Goal: Contribute content: Contribute content

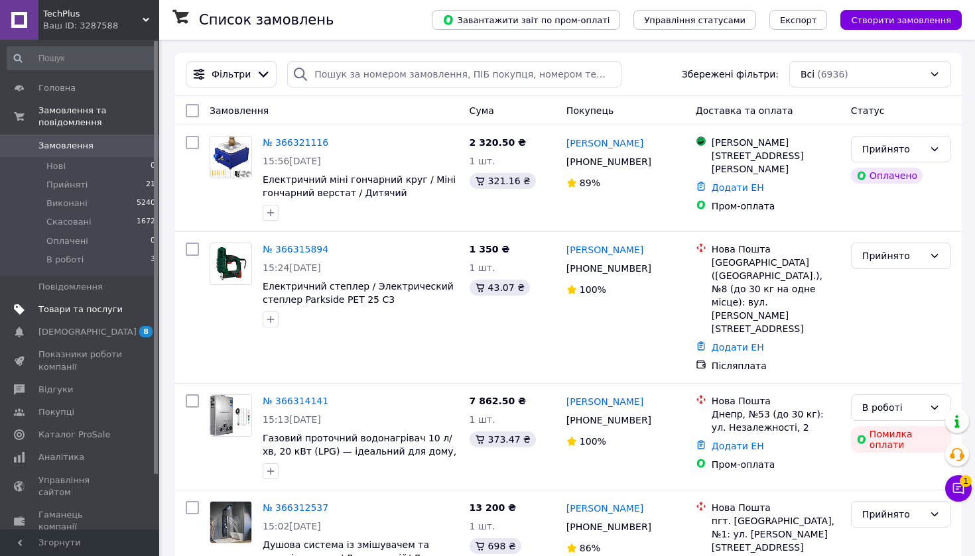
click at [106, 304] on span "Товари та послуги" at bounding box center [80, 310] width 84 height 12
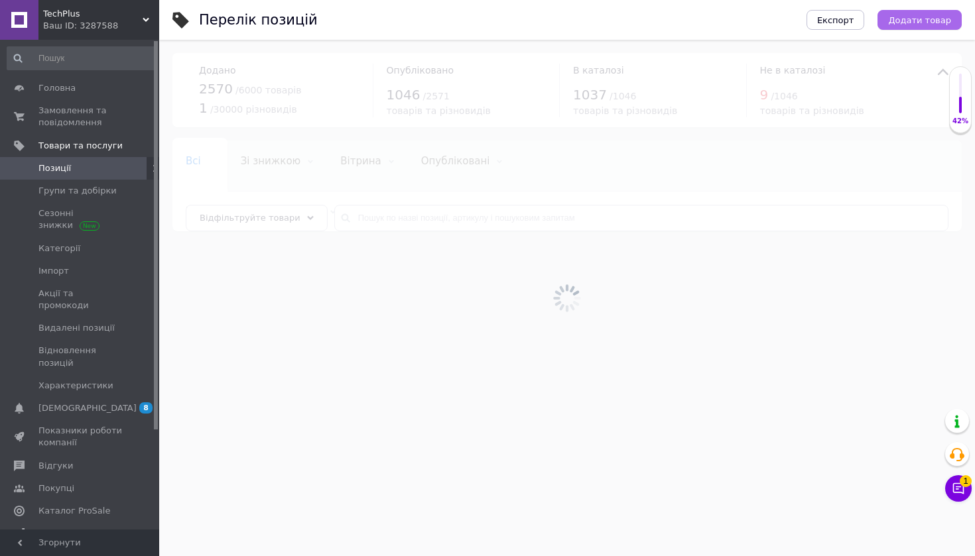
click at [935, 21] on span "Додати товар" at bounding box center [919, 20] width 63 height 10
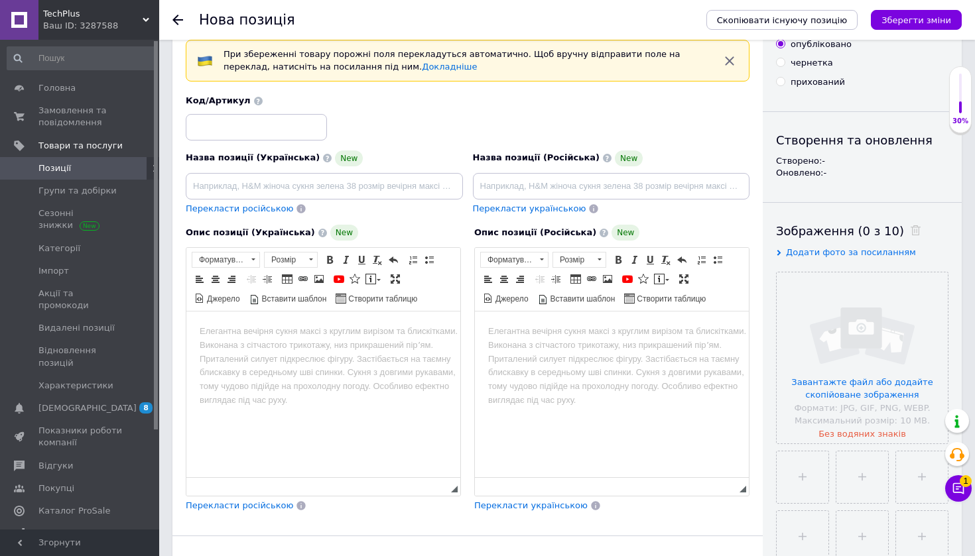
scroll to position [73, 0]
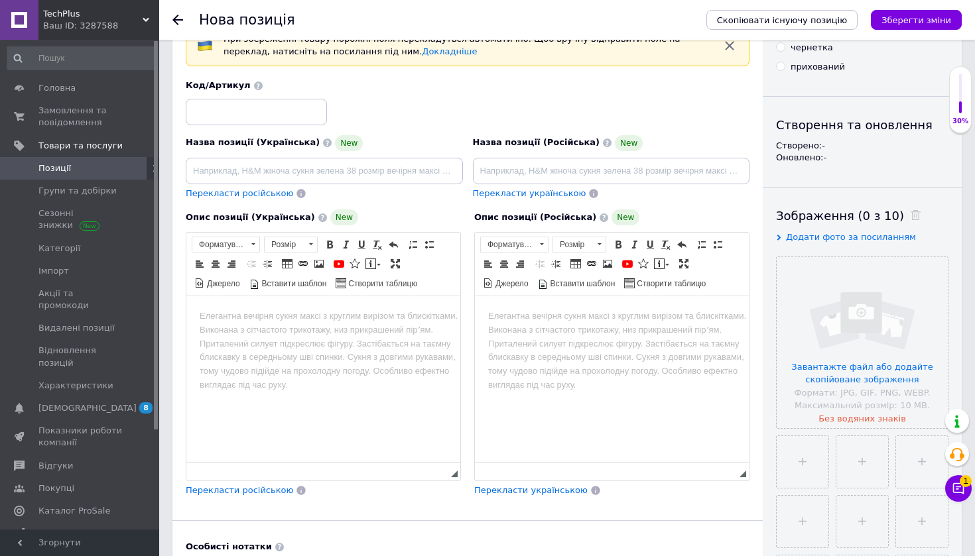
click at [348, 337] on html at bounding box center [323, 316] width 274 height 40
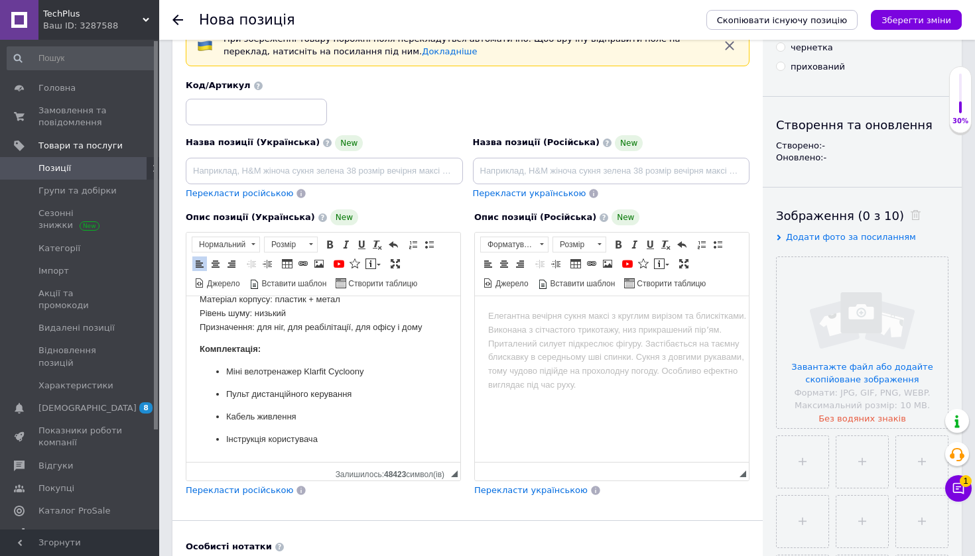
scroll to position [552, 0]
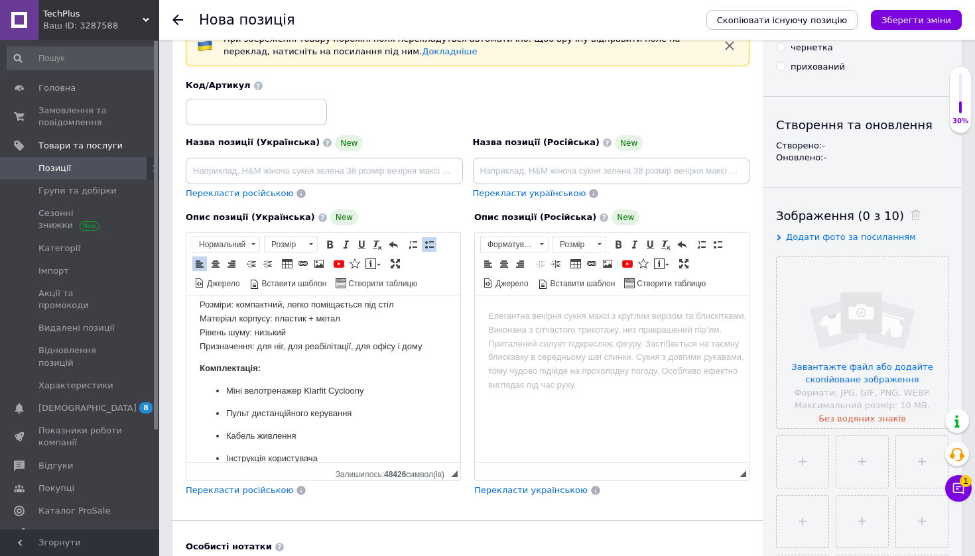
click at [200, 363] on strong "Комплектація:" at bounding box center [230, 368] width 61 height 10
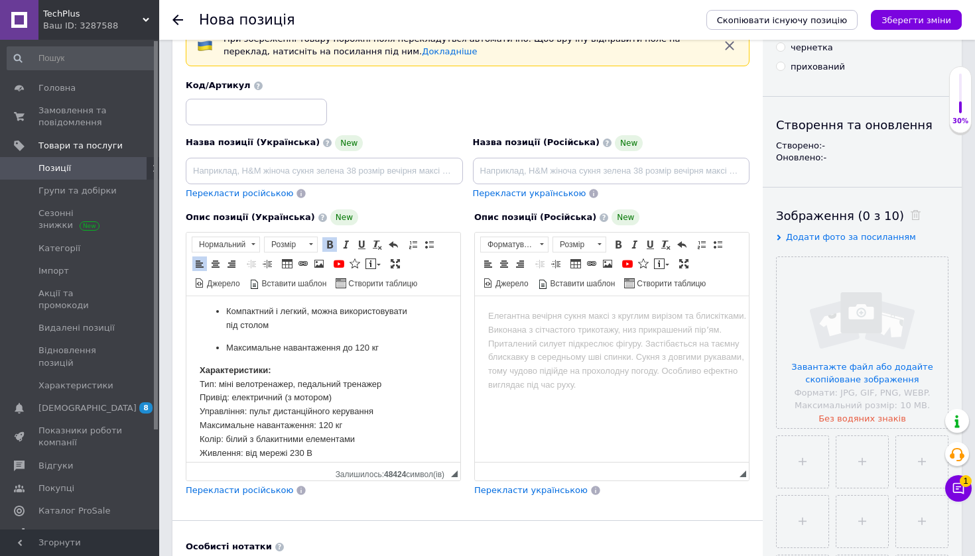
scroll to position [379, 0]
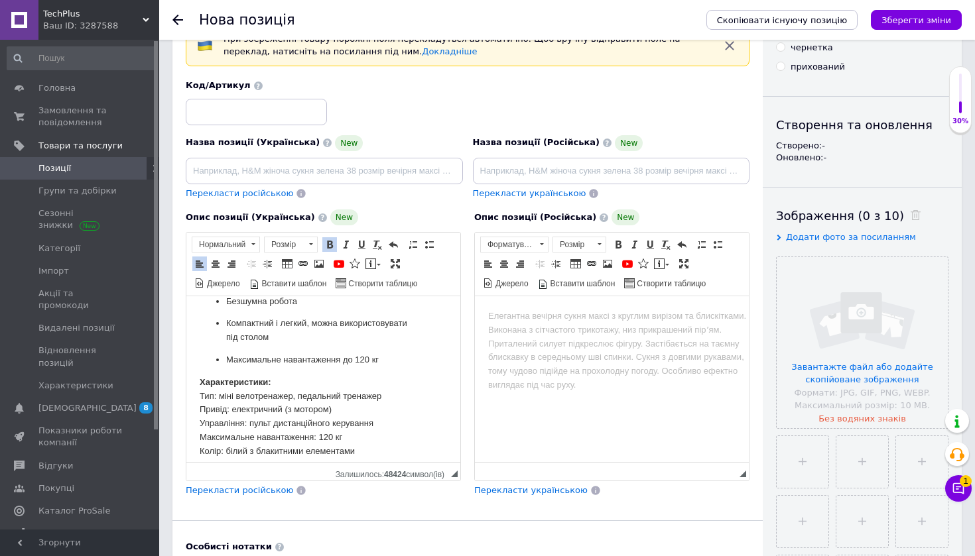
click at [195, 370] on html "Опис: Міні велотренажер Klarfit Cycloony — це компактний тренажер для активних …" at bounding box center [323, 296] width 274 height 757
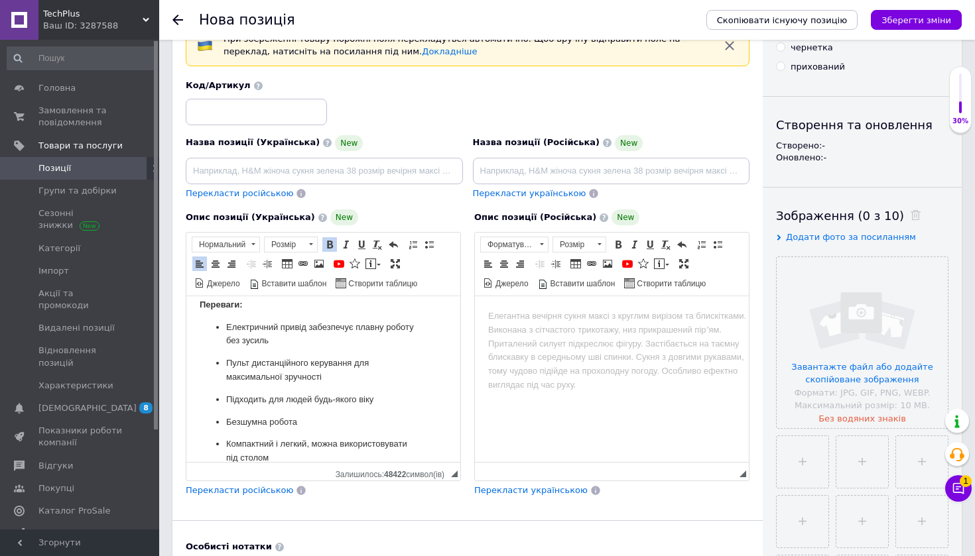
scroll to position [196, 0]
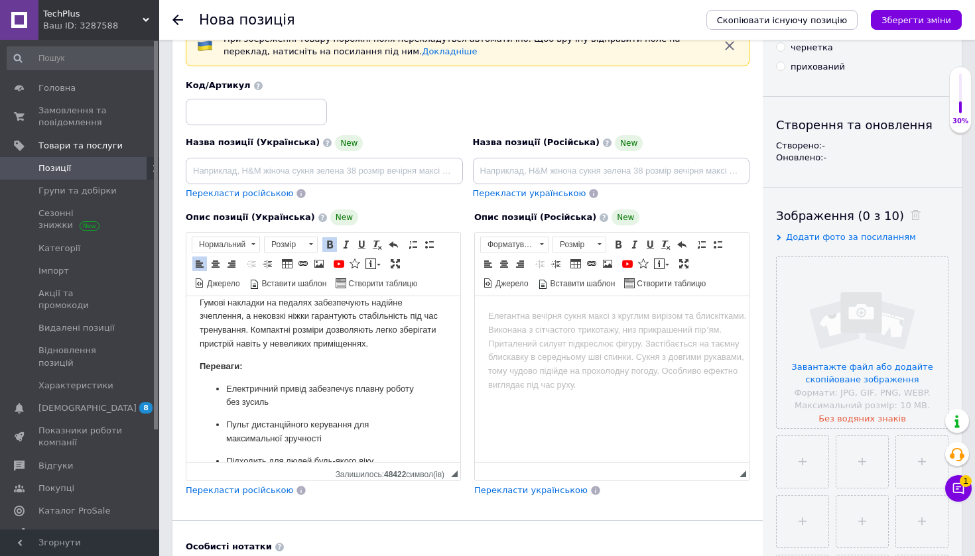
click at [195, 357] on html "Опис: Міні велотренажер Klarfit Cycloony — це компактний тренажер для активних …" at bounding box center [323, 490] width 274 height 780
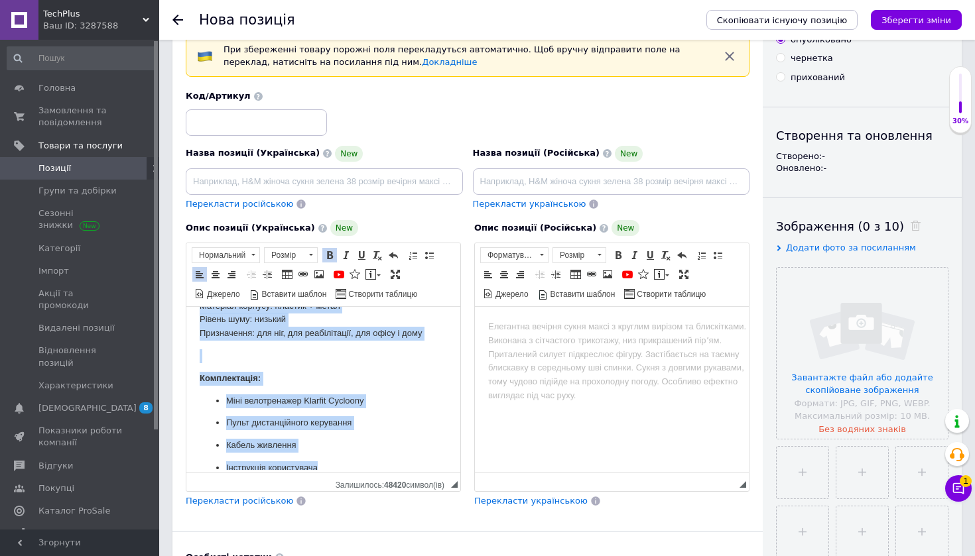
scroll to position [92, 0]
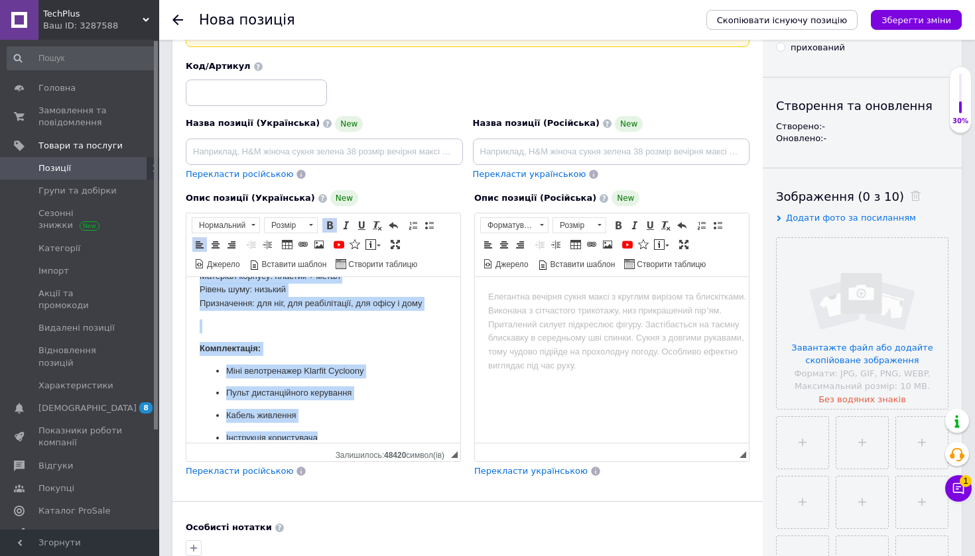
drag, startPoint x: 200, startPoint y: 292, endPoint x: 349, endPoint y: 475, distance: 237.0
click at [349, 459] on html "Опис: Міні велотренажер Klarfit Cycloony — це компактний тренажер для активних …" at bounding box center [323, 58] width 274 height 802
click at [312, 229] on span at bounding box center [310, 225] width 13 height 15
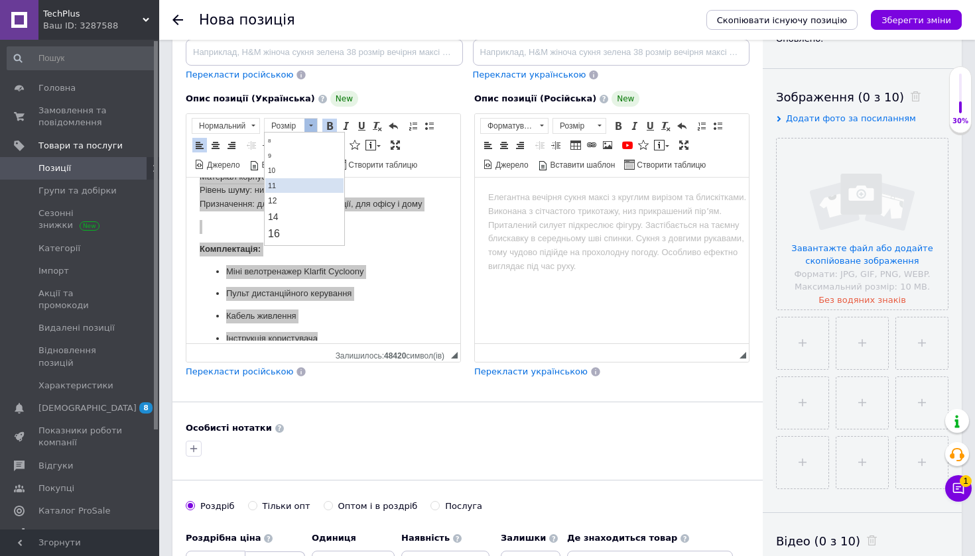
scroll to position [36, 0]
click at [299, 231] on link "16" at bounding box center [304, 232] width 78 height 17
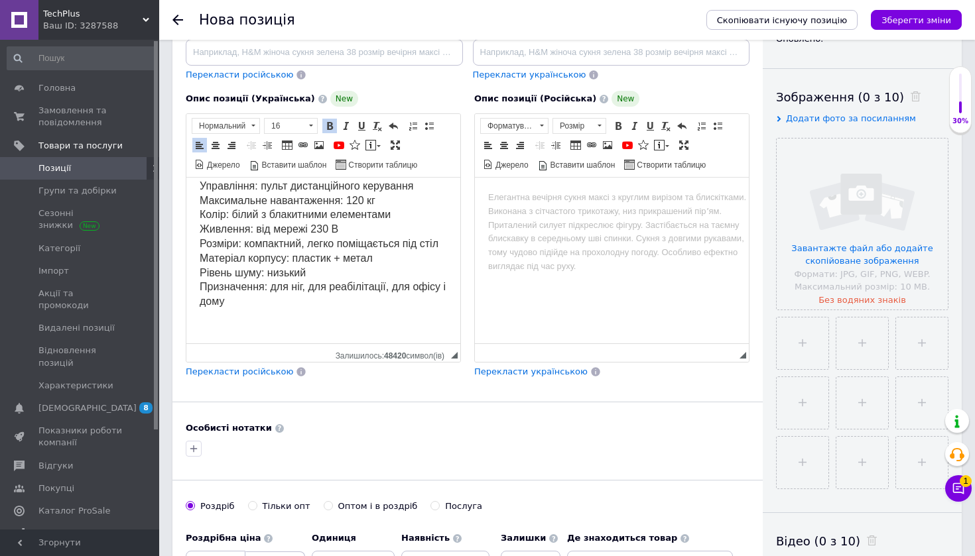
click at [299, 290] on body "Опис: Міні велотренажер Klarfit Cycloony — це компактний тренажер для активних …" at bounding box center [323, 9] width 247 height 878
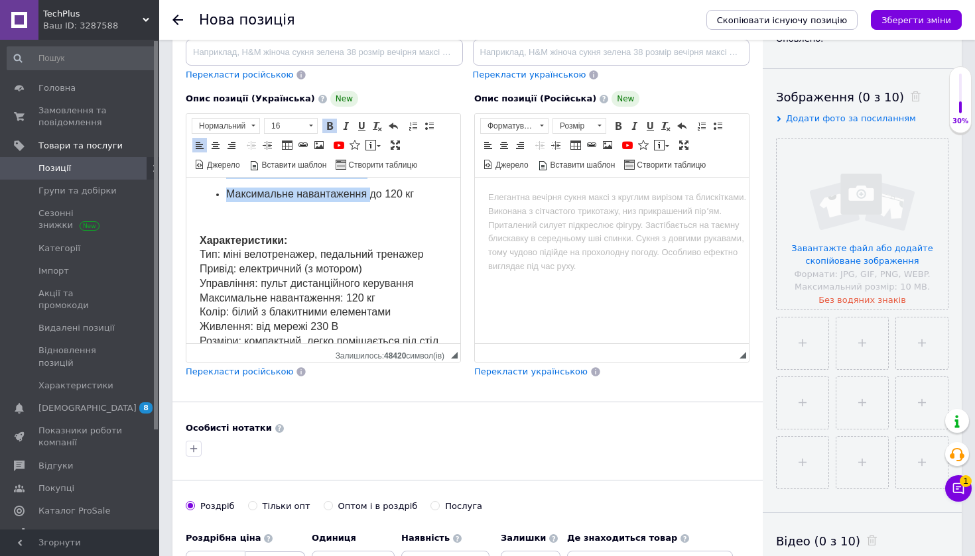
scroll to position [520, 0]
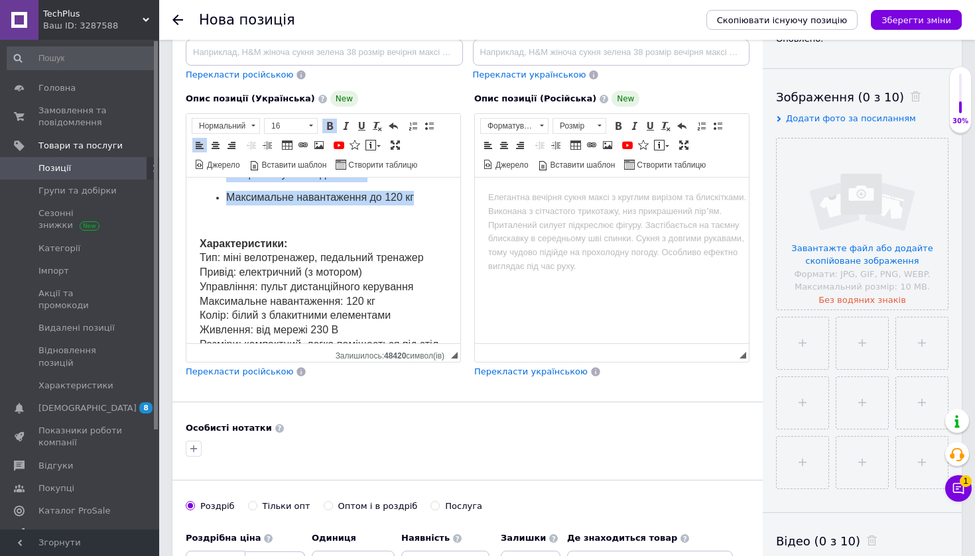
drag, startPoint x: 194, startPoint y: 217, endPoint x: 412, endPoint y: 198, distance: 218.9
click at [412, 198] on html "Опис: Міні велотренажер Klarfit Cycloony — це компактний тренажер для активних …" at bounding box center [323, 110] width 274 height 904
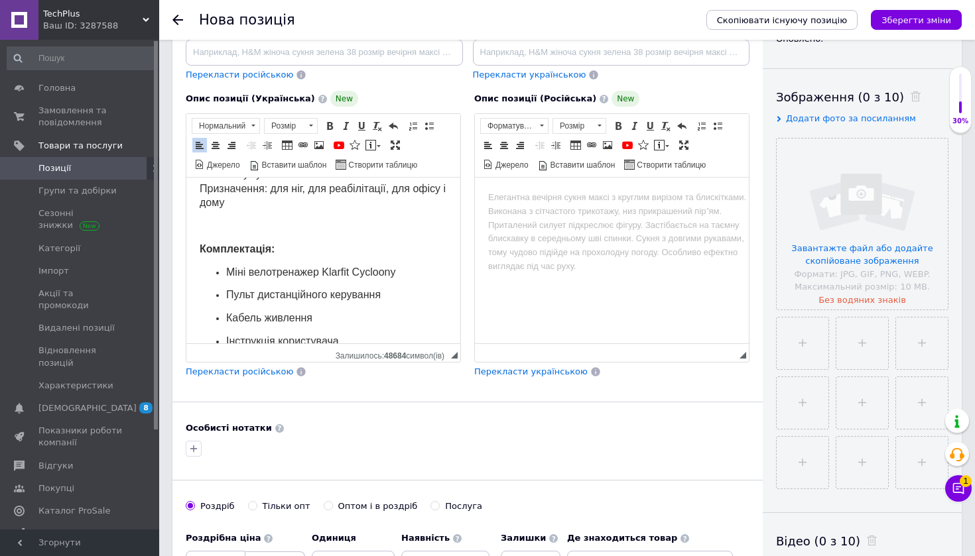
click at [222, 219] on p "Редактор, 30A2A0FE-5913-449E-8215-3203BF082F6B" at bounding box center [323, 226] width 247 height 15
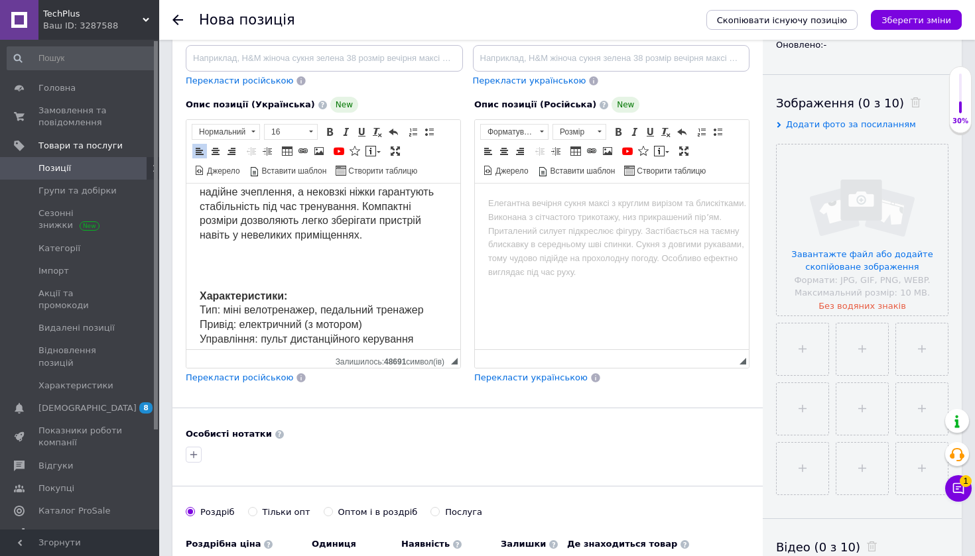
scroll to position [257, 0]
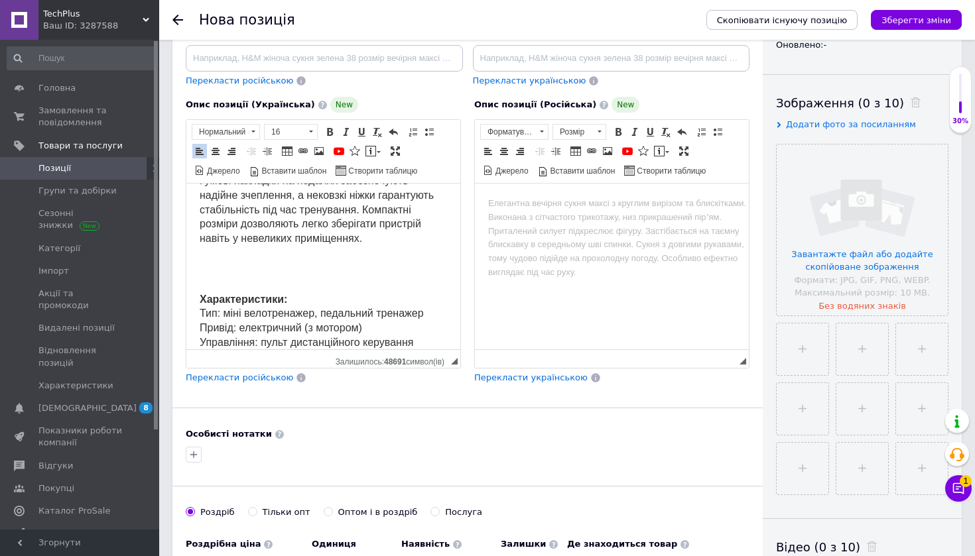
click at [247, 265] on p "Редактор, 30A2A0FE-5913-449E-8215-3203BF082F6B" at bounding box center [323, 269] width 247 height 29
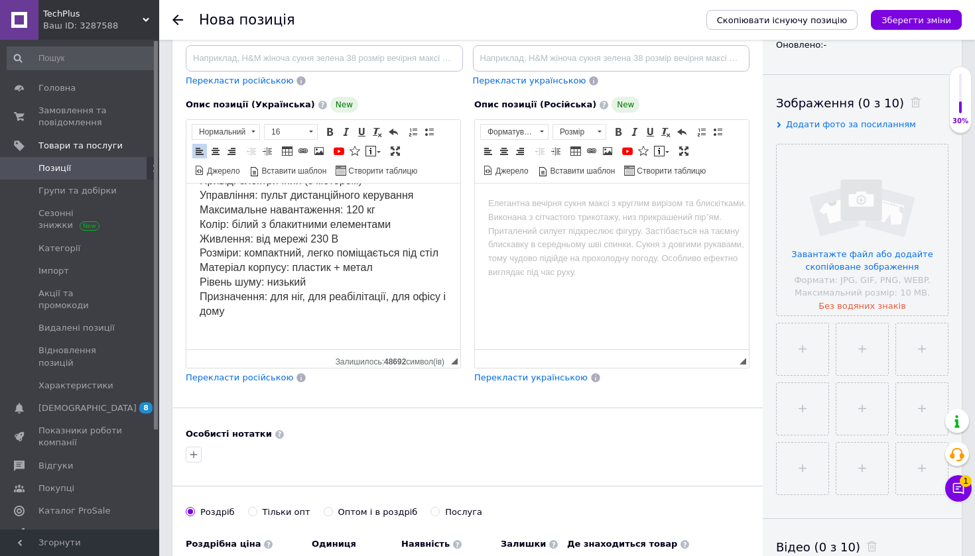
scroll to position [351, 0]
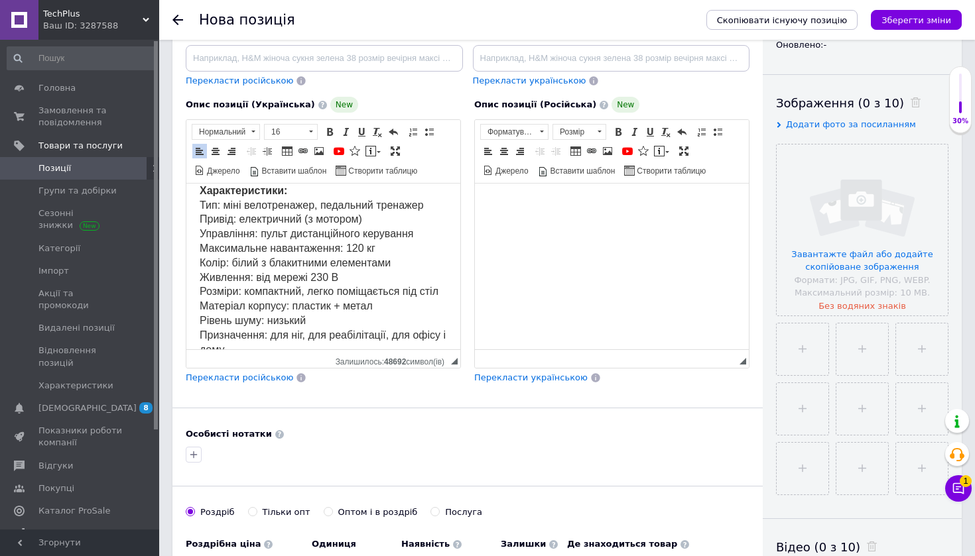
click at [549, 224] on html at bounding box center [612, 204] width 274 height 40
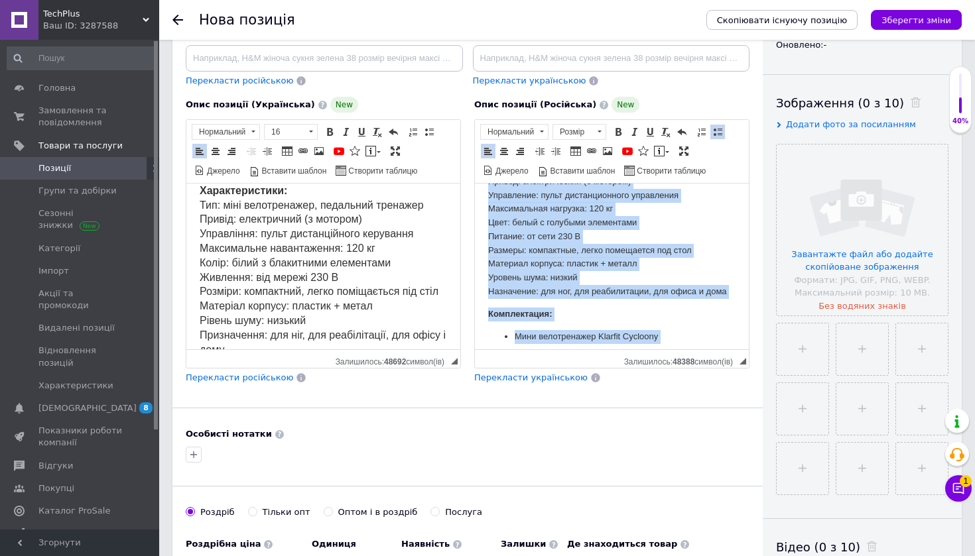
scroll to position [605, 0]
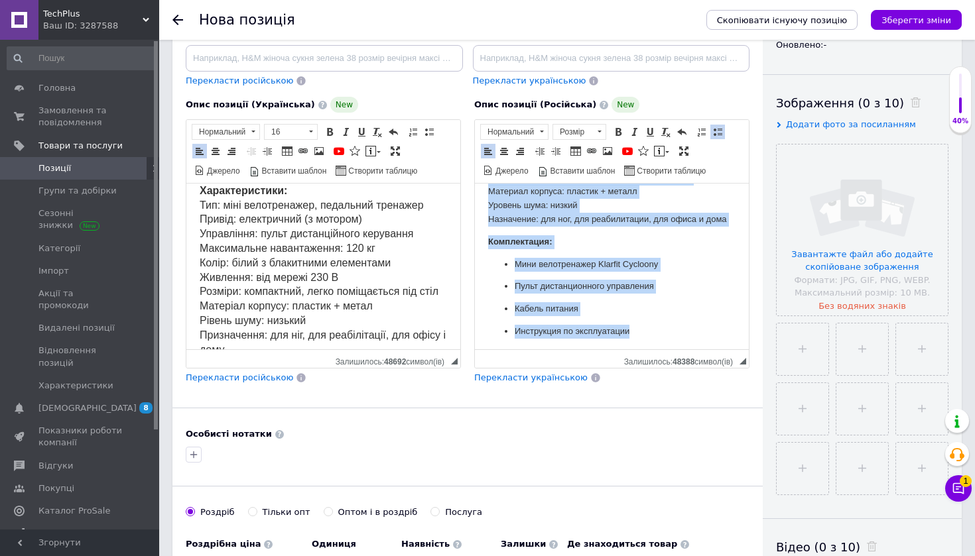
drag, startPoint x: 489, startPoint y: 198, endPoint x: 667, endPoint y: 433, distance: 294.8
click at [601, 133] on span at bounding box center [599, 132] width 13 height 15
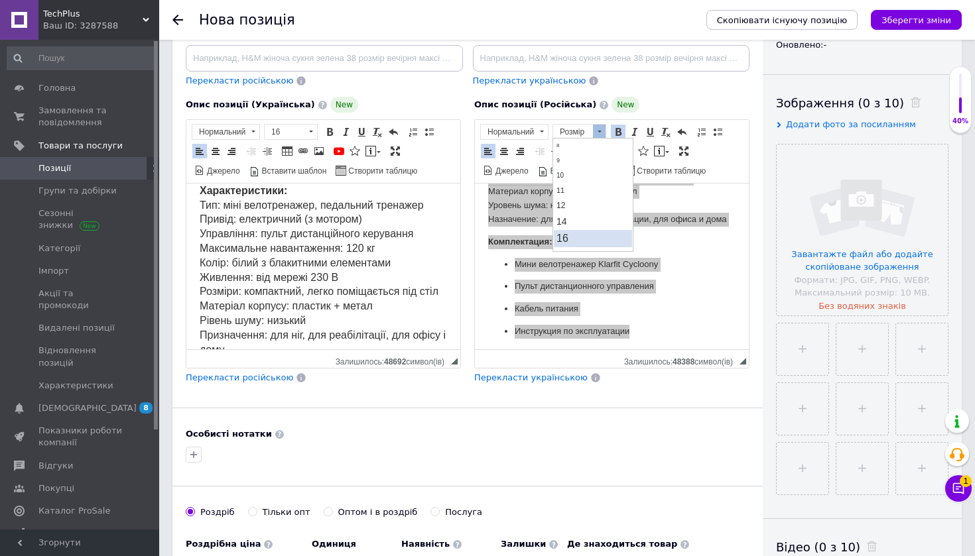
click at [588, 235] on link "16" at bounding box center [593, 238] width 78 height 17
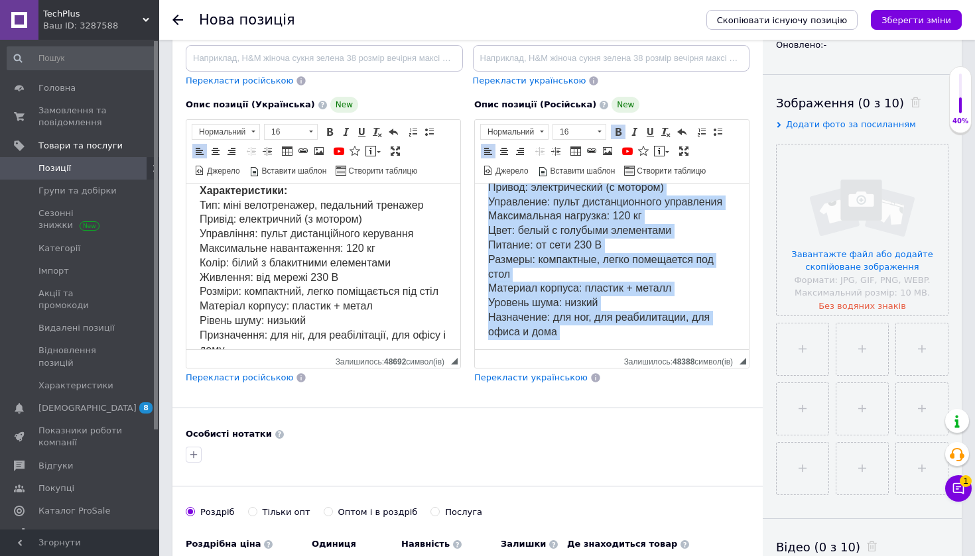
click at [586, 274] on span "Характеристики: Тип: мини велотренажер, педальный тренажер Привод: электрически…" at bounding box center [605, 244] width 234 height 185
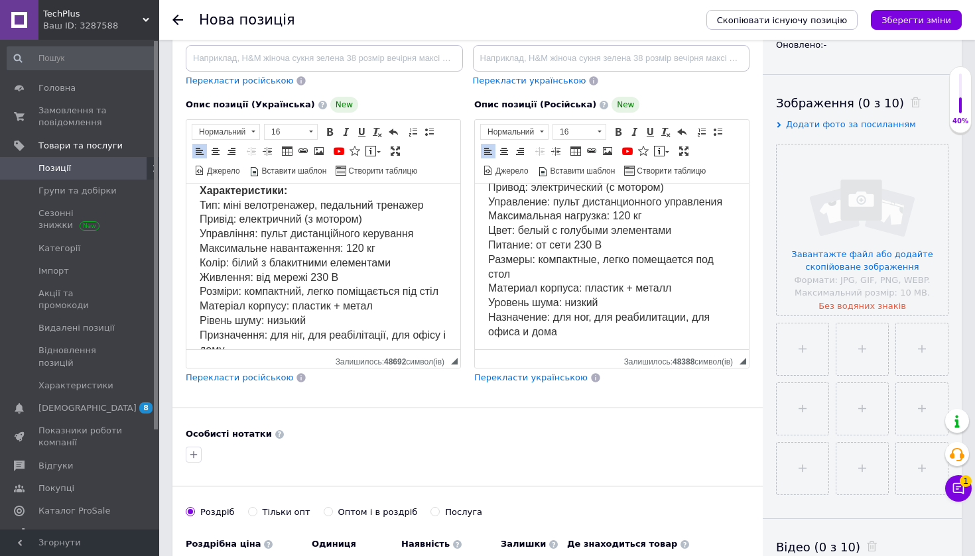
click at [489, 349] on strong "Комплектация:" at bounding box center [527, 354] width 79 height 11
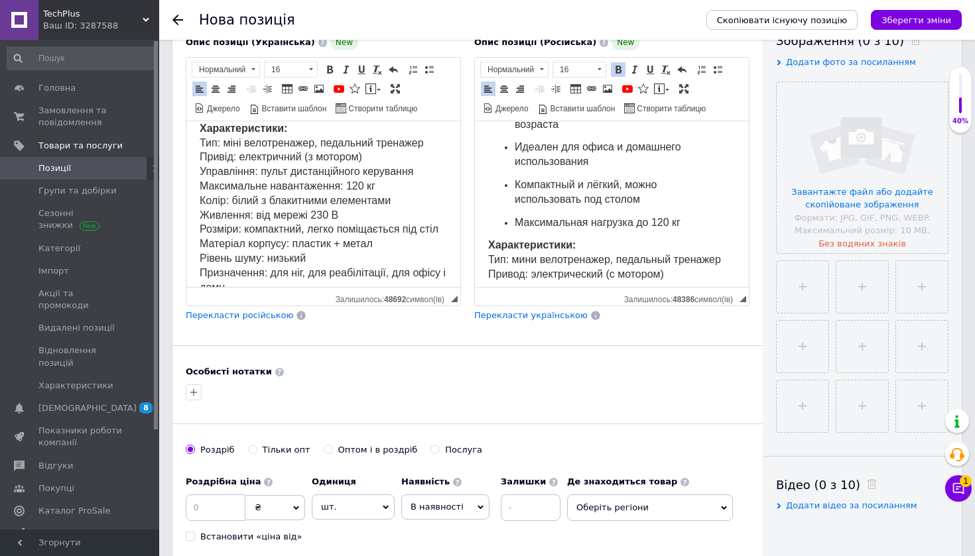
scroll to position [424, 0]
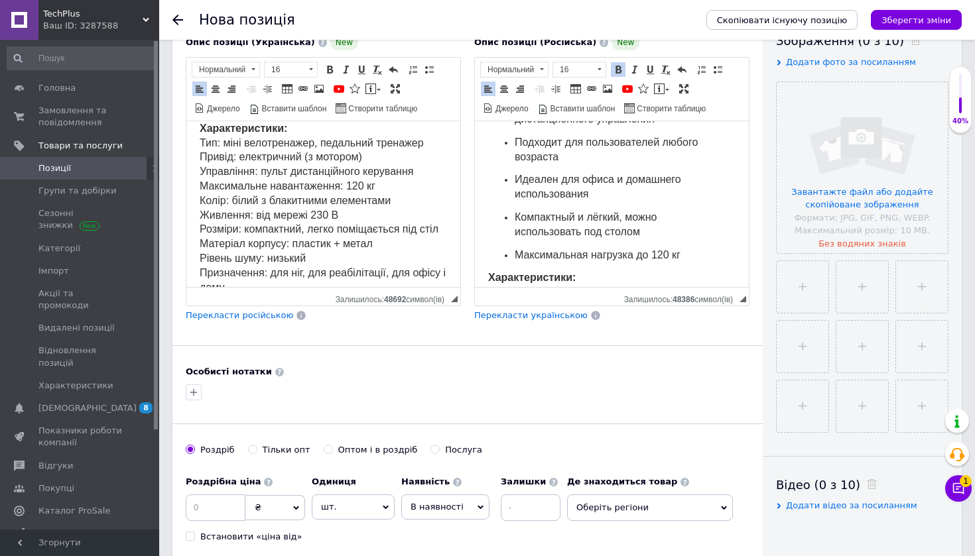
click at [488, 272] on strong "Характеристики:" at bounding box center [532, 277] width 88 height 11
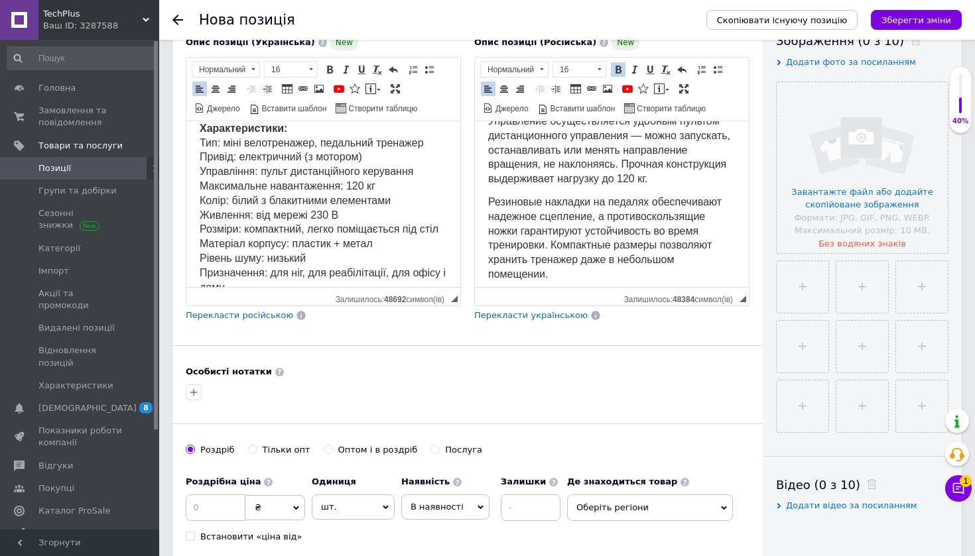
scroll to position [183, 0]
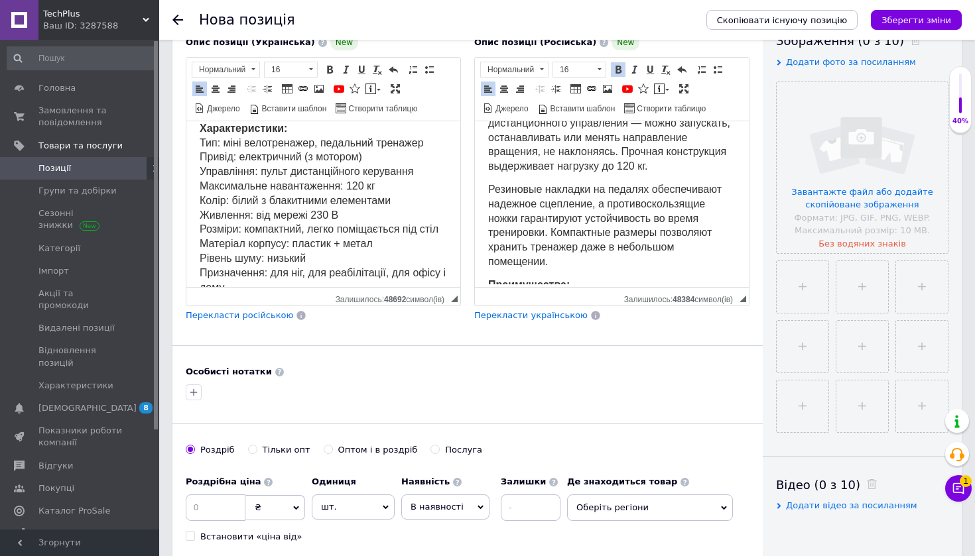
click at [480, 273] on html "Описание: Мини велотренажер Klarfit Cycloony — это компактный тренажер для заня…" at bounding box center [612, 405] width 274 height 938
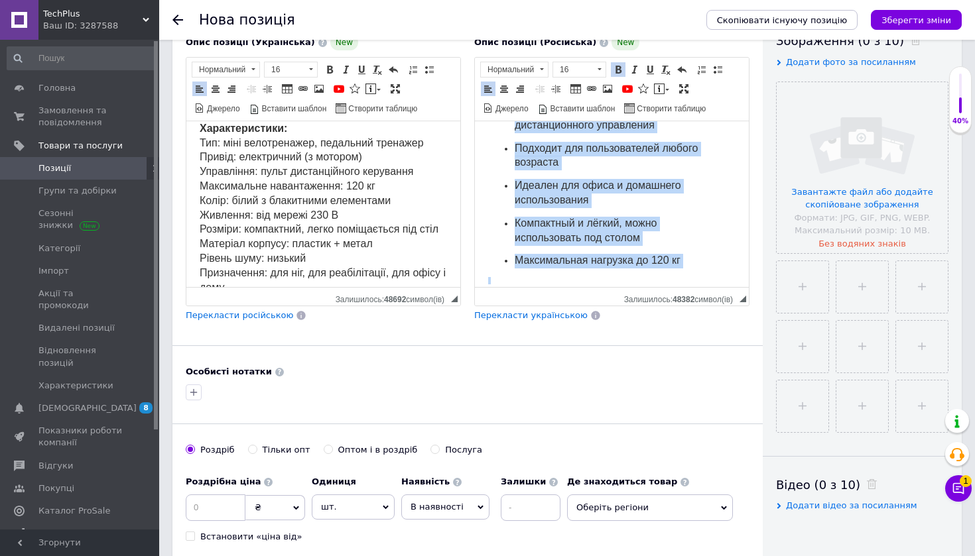
scroll to position [446, 0]
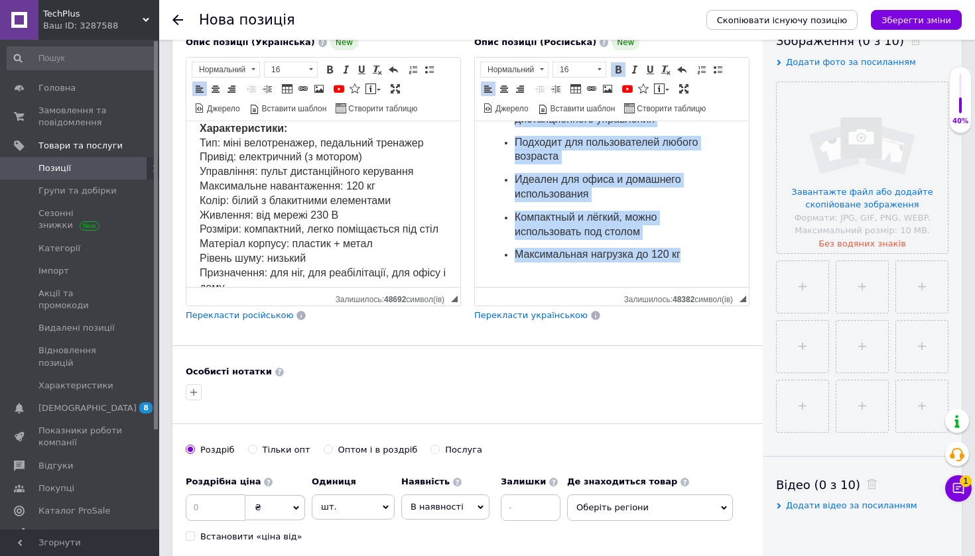
drag, startPoint x: 485, startPoint y: 137, endPoint x: 704, endPoint y: 241, distance: 242.9
click at [704, 241] on html "Описание: Мини велотренажер Klarfit Cycloony — это компактный тренажер для заня…" at bounding box center [612, 152] width 274 height 960
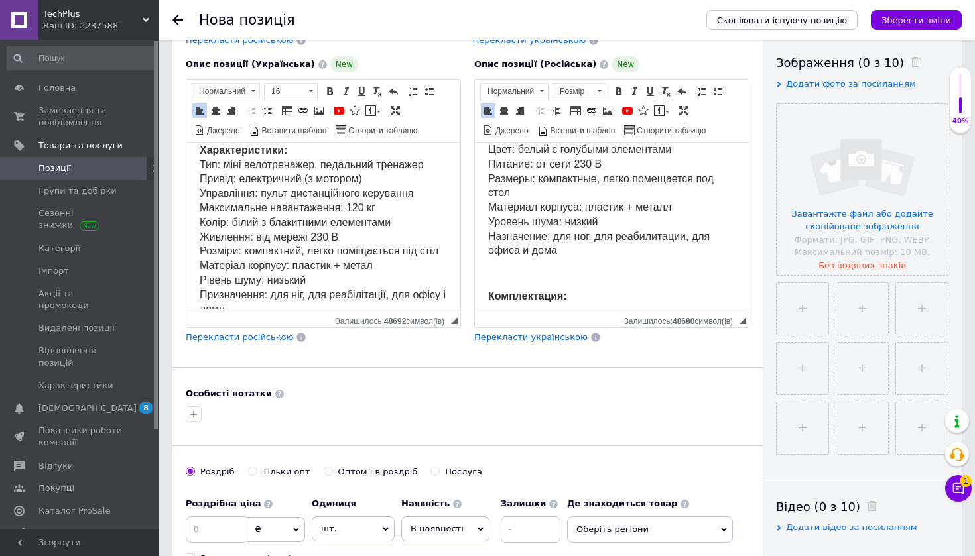
scroll to position [497, 0]
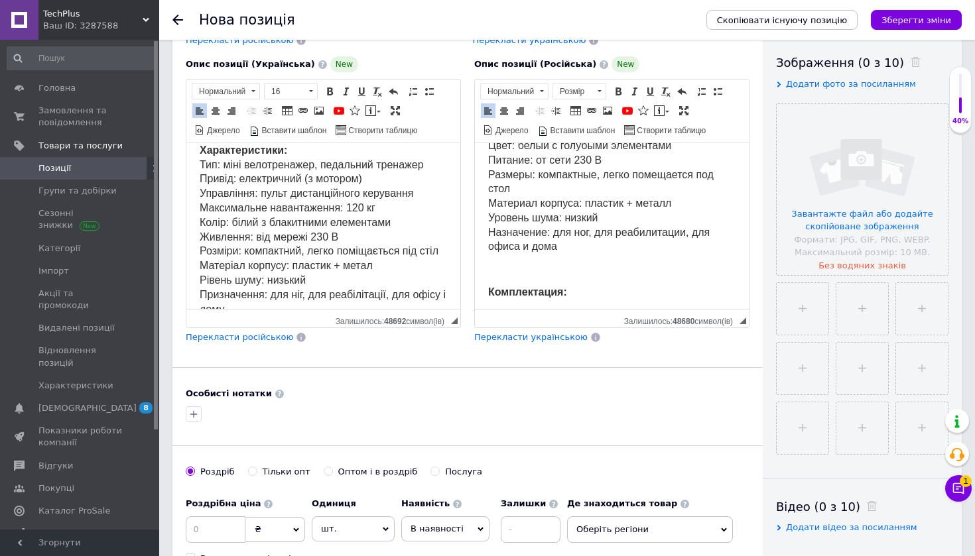
click at [589, 207] on p "Характеристики: Тип: мини велотренажер, педальный тренажер Привод: электрически…" at bounding box center [611, 161] width 247 height 188
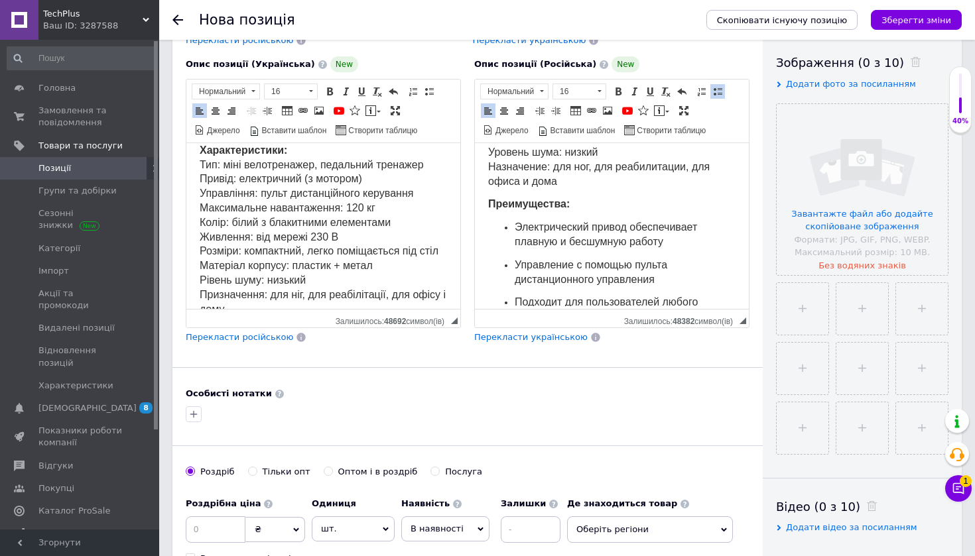
scroll to position [543, 0]
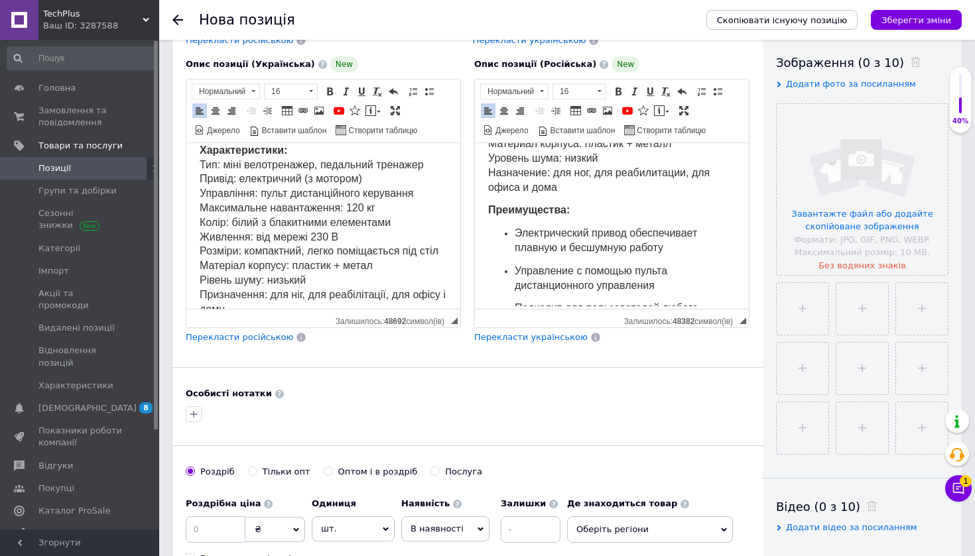
click at [486, 169] on html "Описание: Мини велотренажер Klarfit Cycloony — это компактный тренажер для заня…" at bounding box center [612, 89] width 274 height 983
click at [492, 204] on strong "Преимущества:" at bounding box center [529, 209] width 82 height 11
click at [483, 191] on html "Описание: Мини велотренажер Klarfit Cycloony — это компактный тренажер для заня…" at bounding box center [612, 89] width 274 height 983
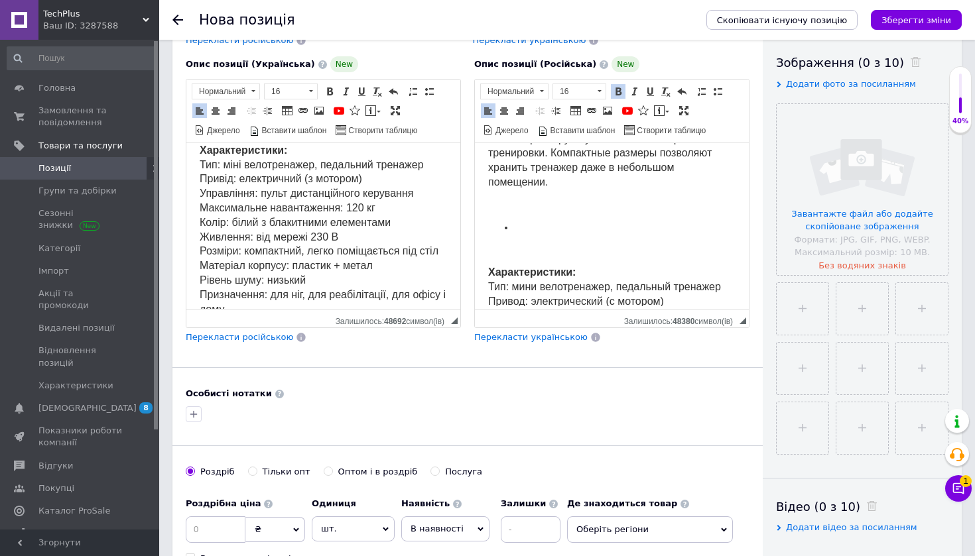
scroll to position [274, 0]
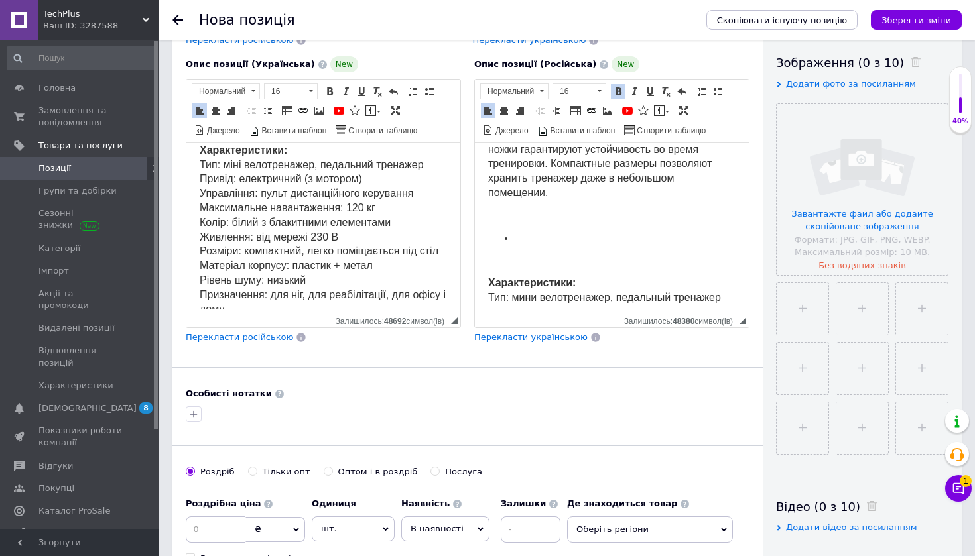
click at [494, 254] on p "Редактор, 7B200115-DF4B-4B4D-B081-1336BF66DD60" at bounding box center [611, 261] width 247 height 14
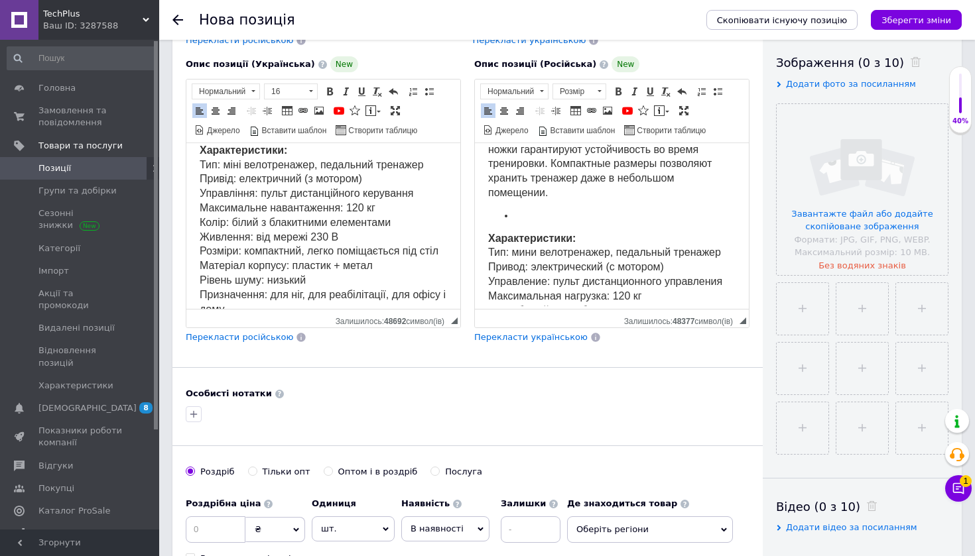
click at [484, 218] on html "Описание: Мини велотренажер Klarfit Cycloony — это компактный тренажер для заня…" at bounding box center [612, 347] width 274 height 960
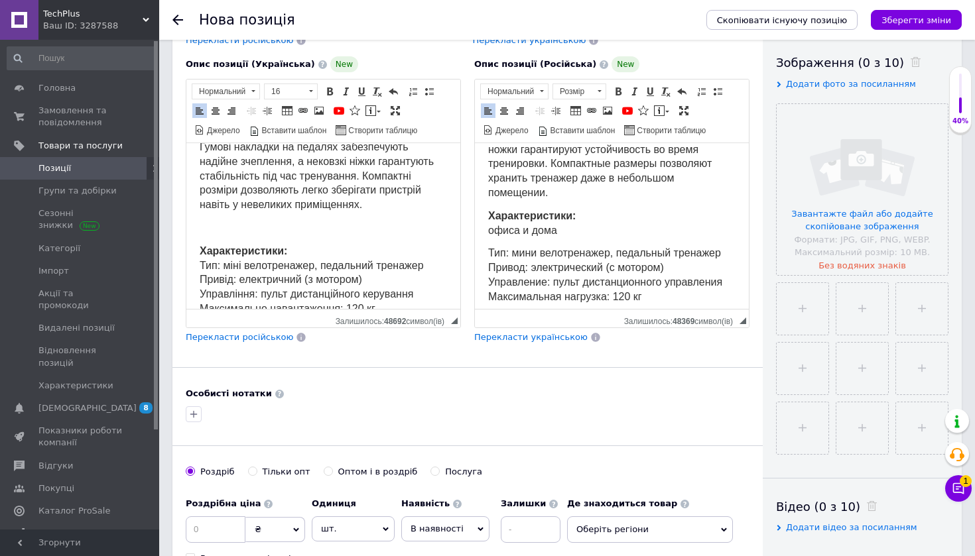
scroll to position [252, 0]
click at [526, 215] on body "Описание: Мини велотренажер Klarfit Cycloony — это компактный тренажер для заня…" at bounding box center [611, 347] width 247 height 934
click at [526, 210] on li "Редактор, 7B200115-DF4B-4B4D-B081-1336BF66DD60" at bounding box center [612, 217] width 194 height 14
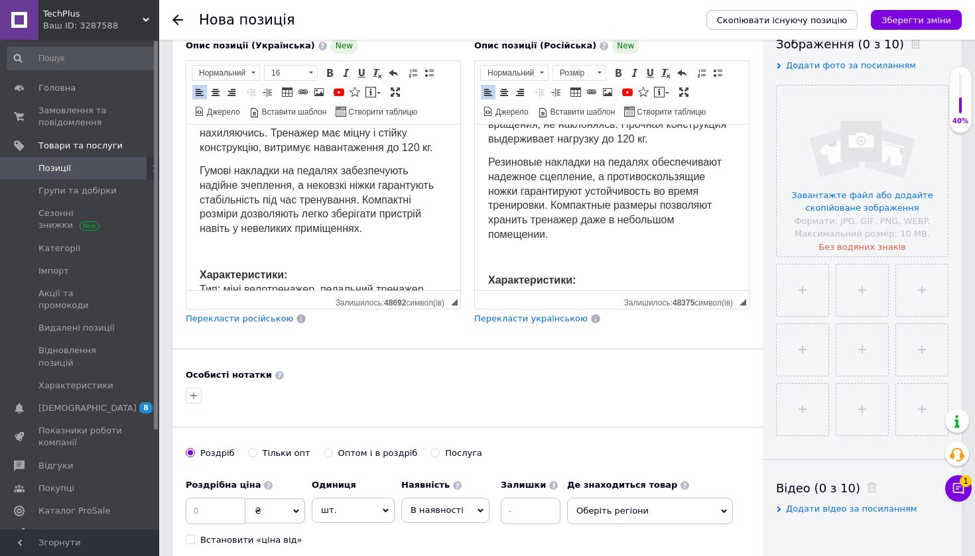
scroll to position [196, 0]
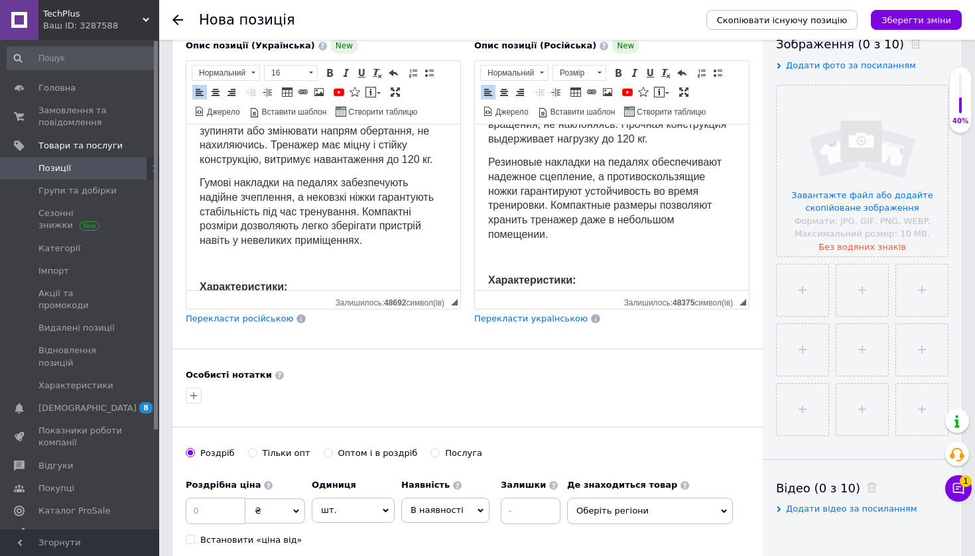
click at [254, 257] on p "Редактор, 30A2A0FE-5913-449E-8215-3203BF082F6B" at bounding box center [323, 264] width 247 height 15
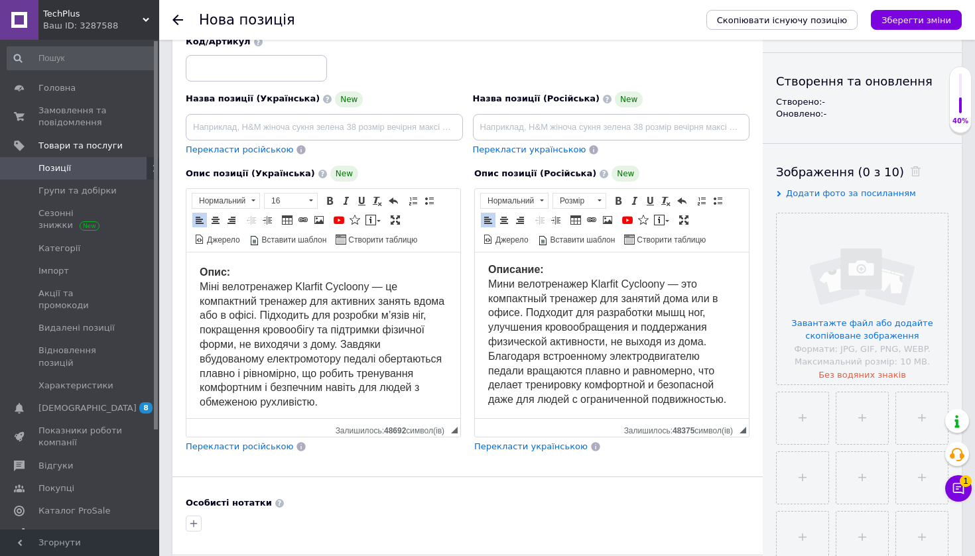
scroll to position [88, 0]
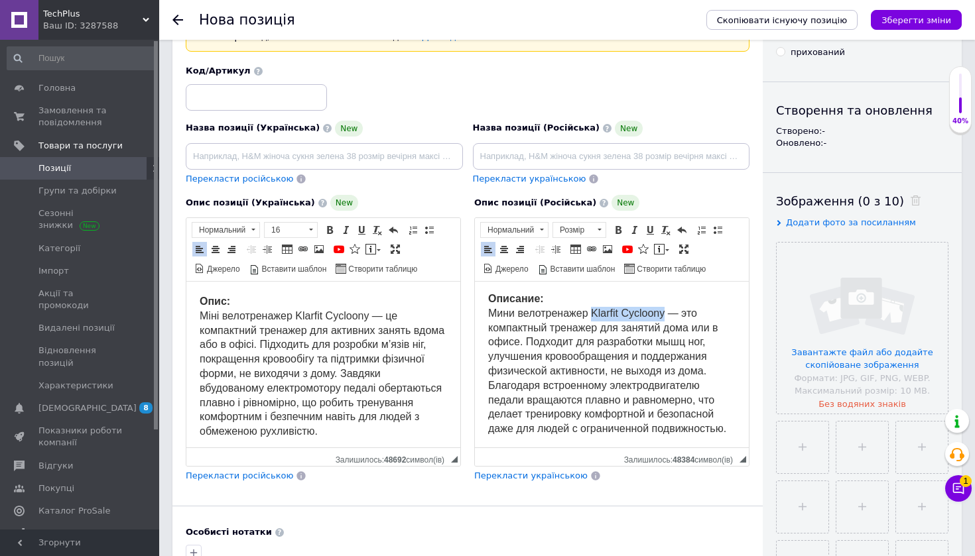
drag, startPoint x: 595, startPoint y: 311, endPoint x: 665, endPoint y: 312, distance: 70.3
click at [665, 312] on span "Описание: Мини велотренажер Klarfit Cycloony — это компактный тренажер для заня…" at bounding box center [607, 363] width 238 height 141
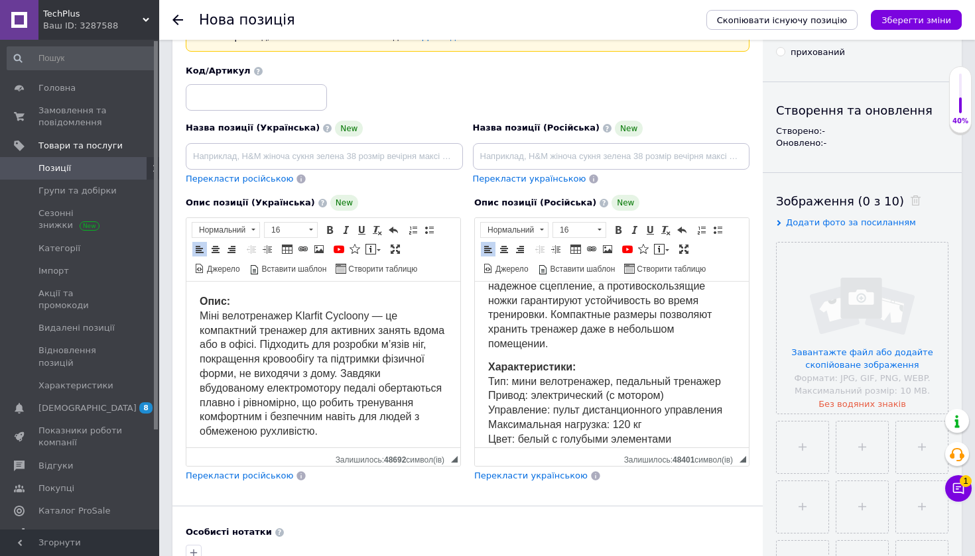
scroll to position [262, 0]
click at [594, 336] on p "Резиновые накладки на педалях обеспечивают надежное сцепление, а противоскользя…" at bounding box center [611, 308] width 247 height 87
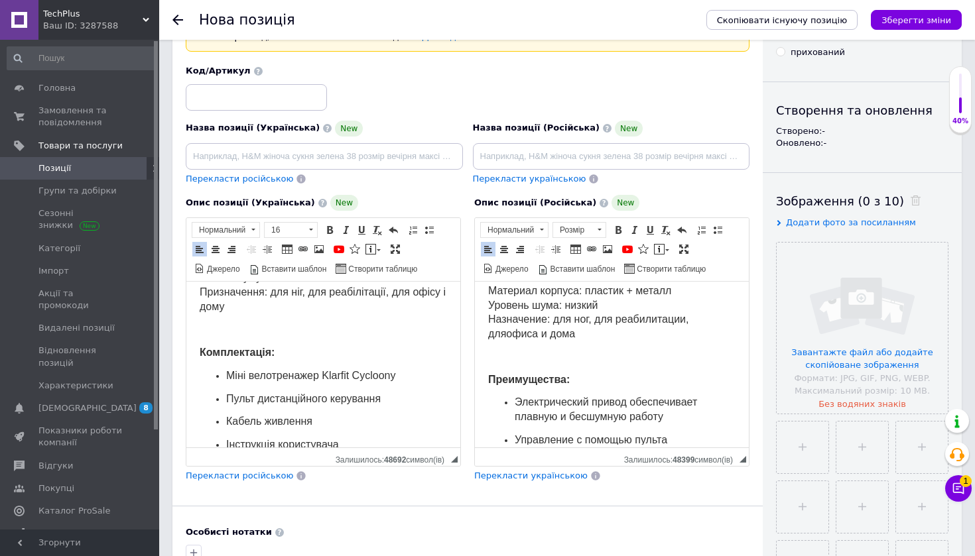
scroll to position [96, 0]
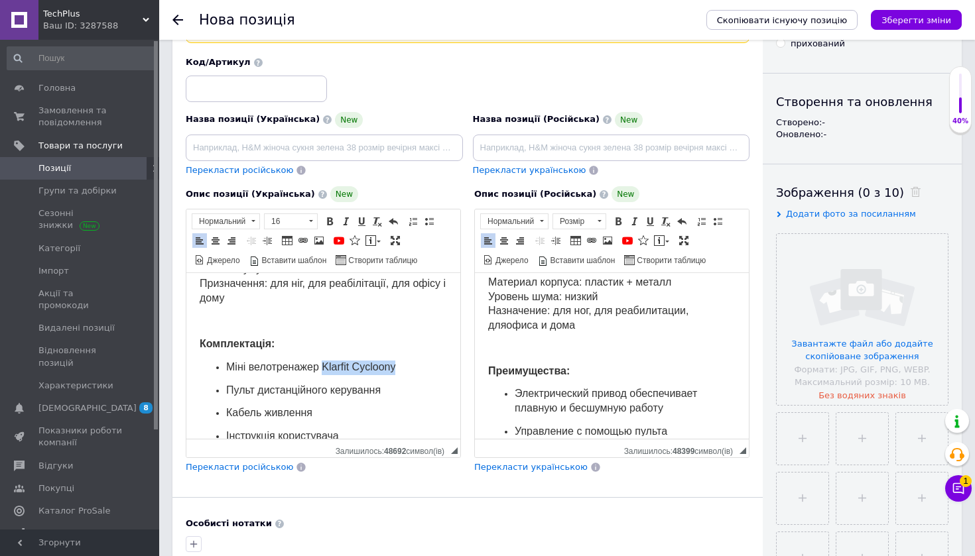
drag, startPoint x: 413, startPoint y: 344, endPoint x: 326, endPoint y: 347, distance: 86.9
click at [326, 361] on p "Міні велотренажер Klarfit Cycloony" at bounding box center [323, 368] width 194 height 15
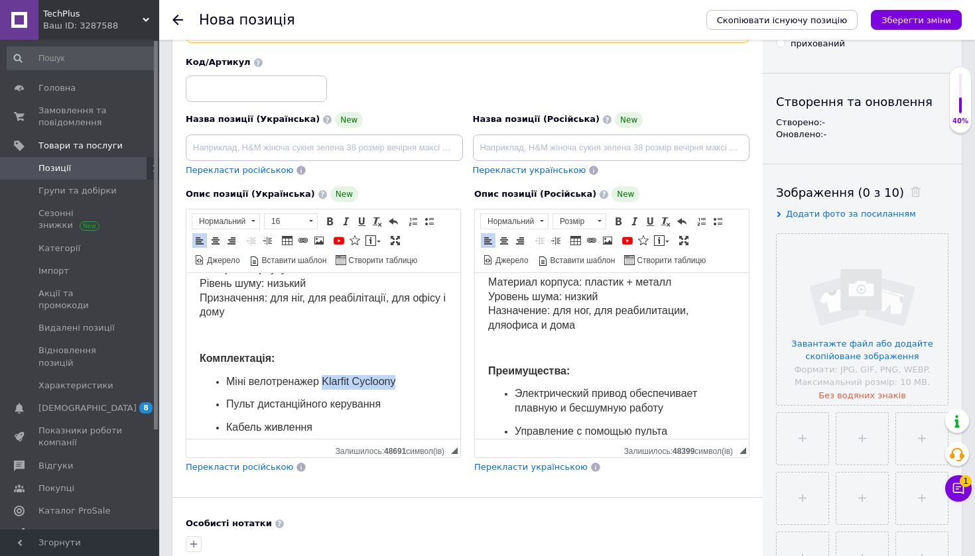
drag, startPoint x: 406, startPoint y: 364, endPoint x: 327, endPoint y: 363, distance: 78.9
click at [327, 375] on p "Міні велотренажер Klarfit Cycloony" at bounding box center [323, 382] width 194 height 15
drag, startPoint x: 404, startPoint y: 360, endPoint x: 341, endPoint y: 367, distance: 64.0
click at [341, 375] on p "Міні велотренажер Klarfit Cycloony" at bounding box center [323, 382] width 194 height 15
click at [370, 376] on span "Міні велотренажер Kla rfit Cycloony" at bounding box center [309, 381] width 166 height 11
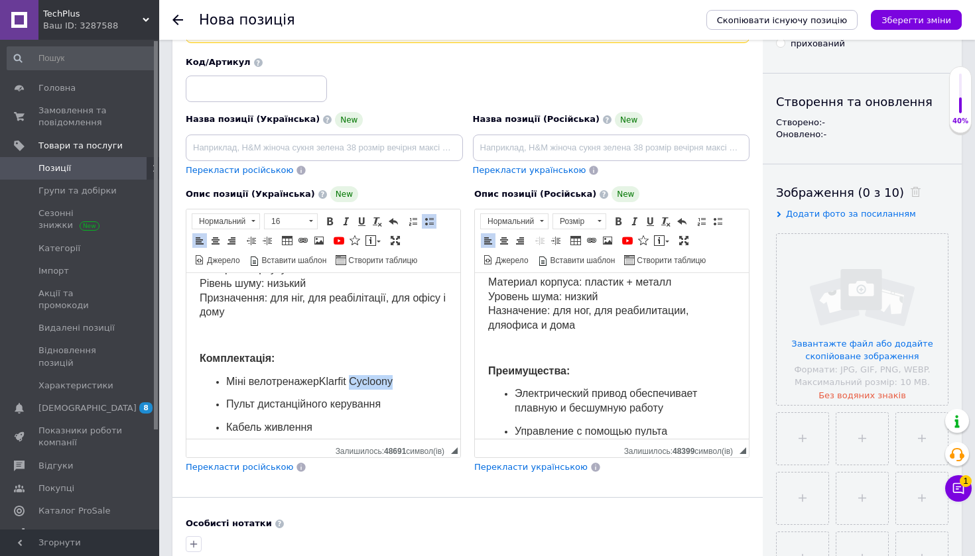
click at [370, 376] on span "Міні велотренажер Kla rfit Cycloony" at bounding box center [309, 381] width 166 height 11
click at [383, 376] on span "Міні велотренажер Kla rfit Cycloony" at bounding box center [308, 381] width 164 height 11
click at [336, 376] on span "Міні велотренажер Kla rfit" at bounding box center [286, 381] width 120 height 11
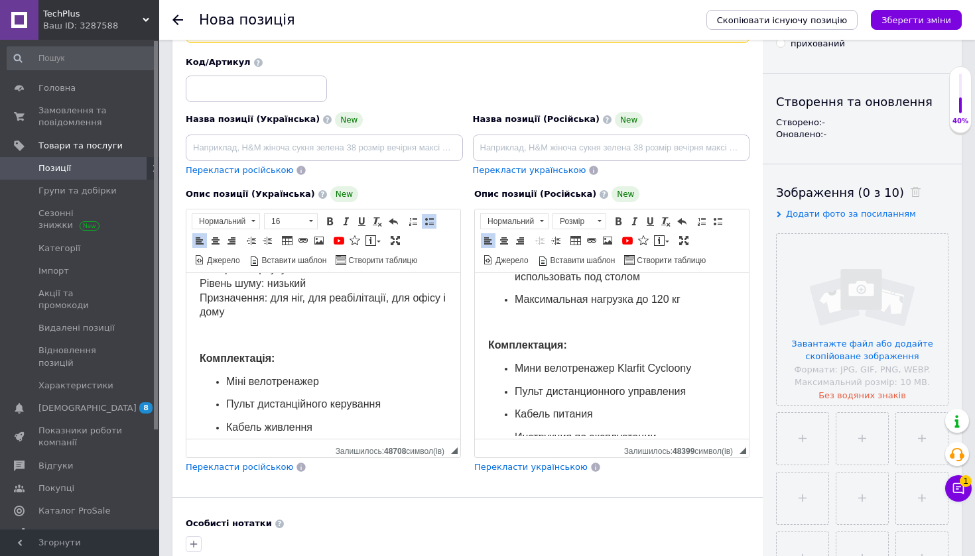
scroll to position [771, 0]
click at [633, 363] on span "Мини велотренажер Klarfit Cycloony" at bounding box center [603, 368] width 176 height 11
click at [639, 363] on p "Мини велотренажер Klarfit Cycloony" at bounding box center [612, 370] width 194 height 15
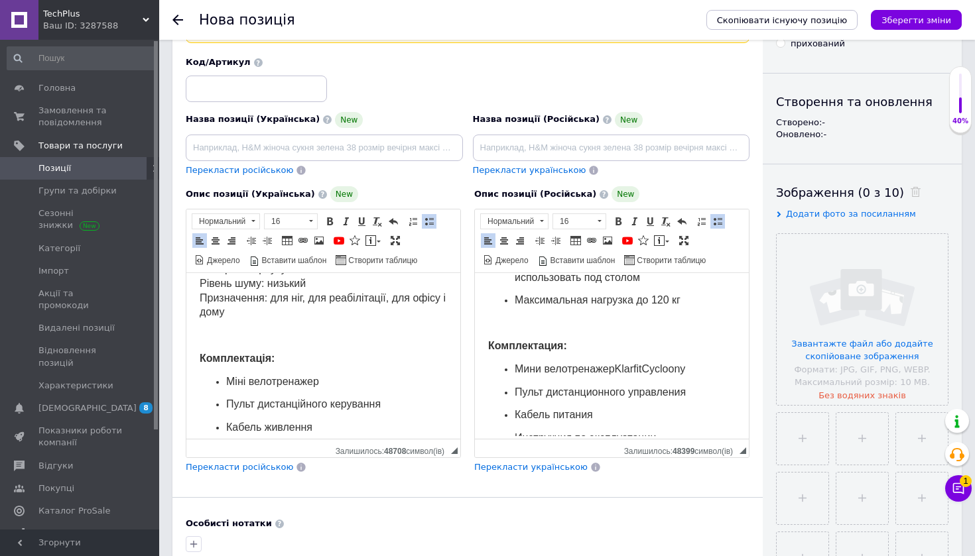
click at [698, 363] on p "Мини велотренажер Klarfit Cycloony" at bounding box center [612, 370] width 194 height 15
click at [685, 363] on span "Мини велотренажер Klarfit Cycloony" at bounding box center [600, 368] width 170 height 11
click at [688, 363] on span "Мини велотренажер Klarfit Cycloony" at bounding box center [602, 368] width 174 height 11
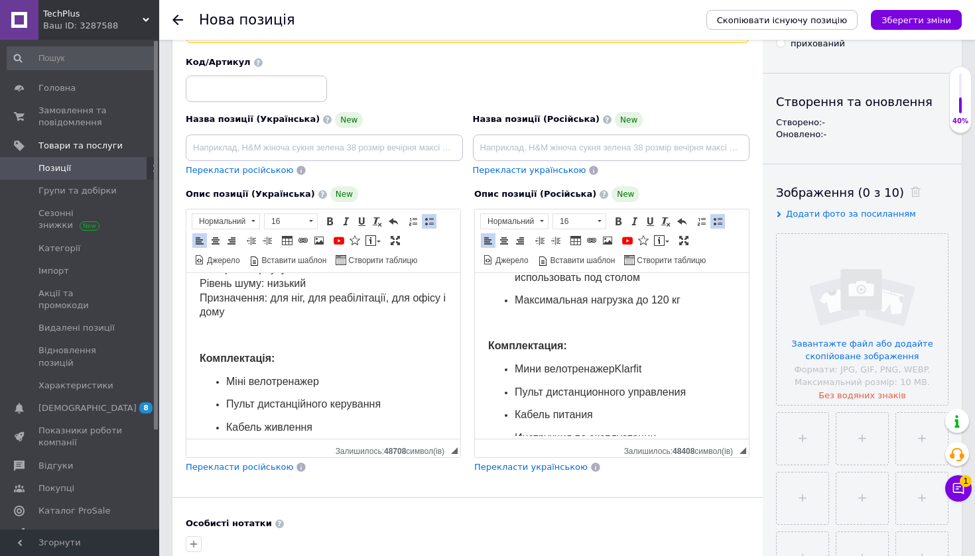
click at [636, 363] on span "Мини велотренажер Klarfit" at bounding box center [578, 368] width 127 height 11
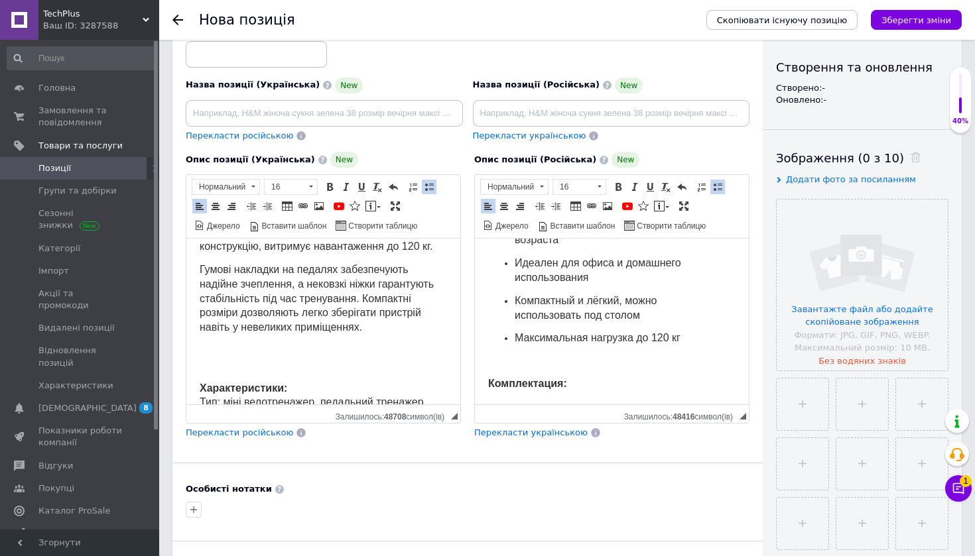
scroll to position [210, 0]
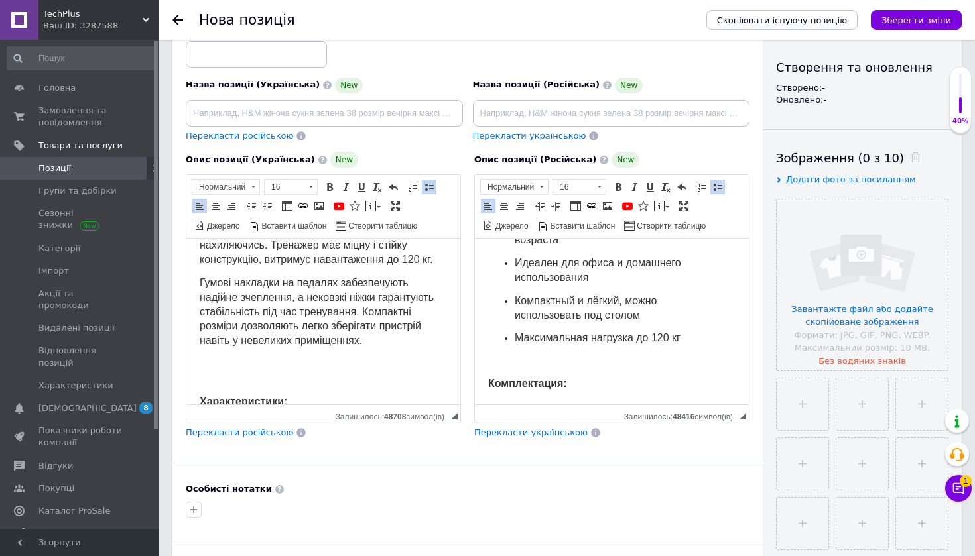
click at [365, 357] on p "Редактор, 30A2A0FE-5913-449E-8215-3203BF082F6B" at bounding box center [323, 371] width 247 height 29
click at [583, 355] on p "Редактор, 7B200115-DF4B-4B4D-B081-1336BF66DD60" at bounding box center [611, 362] width 247 height 14
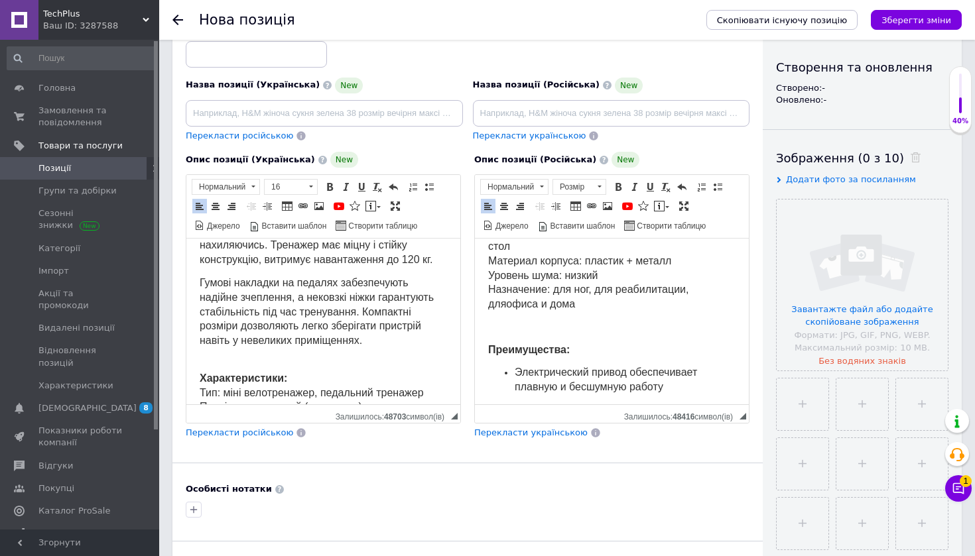
scroll to position [457, 0]
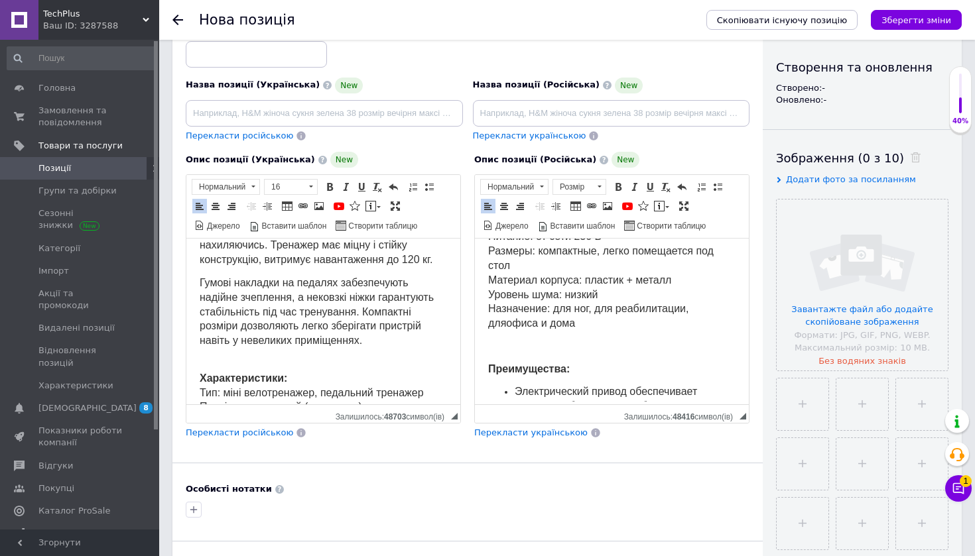
click at [552, 312] on p "Характеристики: Тип: мини велотренажер, педальный тренажер Привод: электрически…" at bounding box center [611, 238] width 247 height 188
click at [549, 340] on p "Редактор, 7B200115-DF4B-4B4D-B081-1336BF66DD60" at bounding box center [611, 347] width 247 height 14
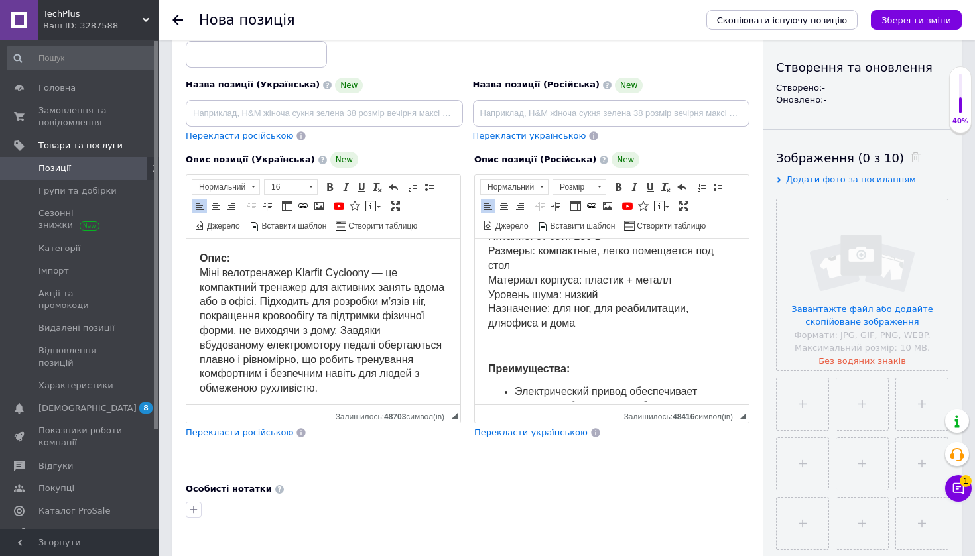
scroll to position [0, 0]
click at [311, 270] on span "Опис: Міні велотренажер Klarfit Cycloony — це компактний тренажер для активних …" at bounding box center [322, 323] width 245 height 141
click at [328, 267] on span "Опис: Міні велотренажер Cycloony — це компактний тренажер для активних занять в…" at bounding box center [322, 323] width 245 height 141
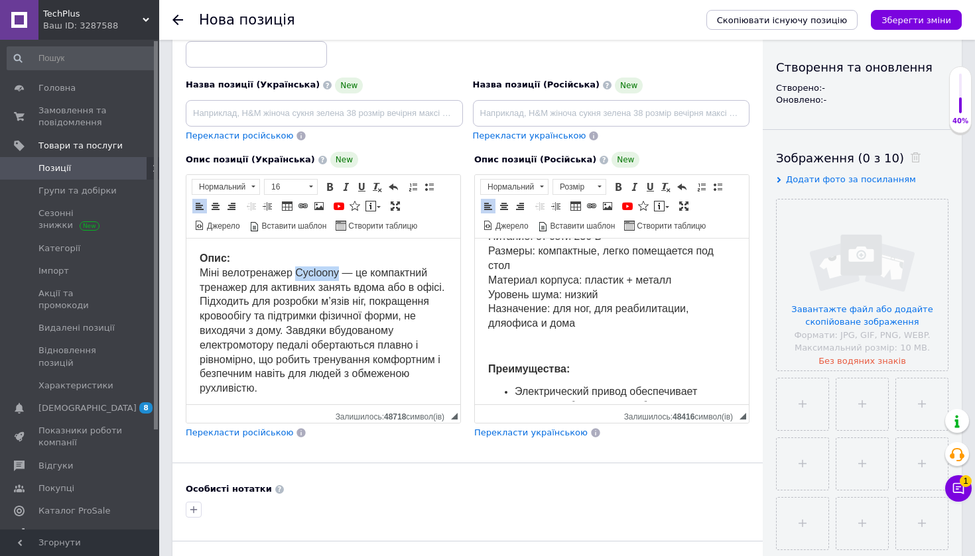
click at [328, 266] on p "Опис: Міні велотренажер Cycloony — це компактний тренажер для активних занять в…" at bounding box center [323, 324] width 247 height 145
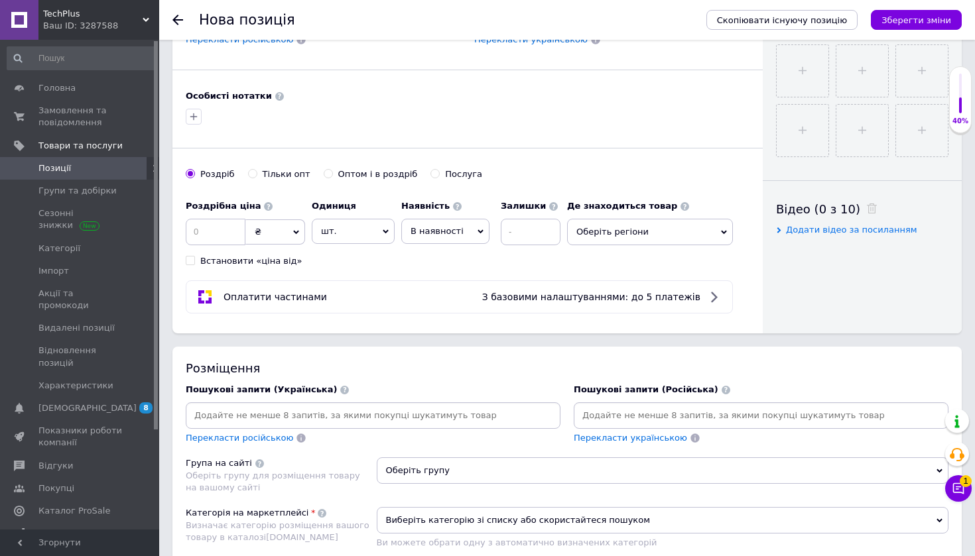
scroll to position [542, 0]
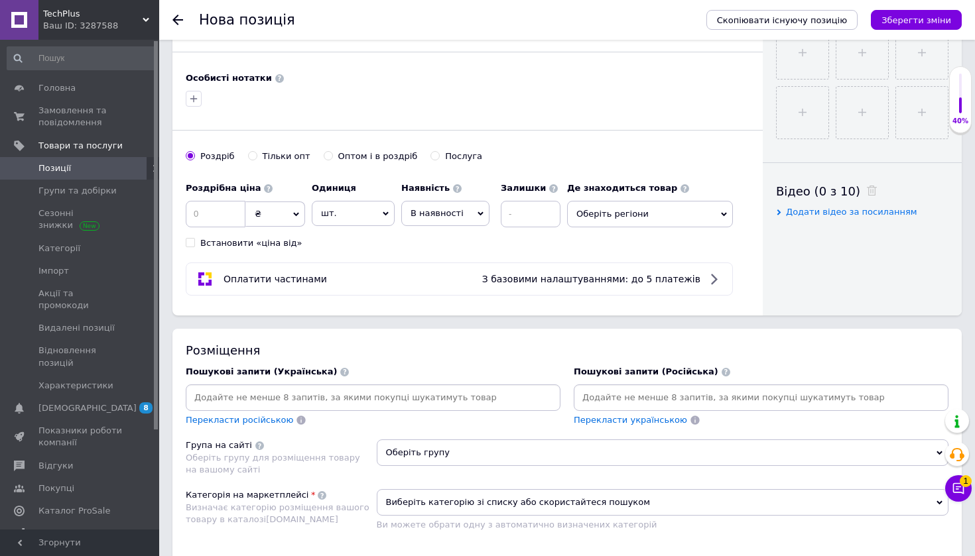
click at [646, 407] on div at bounding box center [761, 398] width 375 height 27
click at [650, 402] on input at bounding box center [760, 398] width 369 height 20
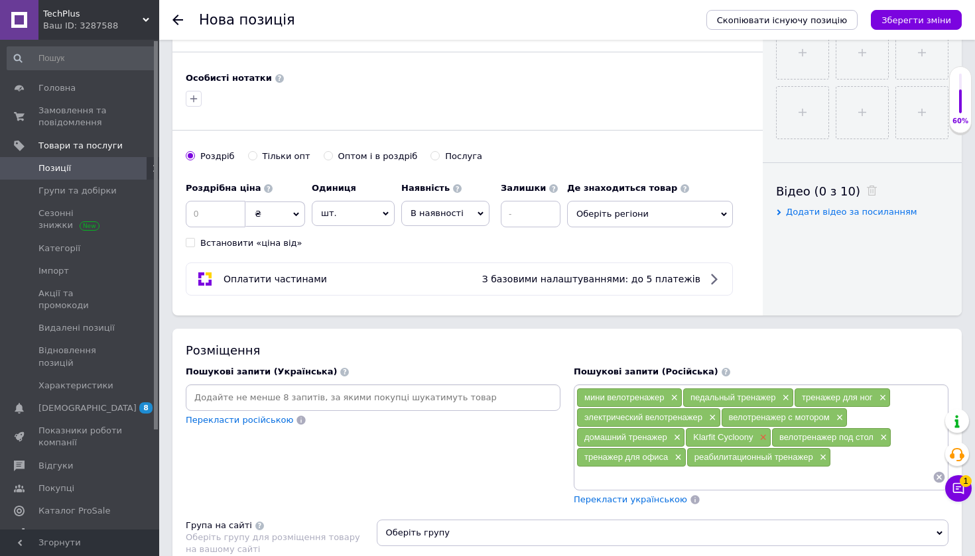
click at [762, 434] on span "×" at bounding box center [762, 437] width 11 height 11
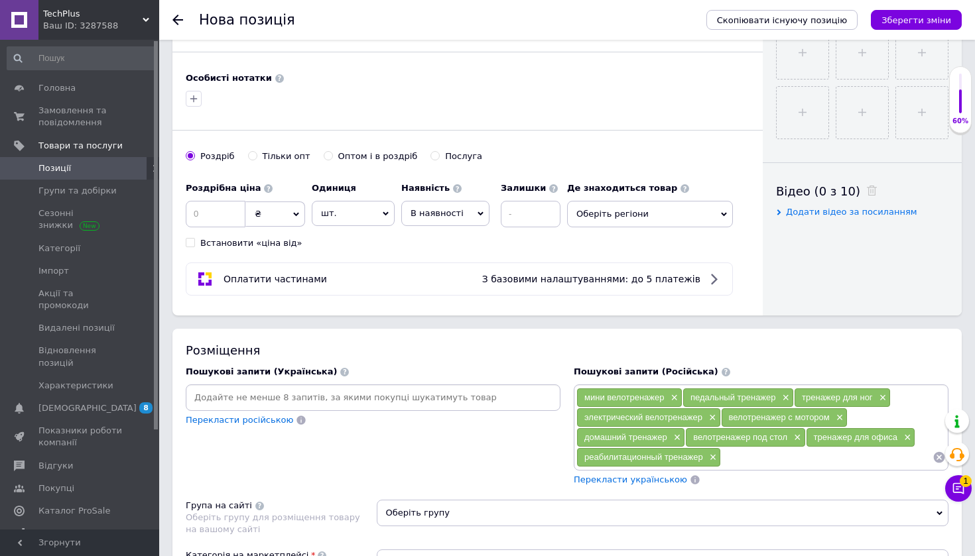
click at [363, 391] on input at bounding box center [372, 398] width 369 height 20
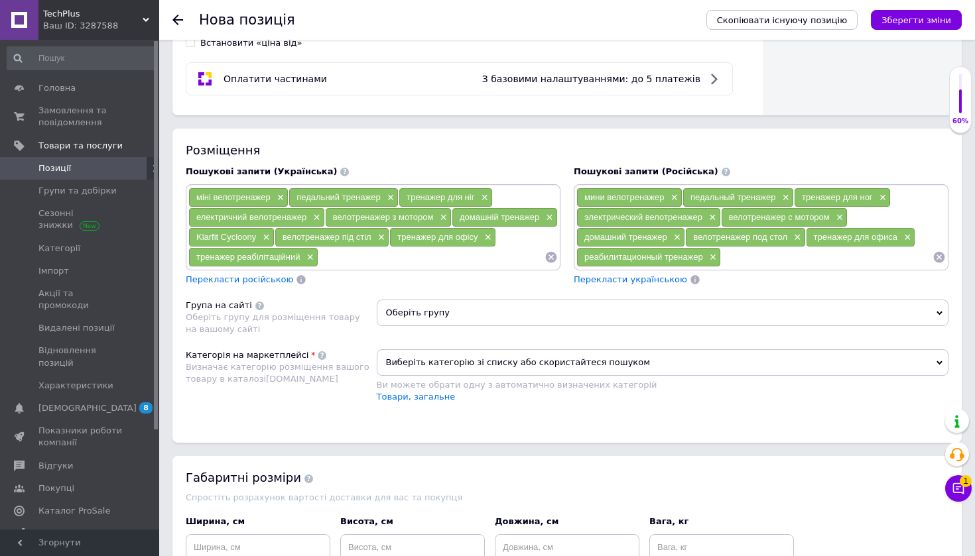
scroll to position [777, 0]
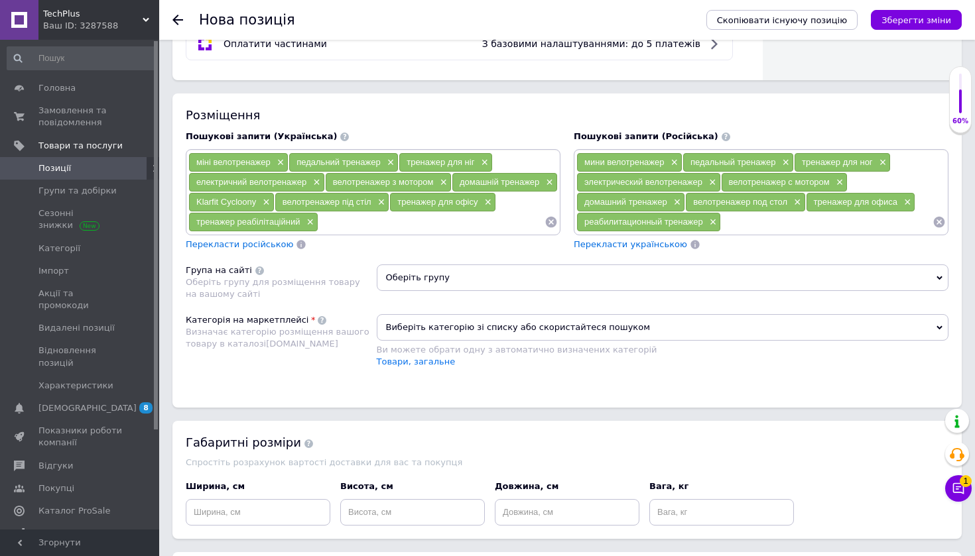
click at [513, 274] on span "Оберіть групу" at bounding box center [663, 278] width 572 height 27
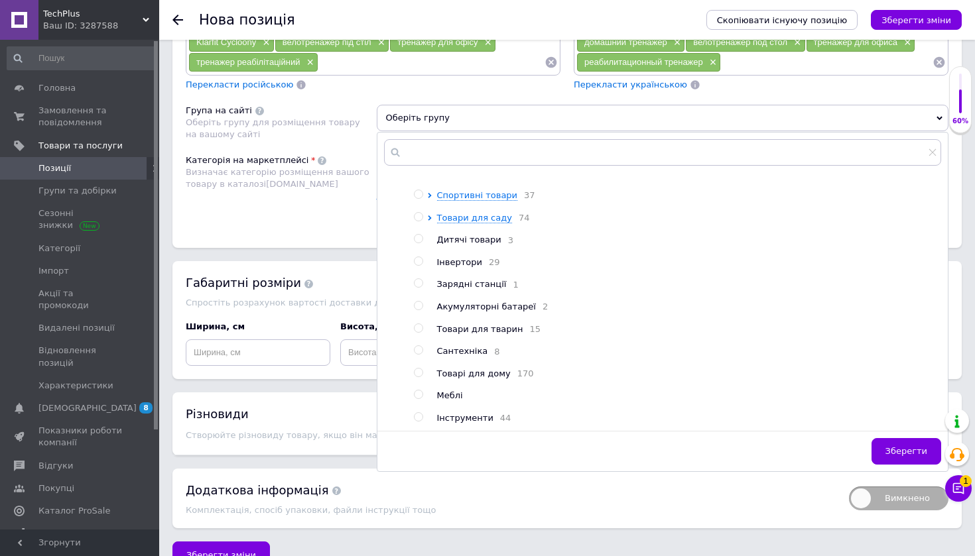
scroll to position [940, 0]
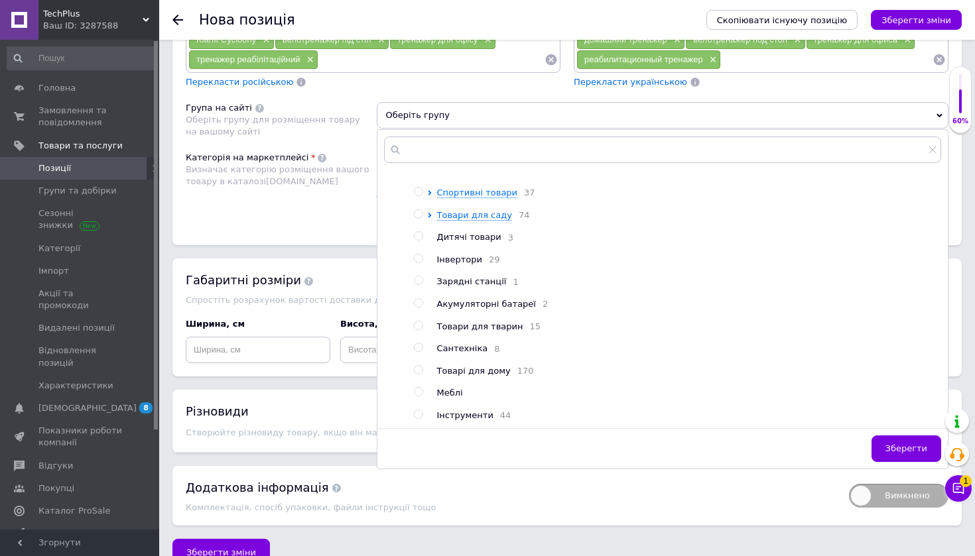
click at [414, 188] on input "radio" at bounding box center [418, 192] width 9 height 9
radio input "true"
click at [898, 444] on span "Зберегти" at bounding box center [906, 449] width 42 height 10
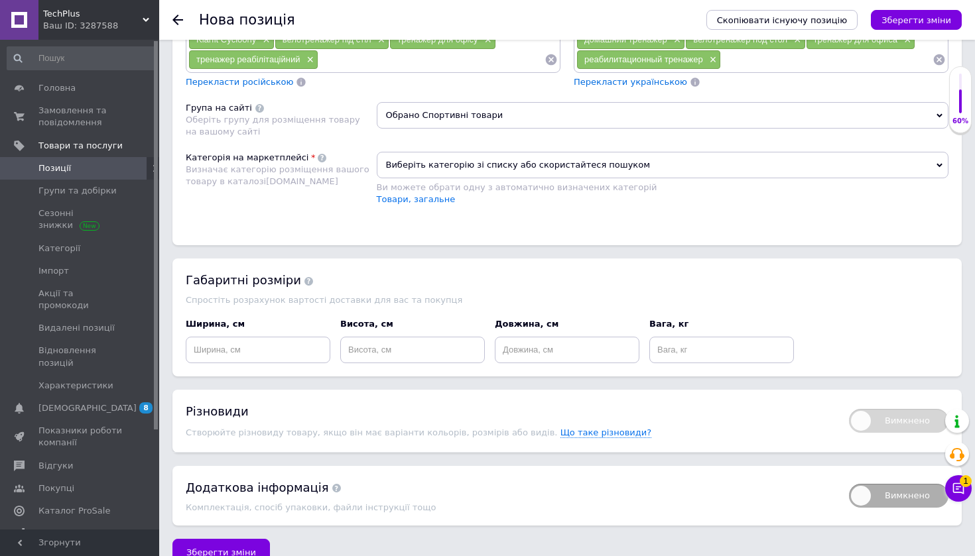
click at [565, 164] on span "Виберіть категорію зі списку або скористайтеся пошуком" at bounding box center [663, 165] width 572 height 27
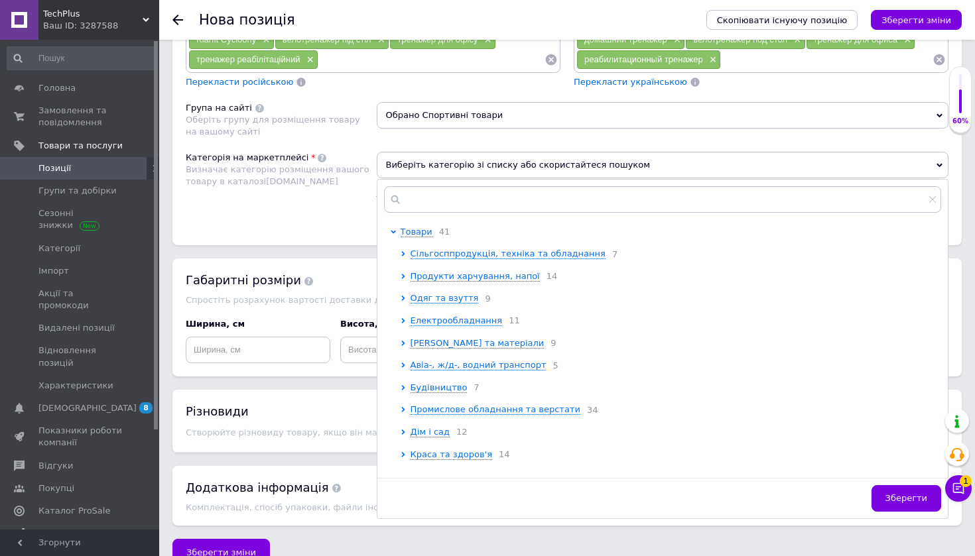
click at [348, 194] on div "Категорія на маркетплейсі Визначає категорію розміщення вашого товару в каталоз…" at bounding box center [281, 185] width 191 height 67
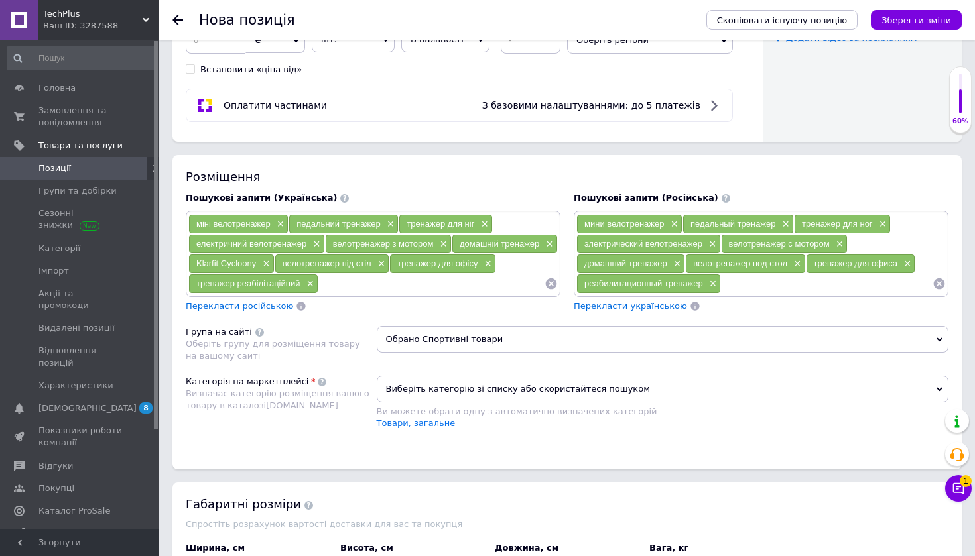
scroll to position [691, 0]
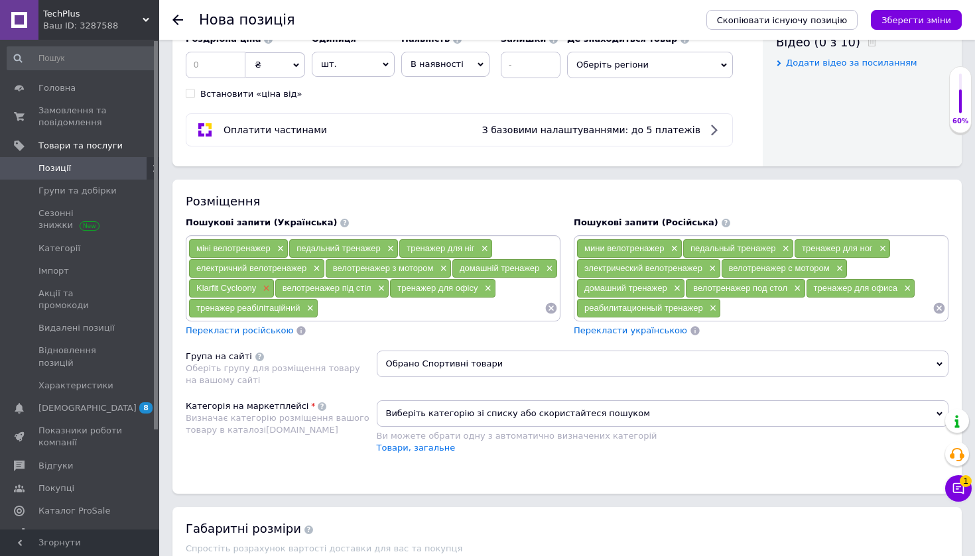
click at [263, 285] on span "×" at bounding box center [264, 288] width 11 height 11
click at [369, 318] on div "міні велотренажер × педальний тренажер × тренажер для ніг × електричний велотре…" at bounding box center [373, 278] width 375 height 86
click at [371, 309] on input at bounding box center [366, 308] width 356 height 20
drag, startPoint x: 308, startPoint y: 306, endPoint x: 190, endPoint y: 304, distance: 118.0
click at [190, 304] on input "Klarfit Cyclone" at bounding box center [366, 308] width 356 height 20
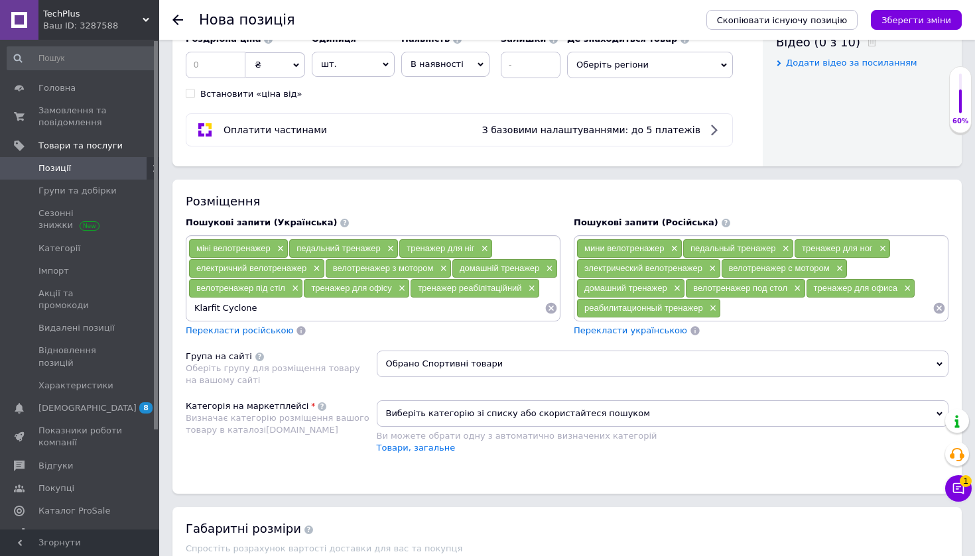
click at [394, 302] on input "Klarfit Cyclone" at bounding box center [366, 308] width 356 height 20
type input "Klarfit Cyclone"
click at [751, 306] on input at bounding box center [827, 308] width 212 height 20
paste input "Klarfit Cyclone"
type input "Klarfit Cyclone"
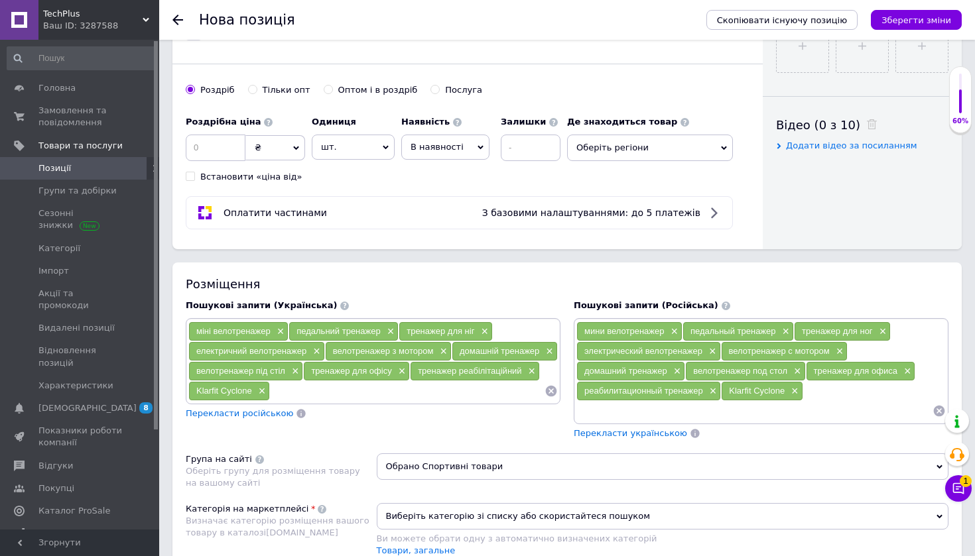
scroll to position [599, 0]
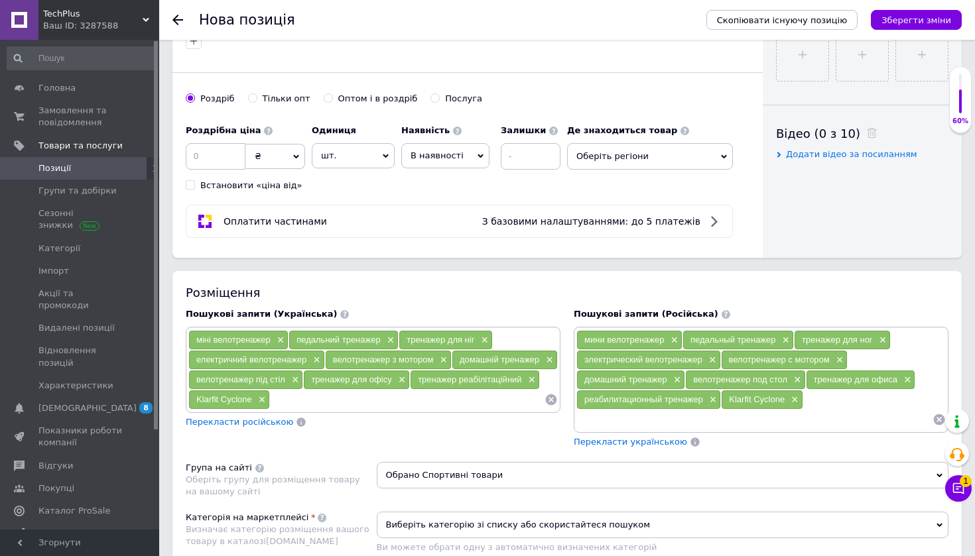
click at [670, 158] on span "Оберіть регіони" at bounding box center [650, 156] width 166 height 27
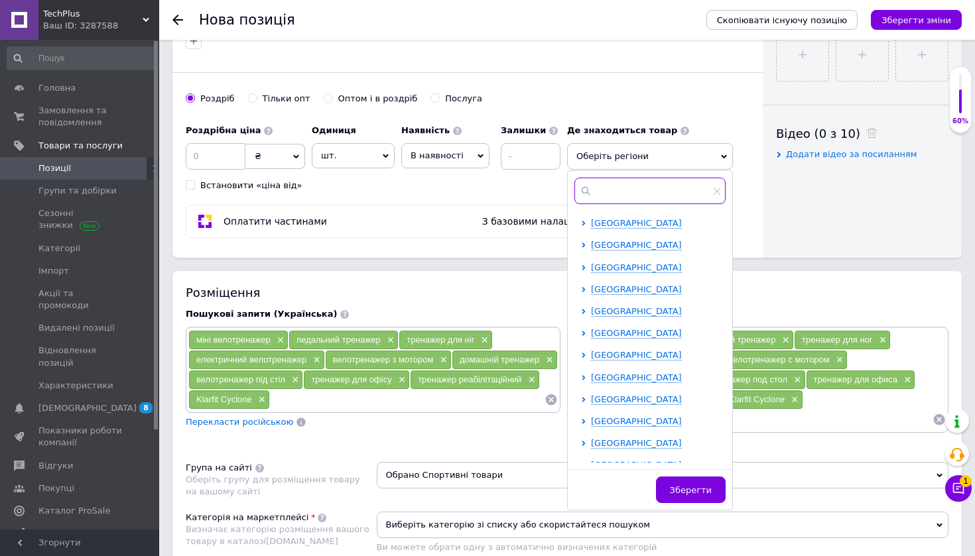
click at [622, 182] on input "text" at bounding box center [649, 191] width 151 height 27
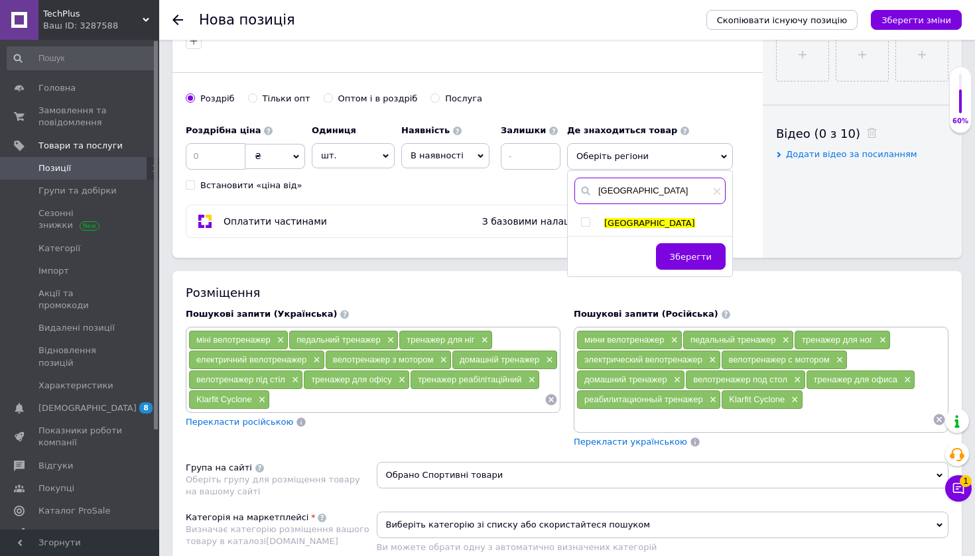
type input "Львів"
click at [581, 221] on input "checkbox" at bounding box center [585, 222] width 9 height 9
checkbox input "true"
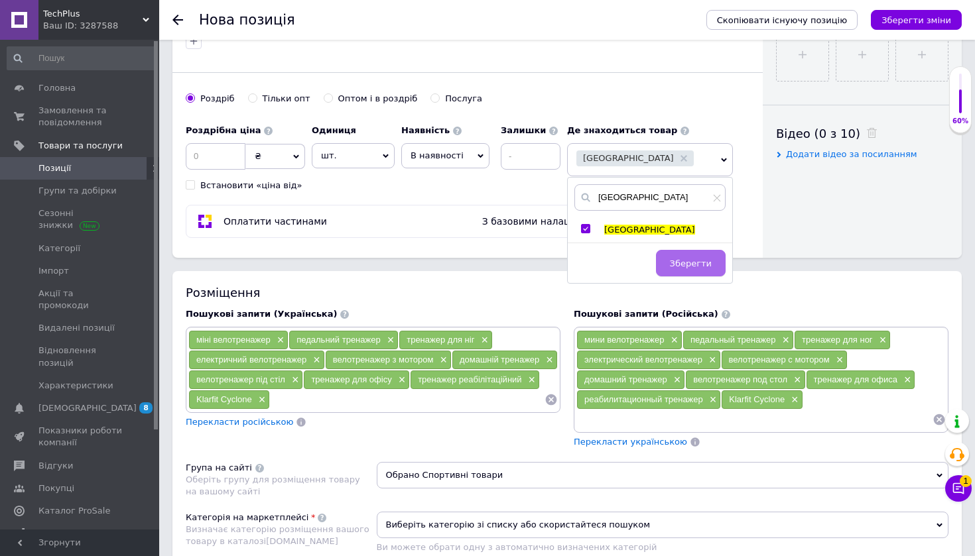
click at [680, 259] on span "Зберегти" at bounding box center [691, 264] width 42 height 10
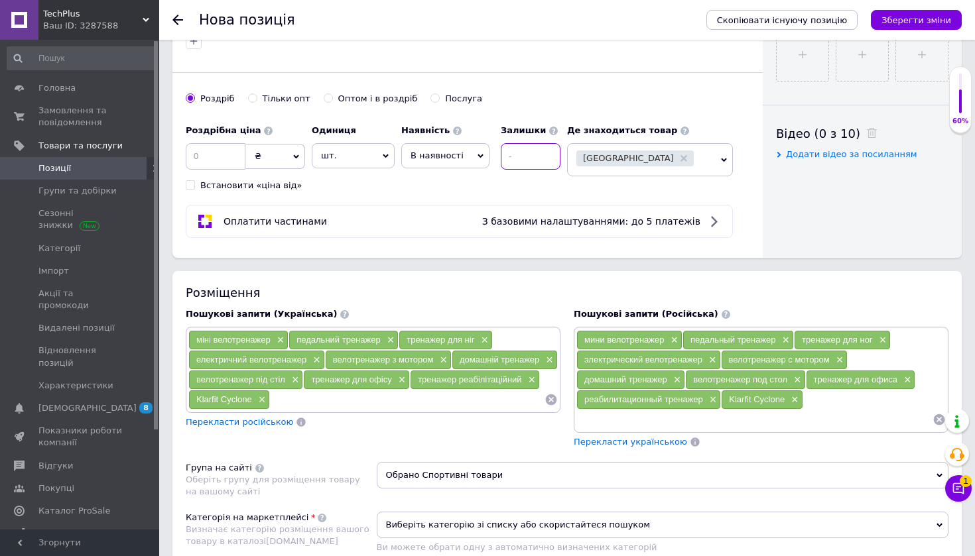
click at [524, 154] on input at bounding box center [531, 156] width 60 height 27
type input "25"
click at [497, 172] on div "Роздрібна ціна ₴ $ EUR CHF GBP ¥ PLN ₸ MDL HUF KGS CNY TRY KRW lei Встановити «…" at bounding box center [376, 155] width 381 height 74
click at [457, 156] on span "В наявності" at bounding box center [436, 156] width 53 height 10
click at [456, 234] on li "Готово до відправки" at bounding box center [445, 238] width 87 height 30
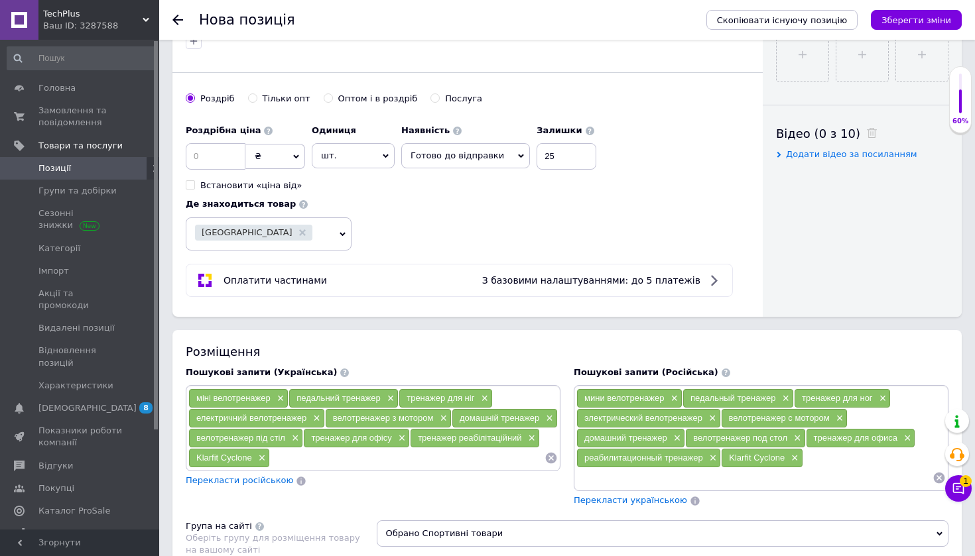
click at [450, 205] on div "Роздрібна ціна ₴ $ EUR CHF GBP ¥ PLN ₸ MDL HUF KGS CNY TRY KRW lei Встановити «…" at bounding box center [468, 184] width 564 height 133
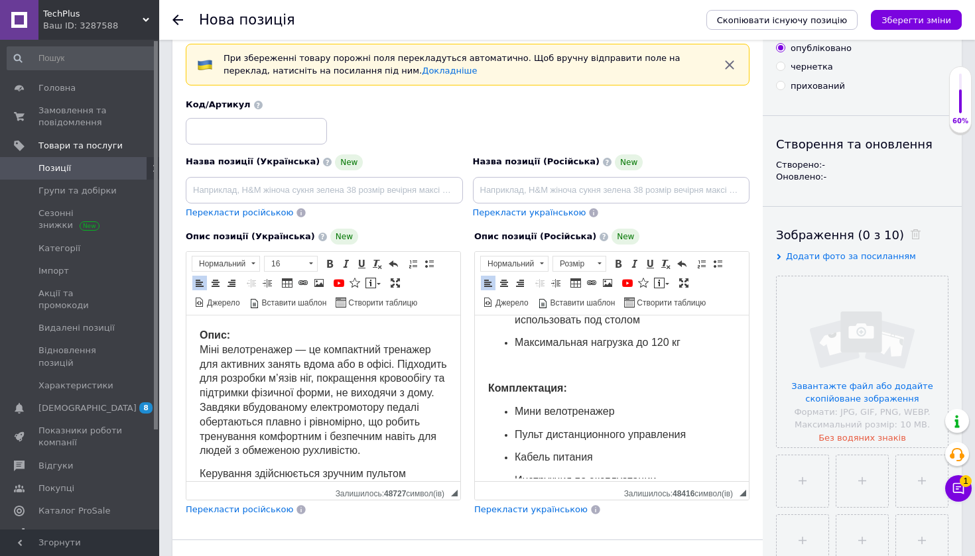
scroll to position [4, 0]
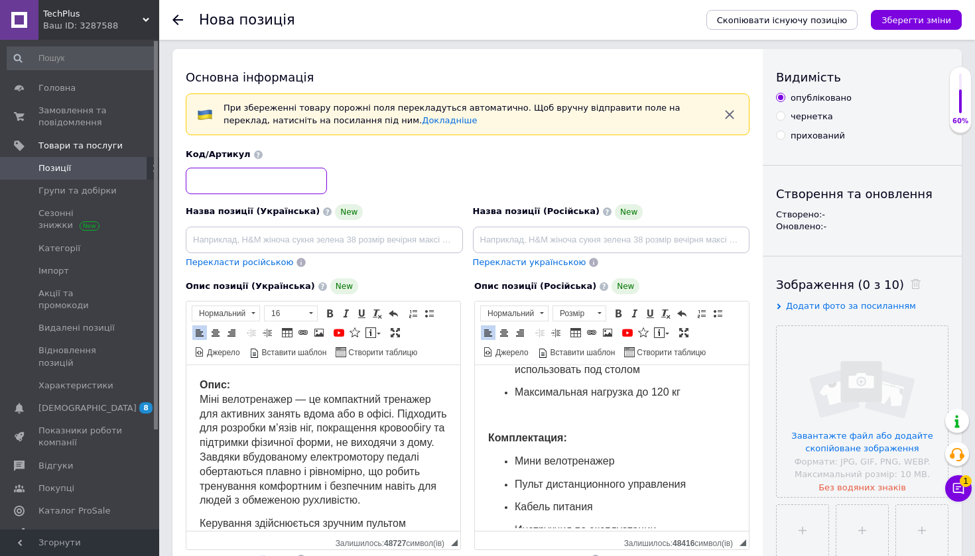
click at [286, 172] on input at bounding box center [256, 181] width 141 height 27
type input "С"
click at [208, 174] on input "Cyclotix" at bounding box center [256, 181] width 141 height 27
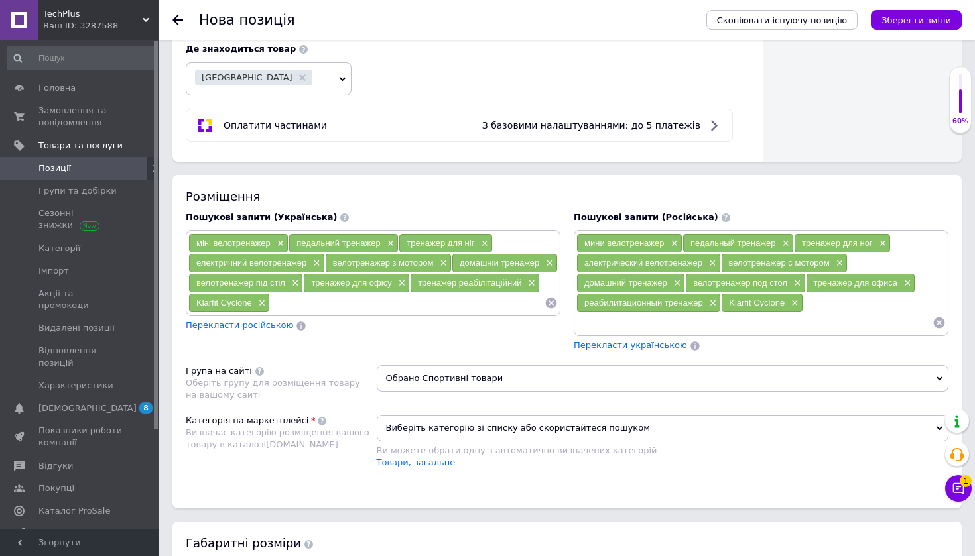
scroll to position [821, 0]
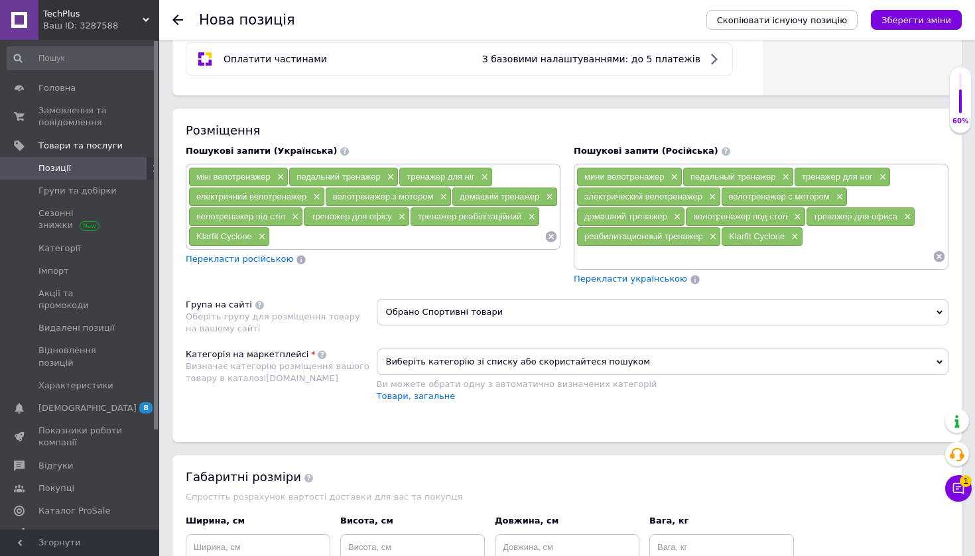
type input "Cyclotix"
click at [371, 242] on input at bounding box center [407, 237] width 274 height 20
paste input "Cyclotix"
type input "Cyclotix"
click at [762, 269] on div "мини велотренажер × педальный тренажер × тренажер для ног × электрический велот…" at bounding box center [761, 225] width 375 height 122
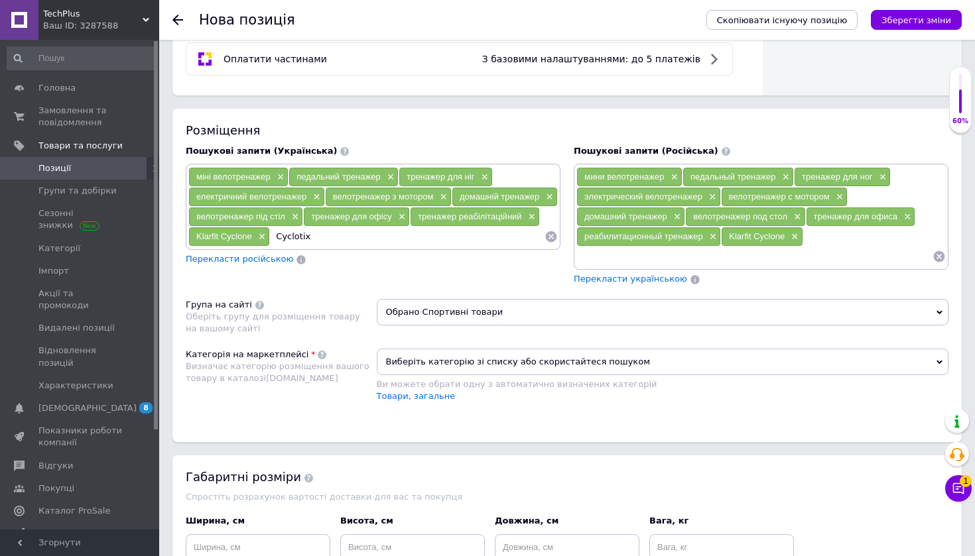
click at [764, 259] on input at bounding box center [754, 257] width 356 height 20
paste input "Cyclotix"
type input "Cyclotix"
click at [492, 240] on input "Cyclotix" at bounding box center [407, 237] width 274 height 20
click at [487, 291] on div "Розміщення Пошукові запити (Українська) міні велотренажер × педальний тренажер …" at bounding box center [566, 276] width 789 height 334
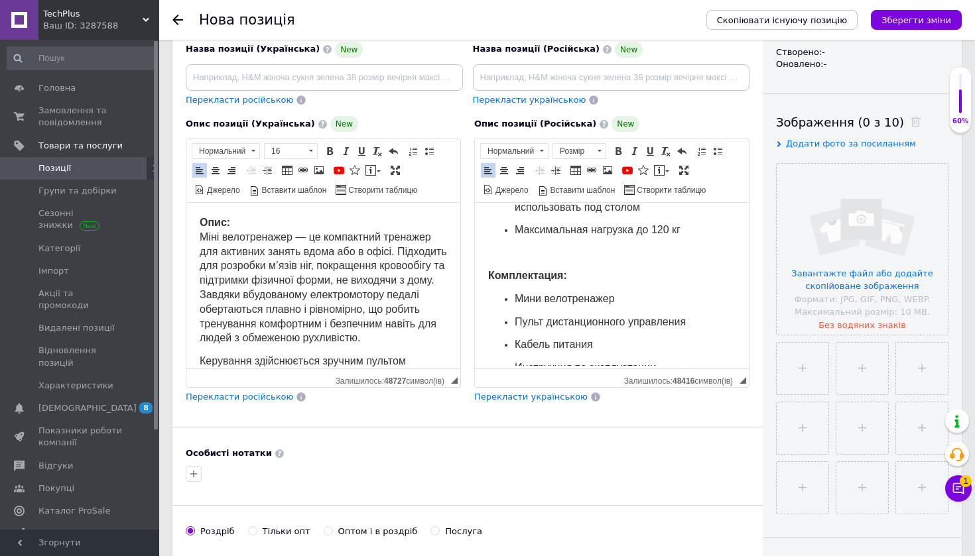
scroll to position [157, 0]
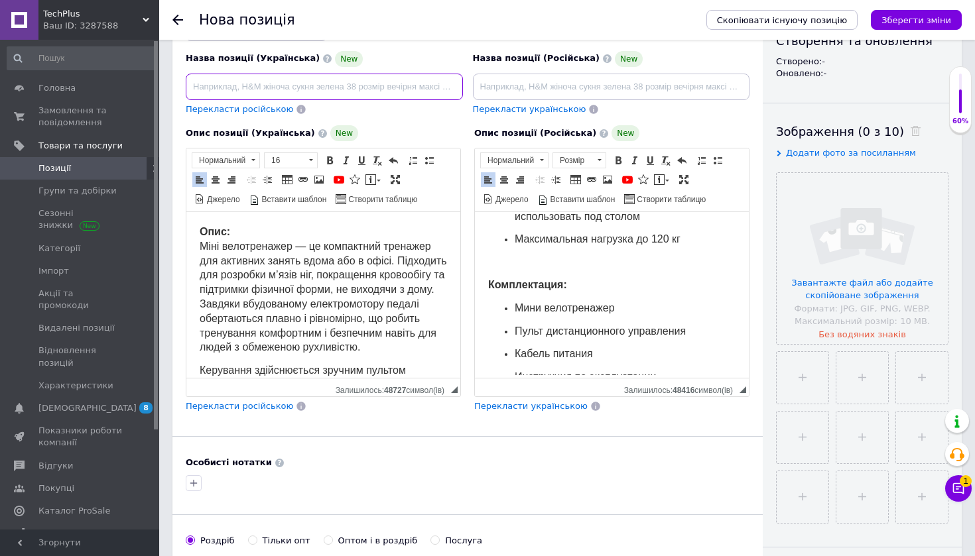
click at [349, 84] on input at bounding box center [324, 87] width 277 height 27
paste input "Електричний реабілітаційний міні велотренажер Cyclotix з пультом"
click at [431, 104] on div "Перекласти російською" at bounding box center [324, 109] width 277 height 13
drag, startPoint x: 273, startPoint y: 87, endPoint x: 477, endPoint y: 89, distance: 204.2
click at [477, 89] on div "Назва позиції (Українська) New Електричний реабілітаційний міні велотренажер Cy…" at bounding box center [468, 56] width 574 height 130
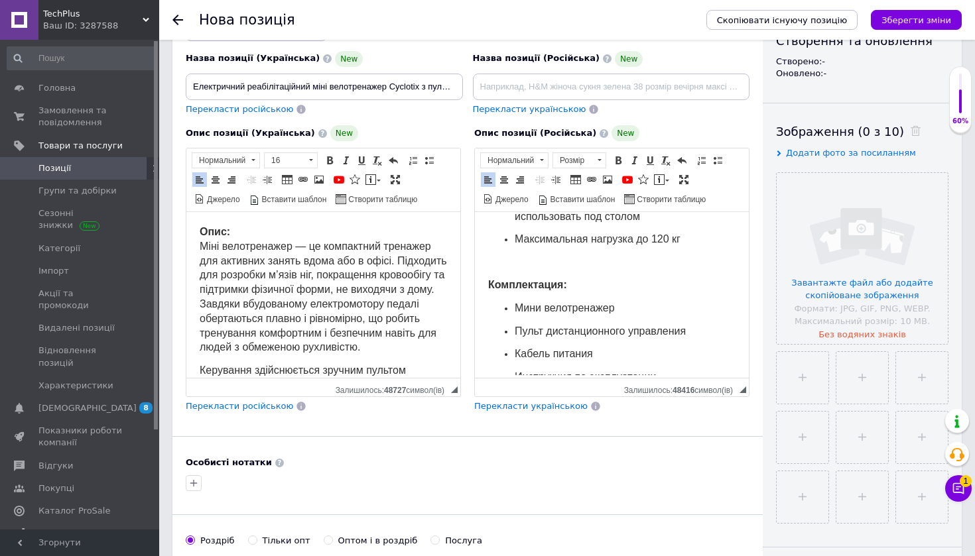
click at [422, 105] on div "Перекласти російською" at bounding box center [324, 109] width 277 height 13
click at [329, 81] on input "Електричний реабілітаційний міні велотренажер Cyclotix з пультом" at bounding box center [324, 87] width 277 height 27
type input "Електричний реабілітаційний міні - велотренажер Cyclotix з пультом"
click at [410, 121] on div "Опис позиції (Українська) New Опис: Міні велотренажер — це компактний тренажер …" at bounding box center [323, 269] width 288 height 301
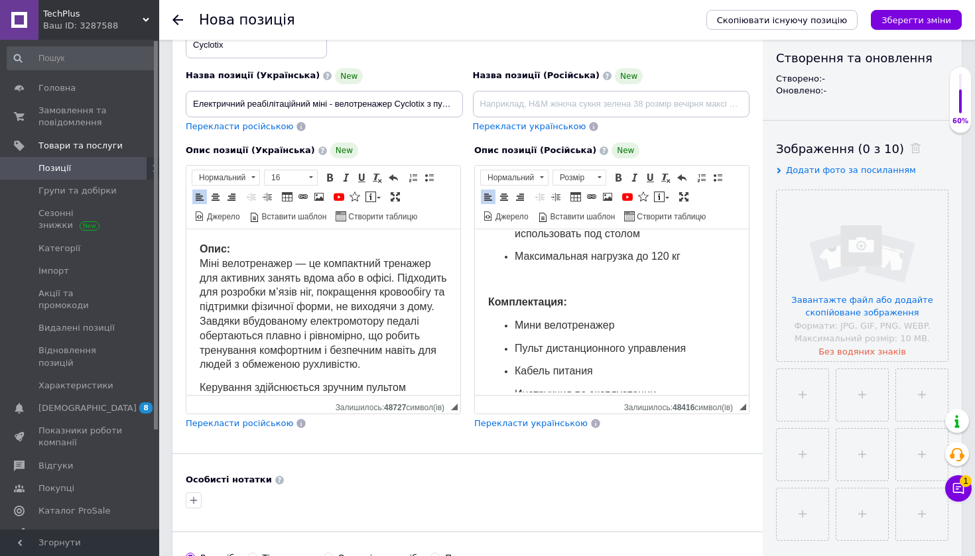
scroll to position [135, 0]
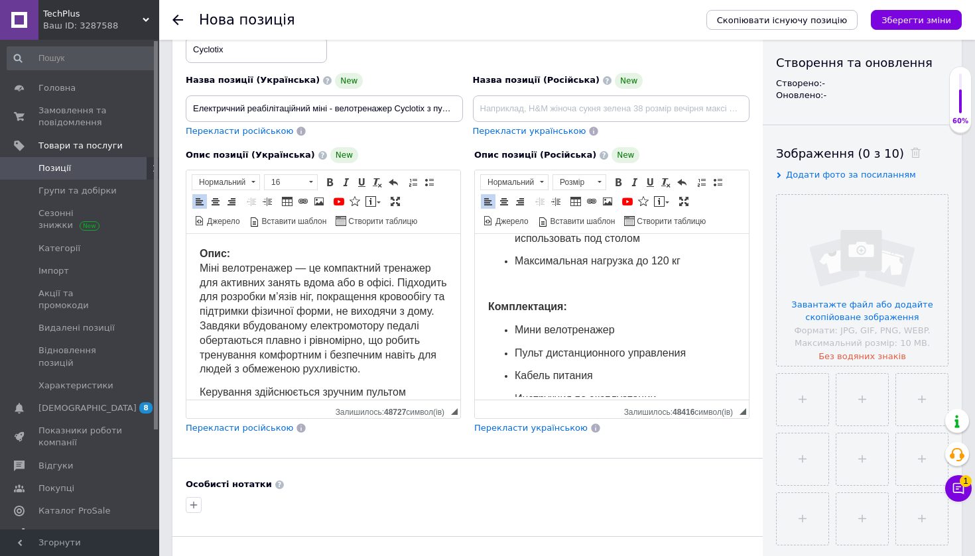
click at [584, 121] on div "Назва позиції (Російська) New Перекласти українською" at bounding box center [610, 105] width 287 height 75
click at [584, 115] on input at bounding box center [611, 108] width 277 height 27
paste input "Электрический реабилитационный мини велотренажер Cyclotix с пультом"
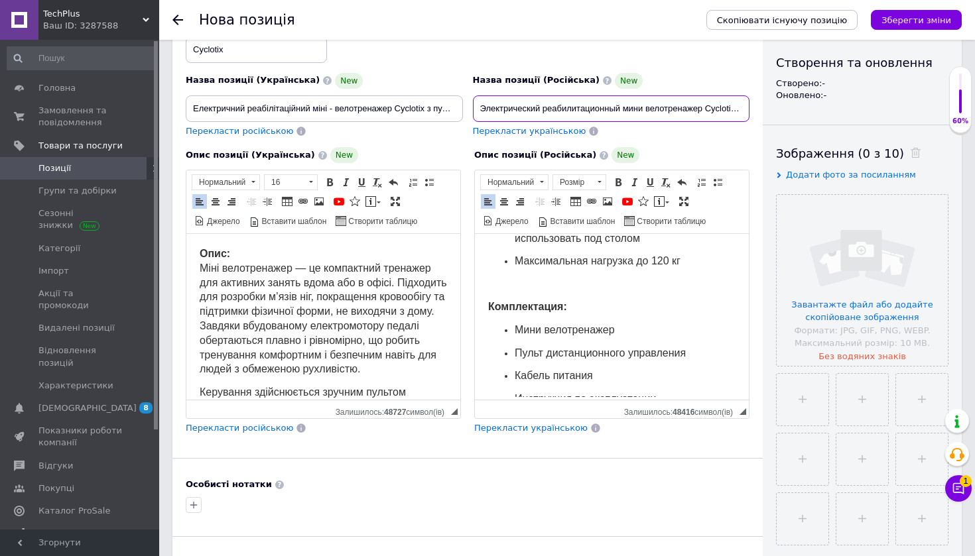
type input "Электрический реабилитационный мини велотренажер Cyclotix с пультом"
click at [333, 109] on input "Електричний реабілітаційний міні - велотренажер Cyclotix з пультом" at bounding box center [324, 108] width 277 height 27
type input "Електричний реабілітаційний міні велотренажер Cyclotix з пультом"
click at [724, 114] on input "Электрический реабилитационный мини велотренажер Cyclotix с пультом" at bounding box center [611, 108] width 277 height 27
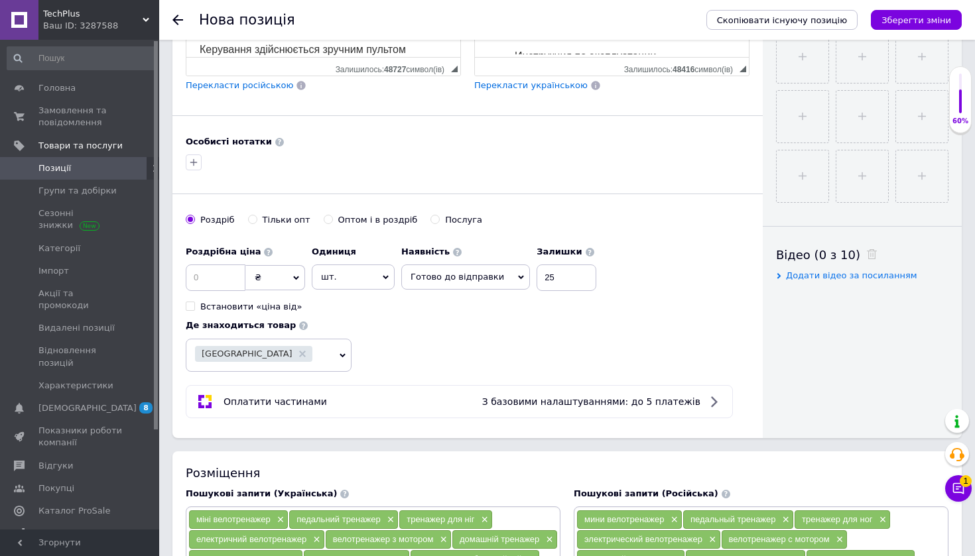
scroll to position [485, 0]
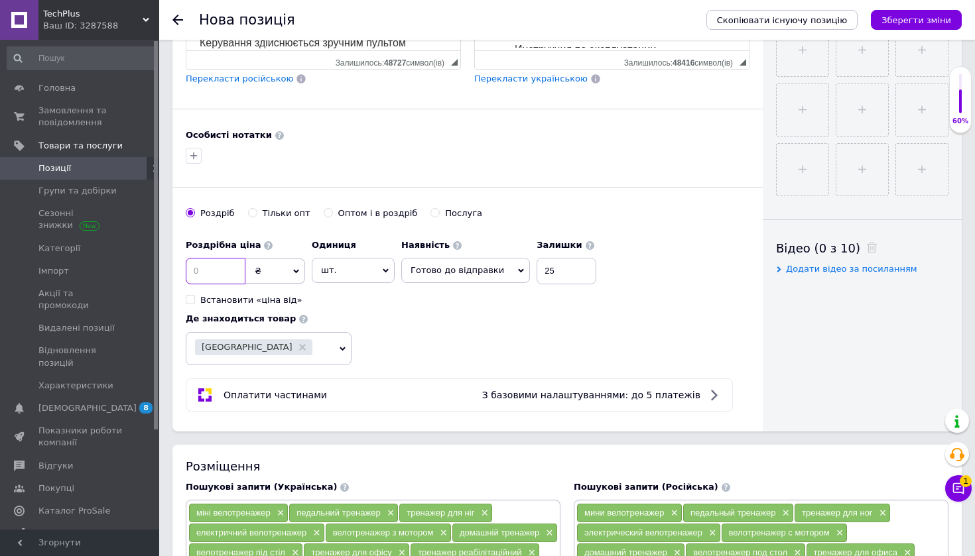
click at [236, 270] on input at bounding box center [216, 271] width 60 height 27
type input "7500"
click at [495, 355] on div "Роздрібна ціна 7500 ₴ $ EUR CHF GBP ¥ PLN ₸ MDL HUF KGS CNY TRY KRW lei Встанов…" at bounding box center [468, 299] width 564 height 133
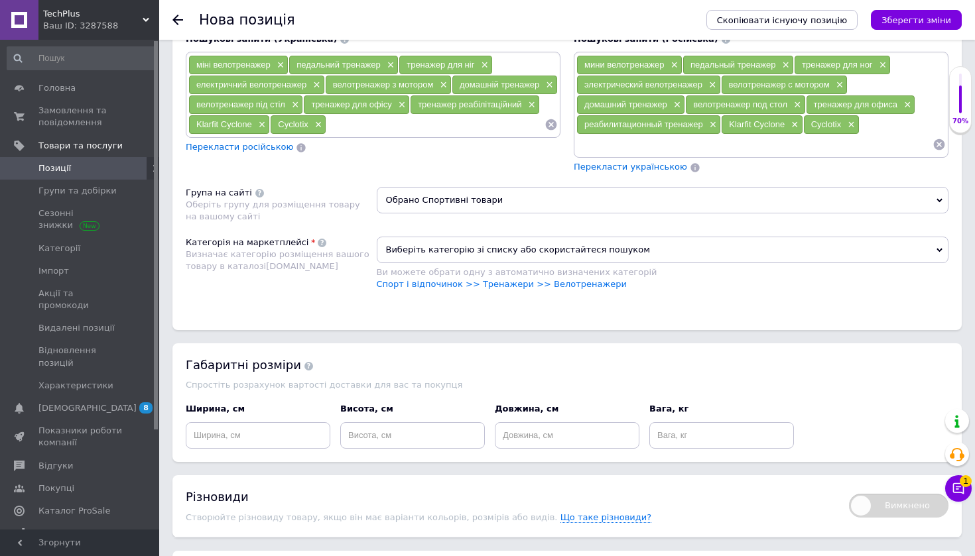
scroll to position [967, 0]
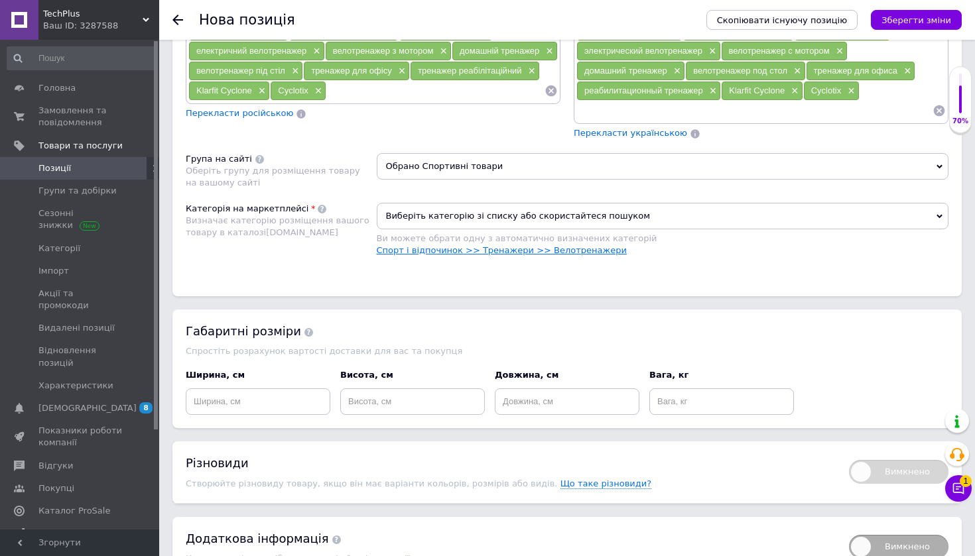
click at [554, 250] on link "Спорт і відпочинок >> Тренажери >> Велотренажери" at bounding box center [502, 250] width 250 height 10
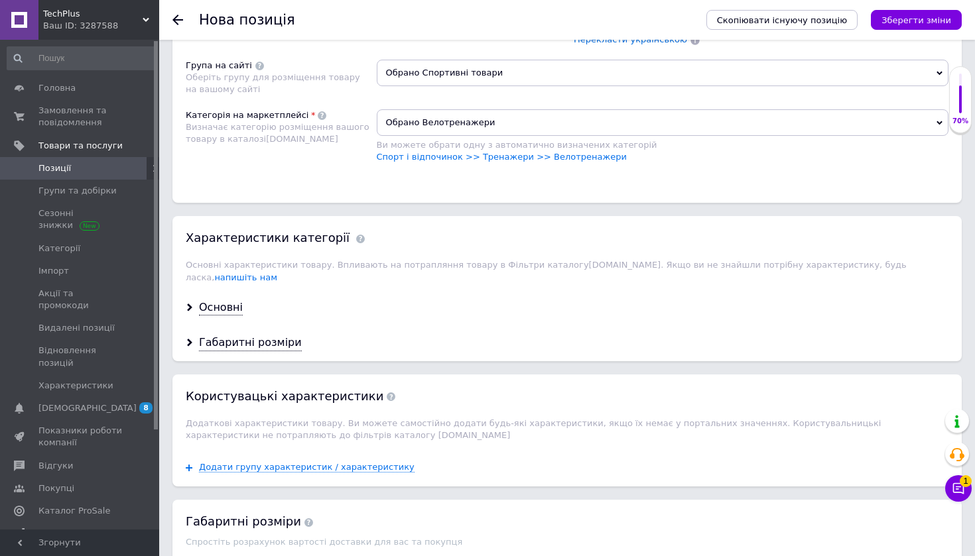
scroll to position [1107, 0]
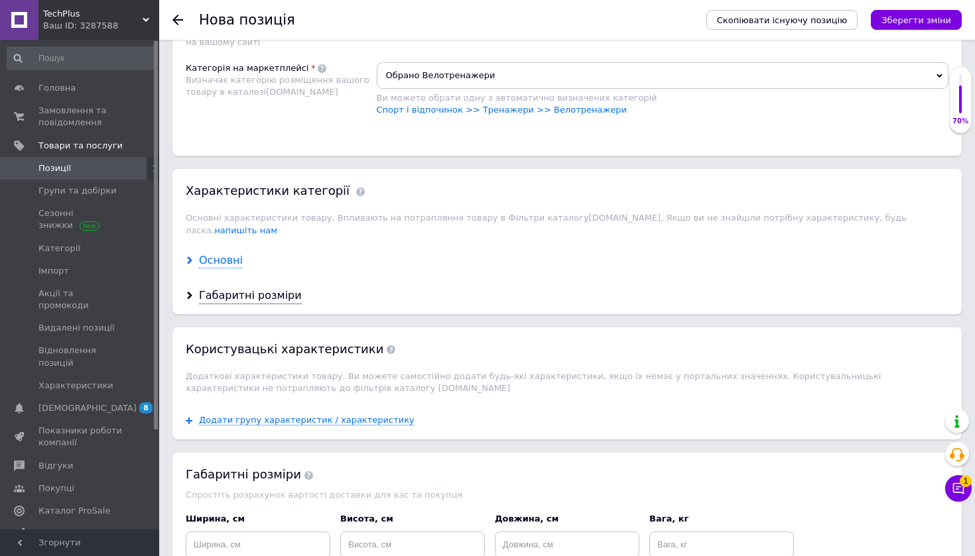
click at [229, 253] on div "Основні" at bounding box center [221, 260] width 44 height 15
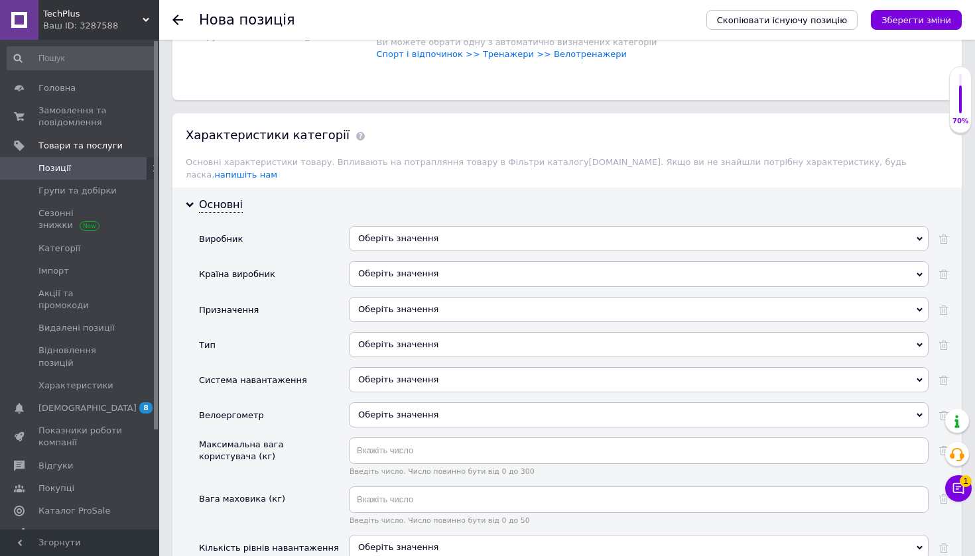
scroll to position [1170, 0]
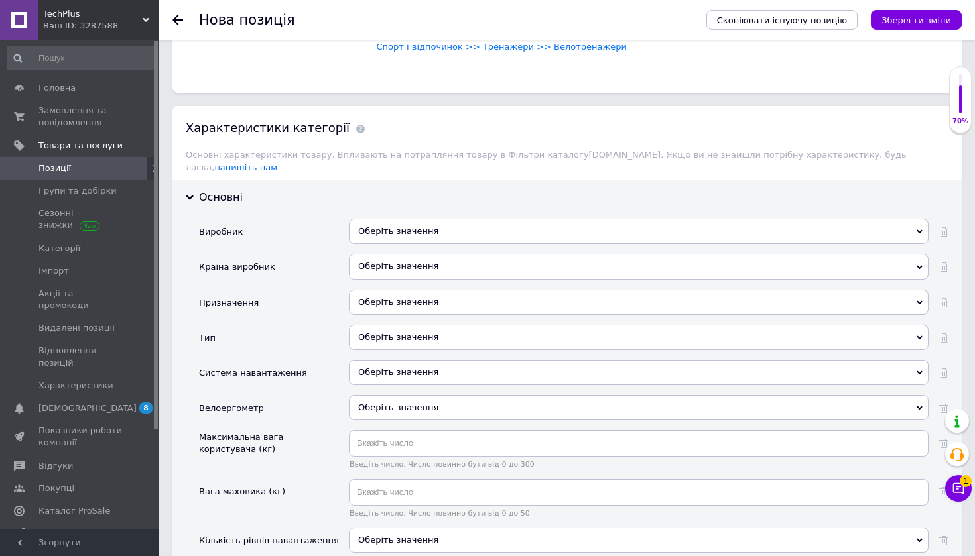
click at [520, 219] on div "Оберіть значення" at bounding box center [638, 231] width 579 height 25
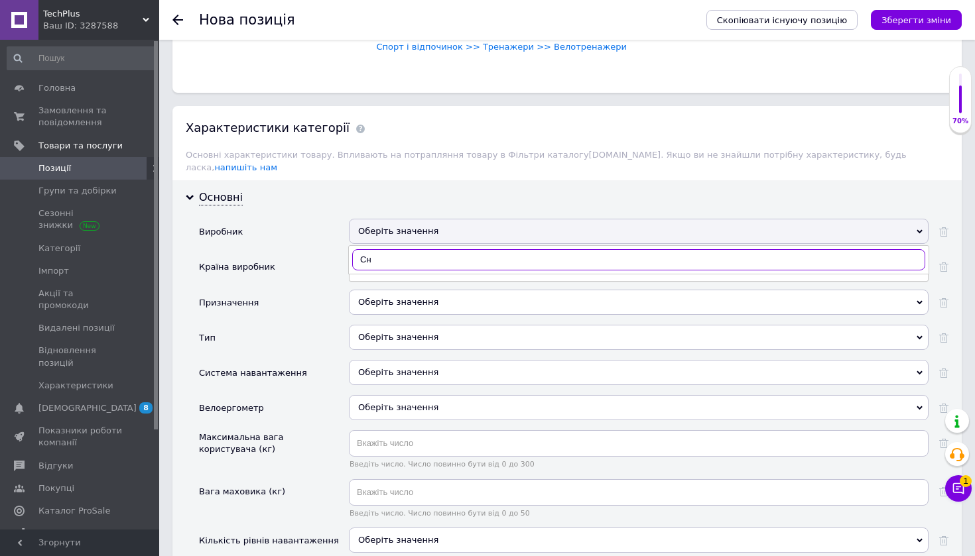
type input "С"
type input "Cyclotix"
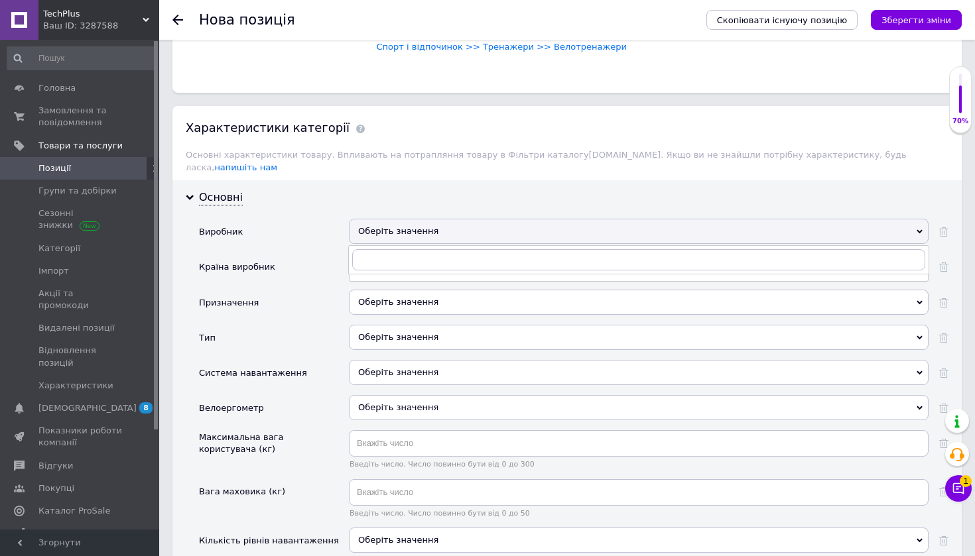
click at [320, 254] on div "Країна виробник" at bounding box center [274, 271] width 150 height 35
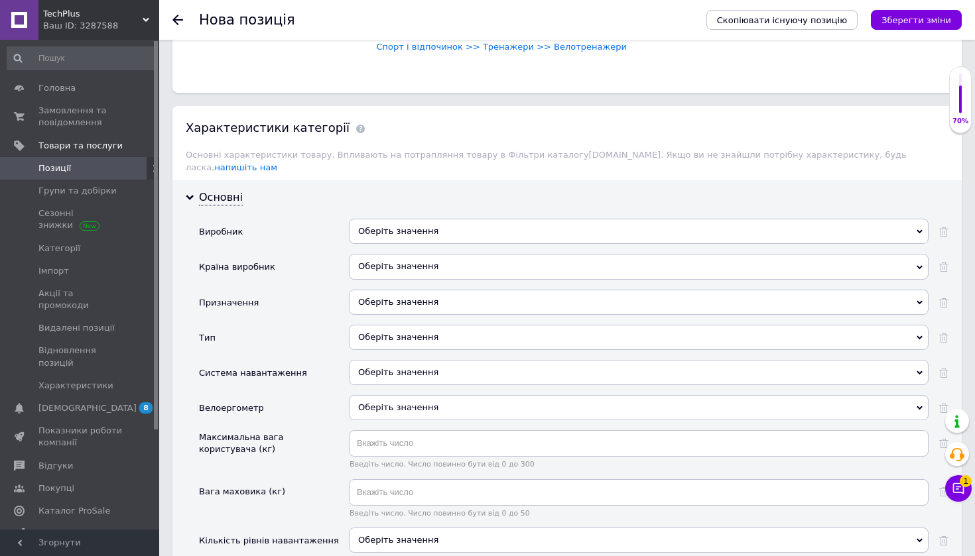
click at [487, 395] on span "Оберіть значення" at bounding box center [638, 407] width 579 height 25
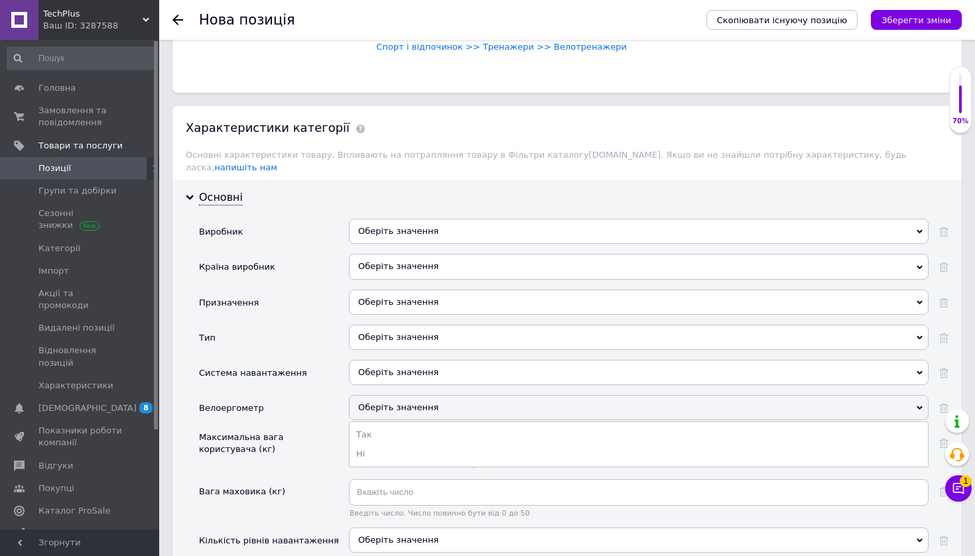
click at [341, 395] on div "Велоергометр" at bounding box center [274, 412] width 150 height 35
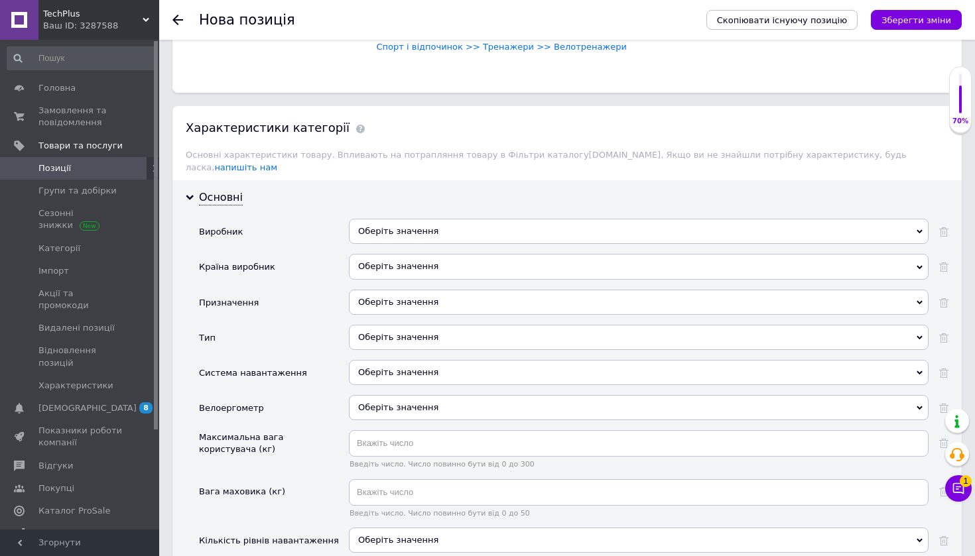
click at [386, 360] on div "Оберіть значення" at bounding box center [638, 372] width 579 height 25
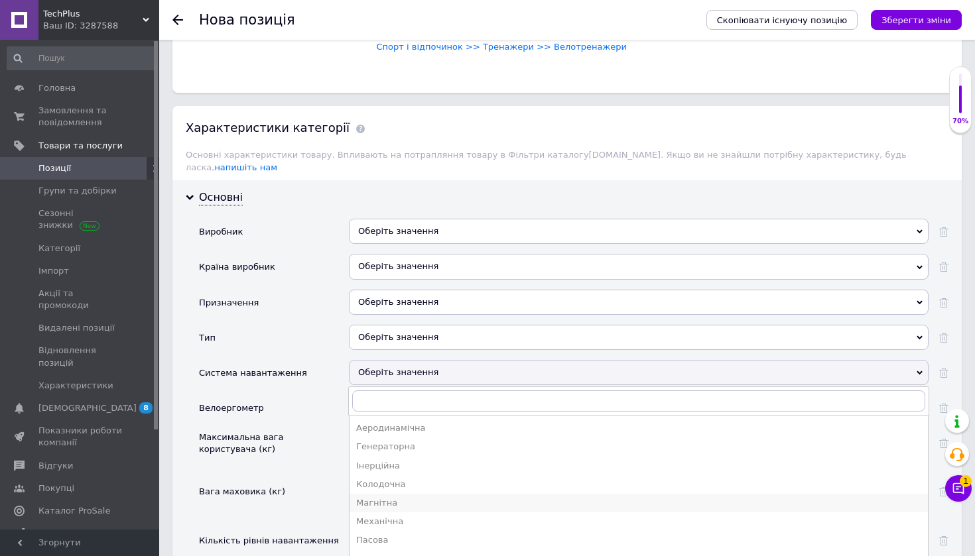
click at [424, 494] on li "Магнітна" at bounding box center [638, 503] width 578 height 19
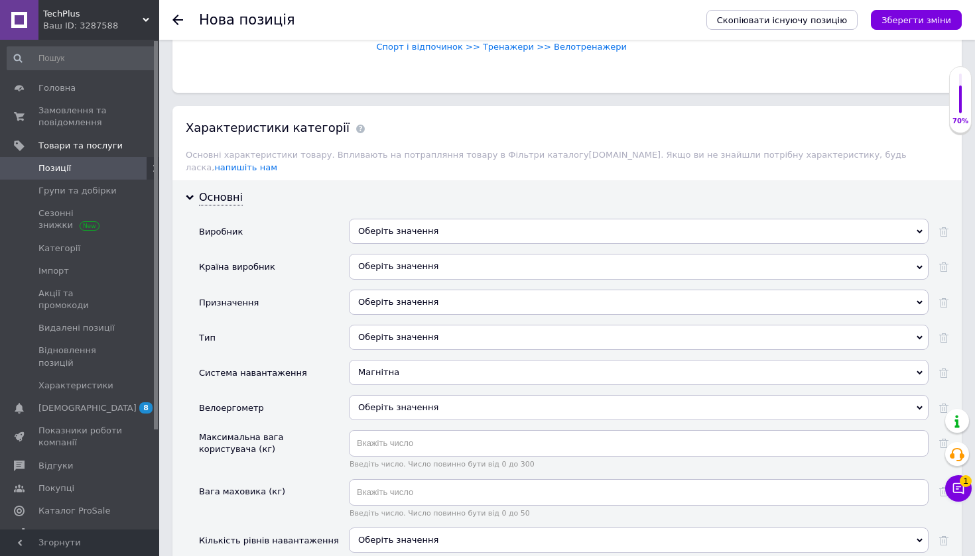
click at [417, 325] on div "Оберіть значення" at bounding box center [638, 337] width 579 height 25
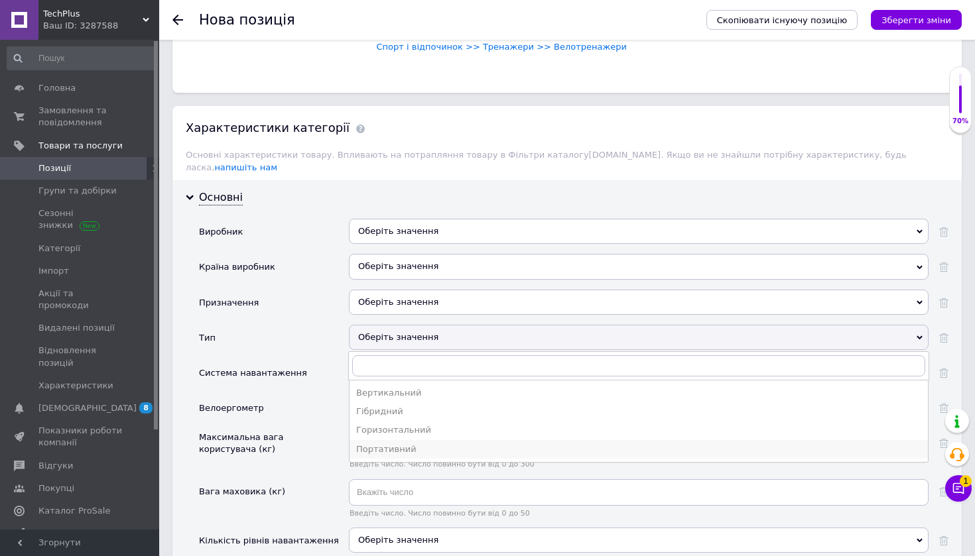
click at [438, 444] on div "Портативний" at bounding box center [638, 450] width 565 height 12
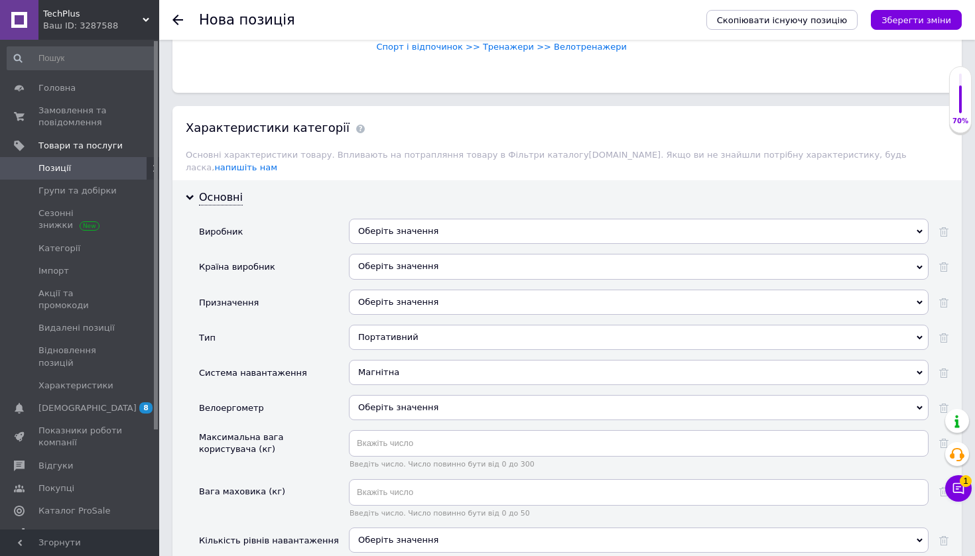
click at [426, 290] on div "Оберіть значення" at bounding box center [638, 302] width 579 height 25
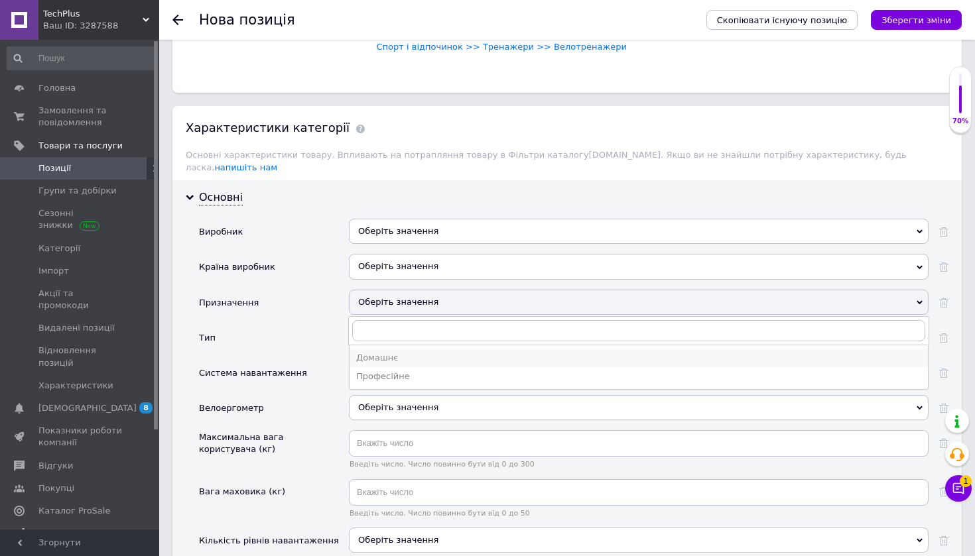
click at [427, 352] on div "Домашнє" at bounding box center [638, 358] width 565 height 12
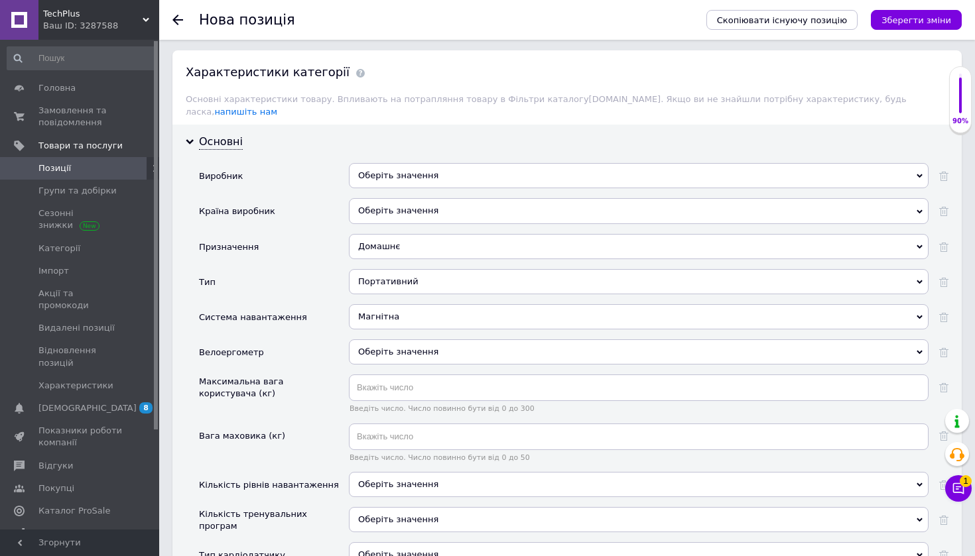
scroll to position [1231, 0]
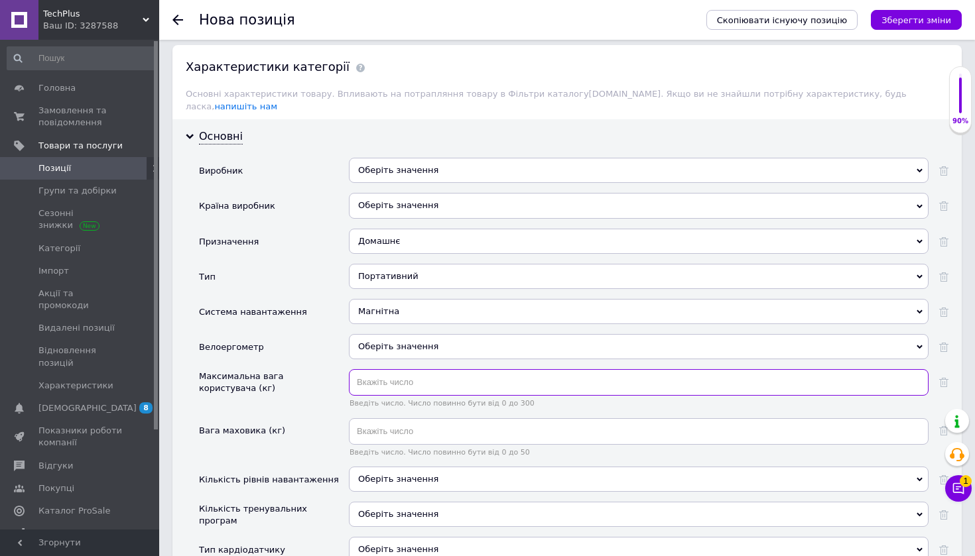
click at [448, 377] on input "text" at bounding box center [638, 382] width 579 height 27
type input "120"
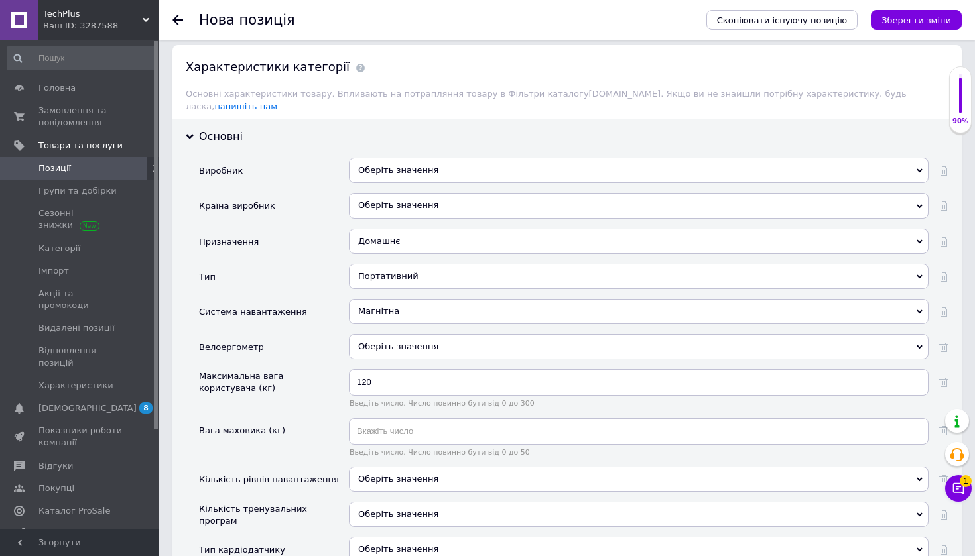
click at [337, 418] on div "Вага маховика (кг)" at bounding box center [274, 442] width 150 height 48
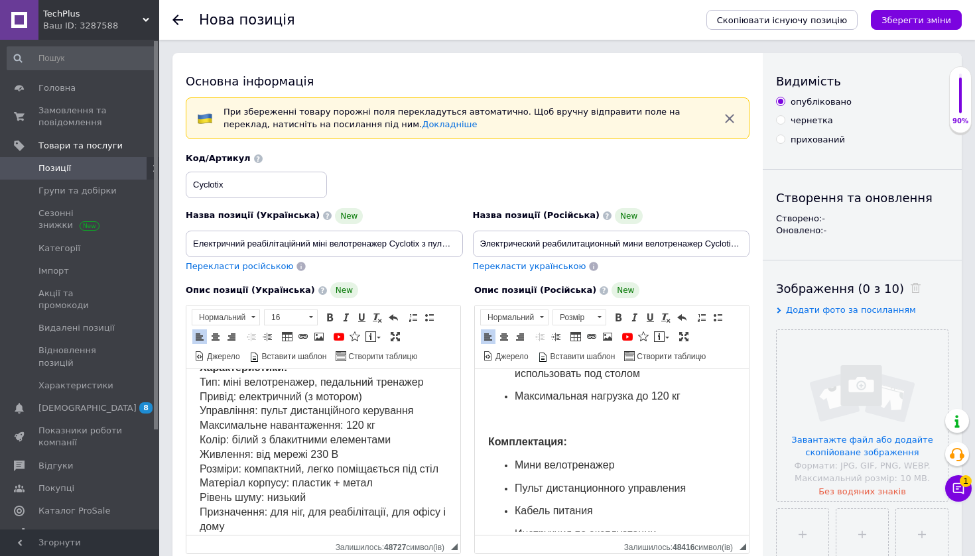
scroll to position [341, 0]
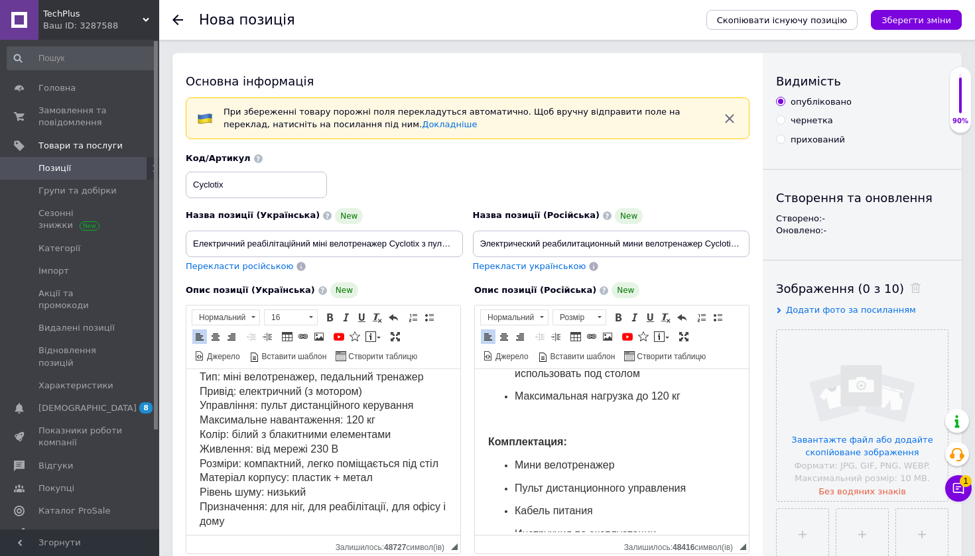
click at [304, 435] on span "Характеристики: Тип: міні велотренажер, педальний тренажер Привід: електричний …" at bounding box center [323, 442] width 246 height 170
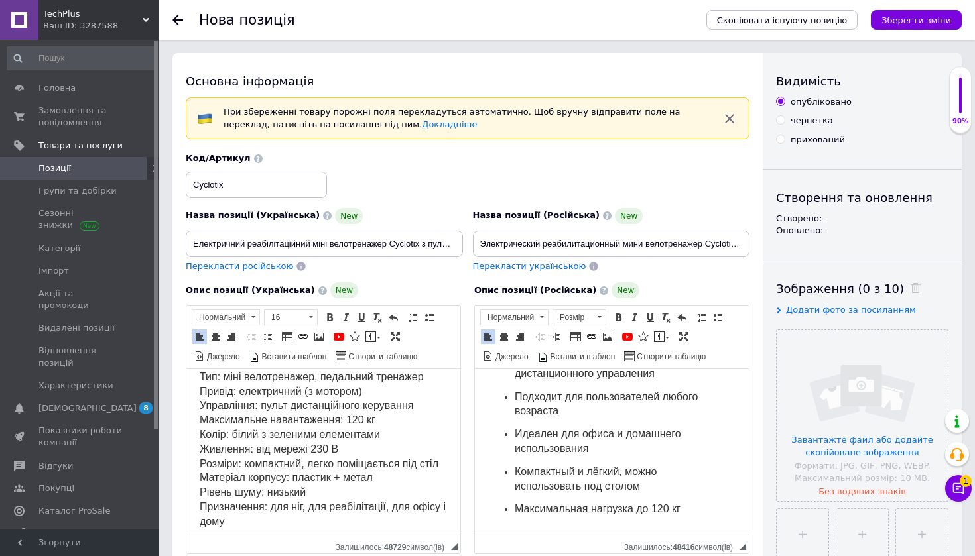
scroll to position [600, 0]
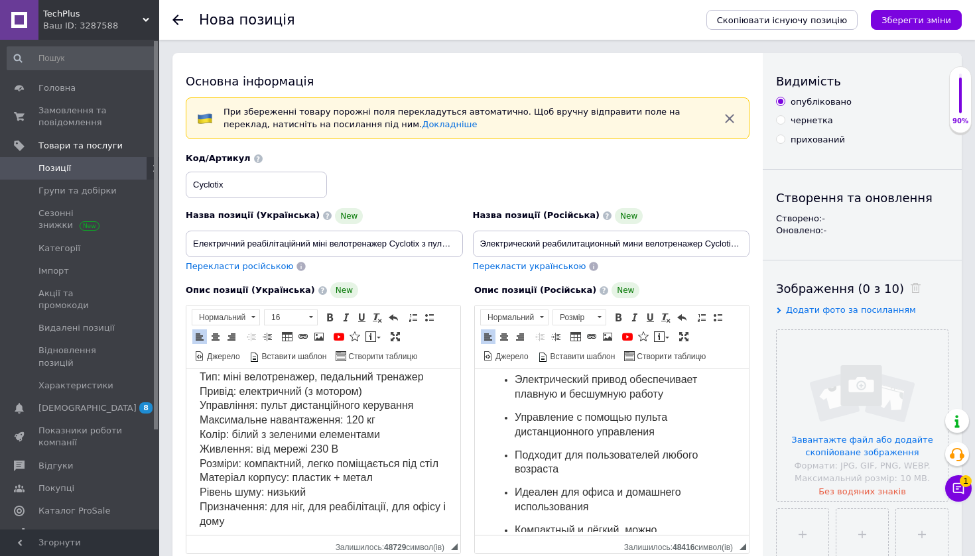
click at [291, 440] on span "Характеристики: Тип: міні велотренажер, педальний тренажер Привід: електричний …" at bounding box center [323, 442] width 246 height 170
copy span "зеленими"
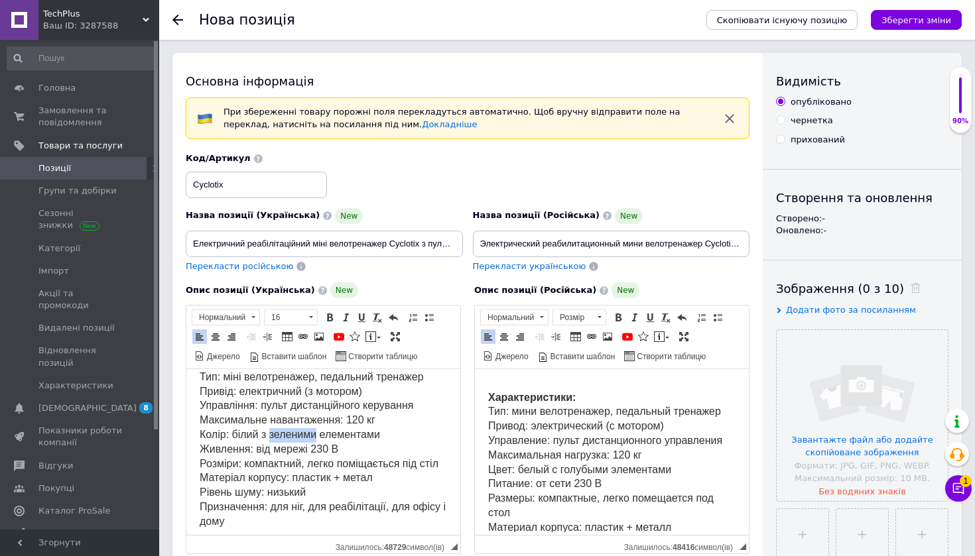
scroll to position [332, 0]
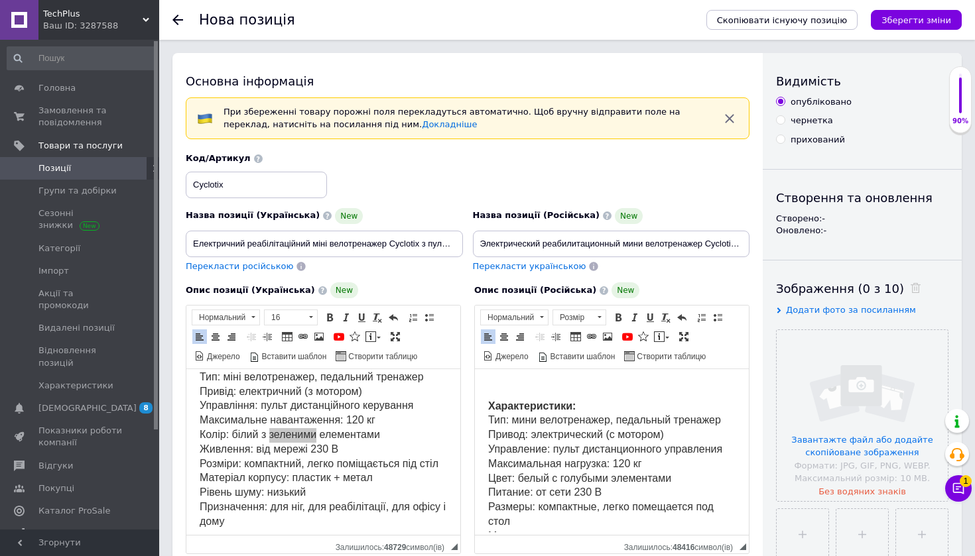
click at [574, 461] on span "Характеристики: Тип: мини велотренажер, педальный тренажер Привод: электрически…" at bounding box center [605, 492] width 234 height 185
drag, startPoint x: 669, startPoint y: 485, endPoint x: 700, endPoint y: 470, distance: 34.4
click at [700, 471] on p "Характеристики: Тип: мини велотренажер, педальный тренажер Привод: электрически…" at bounding box center [611, 494] width 247 height 188
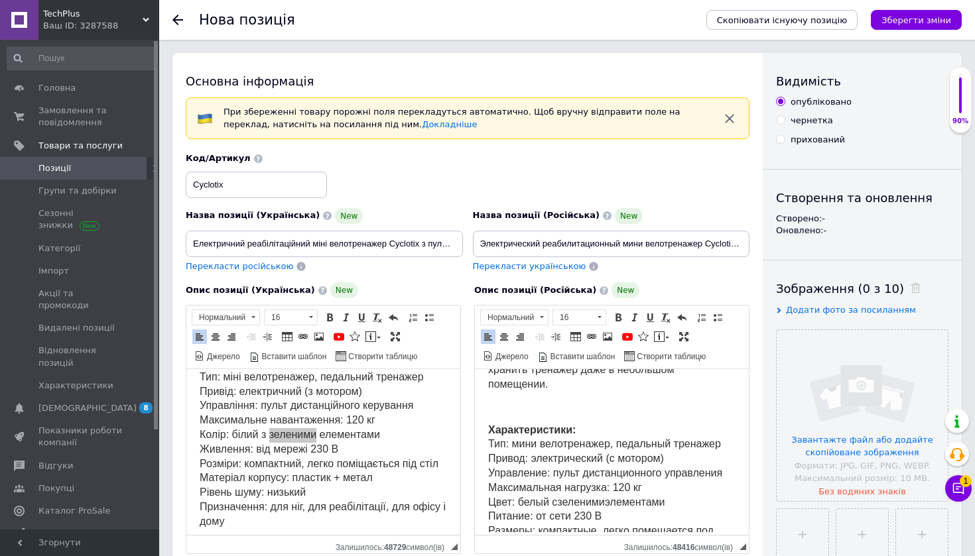
scroll to position [304, 0]
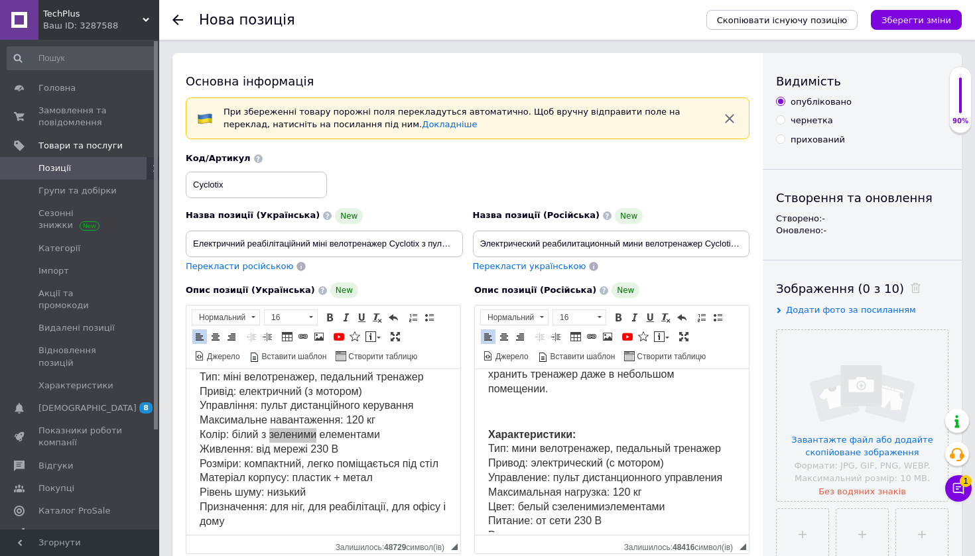
click at [648, 495] on span "Характеристики: Тип: мини велотренажер, педальный тренажер Привод: электрически…" at bounding box center [605, 521] width 234 height 185
click at [585, 501] on span "зеленими" at bounding box center [580, 506] width 47 height 11
click at [619, 499] on p "Характеристики: Тип: мини велотренажер, педальный тренажер Привод: электрически…" at bounding box center [611, 522] width 247 height 188
click at [604, 501] on span "зеленими" at bounding box center [580, 506] width 47 height 11
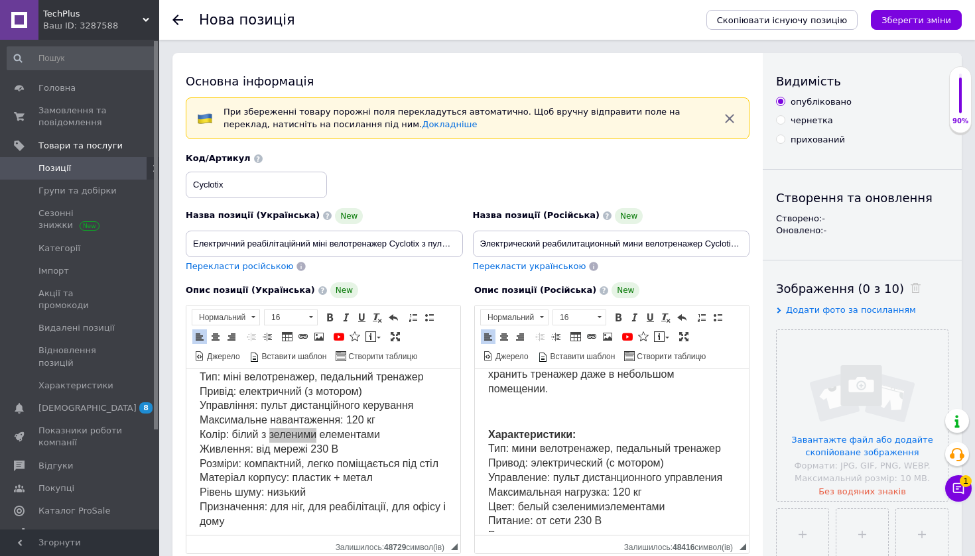
click at [611, 500] on p "Характеристики: Тип: мини велотренажер, педальный тренажер Привод: электрически…" at bounding box center [611, 522] width 247 height 188
click at [610, 491] on span "Характеристики: Тип: мини велотренажер, педальный тренажер Привод: электрически…" at bounding box center [605, 521] width 234 height 185
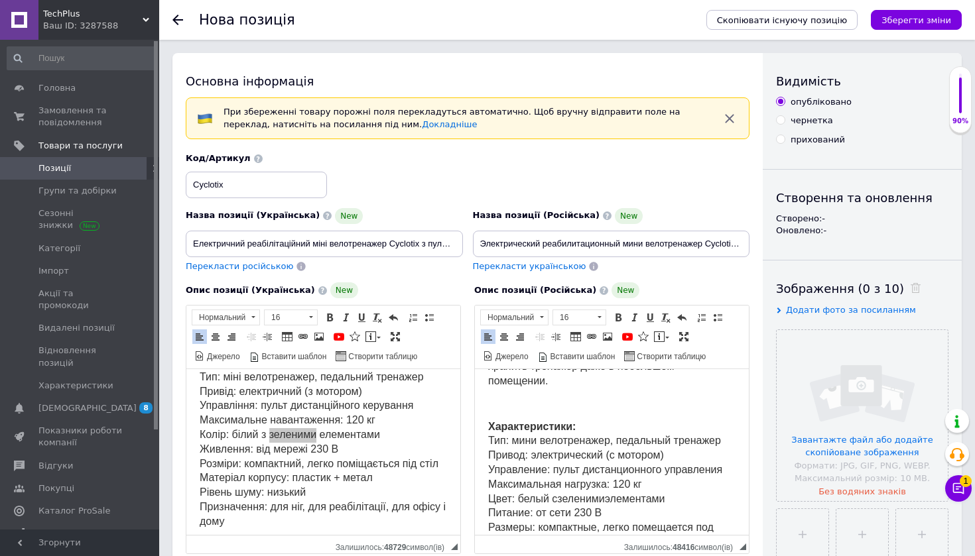
click at [604, 493] on span "зеленими" at bounding box center [580, 498] width 47 height 11
drag, startPoint x: 648, startPoint y: 489, endPoint x: 661, endPoint y: 429, distance: 61.0
click at [661, 429] on span "Характеристики: Тип: мини велотренажер, педальный тренажер Привод: электрически…" at bounding box center [605, 513] width 234 height 185
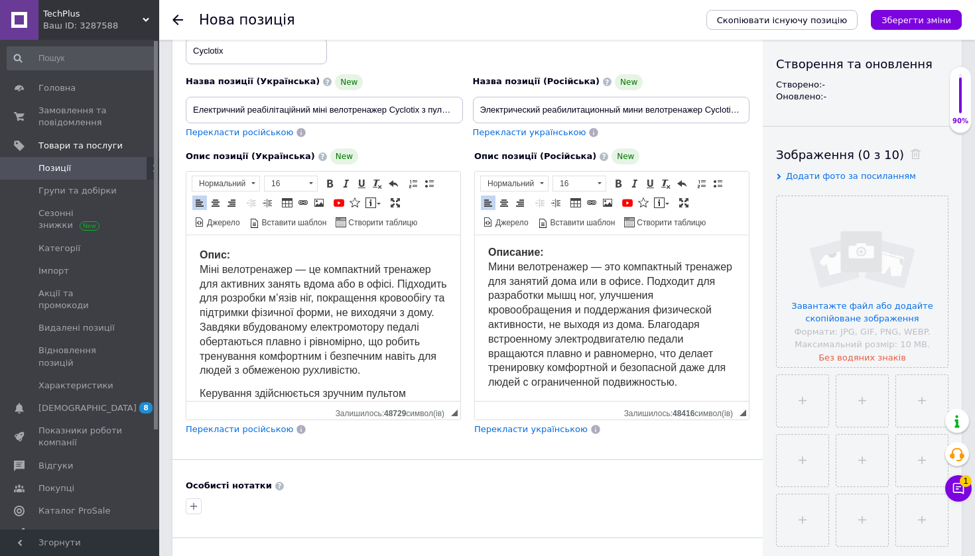
scroll to position [121, 0]
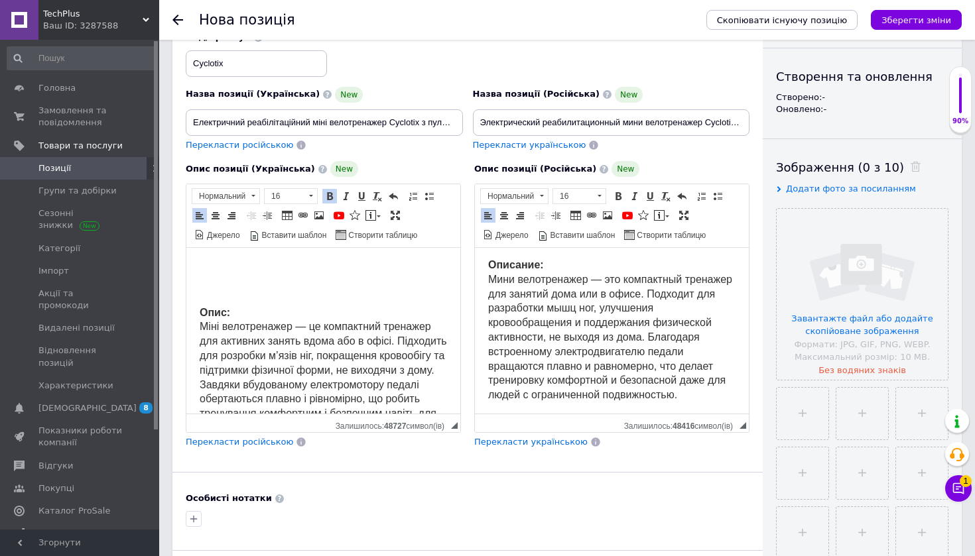
click at [488, 266] on strong "Описание:" at bounding box center [516, 264] width 56 height 11
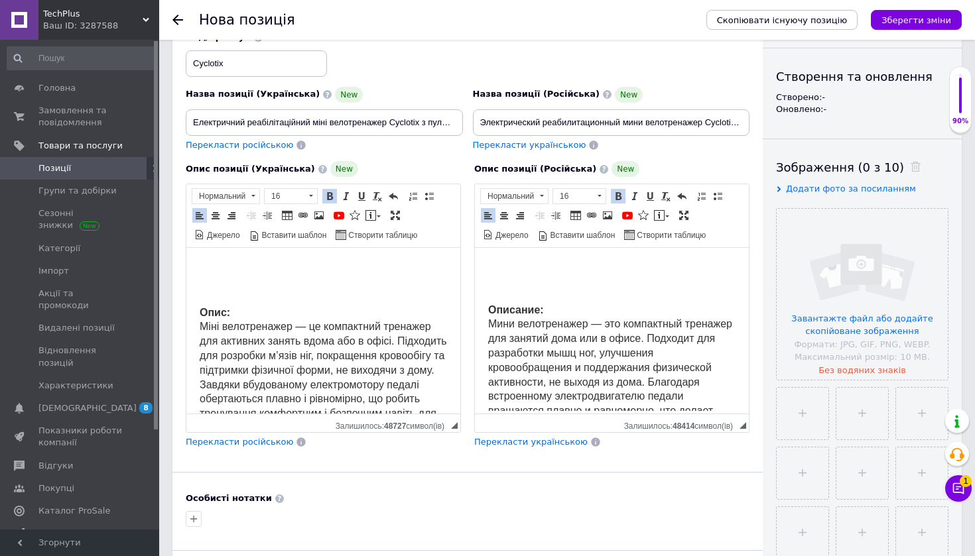
click at [269, 263] on p "Редактор, 30A2A0FE-5913-449E-8215-3203BF082F6B" at bounding box center [323, 268] width 247 height 14
click at [234, 284] on p "Редактор, 30A2A0FE-5913-449E-8215-3203BF082F6B" at bounding box center [323, 291] width 247 height 14
click at [231, 274] on p "Редактор, 30A2A0FE-5913-449E-8215-3203BF082F6B" at bounding box center [323, 268] width 247 height 14
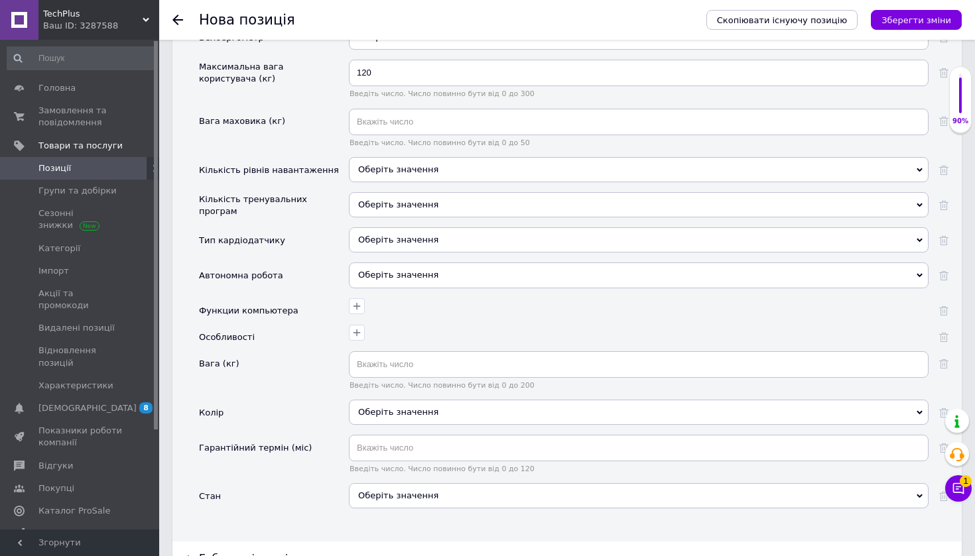
scroll to position [1552, 0]
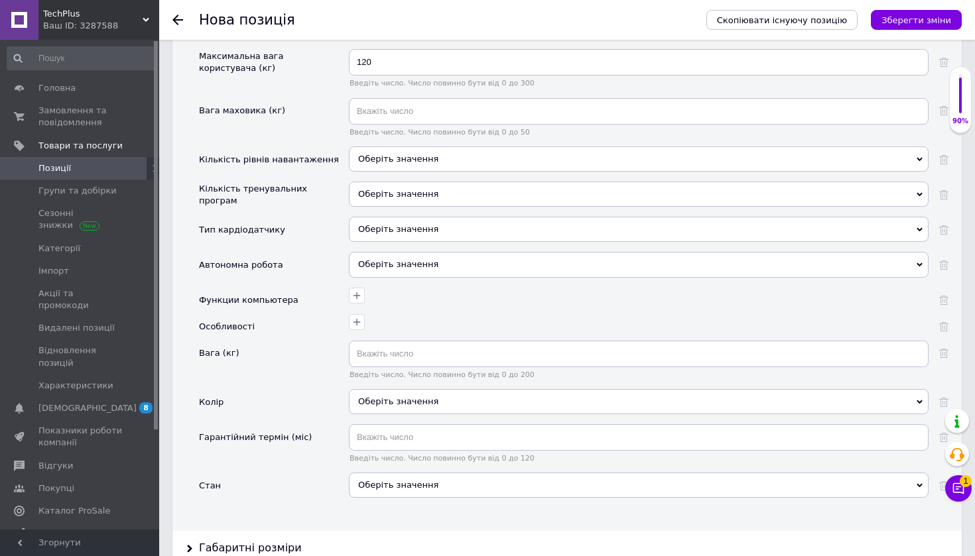
click at [475, 389] on div "Оберіть значення" at bounding box center [638, 401] width 579 height 25
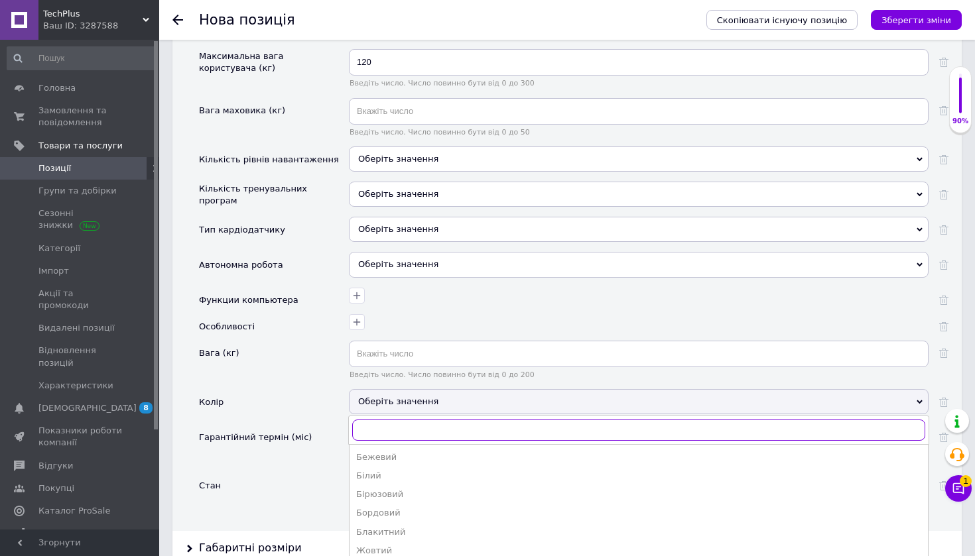
type input ","
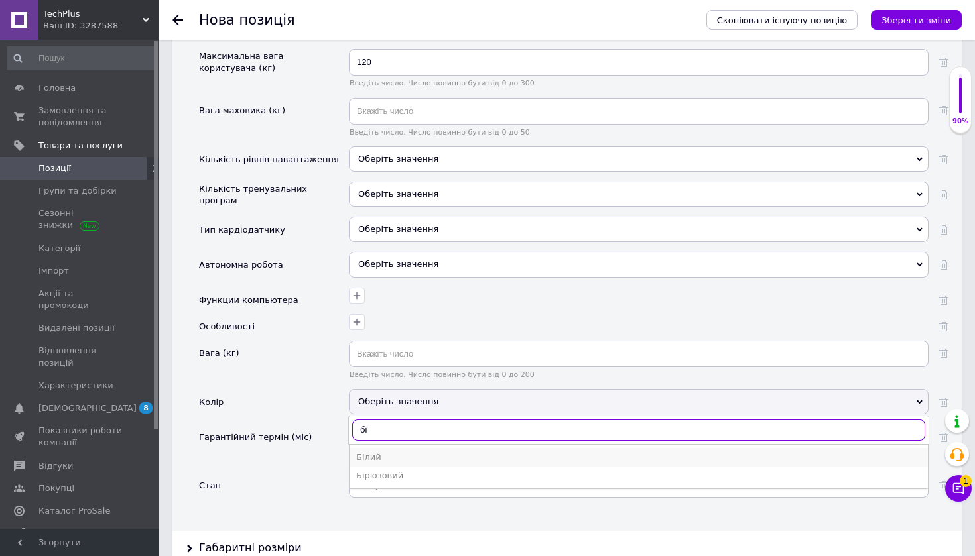
type input "бі"
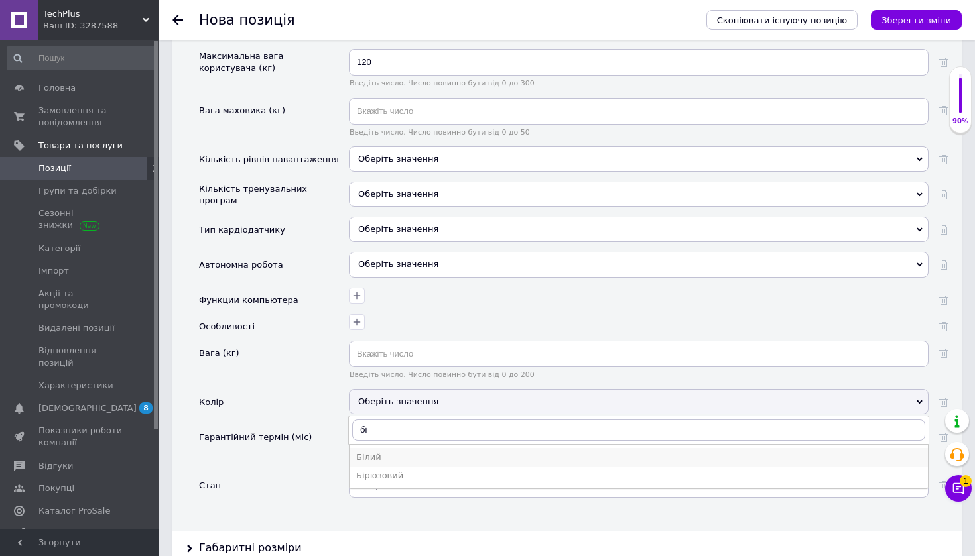
click at [440, 452] on div "Білий" at bounding box center [638, 458] width 565 height 12
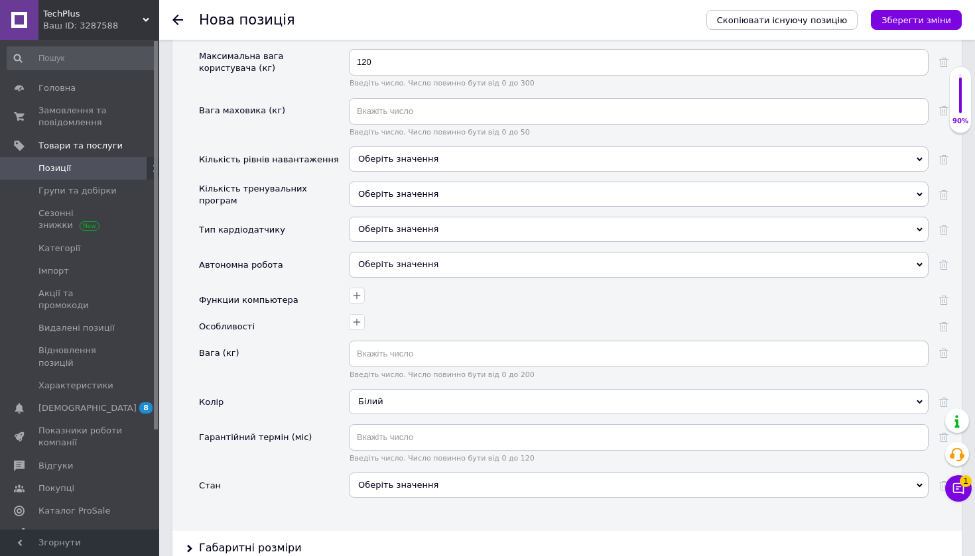
click at [426, 473] on div "Оберіть значення" at bounding box center [638, 485] width 579 height 25
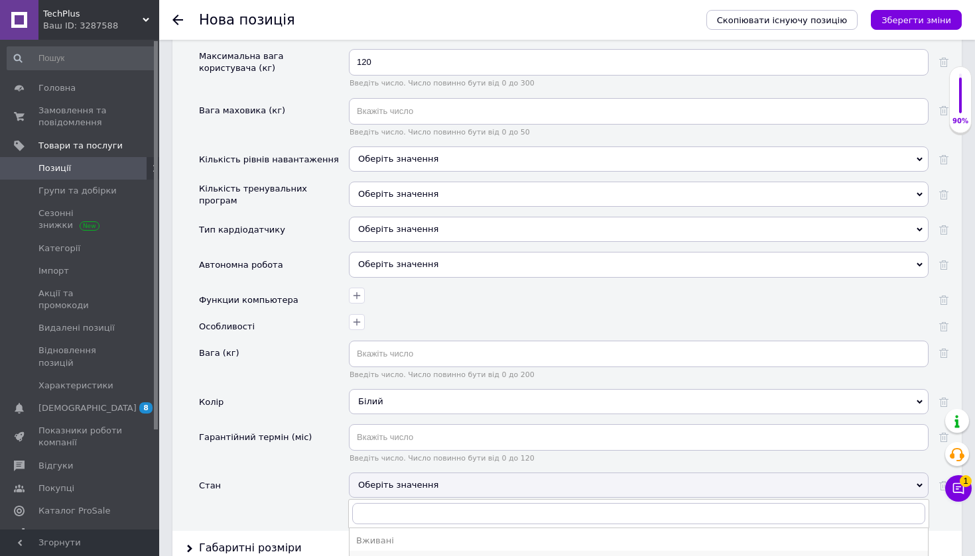
click at [396, 554] on div "Новий" at bounding box center [638, 560] width 565 height 12
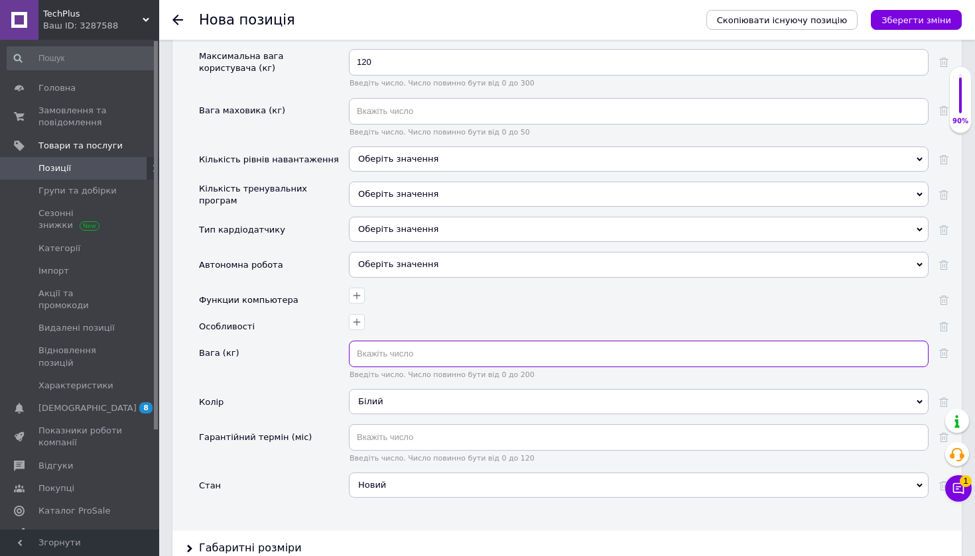
click at [431, 341] on input "text" at bounding box center [638, 354] width 579 height 27
type input "4.7"
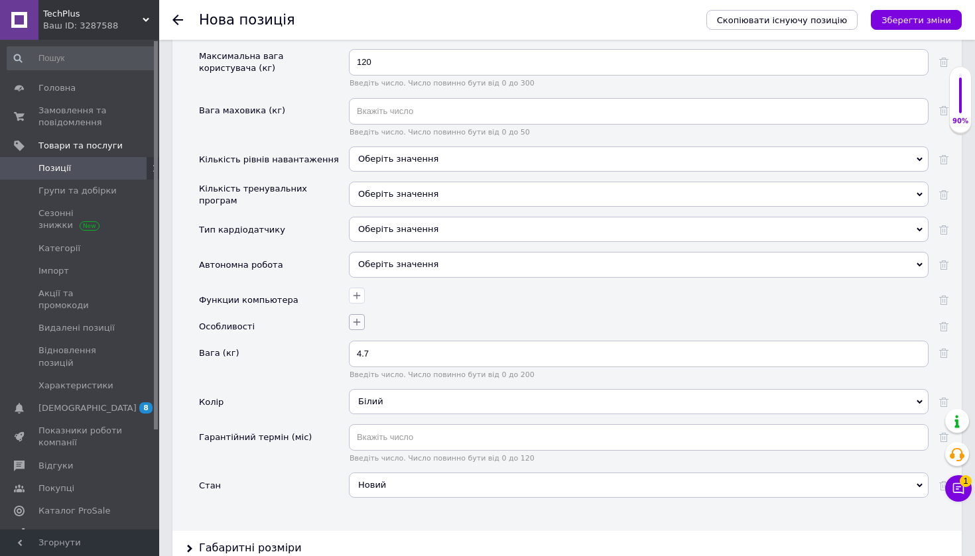
click at [351, 317] on icon "button" at bounding box center [356, 322] width 11 height 11
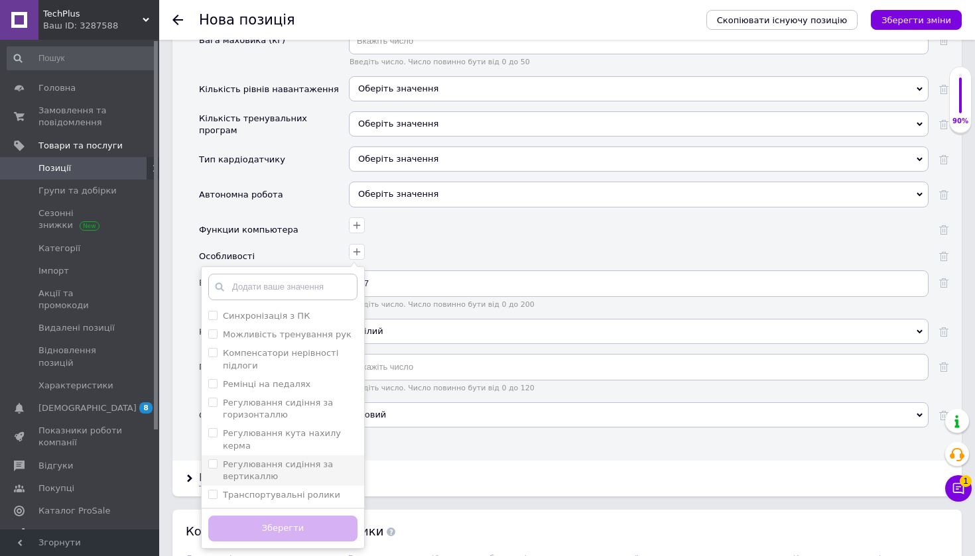
scroll to position [1634, 0]
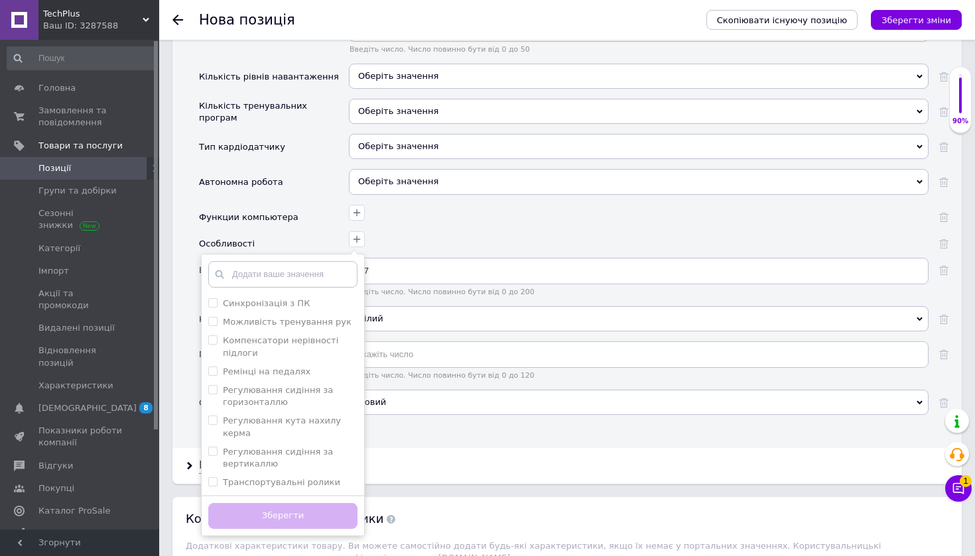
click at [489, 206] on div at bounding box center [638, 218] width 579 height 27
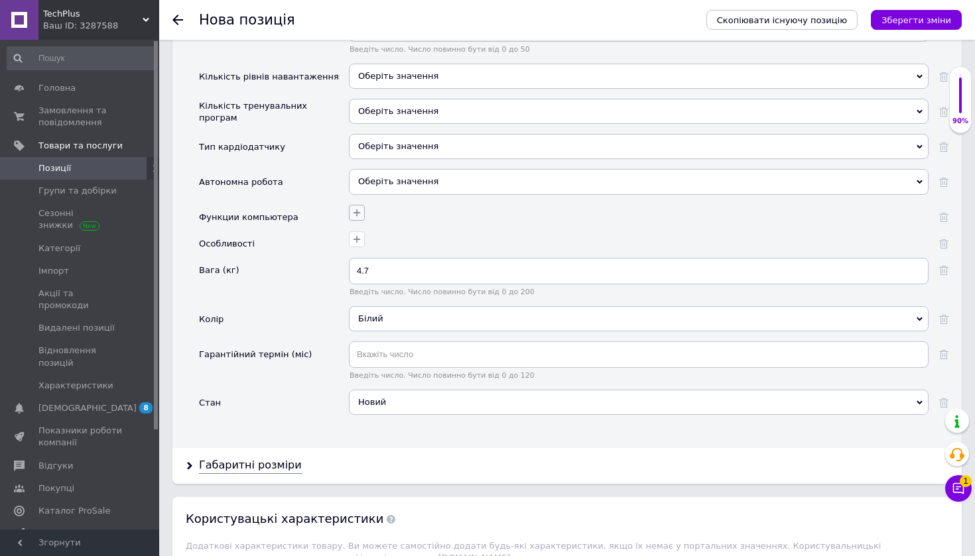
click at [361, 208] on icon "button" at bounding box center [356, 213] width 11 height 11
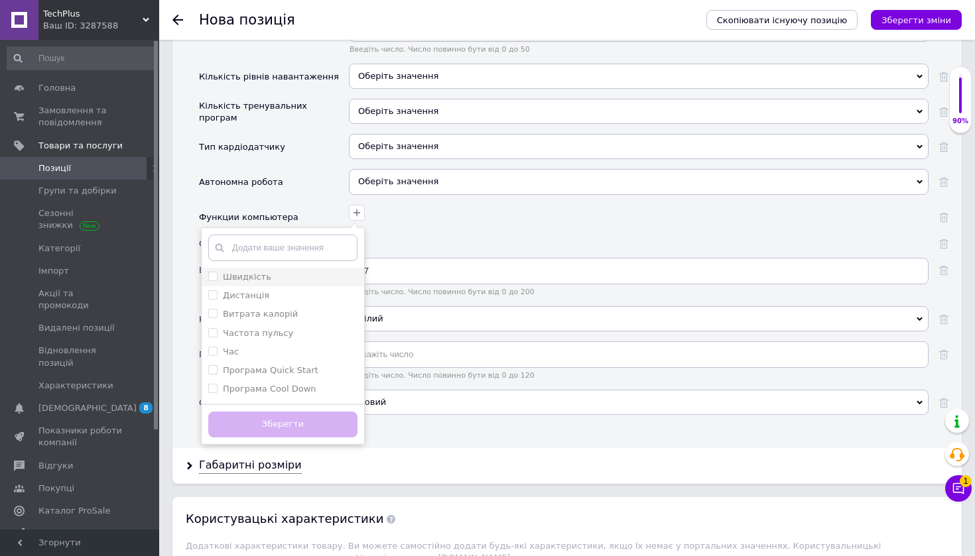
click at [267, 271] on div "Швидкість" at bounding box center [282, 277] width 149 height 12
checkbox input "true"
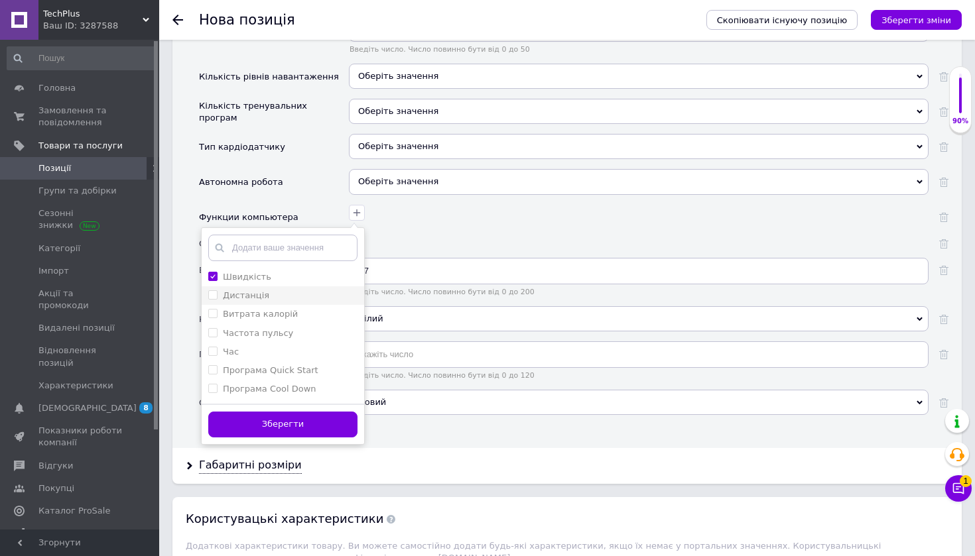
click at [267, 286] on li "Дистанція" at bounding box center [283, 295] width 162 height 19
click at [271, 287] on li "Дистанція" at bounding box center [283, 295] width 162 height 19
checkbox input "false"
click at [271, 309] on label "Витрата калорій" at bounding box center [260, 314] width 75 height 10
checkbox калорій "true"
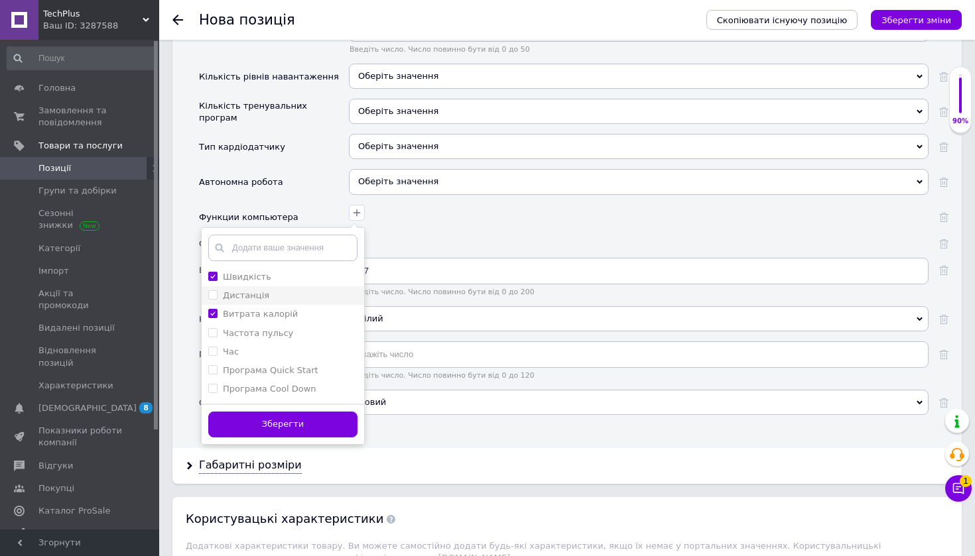
click at [271, 290] on div "Дистанція" at bounding box center [282, 296] width 149 height 12
checkbox input "true"
click at [298, 346] on div "Час" at bounding box center [282, 352] width 149 height 12
checkbox input "true"
click at [300, 412] on button "Зберегти" at bounding box center [282, 425] width 149 height 26
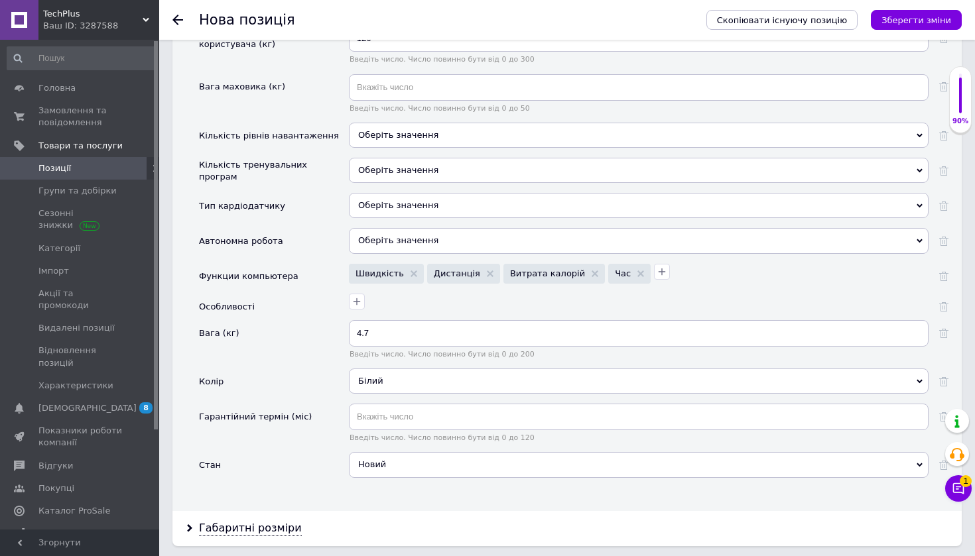
scroll to position [1572, 0]
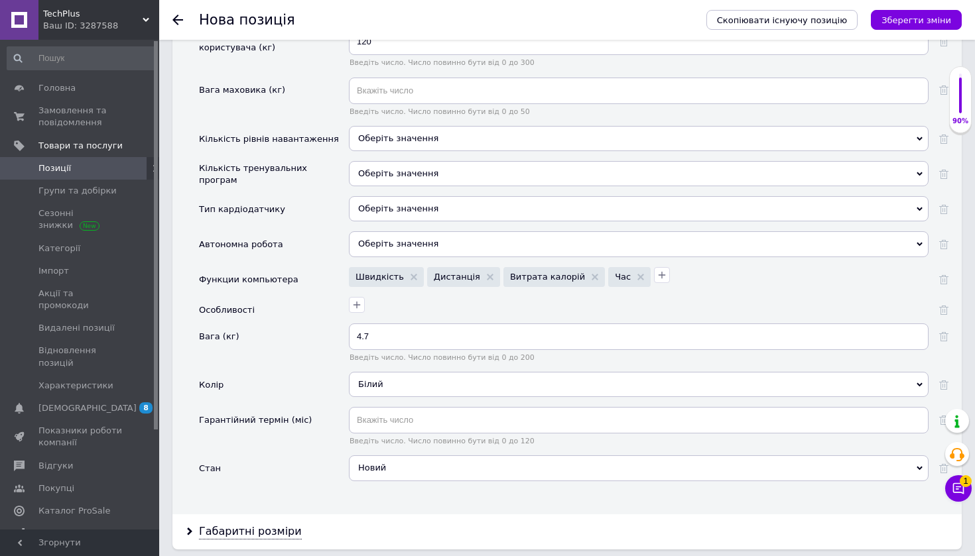
click at [436, 231] on div "Оберіть значення" at bounding box center [638, 243] width 579 height 25
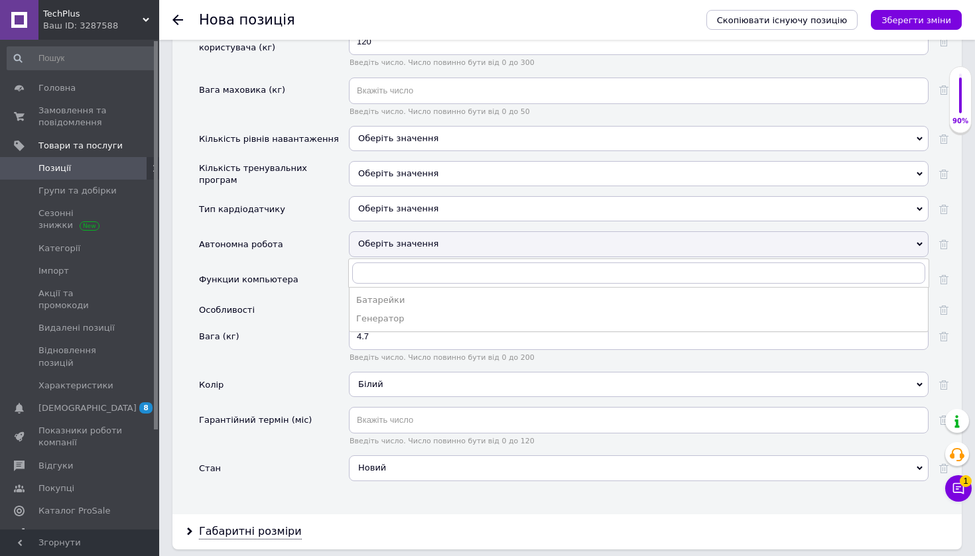
click at [330, 267] on div "Функции компьютера" at bounding box center [274, 282] width 150 height 30
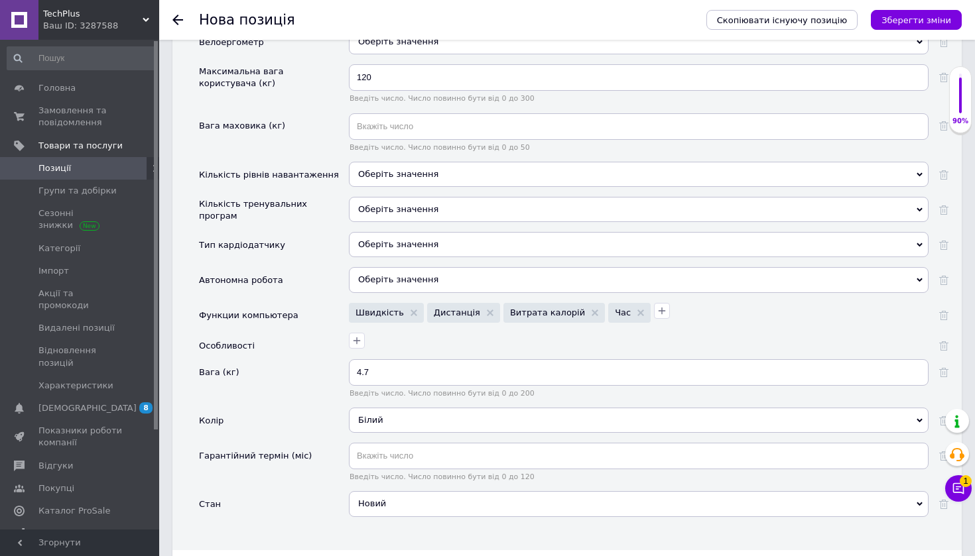
scroll to position [1536, 0]
click at [434, 162] on div "Оберіть значення" at bounding box center [638, 174] width 579 height 25
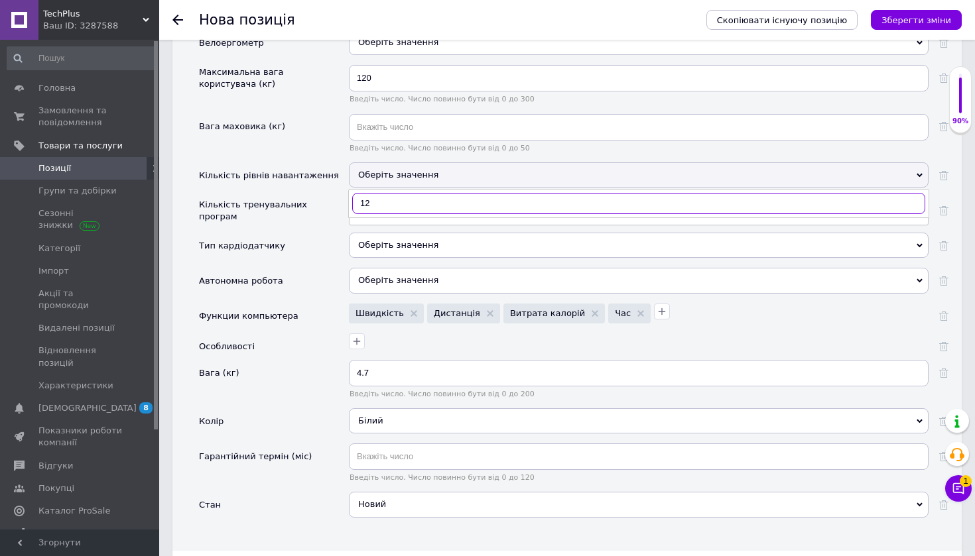
type input "1"
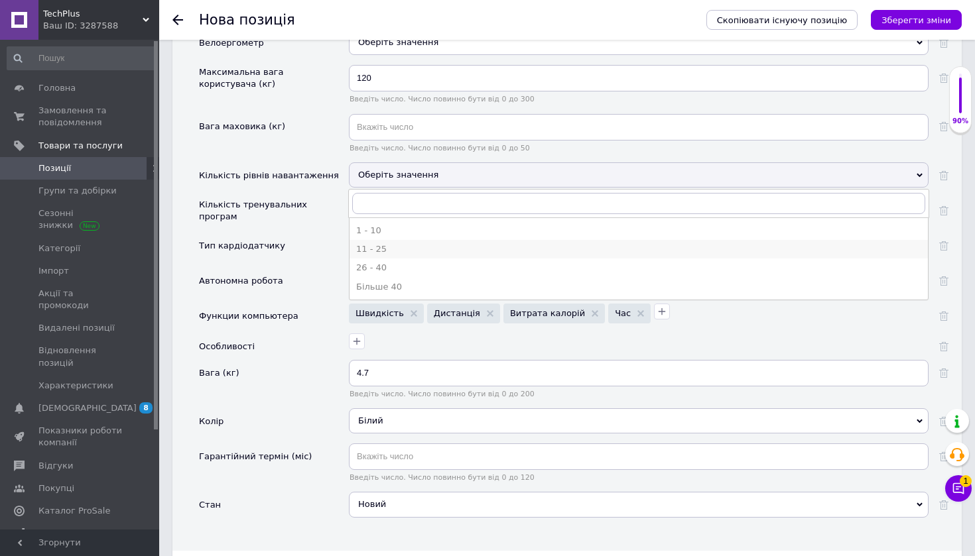
click at [414, 240] on li "11 - 25" at bounding box center [638, 249] width 578 height 19
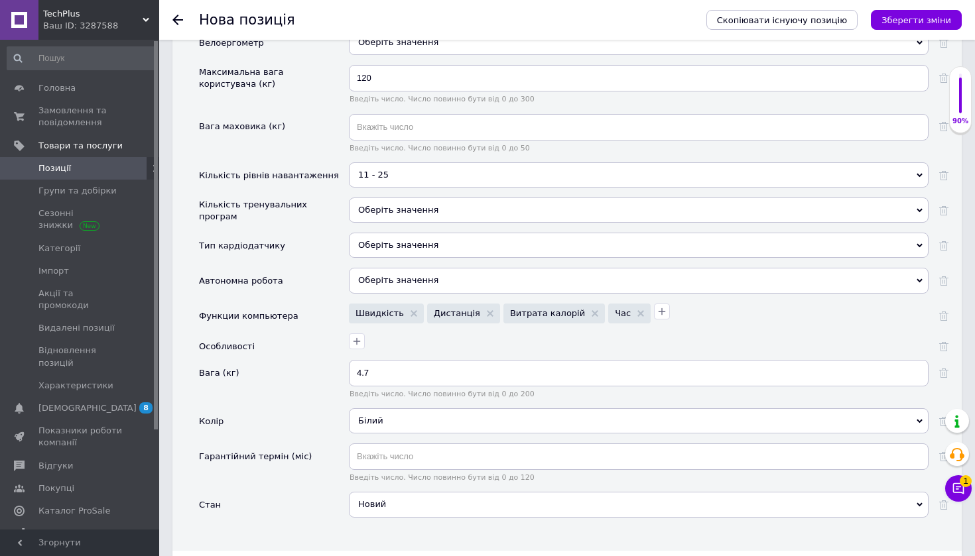
click at [437, 198] on div "Оберіть значення" at bounding box center [638, 210] width 579 height 25
click at [324, 198] on div "Кількість тренувальних програм" at bounding box center [270, 211] width 143 height 27
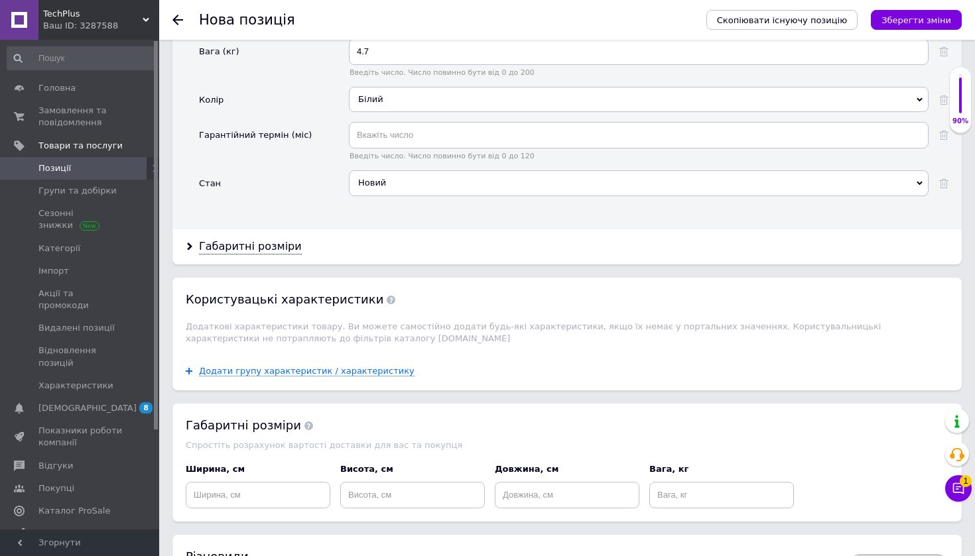
scroll to position [1886, 0]
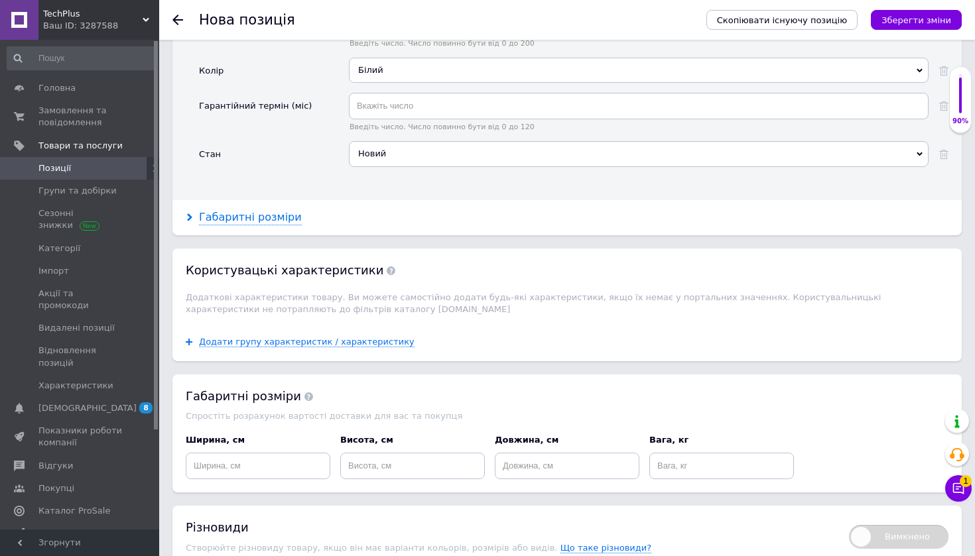
click at [280, 210] on div "Габаритні розміри" at bounding box center [250, 217] width 103 height 15
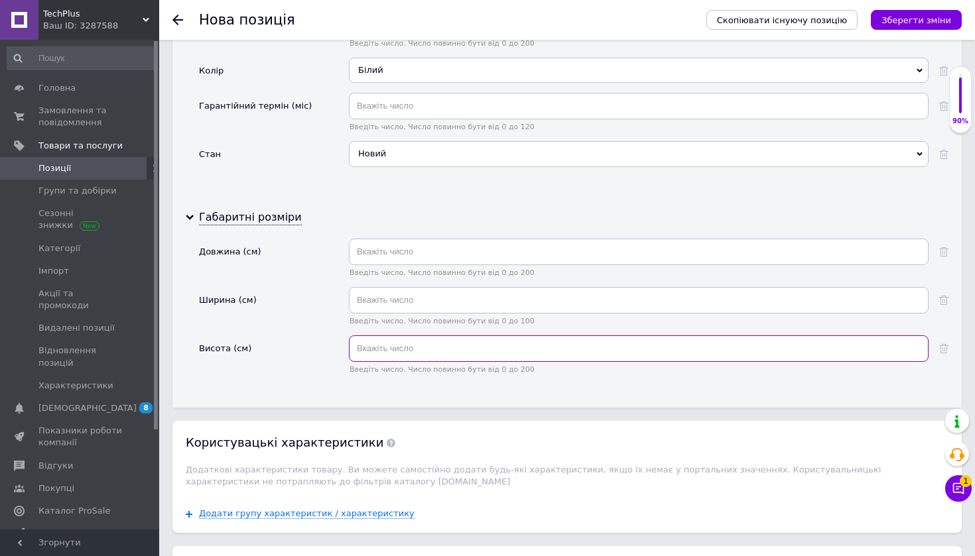
click at [509, 335] on input "text" at bounding box center [638, 348] width 579 height 27
type input "480"
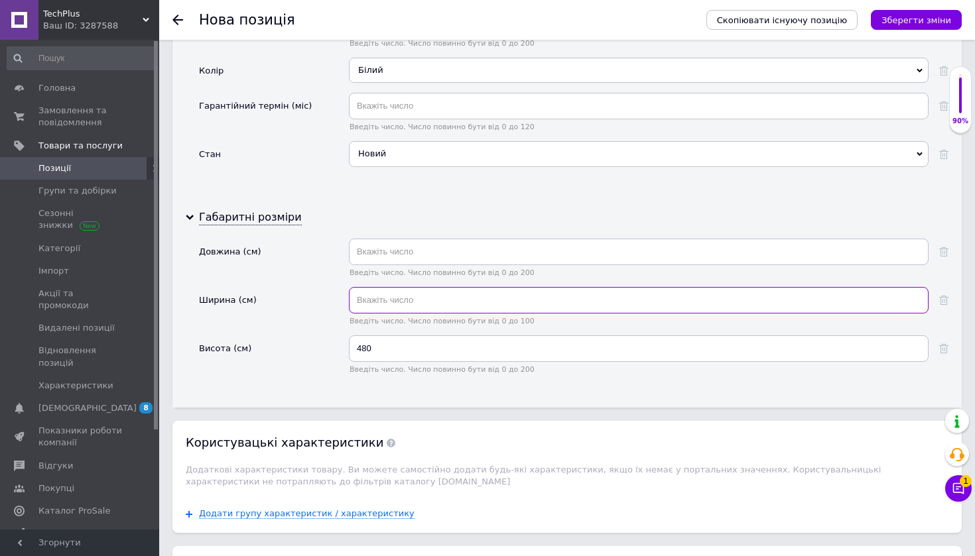
click at [461, 287] on input "text" at bounding box center [638, 300] width 579 height 27
type input "41"
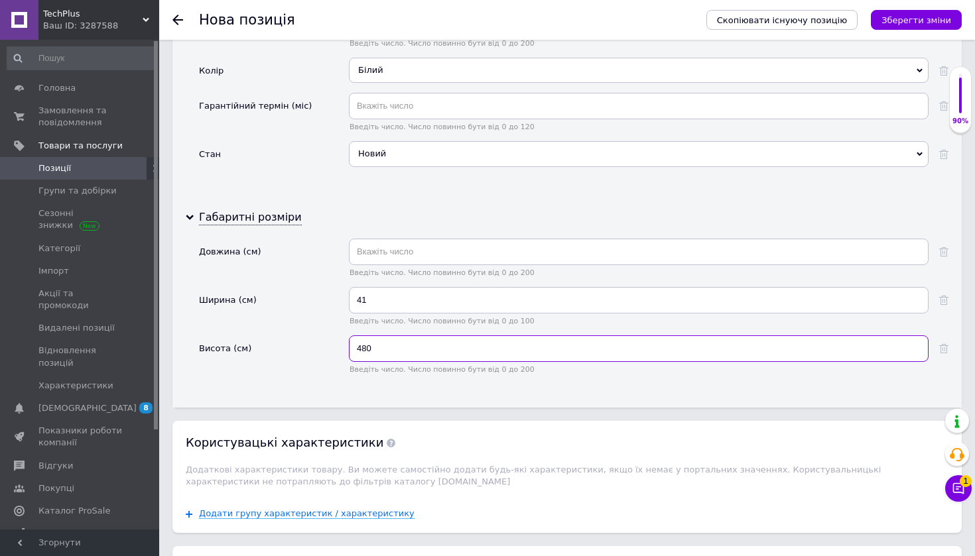
click at [452, 335] on input "480" at bounding box center [638, 348] width 579 height 27
click at [440, 335] on input "480" at bounding box center [638, 348] width 579 height 27
type input "48"
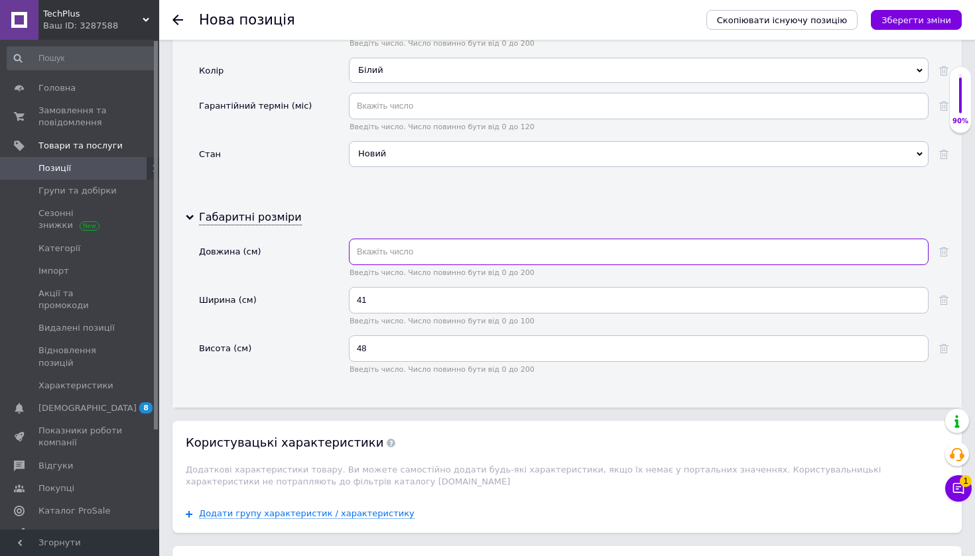
click at [430, 239] on input "text" at bounding box center [638, 252] width 579 height 27
drag, startPoint x: 401, startPoint y: 241, endPoint x: 328, endPoint y: 240, distance: 72.9
click at [328, 240] on div "Довжина (см) 30 Введіть число. Число повинно бути від 0 до 200" at bounding box center [573, 263] width 749 height 48
drag, startPoint x: 406, startPoint y: 233, endPoint x: 347, endPoint y: 231, distance: 59.0
click at [347, 239] on div "Довжина (см) 30 Введіть число. Число повинно бути від 0 до 200" at bounding box center [573, 263] width 749 height 48
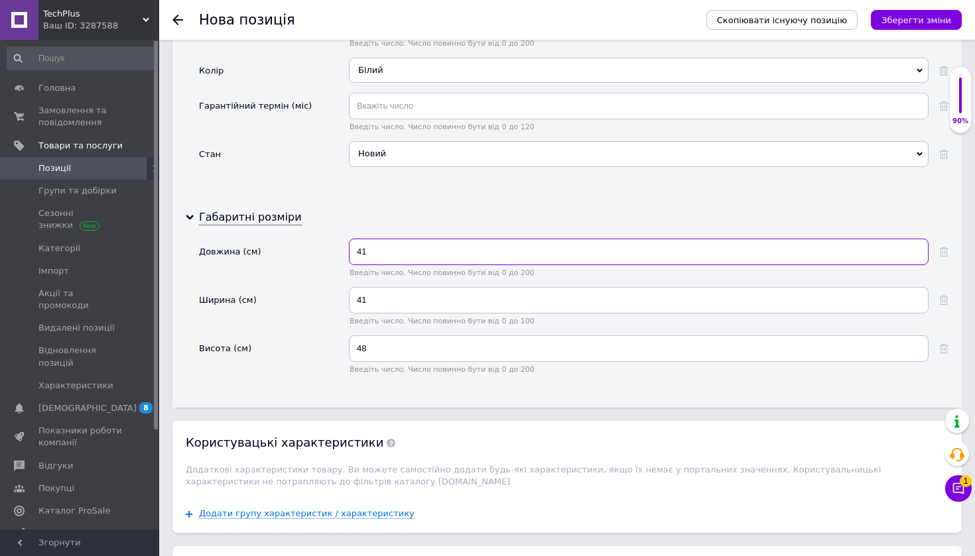
type input "41"
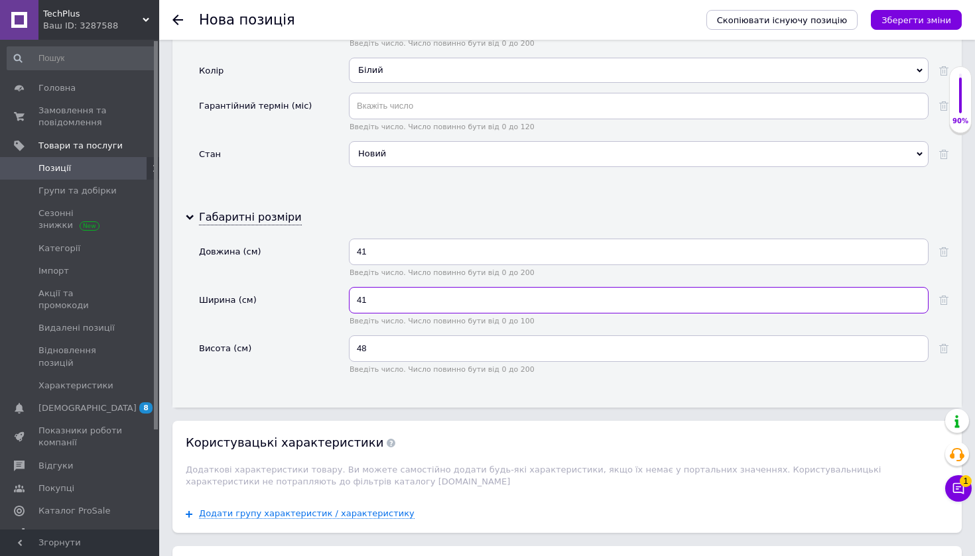
drag, startPoint x: 377, startPoint y: 274, endPoint x: 404, endPoint y: 278, distance: 27.5
click at [404, 287] on input "41" at bounding box center [638, 300] width 579 height 27
type input "30"
click at [933, 17] on icon "Зберегти зміни" at bounding box center [916, 20] width 70 height 10
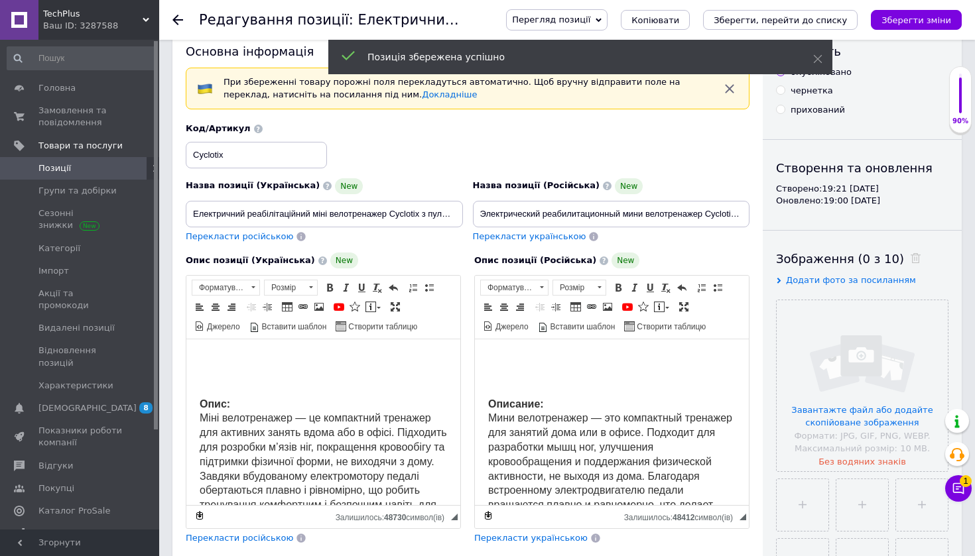
scroll to position [34, 0]
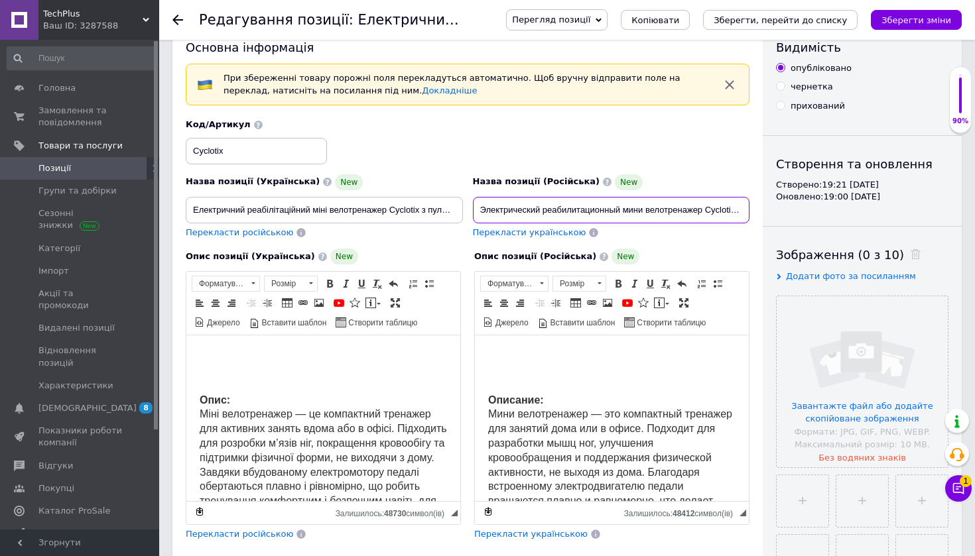
drag, startPoint x: 478, startPoint y: 213, endPoint x: 786, endPoint y: 210, distance: 308.3
click at [786, 210] on div "Основна інформація При збереженні товару порожні поля перекладуться автоматично…" at bounding box center [566, 453] width 789 height 868
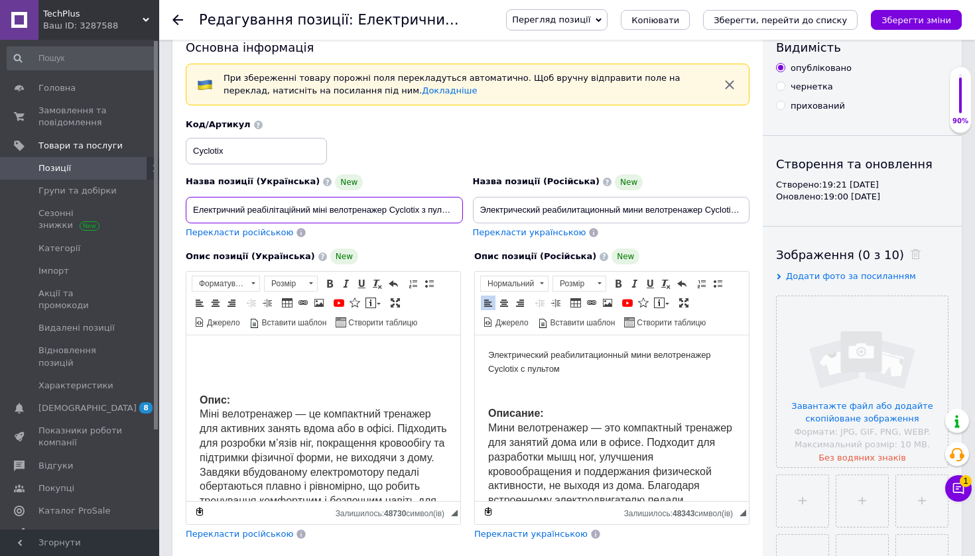
drag, startPoint x: 188, startPoint y: 207, endPoint x: 507, endPoint y: 218, distance: 319.8
click at [507, 218] on div "Назва позиції (Українська) New Електричний реабілітаційний міні велотренажер Cy…" at bounding box center [468, 179] width 574 height 130
click at [298, 351] on p "Редактор, 508543F4-91F9-4966-8D77-F6A79181E9ED" at bounding box center [323, 356] width 247 height 14
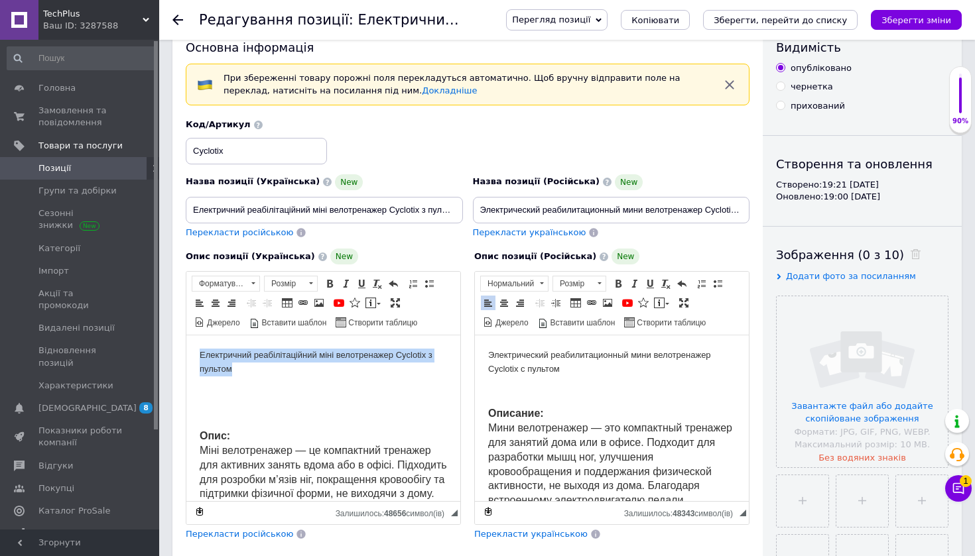
drag, startPoint x: 240, startPoint y: 365, endPoint x: 183, endPoint y: 350, distance: 59.0
click at [316, 286] on span at bounding box center [310, 283] width 13 height 15
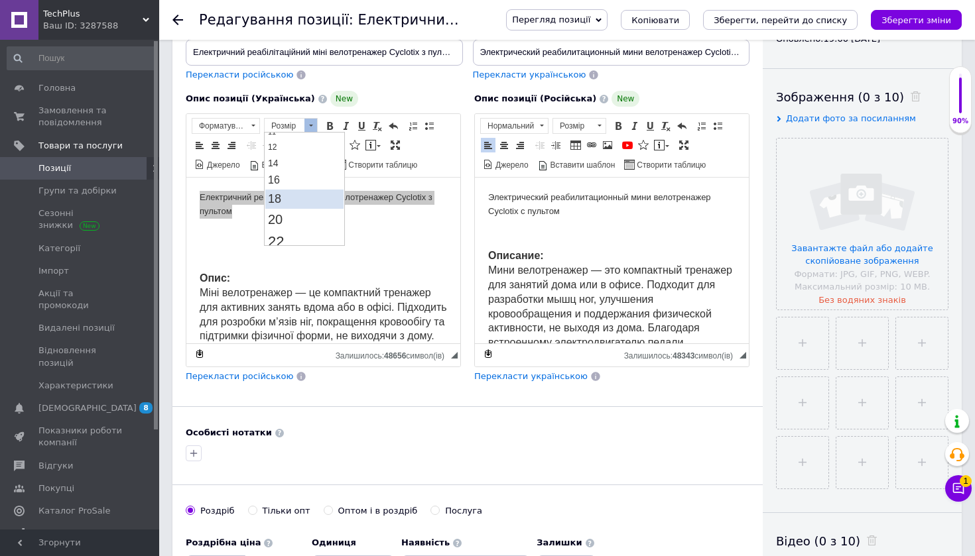
scroll to position [93, 0]
click at [303, 234] on link "22" at bounding box center [304, 238] width 78 height 23
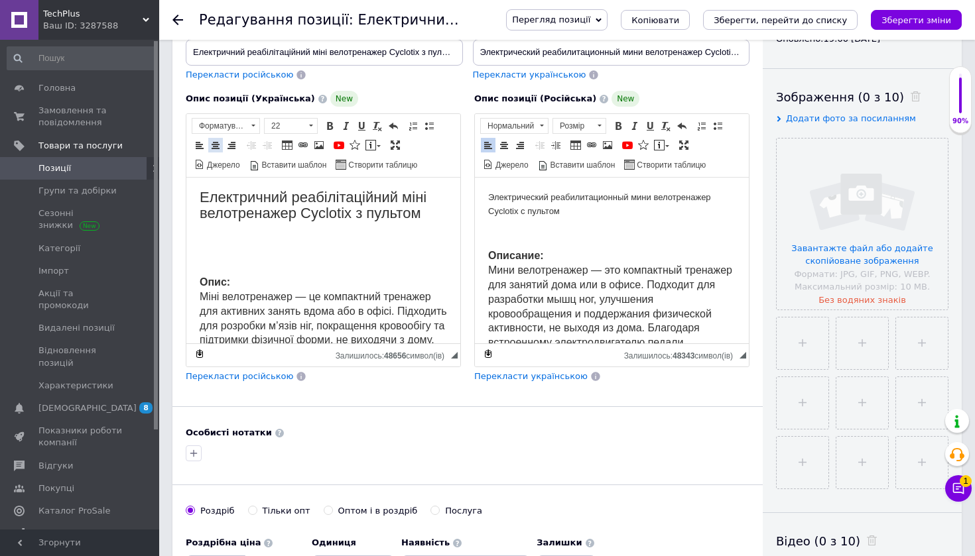
click at [220, 149] on link "По центру" at bounding box center [215, 145] width 15 height 15
drag, startPoint x: 609, startPoint y: 205, endPoint x: 431, endPoint y: 171, distance: 180.9
click at [596, 126] on span at bounding box center [599, 126] width 13 height 15
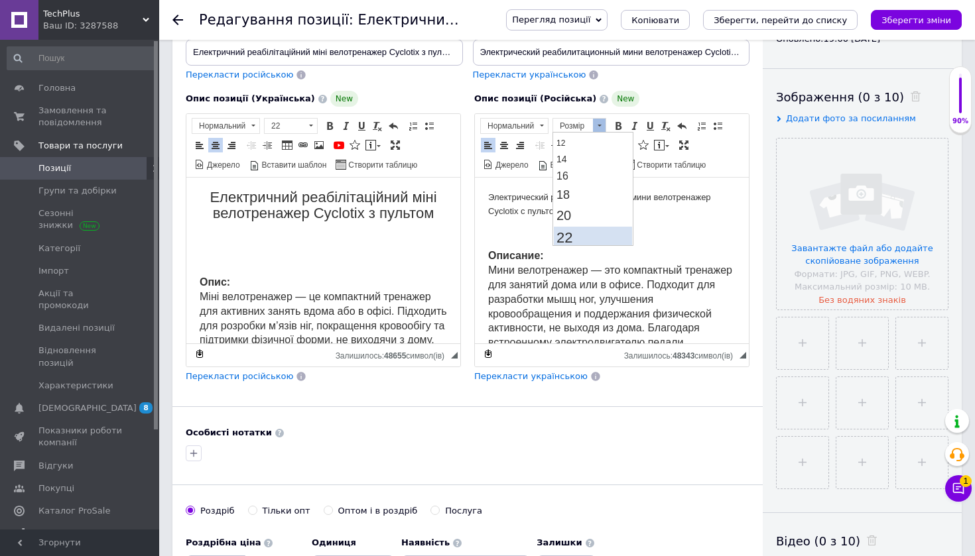
click at [587, 240] on link "22" at bounding box center [593, 238] width 78 height 23
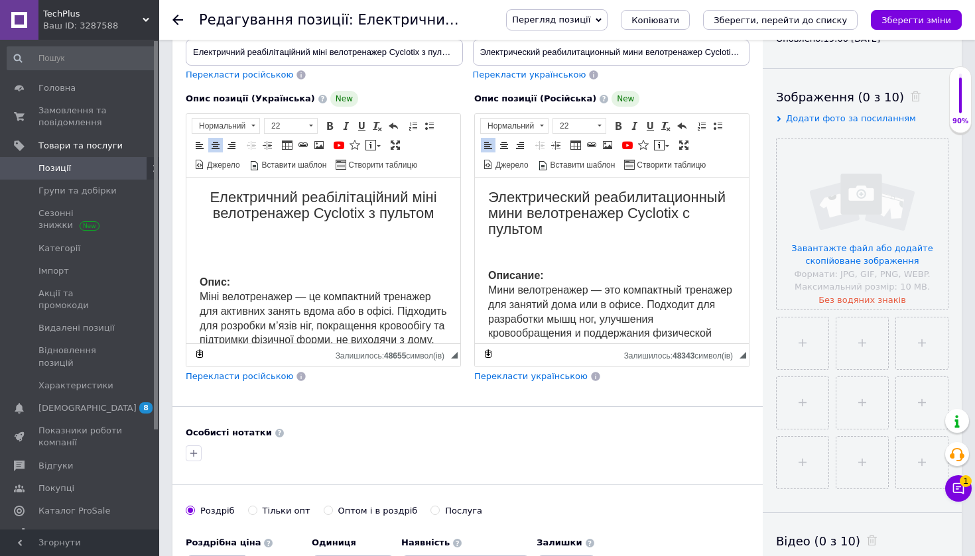
click at [511, 141] on span "По лівому краю По центру По правому краю" at bounding box center [504, 145] width 48 height 16
click at [507, 142] on span at bounding box center [504, 145] width 11 height 11
click at [634, 226] on span "Электрический реабилитационный мини велотренажер Cyclotix с пультом" at bounding box center [611, 213] width 237 height 48
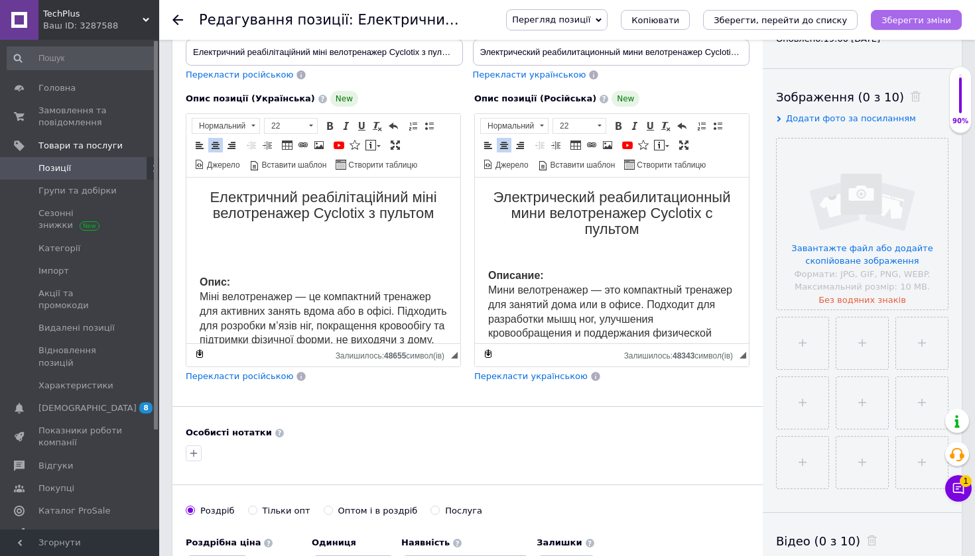
click at [933, 25] on icon "Зберегти зміни" at bounding box center [916, 20] width 70 height 10
click at [814, 334] on input "file" at bounding box center [802, 344] width 52 height 52
type input "C:\fakepath\WhatsAp1p Image 20325-10-01 at 20.20.50.jpeg"
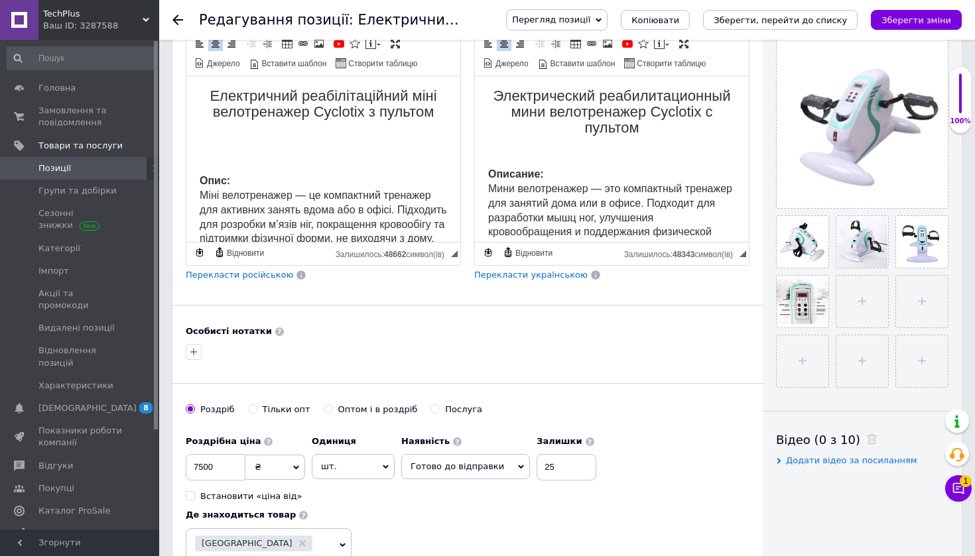
scroll to position [258, 0]
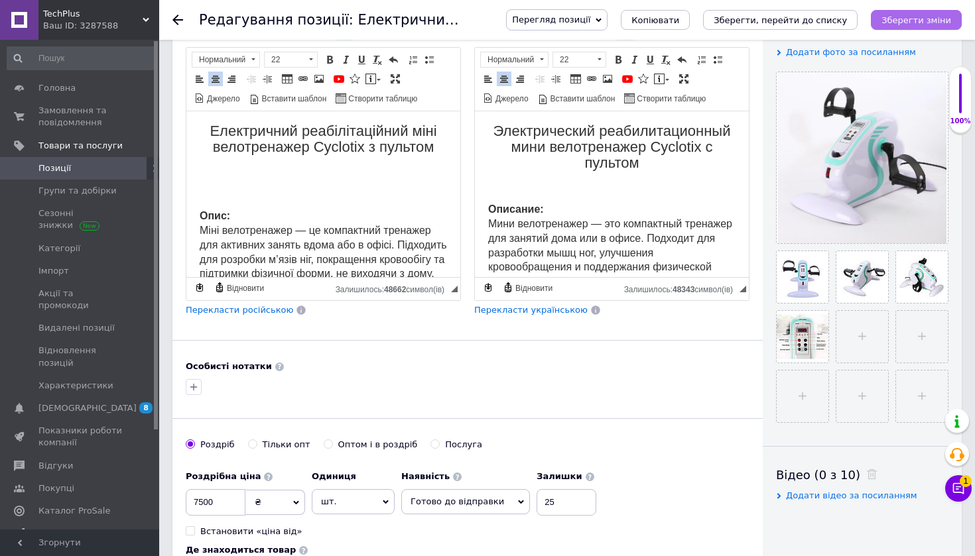
click at [938, 19] on icon "Зберегти зміни" at bounding box center [916, 20] width 70 height 10
click at [904, 18] on icon "Зберегти зміни" at bounding box center [916, 20] width 70 height 10
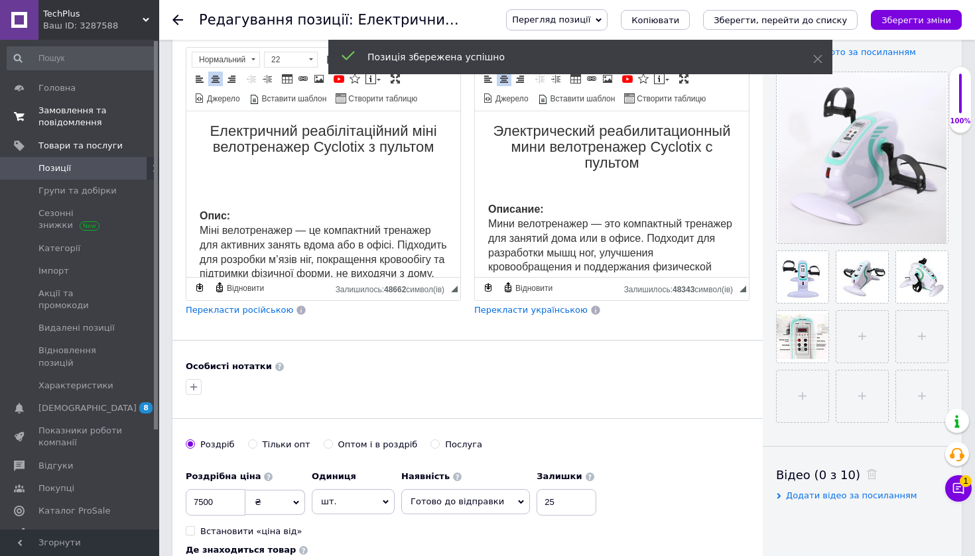
click at [89, 133] on link "Замовлення та повідомлення 0 0" at bounding box center [81, 116] width 163 height 34
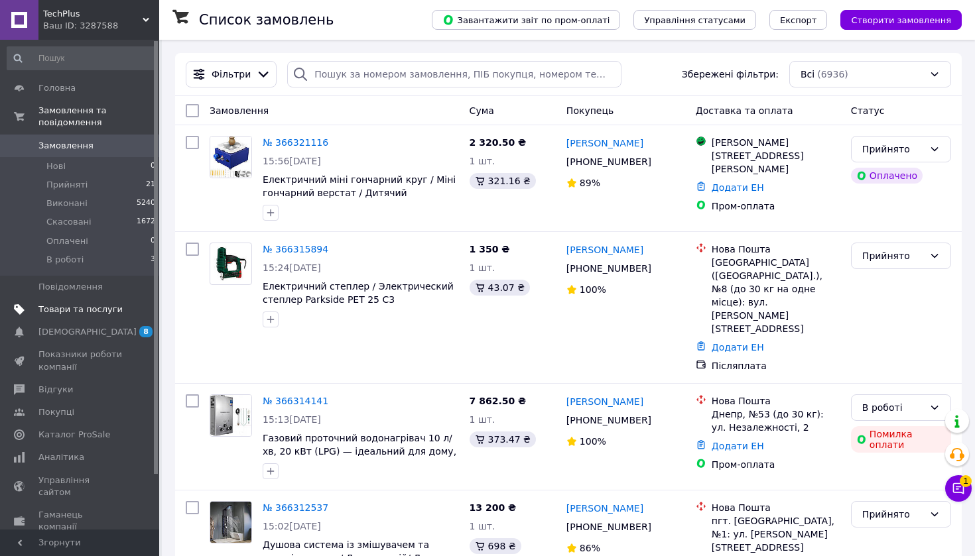
click at [116, 308] on span "Товари та послуги" at bounding box center [80, 310] width 84 height 12
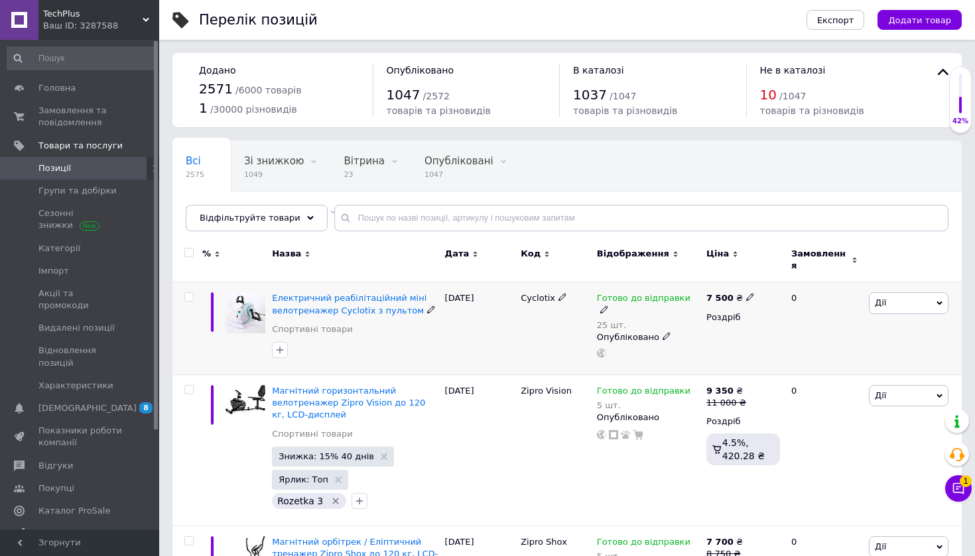
click at [917, 302] on span "Дії" at bounding box center [909, 302] width 80 height 21
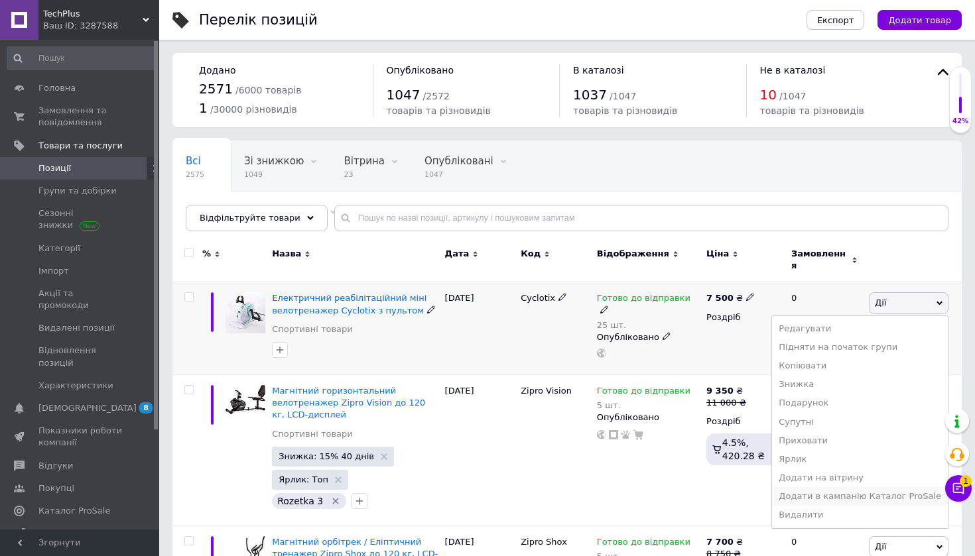
click at [871, 490] on li "Додати в кампанію Каталог ProSale" at bounding box center [860, 496] width 176 height 19
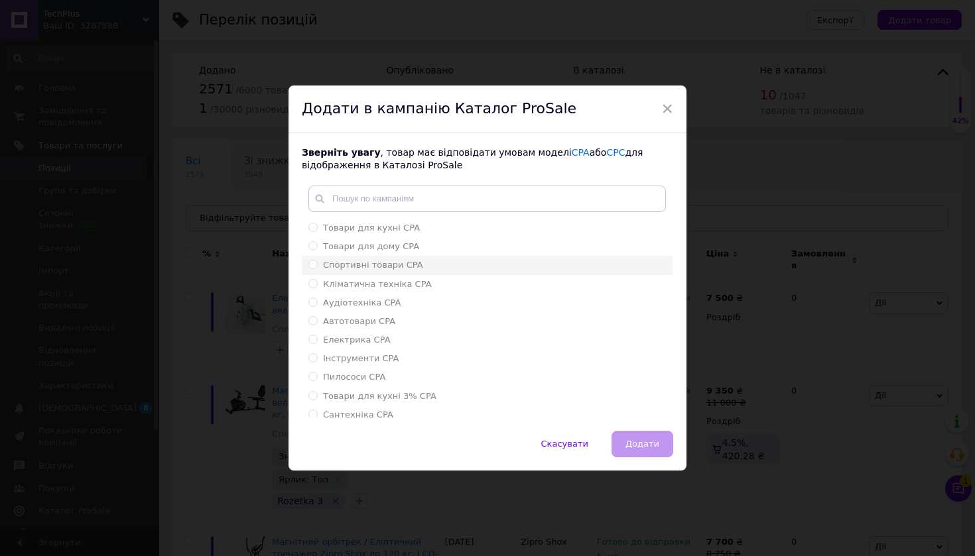
click at [452, 270] on div "Спортивні товари CPA" at bounding box center [486, 265] width 357 height 12
radio input "true"
click at [658, 446] on button "Додати" at bounding box center [642, 444] width 62 height 27
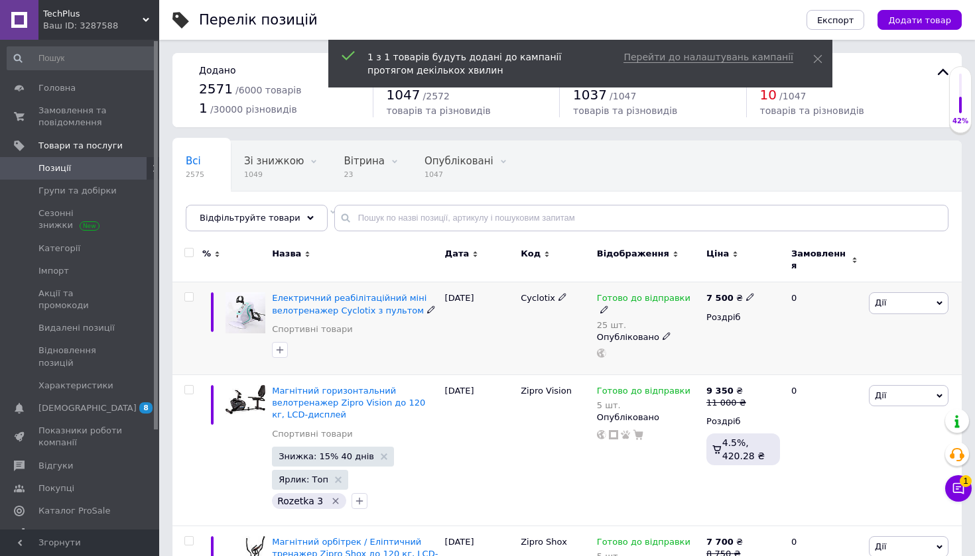
click at [902, 303] on span "Дії" at bounding box center [909, 302] width 80 height 21
click at [829, 459] on li "Ярлик" at bounding box center [860, 459] width 176 height 19
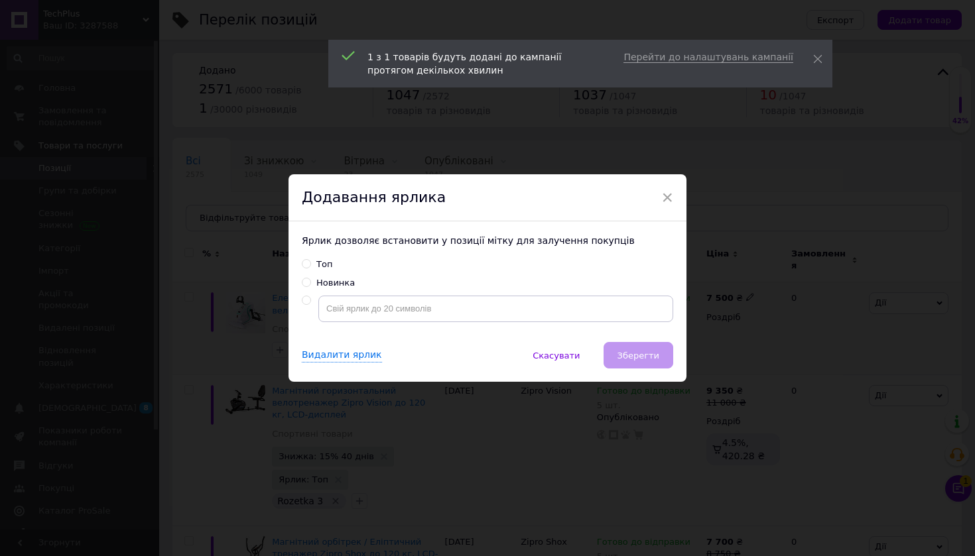
click at [321, 264] on div "Топ" at bounding box center [324, 265] width 16 height 12
click at [310, 264] on input "Топ" at bounding box center [306, 263] width 9 height 9
radio input "true"
click at [645, 369] on div "Видалити ярлик   Скасувати   Зберегти" at bounding box center [487, 362] width 398 height 40
click at [649, 361] on button "Зберегти" at bounding box center [638, 355] width 70 height 27
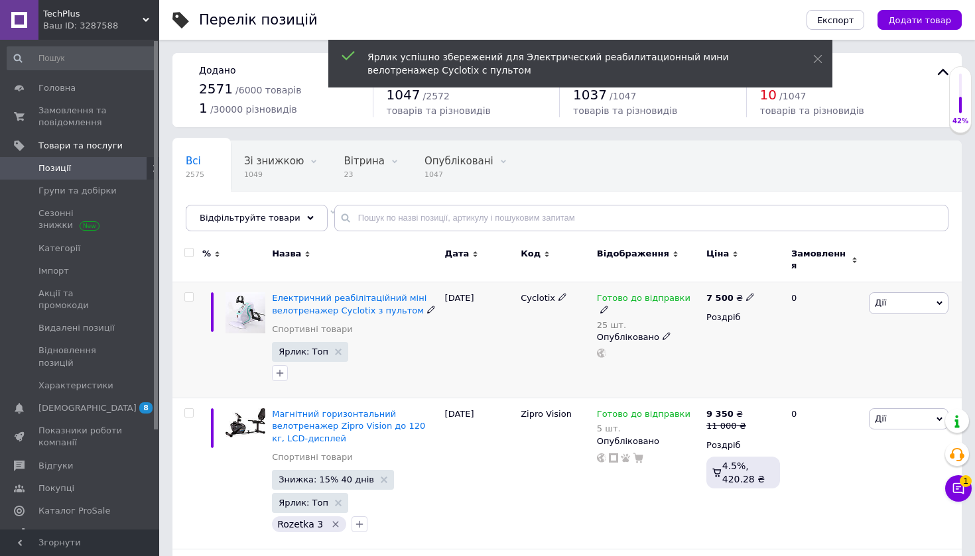
click at [899, 293] on span "Дії" at bounding box center [909, 302] width 80 height 21
click at [834, 375] on li "Знижка" at bounding box center [860, 384] width 176 height 19
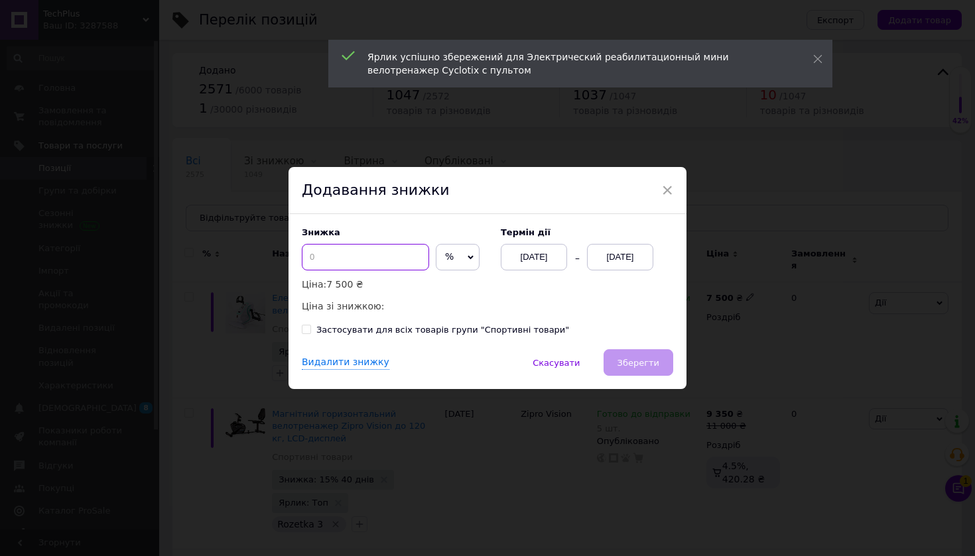
click at [392, 263] on input at bounding box center [365, 257] width 127 height 27
type input "1"
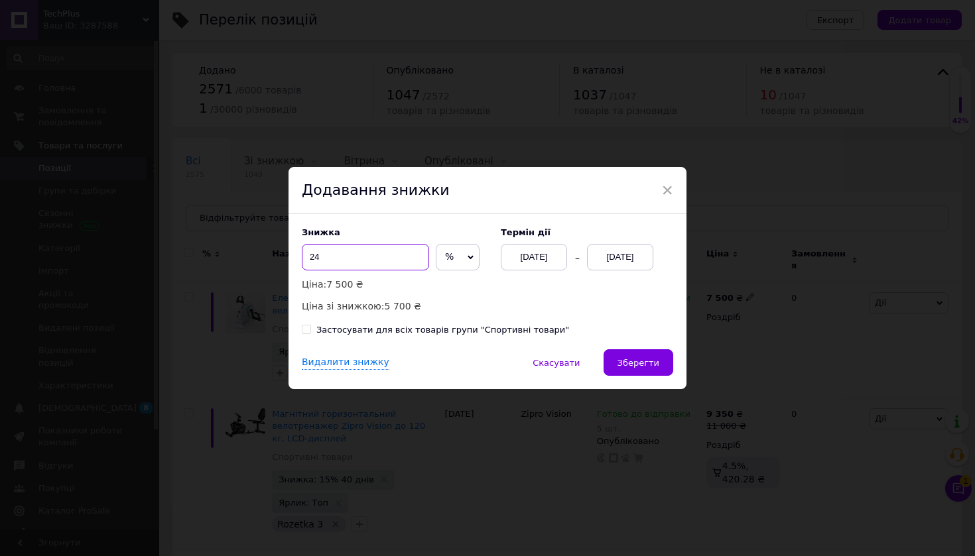
type input "24"
click at [633, 263] on div "12.10.2025" at bounding box center [620, 257] width 66 height 27
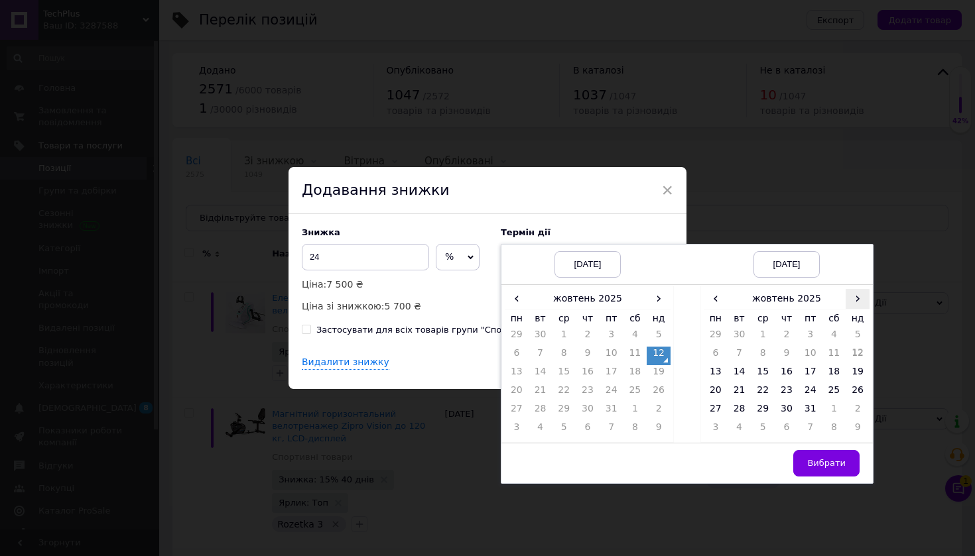
click at [850, 294] on span "›" at bounding box center [857, 298] width 24 height 19
click at [758, 408] on td "26" at bounding box center [763, 411] width 24 height 19
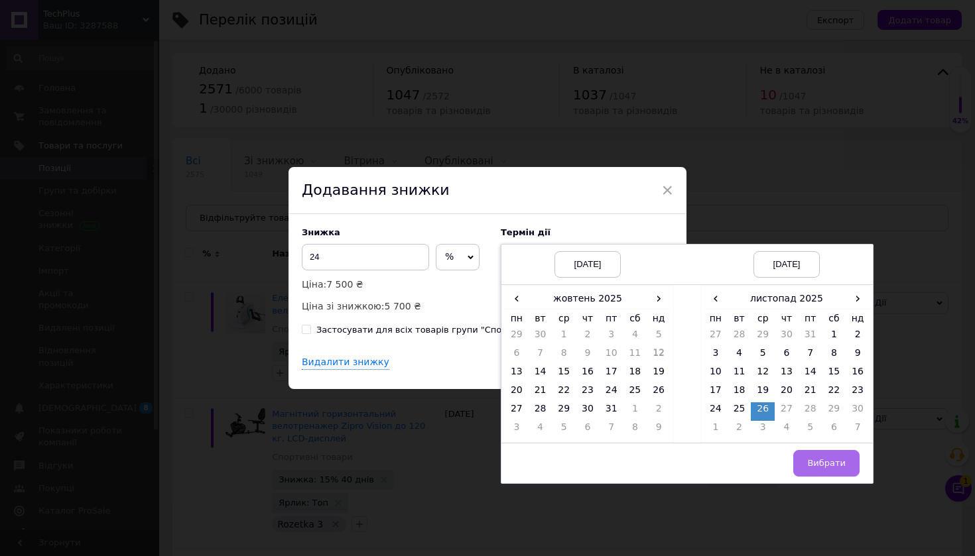
click at [839, 457] on button "Вибрати" at bounding box center [826, 463] width 66 height 27
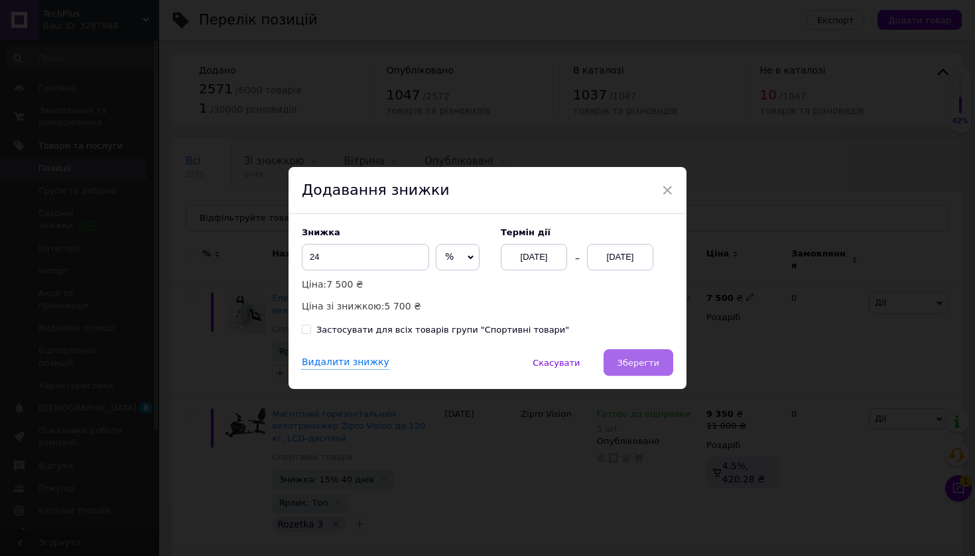
click at [646, 365] on span "Зберегти" at bounding box center [638, 363] width 42 height 10
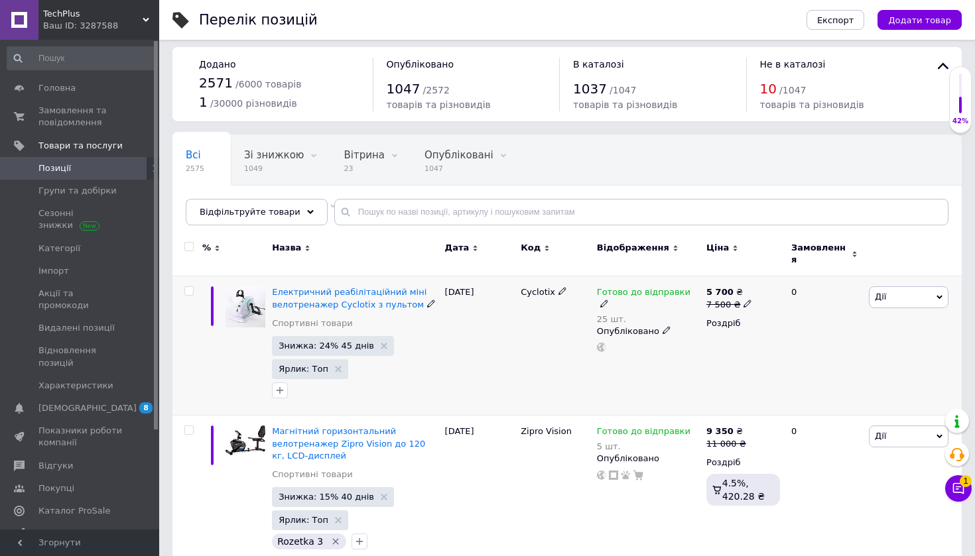
scroll to position [578, 0]
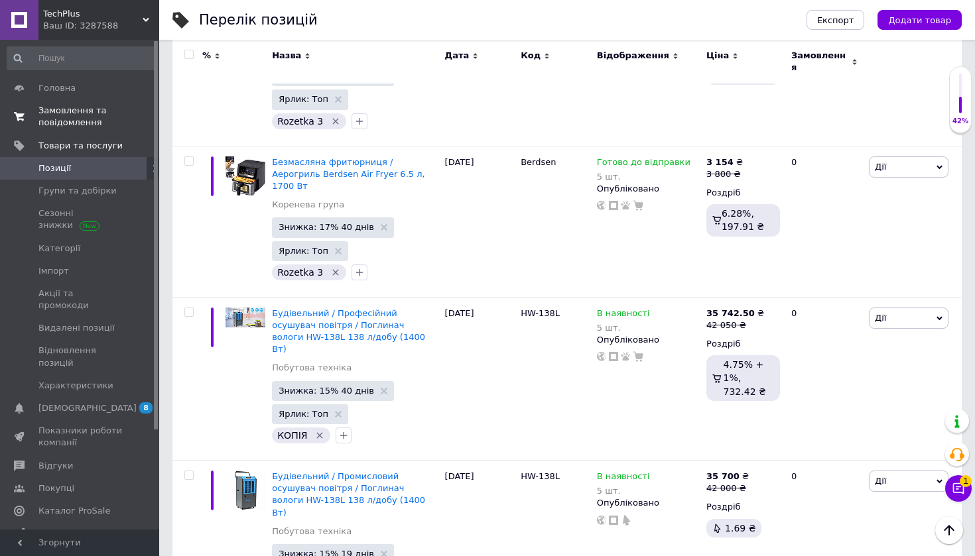
click at [70, 126] on span "Замовлення та повідомлення" at bounding box center [80, 117] width 84 height 24
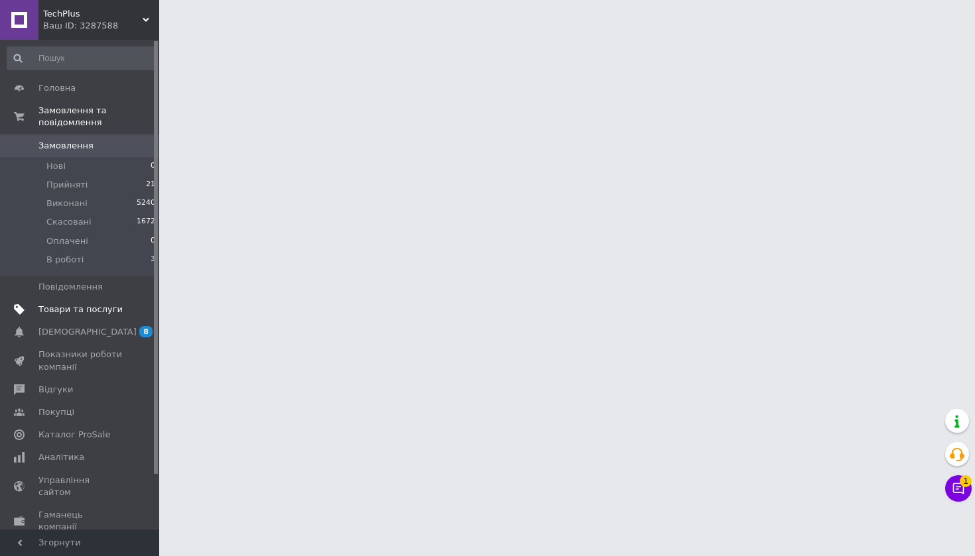
click at [107, 308] on span "Товари та послуги" at bounding box center [80, 310] width 84 height 12
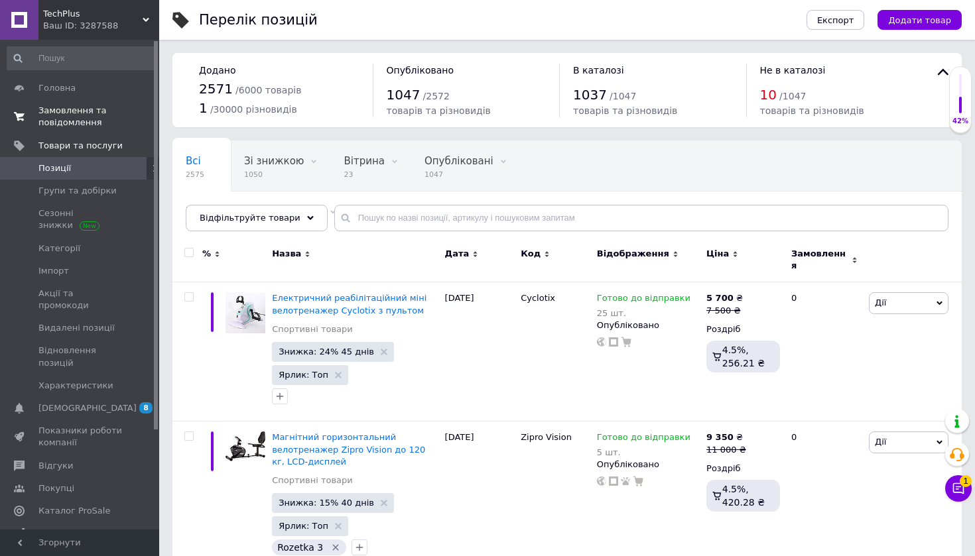
click at [73, 129] on link "Замовлення та повідомлення 0 0" at bounding box center [81, 116] width 163 height 34
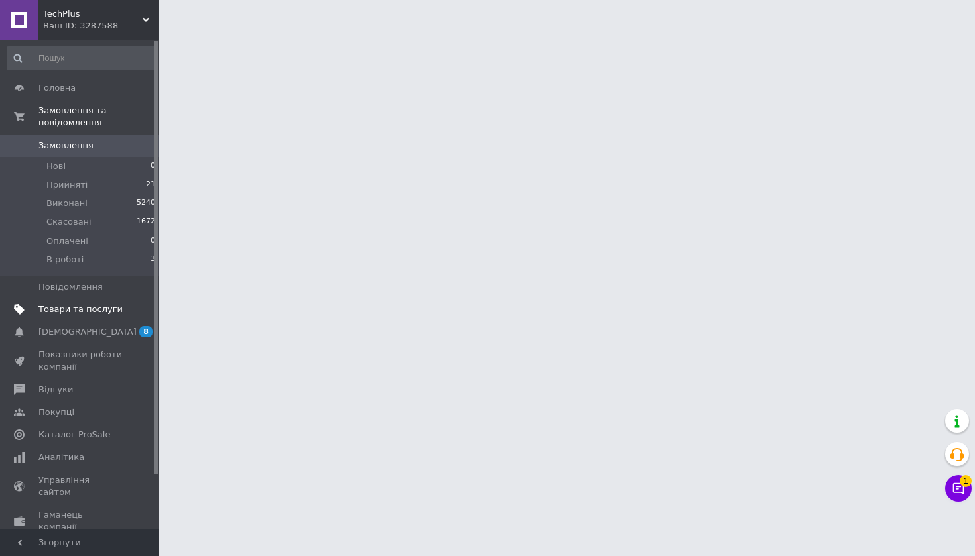
click at [121, 300] on link "Товари та послуги" at bounding box center [81, 309] width 163 height 23
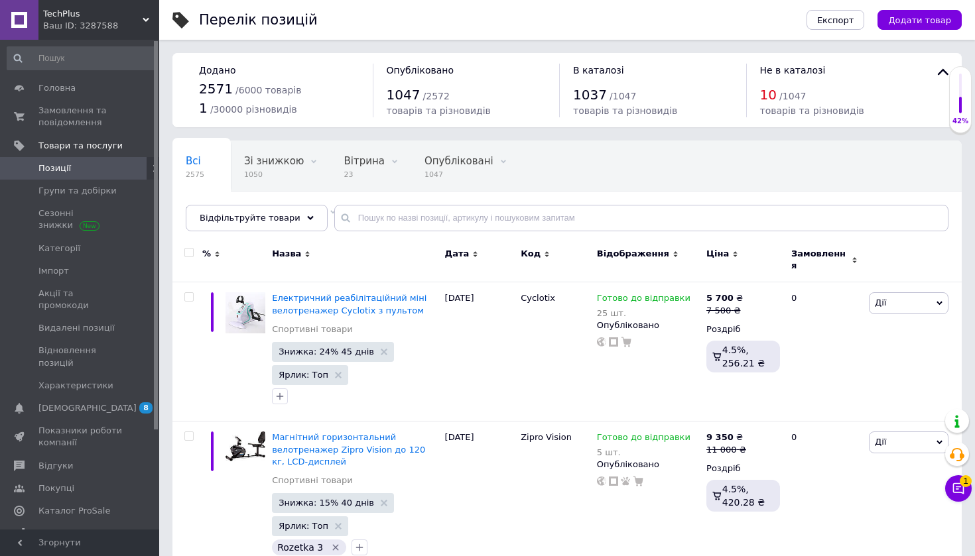
click at [963, 491] on icon at bounding box center [958, 488] width 11 height 11
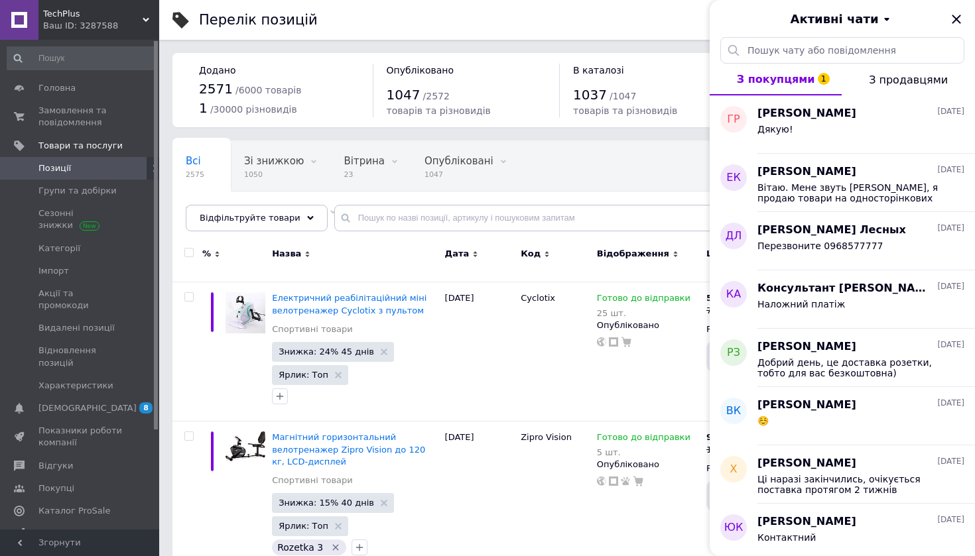
click at [955, 27] on div "Активні чати" at bounding box center [841, 18] width 265 height 37
click at [956, 16] on icon "Закрити" at bounding box center [956, 19] width 16 height 16
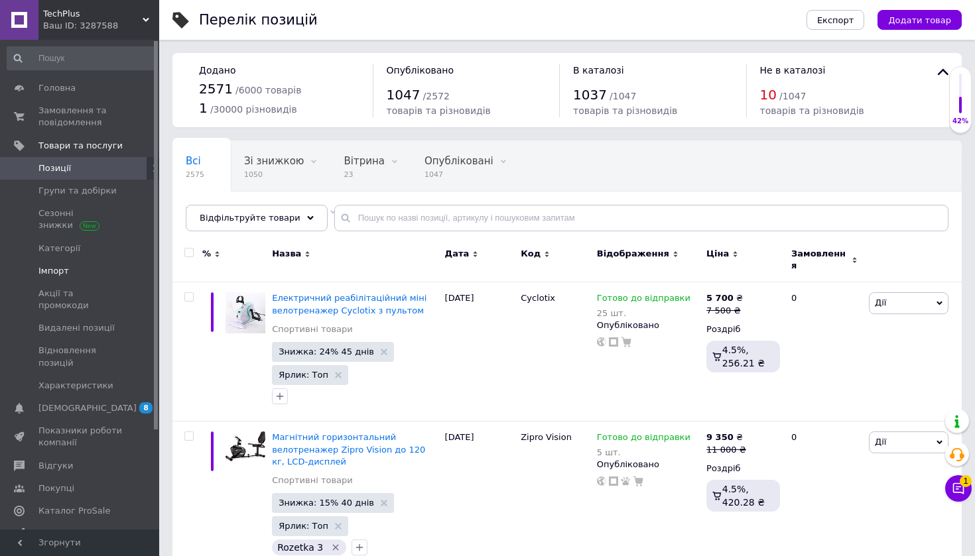
click at [103, 271] on span "Імпорт" at bounding box center [80, 271] width 84 height 12
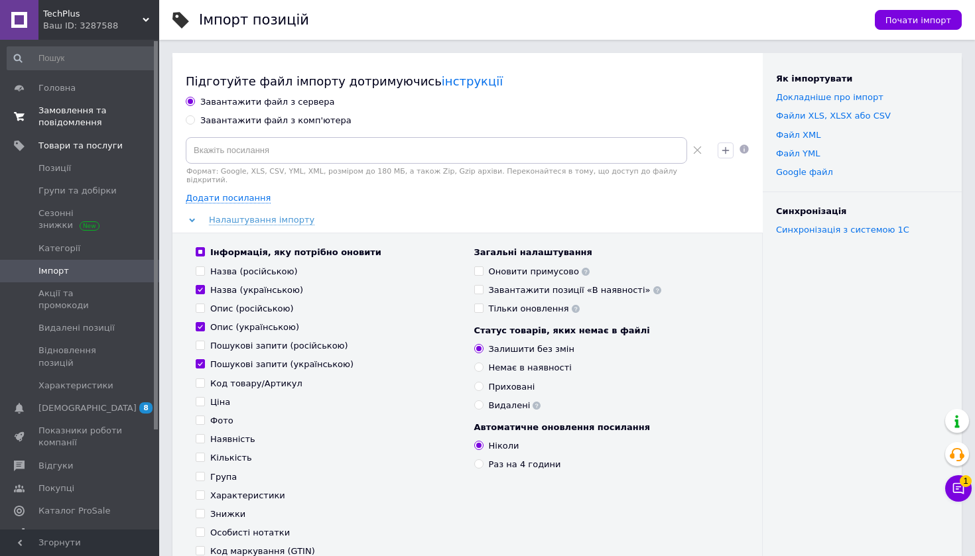
click at [101, 115] on span "Замовлення та повідомлення" at bounding box center [80, 117] width 84 height 24
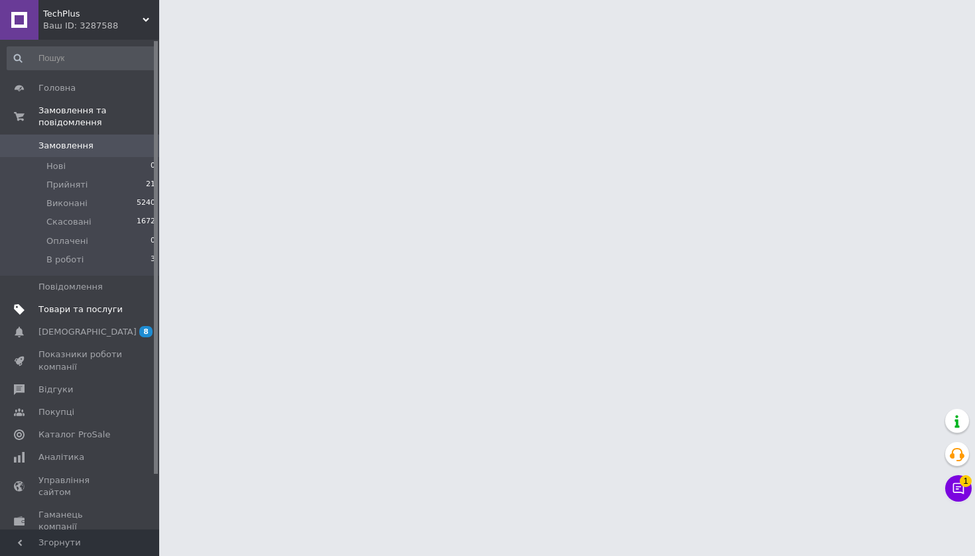
click at [90, 316] on link "Товари та послуги" at bounding box center [81, 309] width 163 height 23
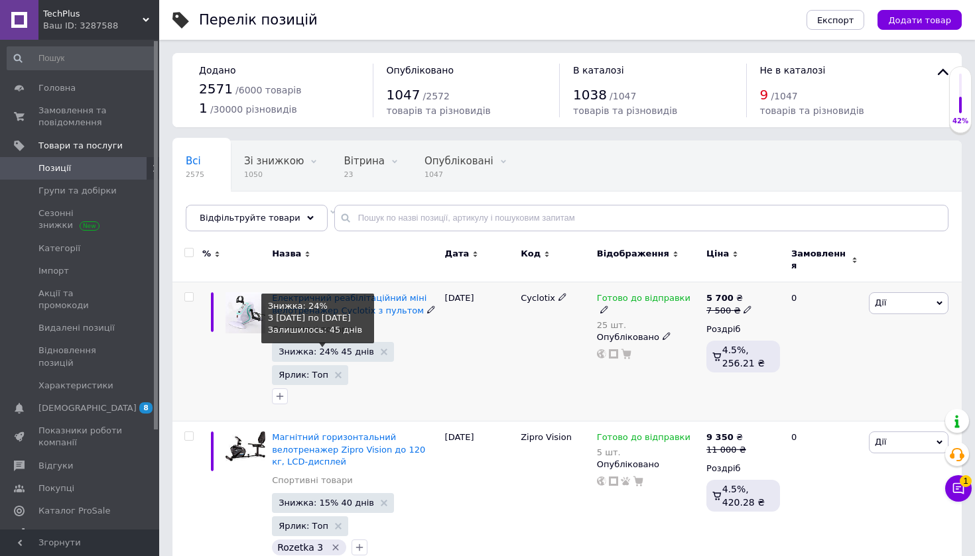
click at [321, 347] on span "Знижка: 24% 45 днів" at bounding box center [325, 351] width 95 height 9
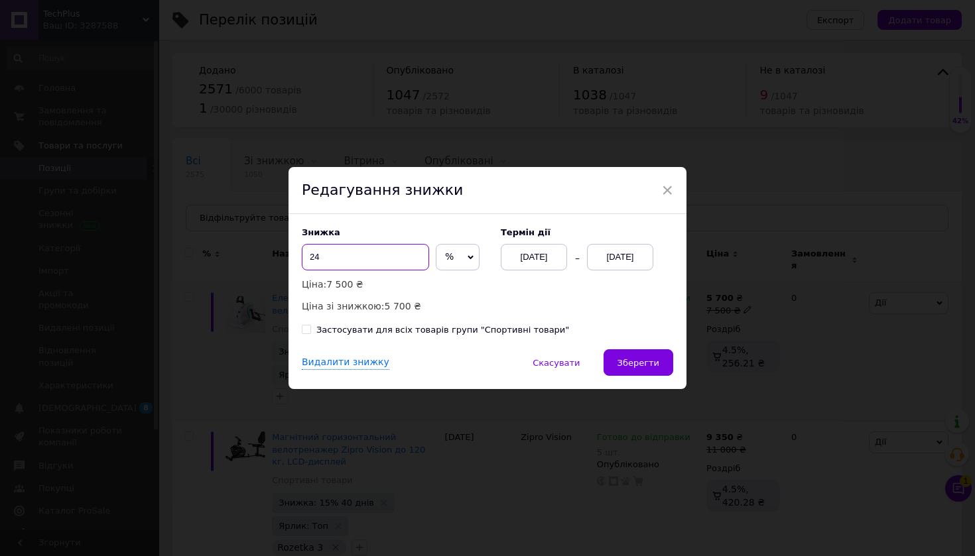
click at [379, 257] on input "24" at bounding box center [365, 257] width 127 height 27
type input "27"
click at [654, 361] on span "Зберегти" at bounding box center [638, 363] width 42 height 10
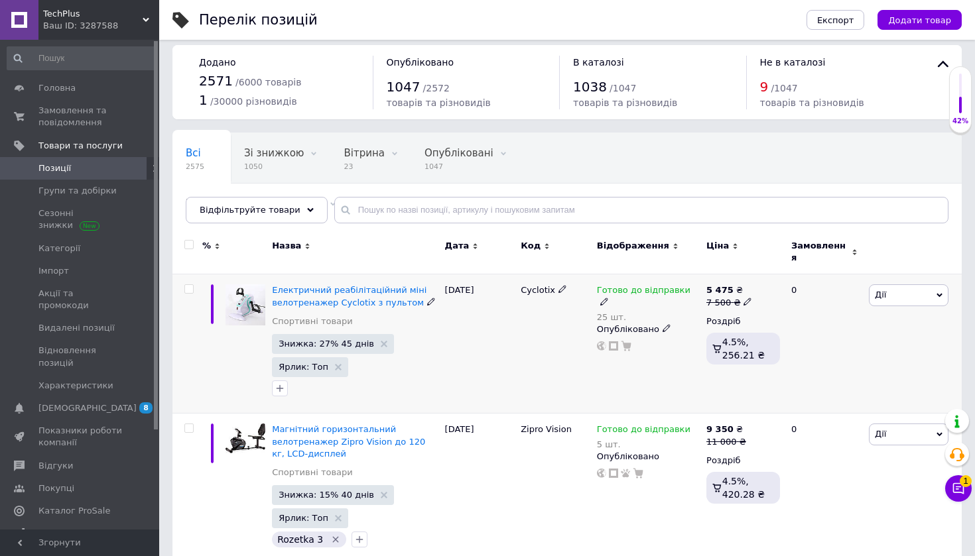
scroll to position [10, 0]
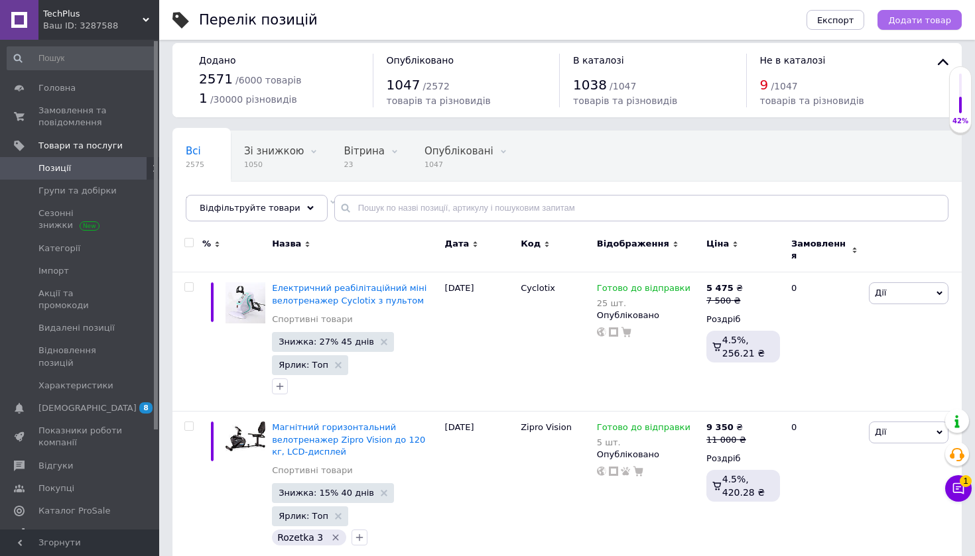
click at [920, 17] on span "Додати товар" at bounding box center [919, 20] width 63 height 10
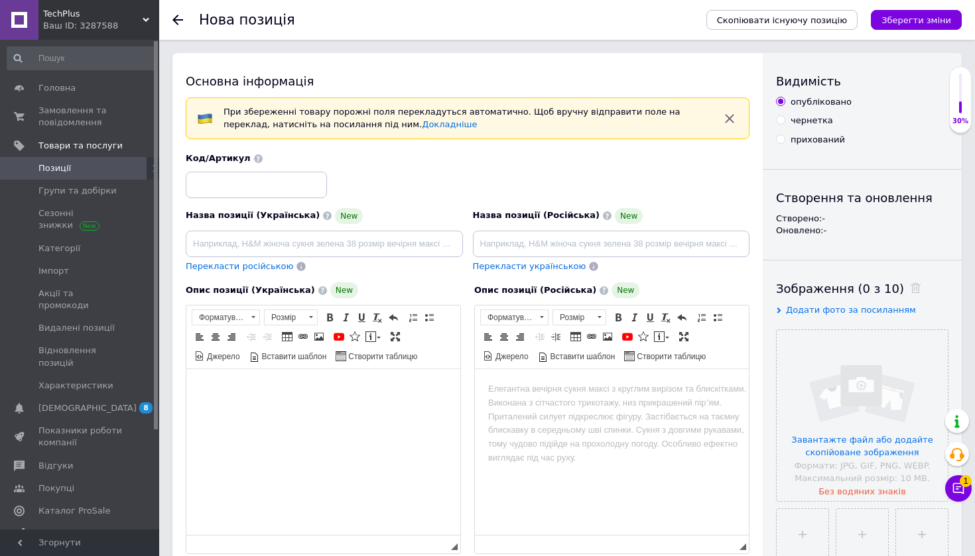
click at [373, 410] on html at bounding box center [323, 389] width 274 height 40
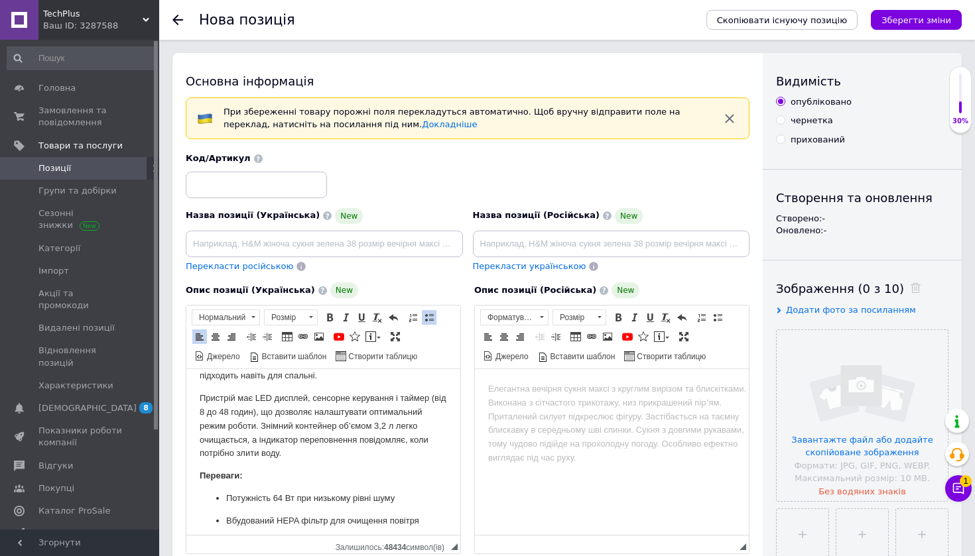
scroll to position [211, 0]
click at [193, 463] on html "Осушувач повітря Berdsen BD-531, 64 Вт, HEPA фільтр, 3,2 л, таймер, LED дисплей…" at bounding box center [323, 559] width 274 height 802
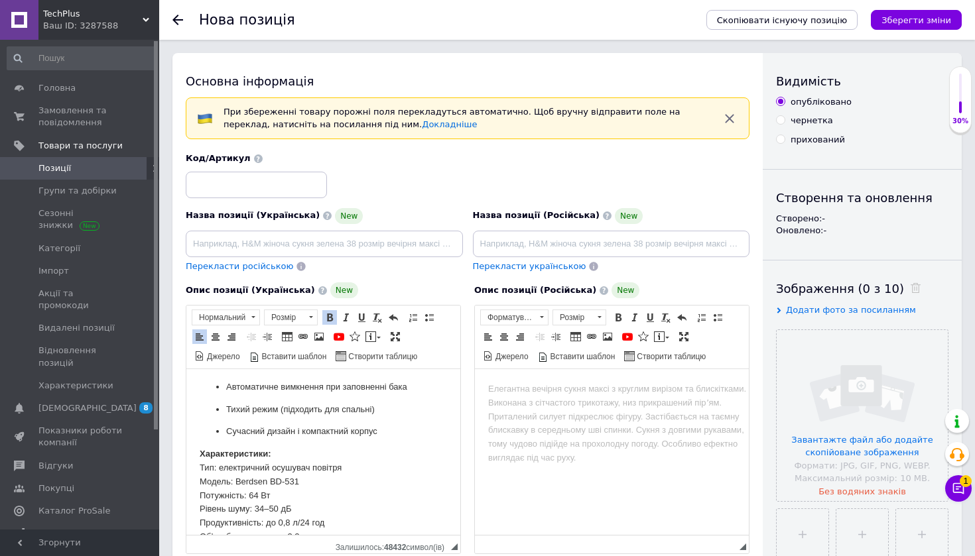
scroll to position [469, 0]
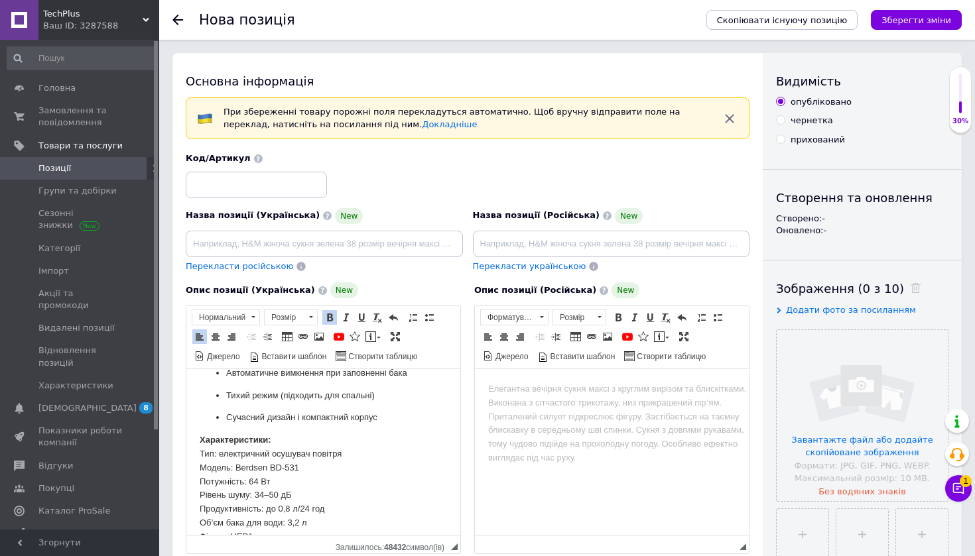
click at [198, 441] on html "Осушувач повітря Berdsen BD-531, 64 Вт, HEPA фільтр, 3,2 л, таймер, LED дисплей…" at bounding box center [323, 312] width 274 height 825
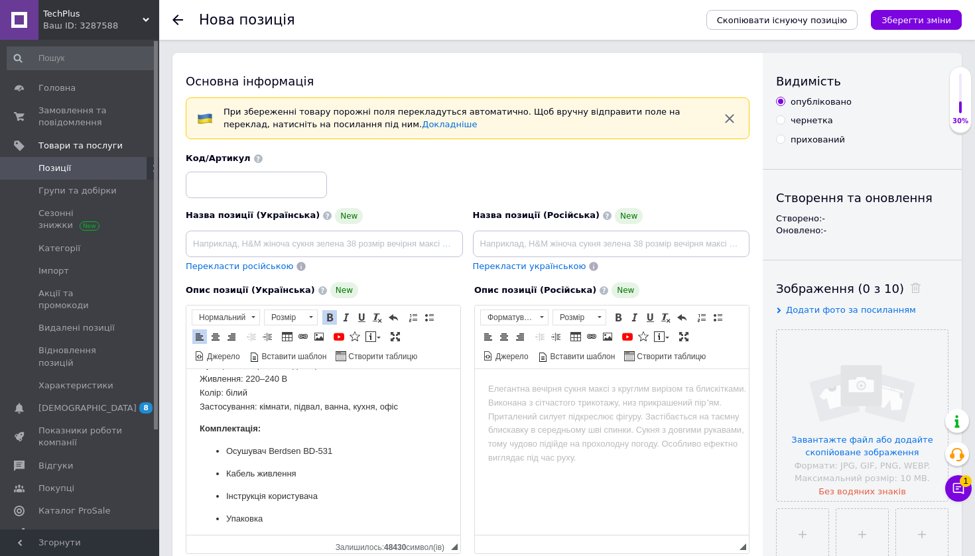
scroll to position [676, 0]
click at [193, 418] on html "Осушувач повітря Berdsen BD-531, 64 Вт, HEPA фільтр, 3,2 л, таймер, LED дисплей…" at bounding box center [323, 116] width 274 height 847
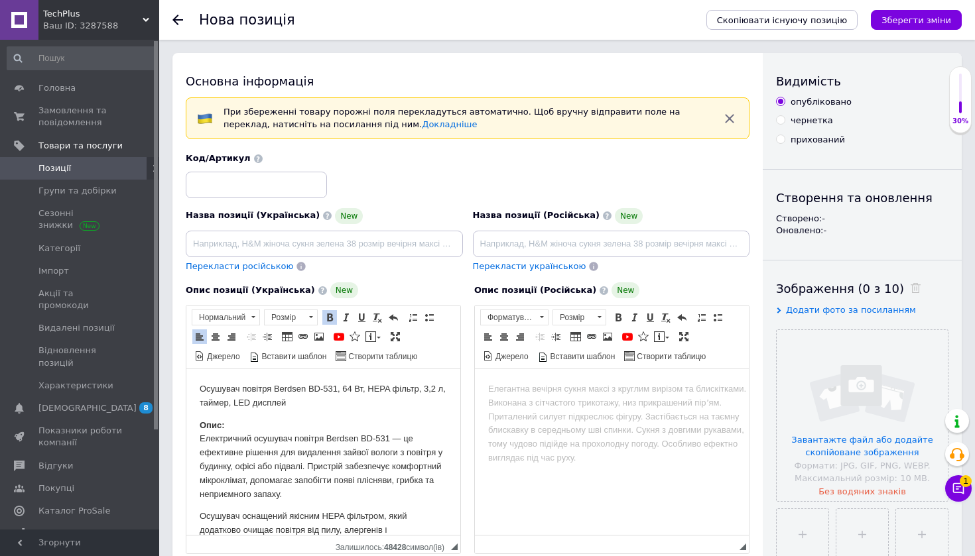
scroll to position [0, 0]
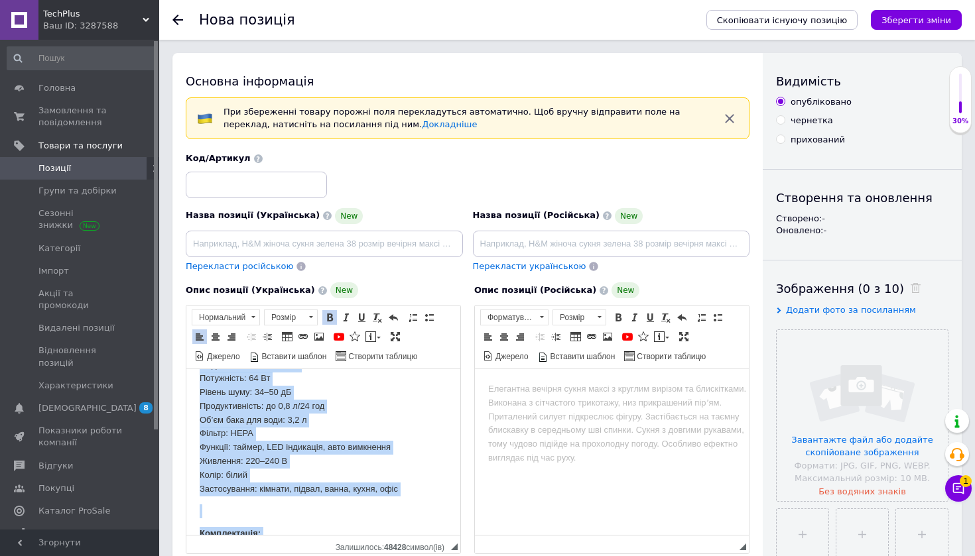
drag, startPoint x: 194, startPoint y: 422, endPoint x: 267, endPoint y: 556, distance: 152.5
click at [267, 556] on html "Осушувач повітря Berdsen BD-531, 64 Вт, HEPA фільтр, 3,2 л, таймер, LED дисплей…" at bounding box center [323, 209] width 274 height 869
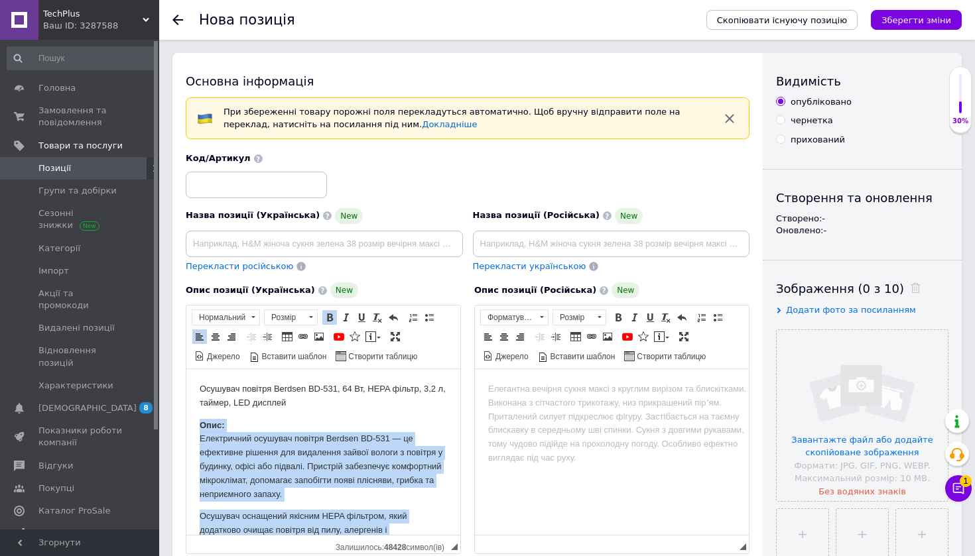
drag, startPoint x: 315, startPoint y: 521, endPoint x: 191, endPoint y: 426, distance: 156.1
click at [317, 316] on link "Розмір" at bounding box center [291, 318] width 54 height 16
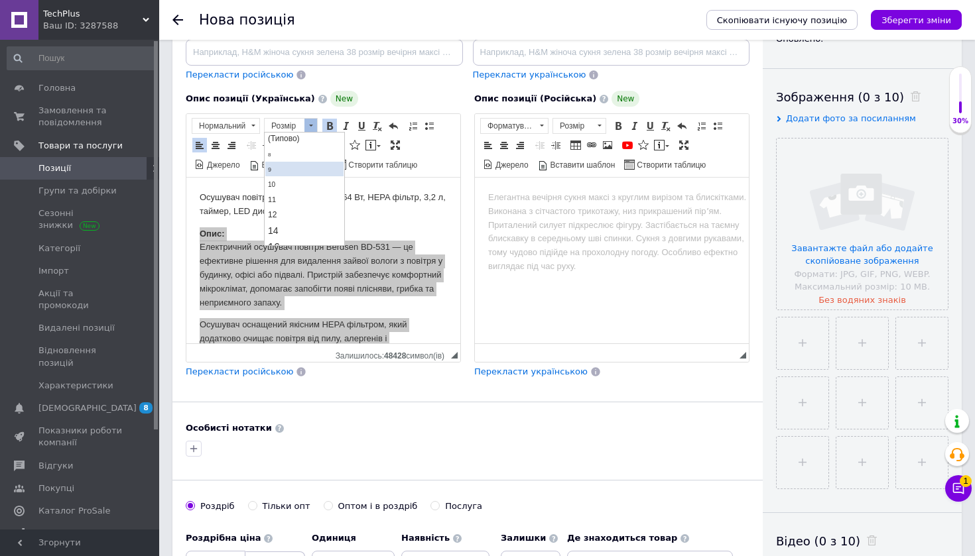
scroll to position [31, 0]
click at [300, 241] on link "16" at bounding box center [304, 237] width 78 height 17
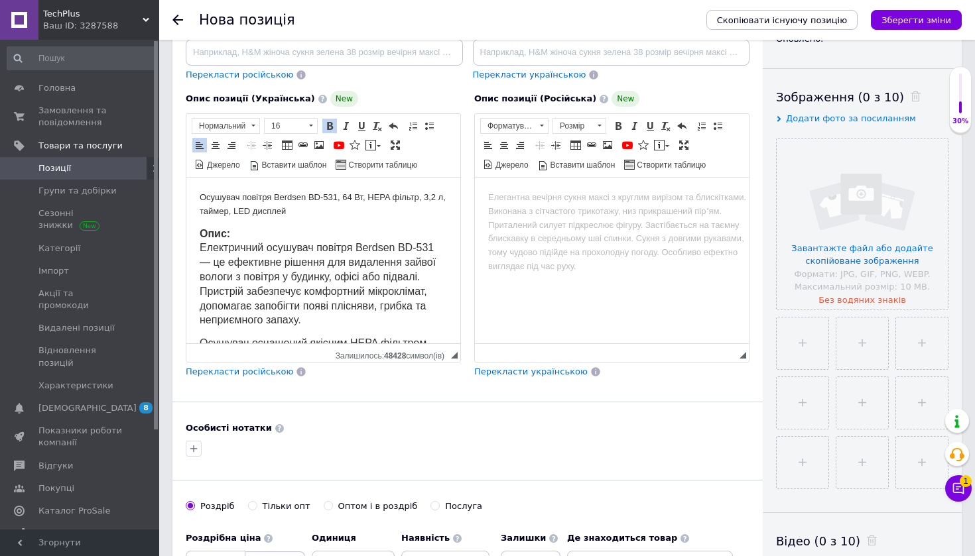
click at [301, 288] on span "Опис: Електричний осушувач повітря Berdsen BD-531 — це ефективне рішення для ви…" at bounding box center [318, 277] width 236 height 98
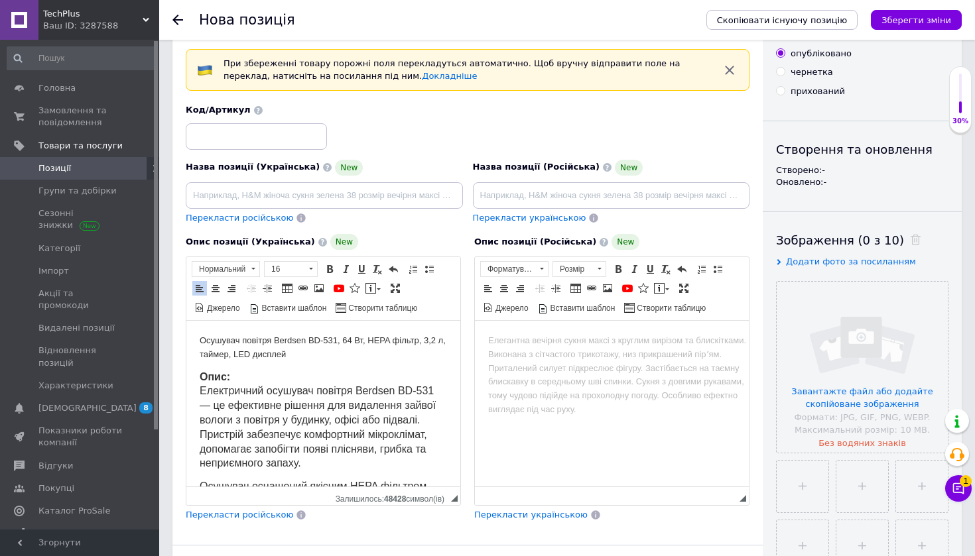
scroll to position [0, 0]
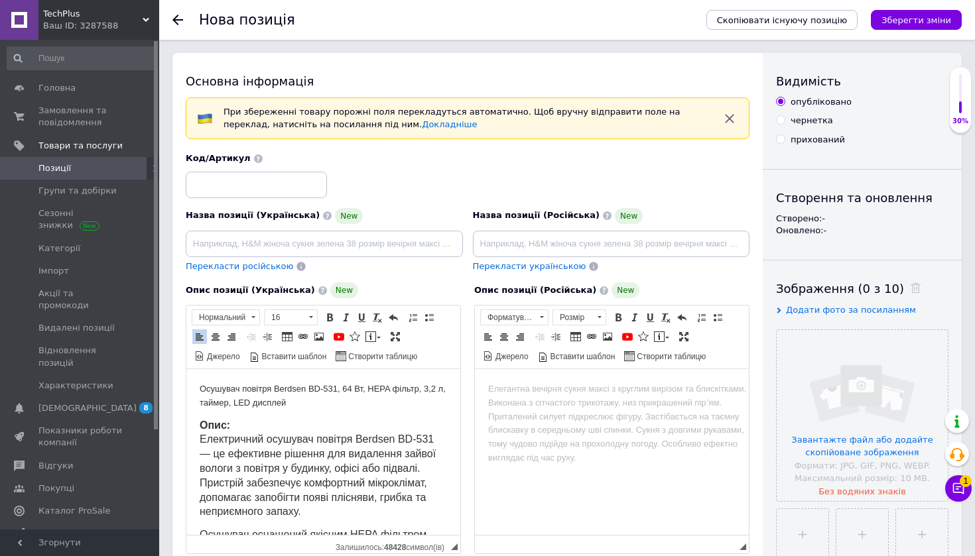
click at [304, 403] on p "Осушувач повітря Berdsen BD-531, 64 Вт, HEPA фільтр, 3,2 л, таймер, LED дисплей" at bounding box center [323, 397] width 247 height 28
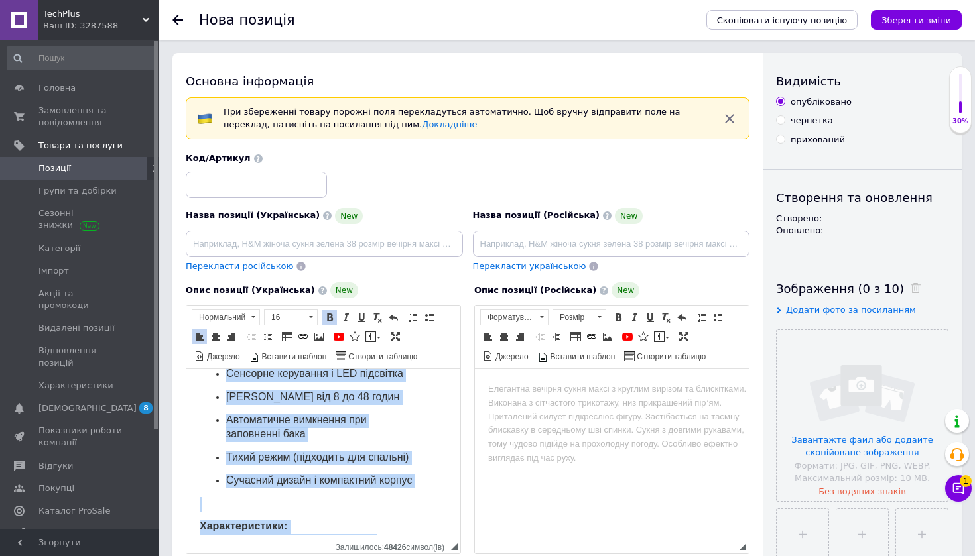
scroll to position [577, 0]
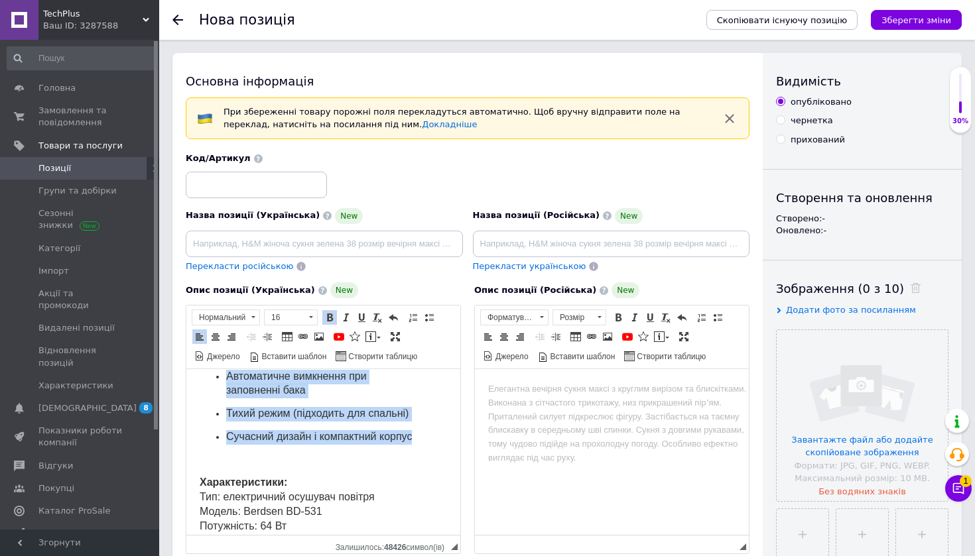
drag, startPoint x: 192, startPoint y: 408, endPoint x: 430, endPoint y: 427, distance: 238.8
click at [430, 427] on html "Осушувач повітря Berdsen BD-531, 64 Вт, HEPA фільтр, 3,2 л, таймер, LED дисплей…" at bounding box center [323, 296] width 274 height 1009
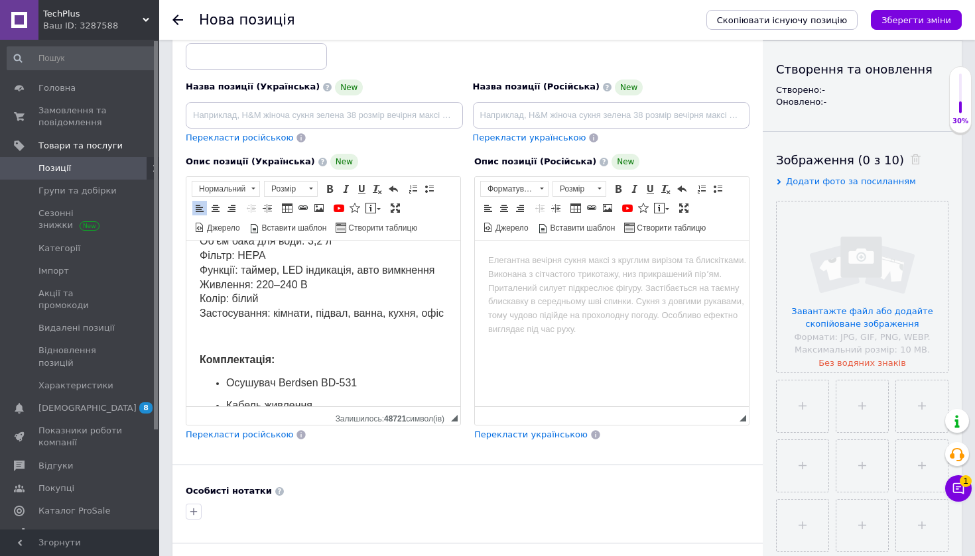
scroll to position [541, 0]
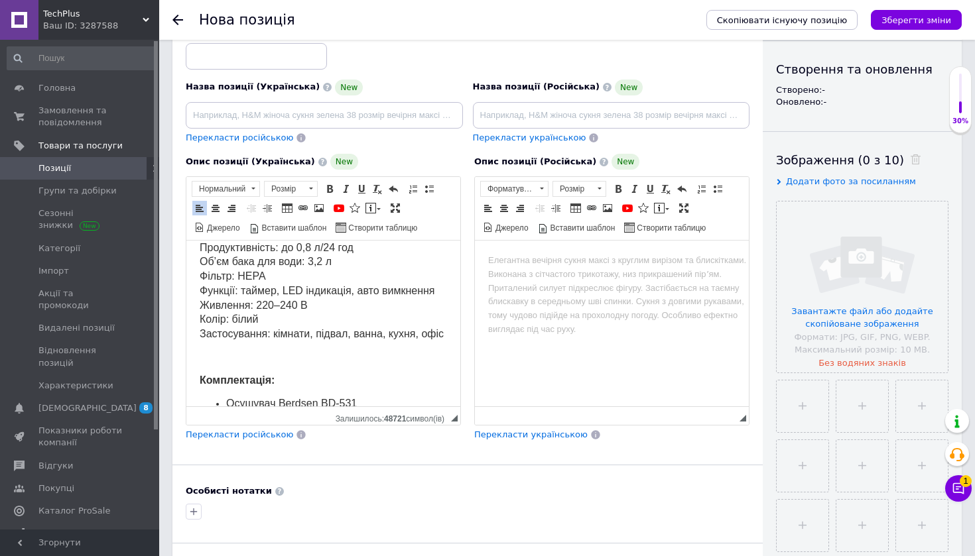
click at [267, 306] on p "Характеристики: Тип: електричний осушувач повітря Модель: Berdsen BD-531 Потужн…" at bounding box center [323, 256] width 247 height 174
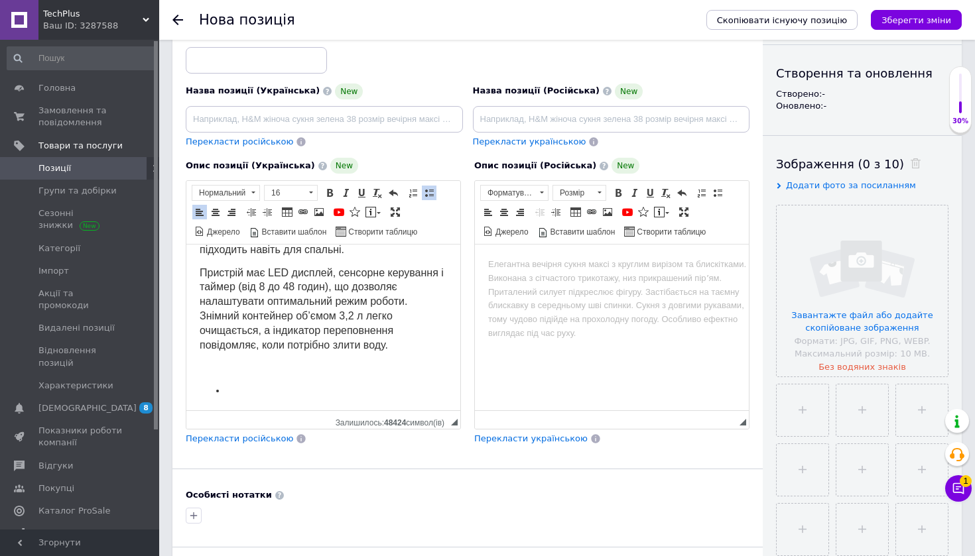
scroll to position [286, 0]
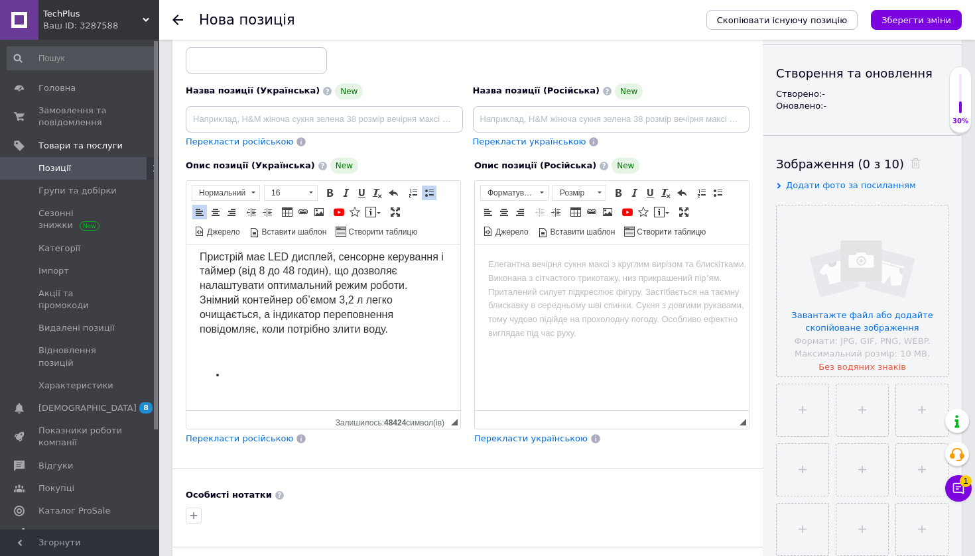
click at [253, 391] on p "Редактор, D93260E0-F758-47AF-B703-65E31815DB04" at bounding box center [323, 398] width 247 height 15
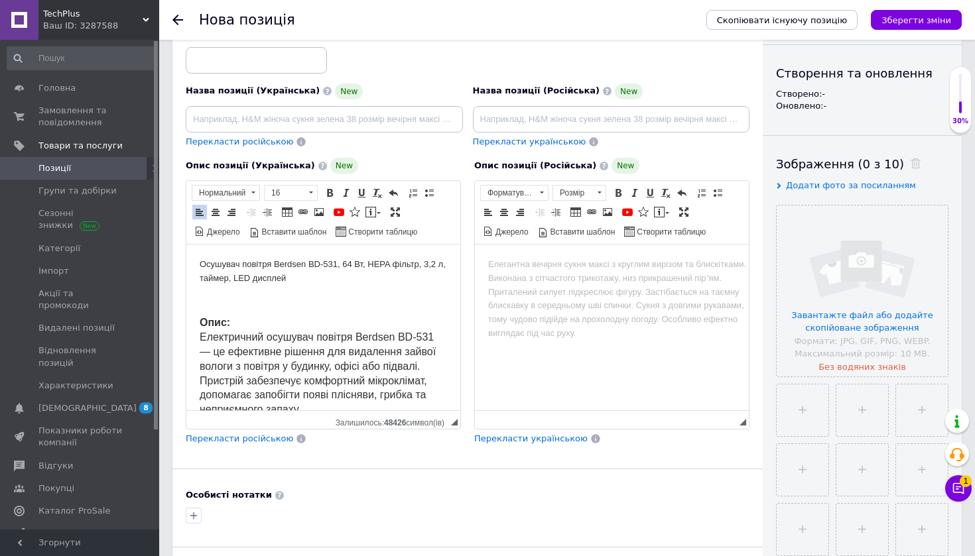
scroll to position [0, 0]
click at [588, 285] on html at bounding box center [612, 265] width 274 height 40
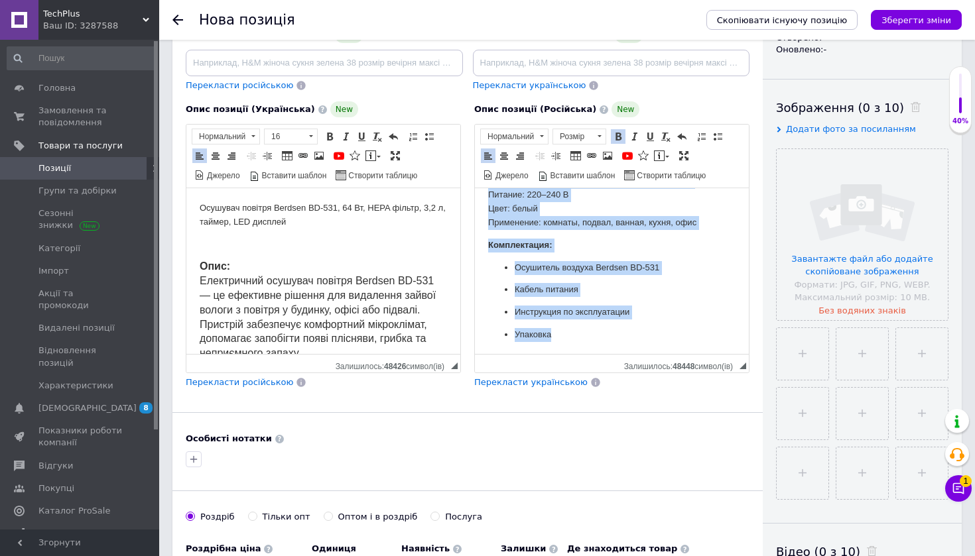
drag, startPoint x: 487, startPoint y: 206, endPoint x: 1119, endPoint y: 669, distance: 783.6
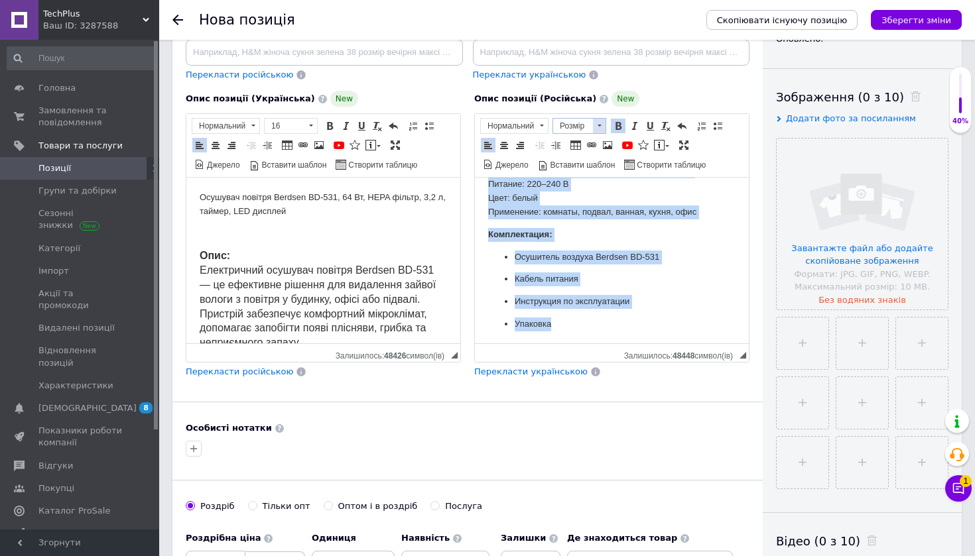
click at [601, 123] on span at bounding box center [599, 126] width 13 height 15
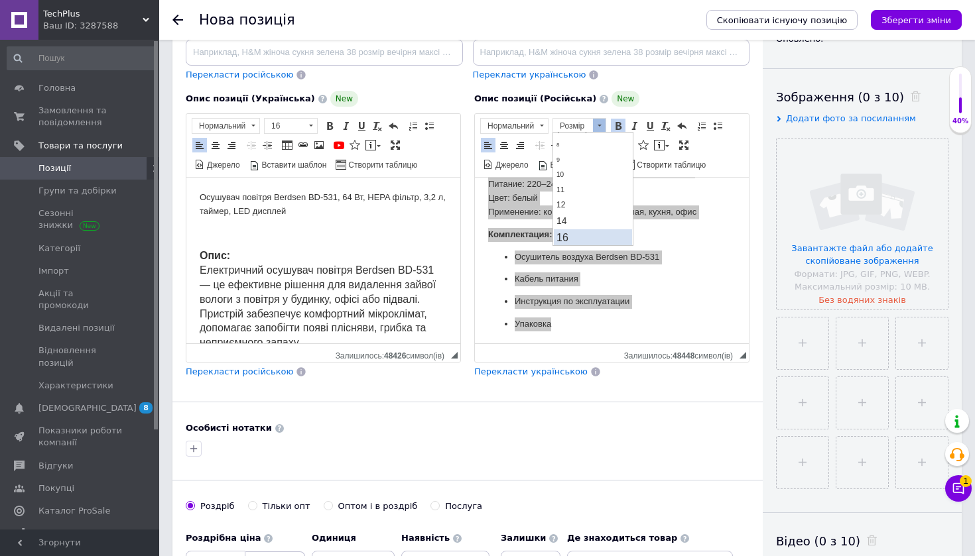
click at [594, 237] on link "16" at bounding box center [593, 237] width 78 height 17
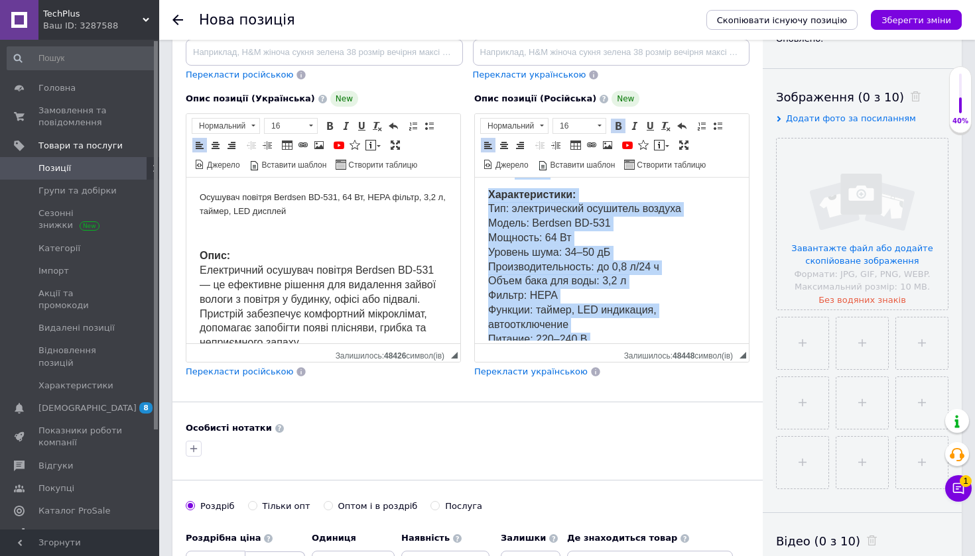
click at [583, 257] on span "Характеристики: Тип: электрический осушитель воздуха Модель: Berdsen BD-531 Мощ…" at bounding box center [601, 288] width 227 height 199
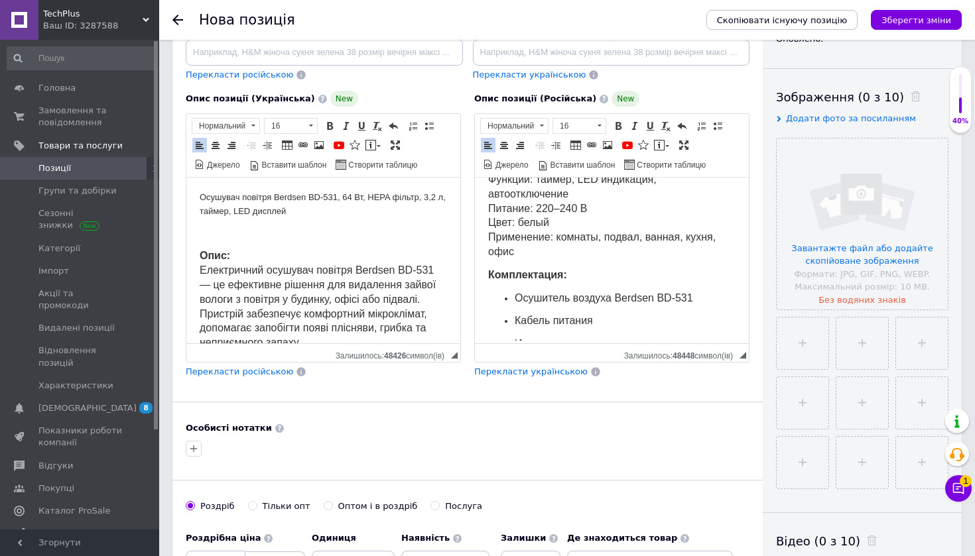
click at [556, 233] on p "Характеристики: Тип: электрический осушитель воздуха Модель: Berdsen BD-531 Мощ…" at bounding box center [611, 159] width 247 height 202
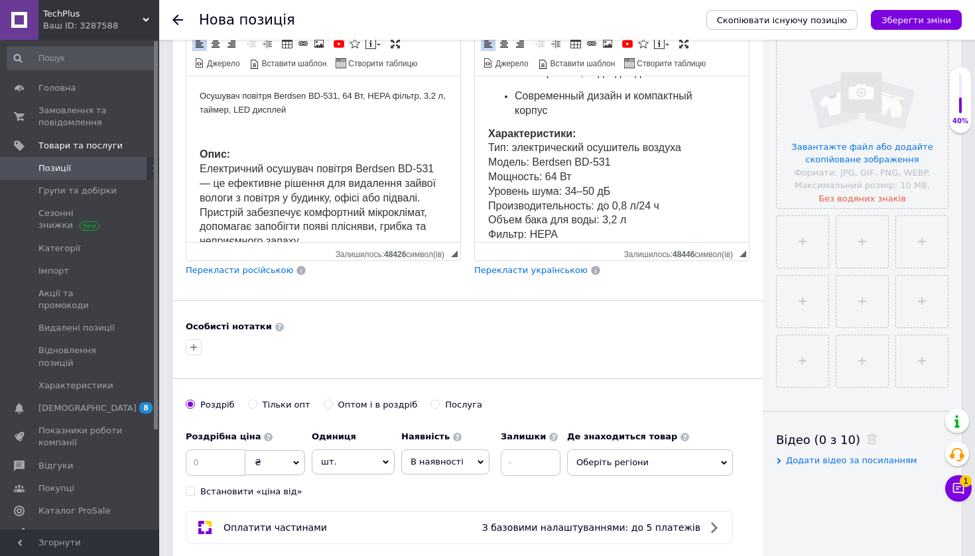
click at [579, 100] on p "Современный дизайн и компактный корпус" at bounding box center [612, 104] width 194 height 29
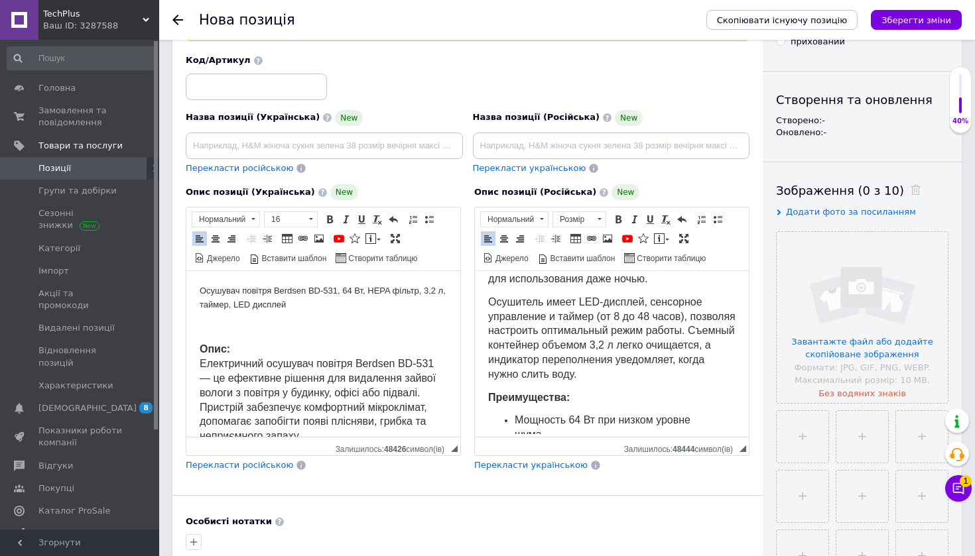
click at [698, 373] on body "Описание: Электрический осушитель воздуха Berdsen BD-531 — это эффективное устр…" at bounding box center [611, 540] width 247 height 986
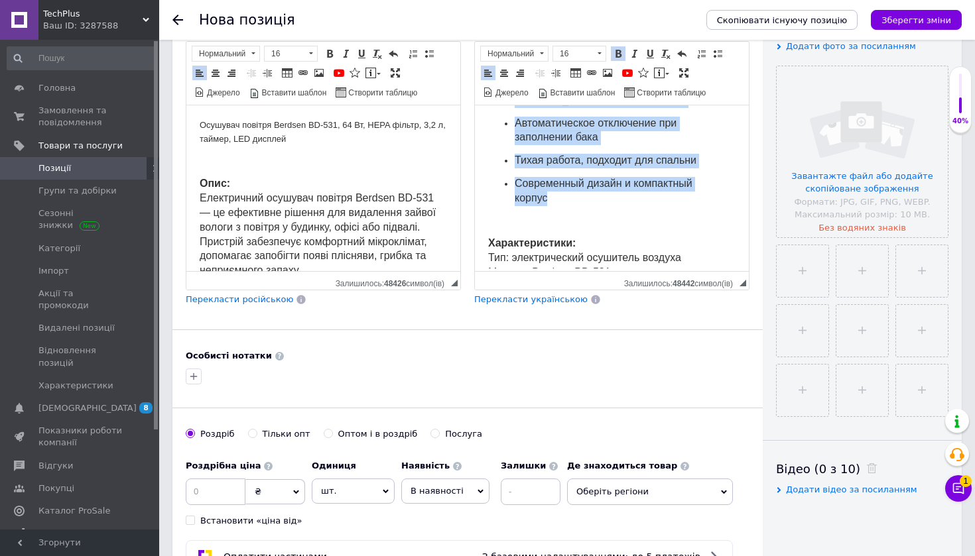
drag, startPoint x: 487, startPoint y: 157, endPoint x: 615, endPoint y: 177, distance: 128.8
click at [615, 177] on html "Описание: Электрический осушитель воздуха Berdsen BD-531 — это эффективное устр…" at bounding box center [612, 72] width 274 height 1035
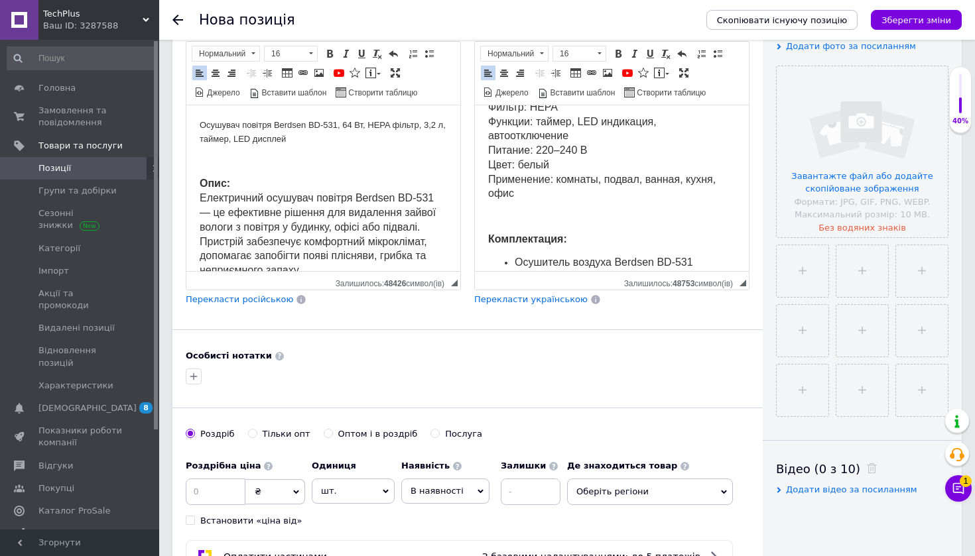
scroll to position [498, 0]
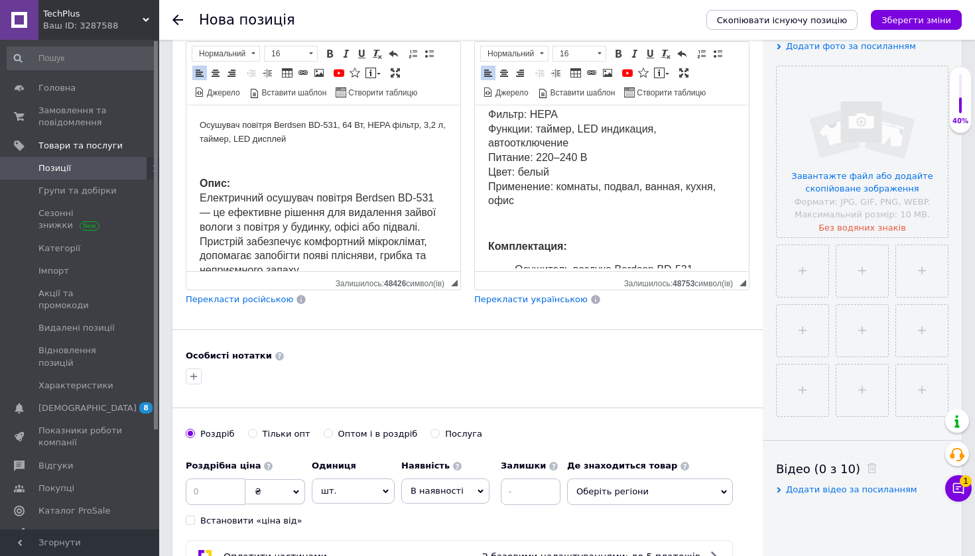
click at [581, 176] on p "Характеристики: Тип: электрический осушитель воздуха Модель: Berdsen BD-531 Мощ…" at bounding box center [611, 108] width 247 height 202
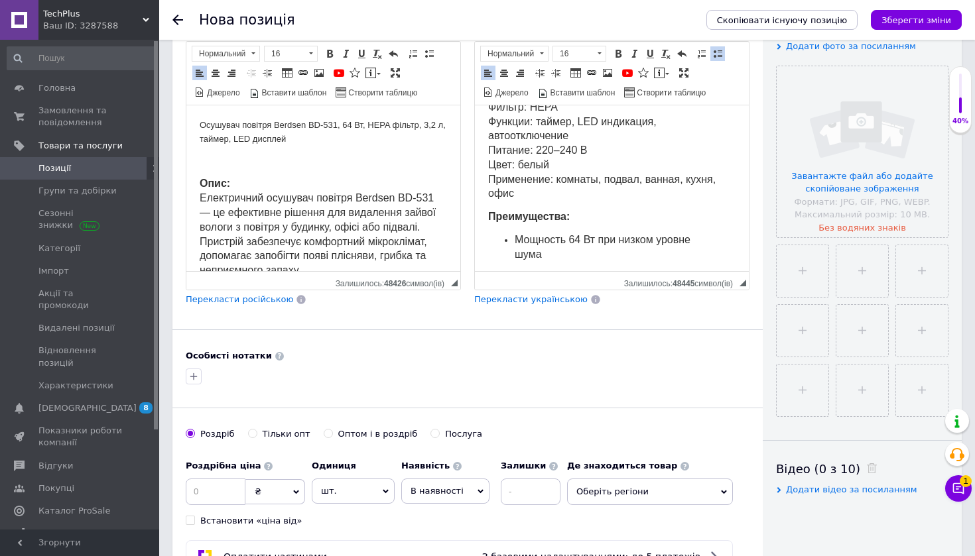
scroll to position [503, 0]
click at [554, 186] on body "Описание: Электрический осушитель воздуха Berdsen BD-531 — это эффективное устр…" at bounding box center [611, 117] width 247 height 1008
click at [556, 180] on p "Характеристики: Тип: электрический осушитель воздуха Модель: Berdsen BD-531 Мощ…" at bounding box center [611, 102] width 247 height 202
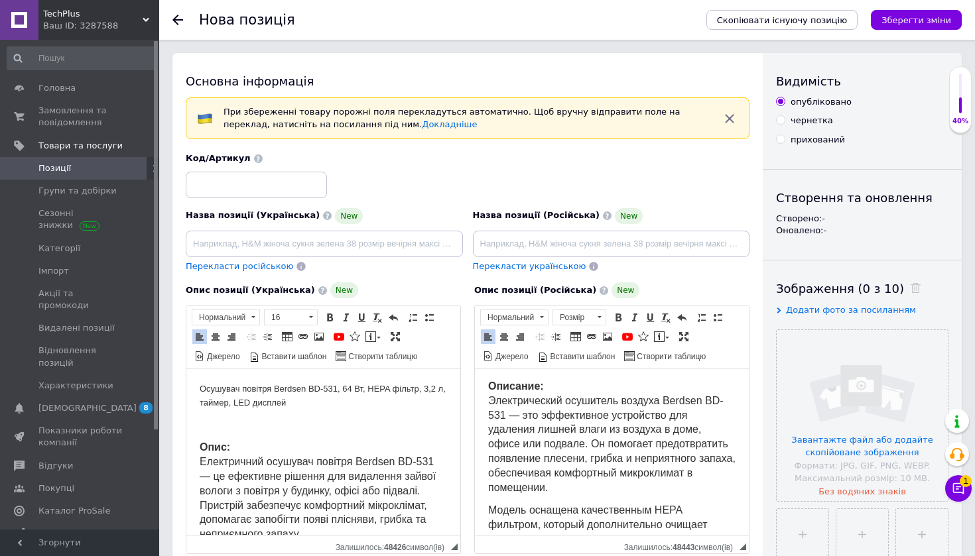
scroll to position [0, 0]
click at [488, 391] on strong "Описание:" at bounding box center [516, 386] width 56 height 11
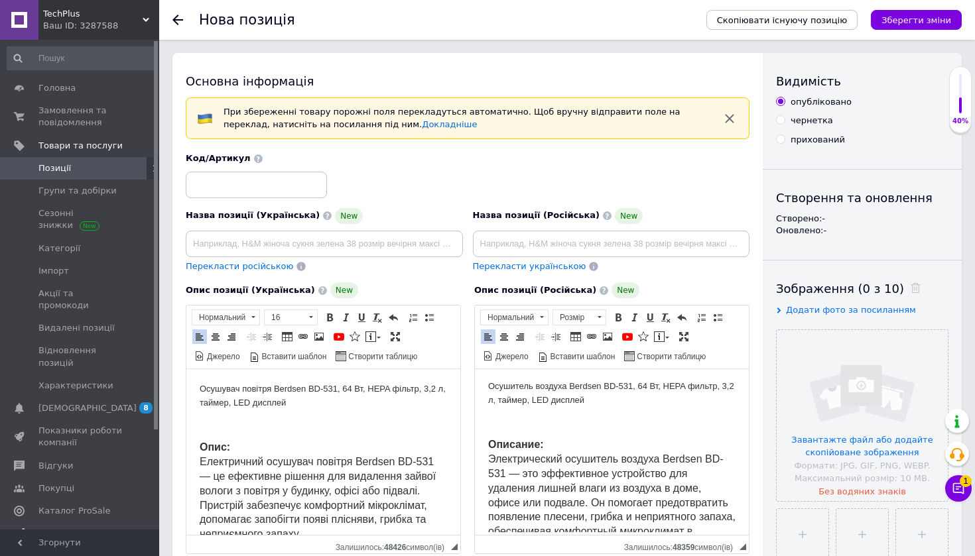
click at [570, 416] on p "Редактор, 6B040B31-AC6F-4A8B-92BD-561D2B51ACD6" at bounding box center [611, 423] width 247 height 14
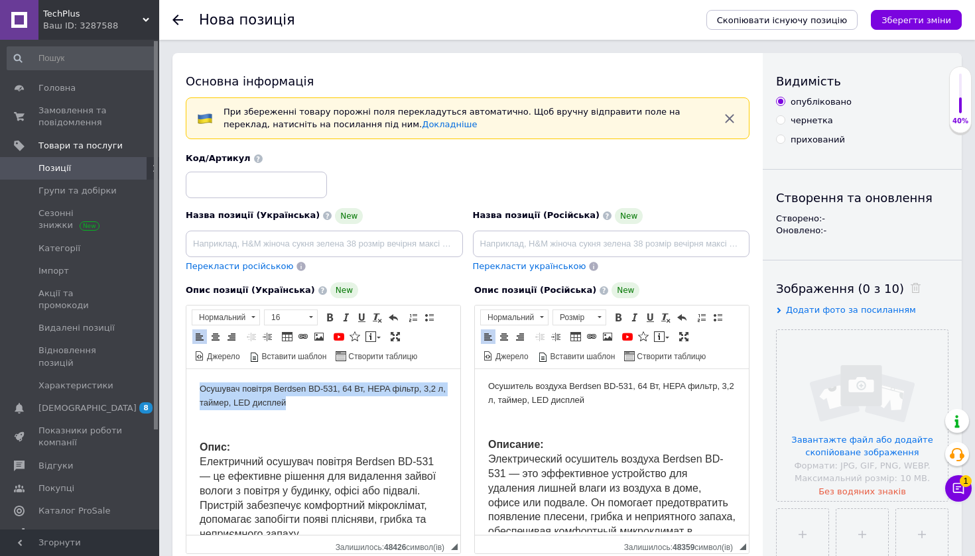
drag, startPoint x: 200, startPoint y: 385, endPoint x: 322, endPoint y: 402, distance: 123.1
click at [322, 402] on p "Осушувач повітря Berdsen BD-531, 64 Вт, HEPA фільтр, 3,2 л, таймер, LED дисплей" at bounding box center [323, 397] width 247 height 28
click at [310, 318] on span at bounding box center [310, 317] width 13 height 15
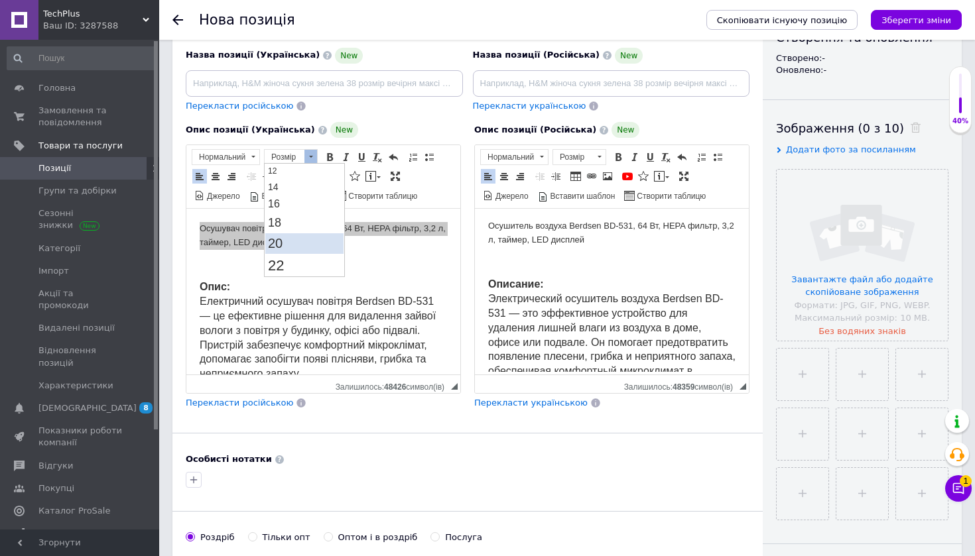
scroll to position [99, 0]
click at [310, 267] on link "22" at bounding box center [304, 263] width 78 height 23
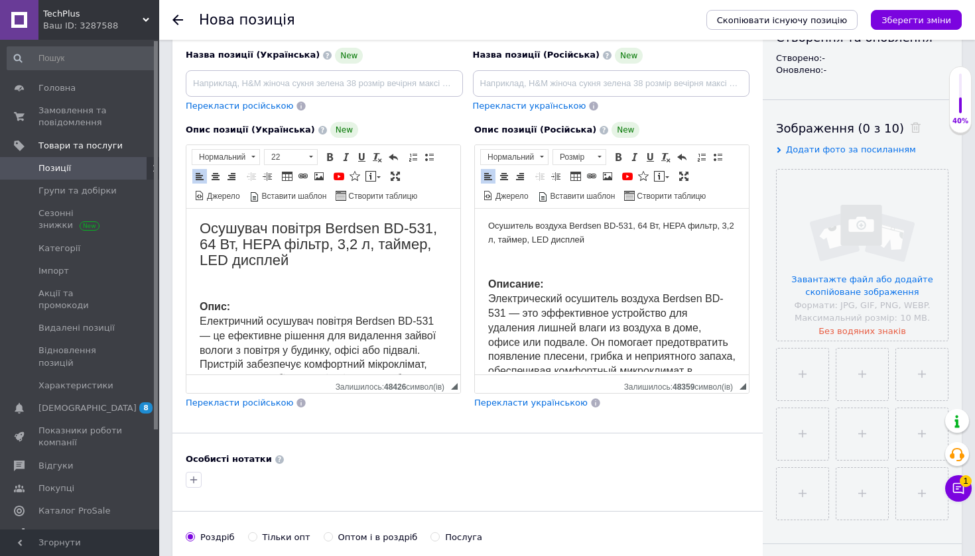
drag, startPoint x: 199, startPoint y: 226, endPoint x: 434, endPoint y: 228, distance: 234.7
copy span "Осушувач повітря Berdsen BD-531"
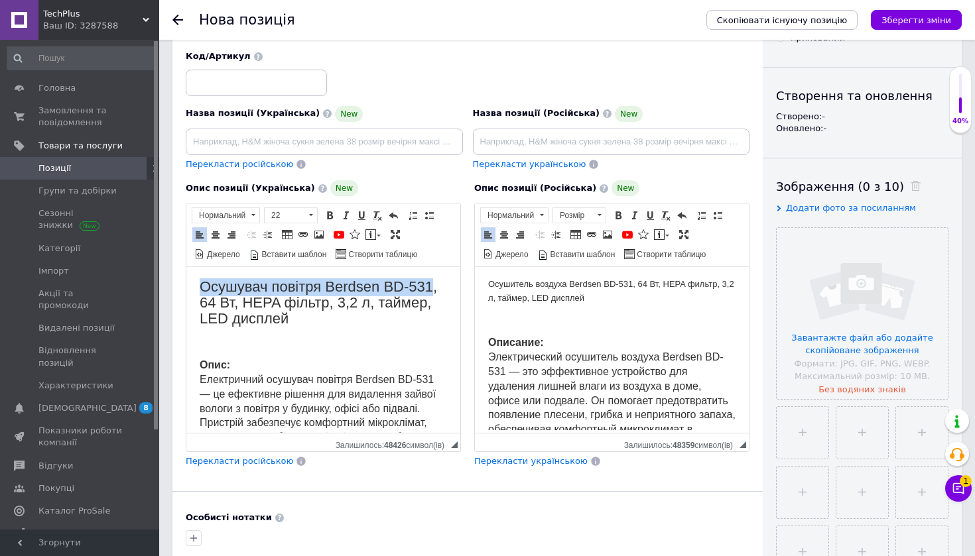
scroll to position [0, 0]
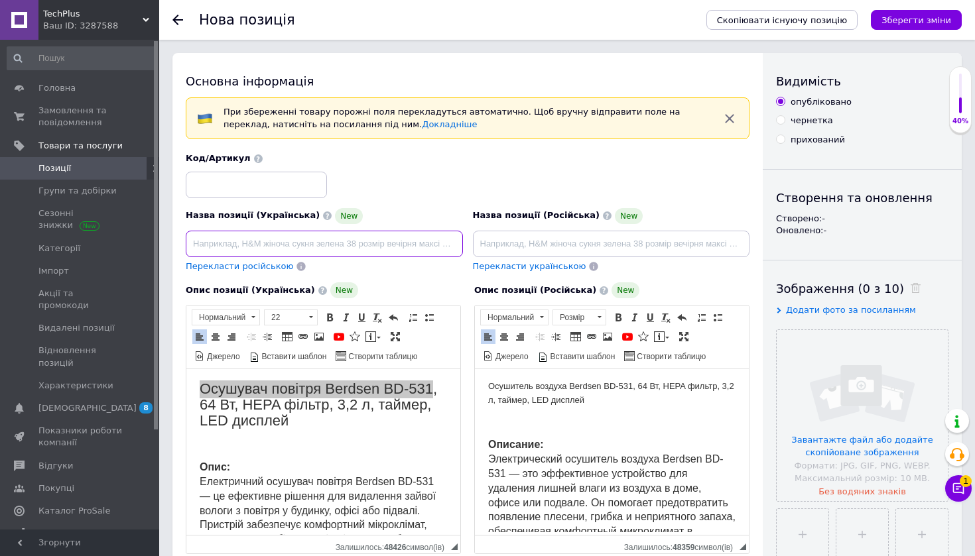
click at [374, 244] on input at bounding box center [324, 244] width 277 height 27
click at [265, 243] on input "Осушувач повітря Berdsen BD-531" at bounding box center [324, 244] width 277 height 27
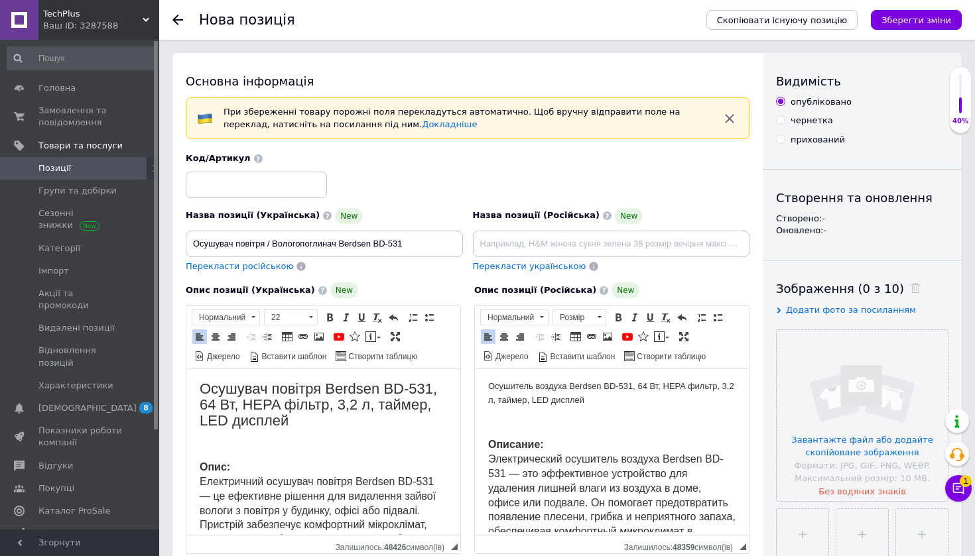
click at [302, 420] on p "Осушувач повітря Berdsen BD-531, 64 Вт, HEPA фільтр, 3,2 л, таймер, LED дисплей" at bounding box center [323, 406] width 247 height 47
drag, startPoint x: 345, startPoint y: 404, endPoint x: 374, endPoint y: 404, distance: 29.2
click at [374, 404] on span "Осушувач повітря Berdsen BD-531, 64 Вт, HEPA фільтр, 3,2 л, таймер, LED дисплей" at bounding box center [318, 405] width 237 height 48
copy span "3,2 л"
click at [426, 252] on input "Осушувач повітря / Вологопоглинач Berdsen BD-531" at bounding box center [324, 244] width 277 height 27
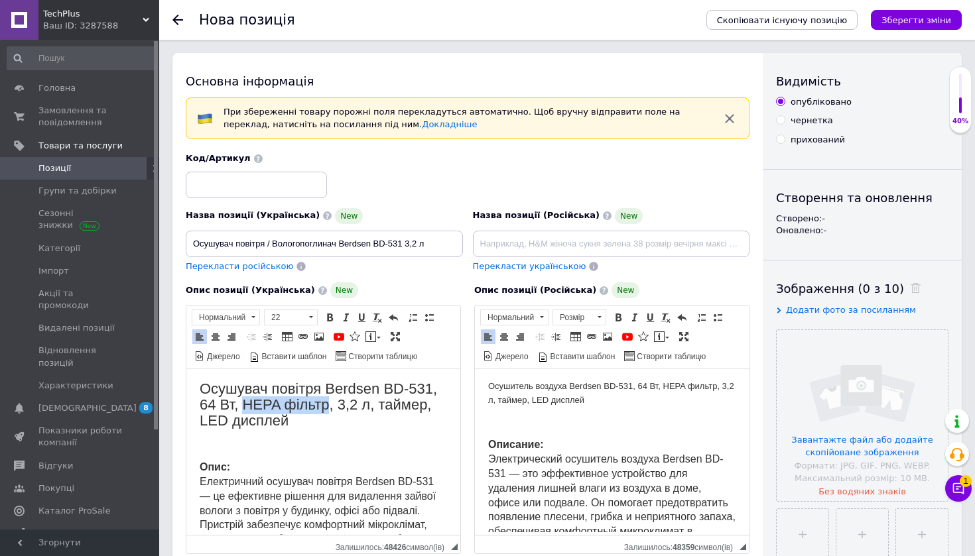
drag, startPoint x: 247, startPoint y: 405, endPoint x: 331, endPoint y: 405, distance: 84.2
click at [331, 405] on span "Осушувач повітря Berdsen BD-531, 64 Вт, HEPA фільтр, 3,2 л, таймер, LED дисплей" at bounding box center [318, 405] width 237 height 48
copy span "HEPA фільтр"
click at [454, 241] on input "Осушувач повітря / Вологопоглинач Berdsen BD-531 3,2 л" at bounding box center [324, 244] width 277 height 27
click at [404, 245] on input "Осушувач повітря / Вологопоглинач Berdsen BD-531 3,2 л HEPA фільтр" at bounding box center [324, 244] width 277 height 27
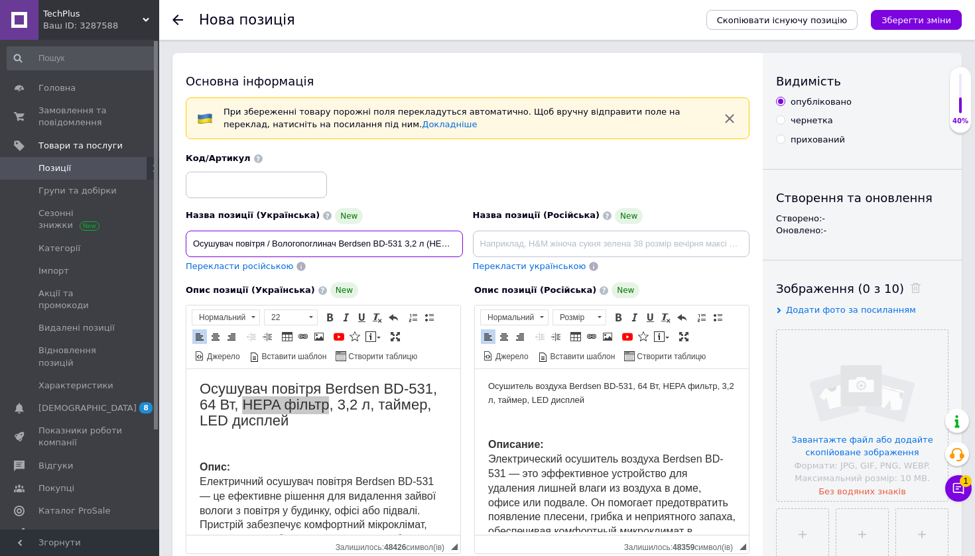
drag, startPoint x: 450, startPoint y: 248, endPoint x: 472, endPoint y: 249, distance: 21.9
click at [472, 249] on div "Назва позиції (Українська) New Осушувач повітря / Вологопоглинач Berdsen BD-531…" at bounding box center [468, 213] width 574 height 130
type input "Осушувач повітря / Вологопоглинач Berdsen BD-531 3,2 л (HEPA фільтр)"
click at [304, 469] on p "Опис: Електричний осушувач повітря Berdsen BD-531 — це ефективне рішення для ви…" at bounding box center [323, 511] width 247 height 101
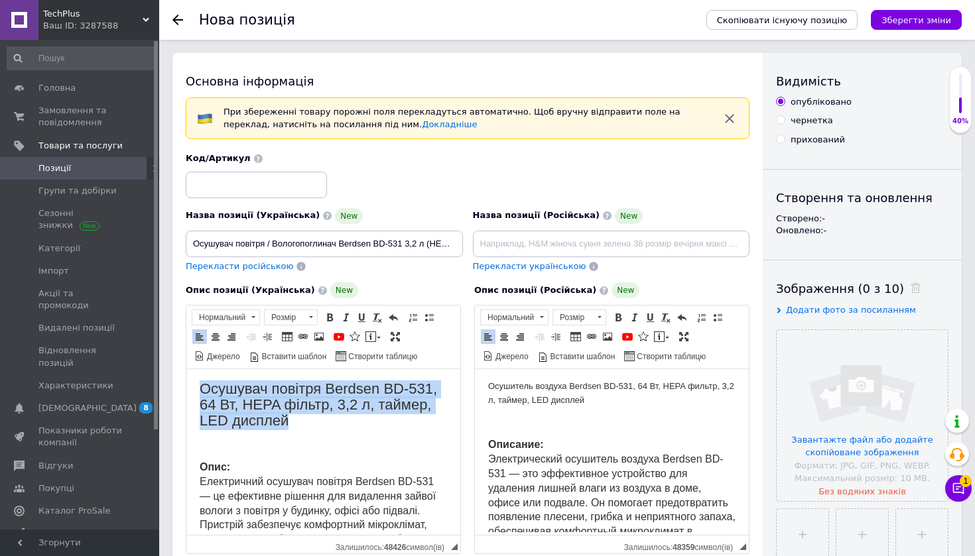
drag, startPoint x: 315, startPoint y: 416, endPoint x: 203, endPoint y: 372, distance: 120.3
click at [215, 334] on span at bounding box center [215, 337] width 11 height 11
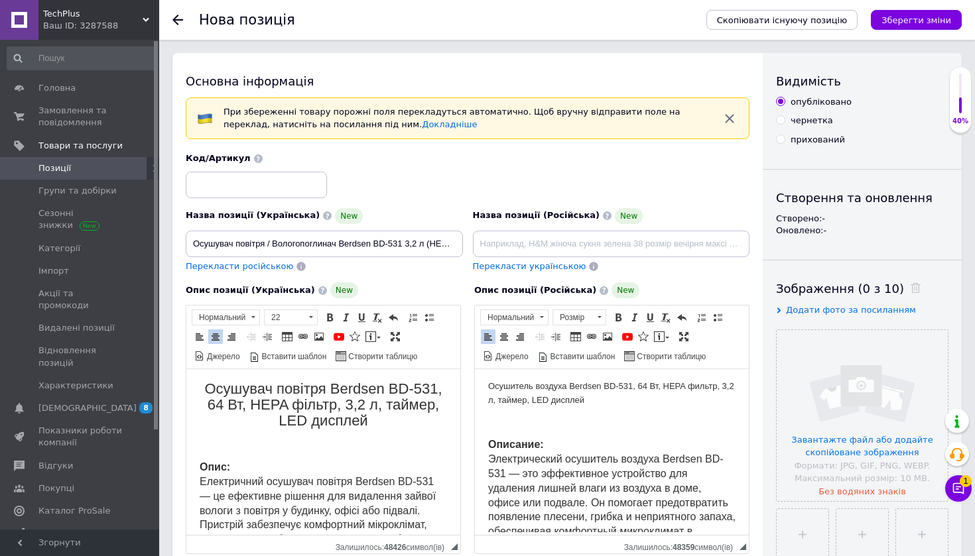
click at [341, 418] on span "Осушувач повітря Berdsen BD-531, 64 Вт, HEPA фільтр, 3,2 л, таймер, LED дисплей" at bounding box center [322, 405] width 237 height 48
drag, startPoint x: 338, startPoint y: 241, endPoint x: 400, endPoint y: 241, distance: 61.7
click at [400, 241] on input "Осушувач повітря / Вологопоглинач Berdsen BD-531 3,2 л (HEPA фільтр)" at bounding box center [324, 244] width 277 height 27
click at [264, 172] on input at bounding box center [256, 185] width 141 height 27
paste input "Berdsen BD-531"
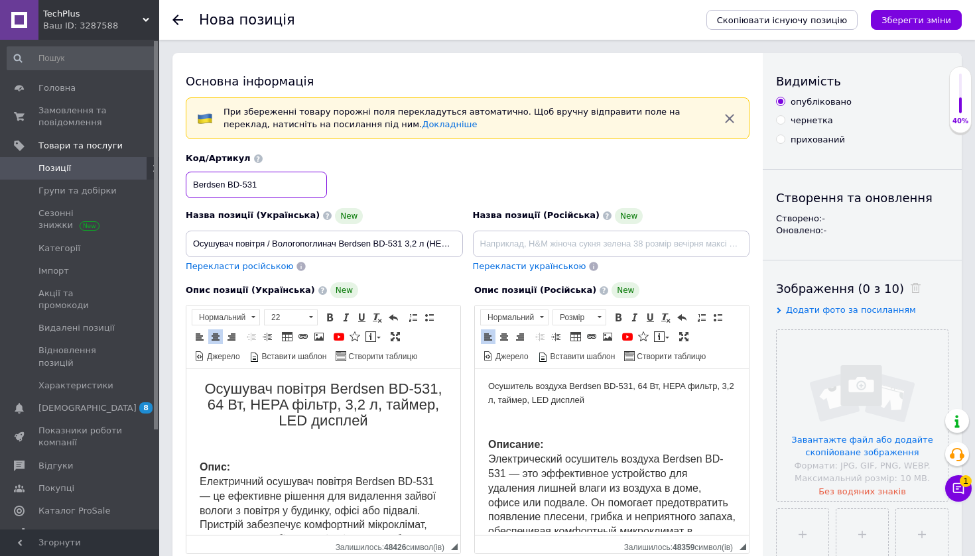
type input "Berdsen BD-531"
click at [433, 198] on div "Код/Артикул Berdsen BD-531" at bounding box center [468, 175] width 574 height 55
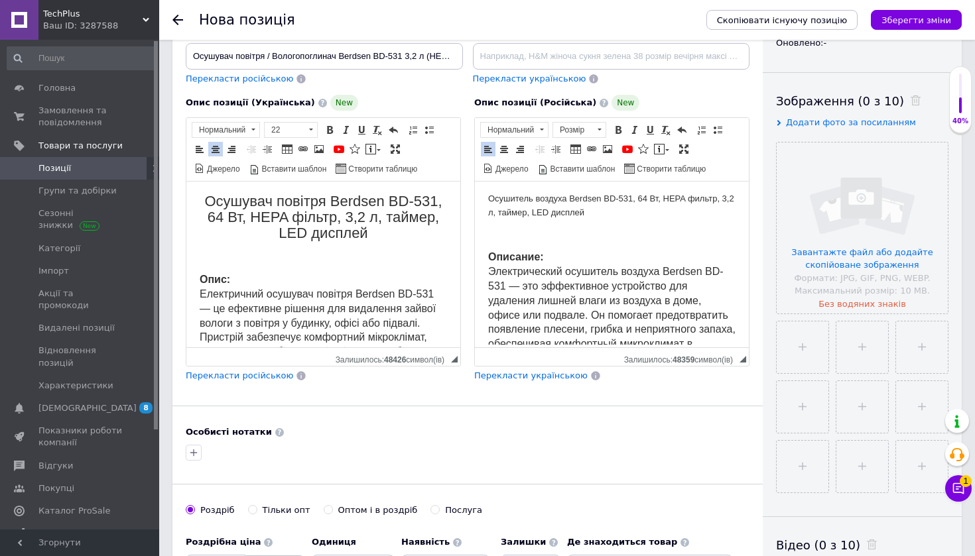
scroll to position [186, 0]
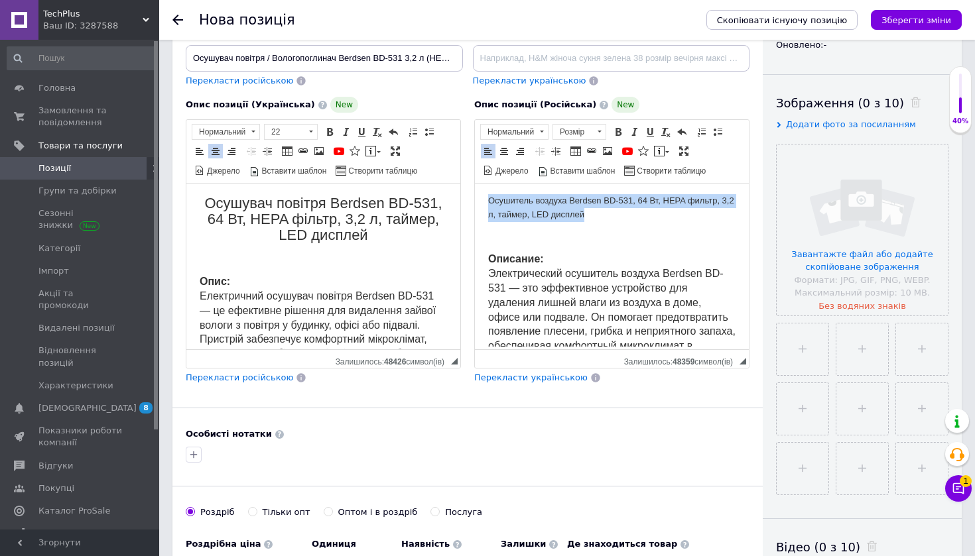
drag, startPoint x: 631, startPoint y: 210, endPoint x: 487, endPoint y: 196, distance: 144.6
click at [507, 154] on span at bounding box center [504, 151] width 11 height 11
click at [606, 133] on span "Розмір Розмір" at bounding box center [581, 133] width 58 height 19
click at [604, 133] on span at bounding box center [599, 132] width 13 height 15
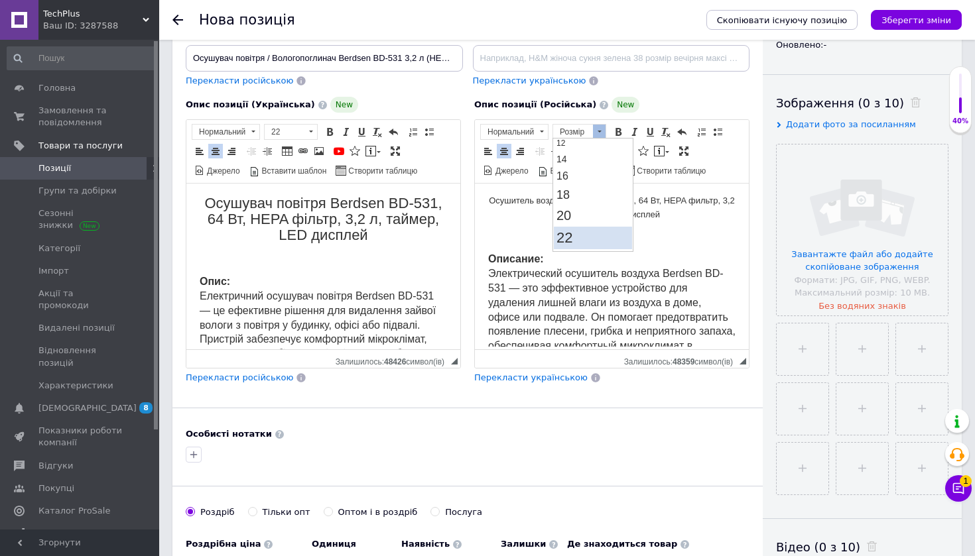
click at [581, 234] on link "22" at bounding box center [593, 238] width 78 height 23
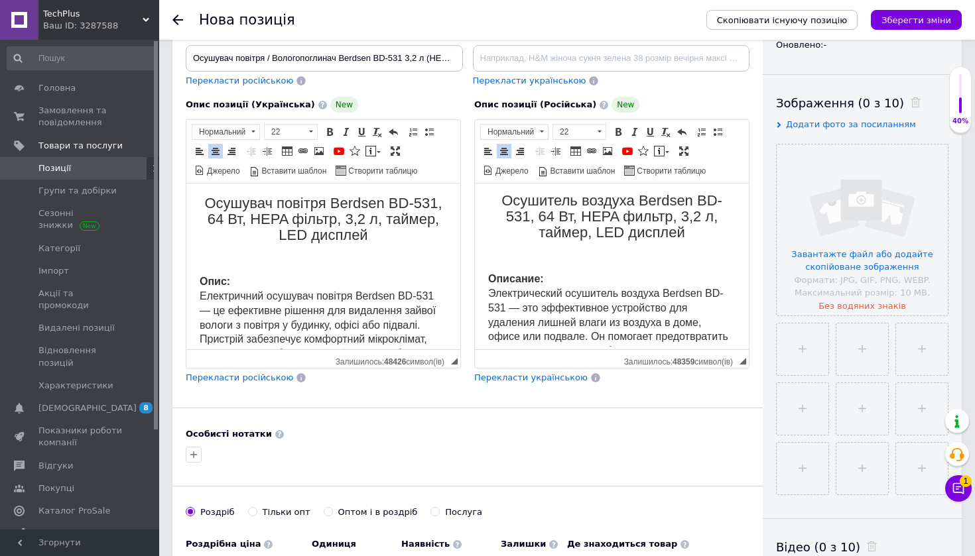
click at [633, 237] on span "Осушитель воздуха Berdsen BD-531, 64 Вт, HEPA фильтр, 3,2 л, таймер, LED дисплей" at bounding box center [611, 216] width 221 height 48
drag, startPoint x: 501, startPoint y: 204, endPoint x: 634, endPoint y: 201, distance: 133.3
click at [634, 201] on span "Осушитель воздуха Berdsen BD-531, 64 Вт, HEPA фильтр, 3,2 л, таймер, LED дисплей" at bounding box center [611, 216] width 221 height 48
copy span "Осушитель воздуха"
click at [568, 63] on input at bounding box center [611, 58] width 277 height 27
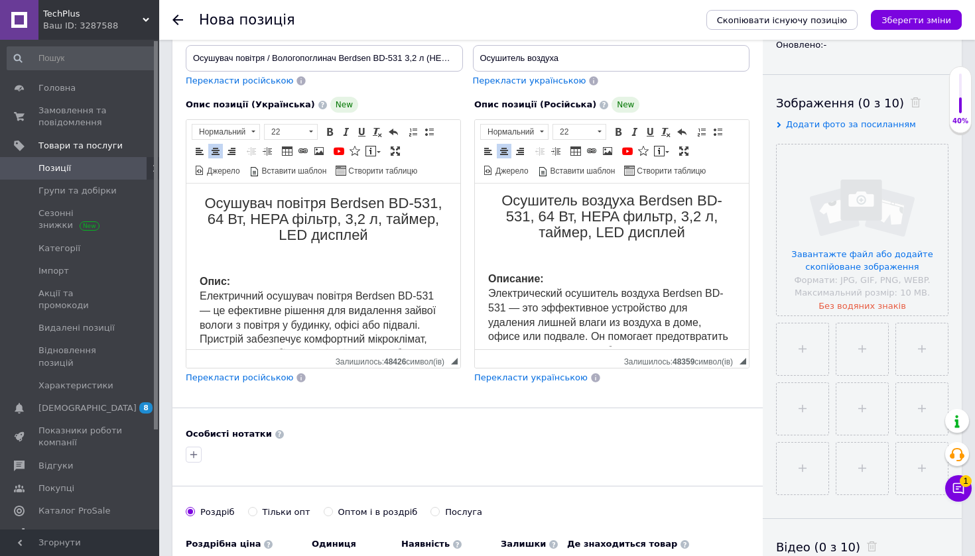
click at [638, 194] on span "Осушитель воздуха Berdsen BD-531, 64 Вт, HEPA фильтр, 3,2 л, таймер, LED дисплей" at bounding box center [611, 216] width 221 height 48
drag, startPoint x: 642, startPoint y: 198, endPoint x: 522, endPoint y: 219, distance: 122.0
click at [522, 219] on span "Осушитель воздуха Berdsen BD-531, 64 Вт, HEPA фильтр, 3,2 л, таймер, LED дисплей" at bounding box center [611, 216] width 221 height 48
copy span "Berdsen BD-531"
click at [611, 50] on input "Осушитель воздуха" at bounding box center [611, 58] width 277 height 27
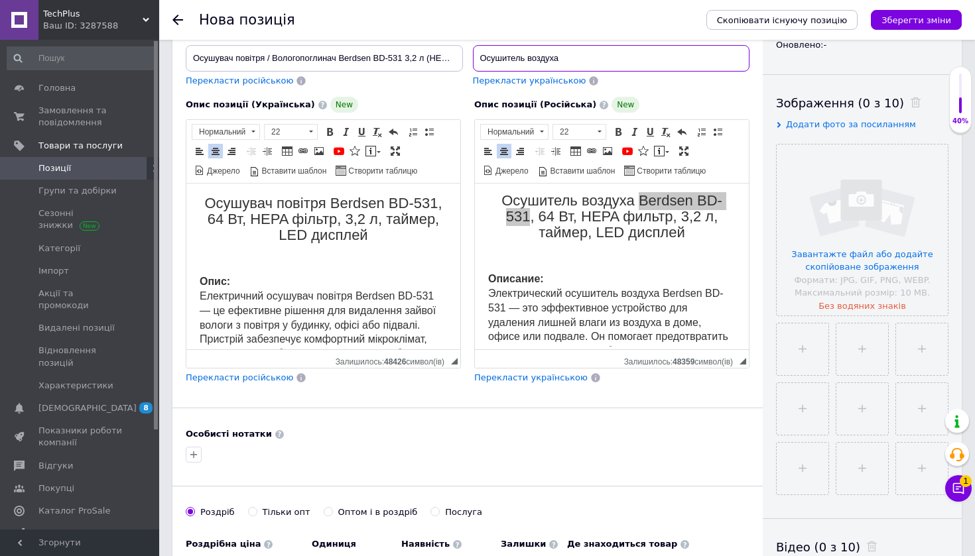
click at [601, 52] on input "Осушитель воздуха" at bounding box center [611, 58] width 277 height 27
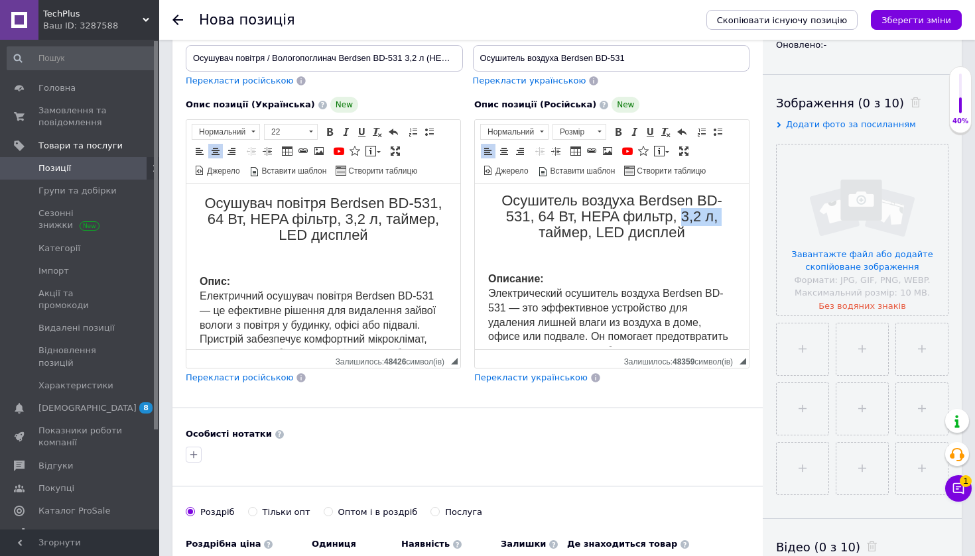
drag, startPoint x: 682, startPoint y: 215, endPoint x: 721, endPoint y: 215, distance: 38.5
click at [721, 215] on span "Осушитель воздуха Berdsen BD-531, 64 Вт, HEPA фильтр, 3,2 л, таймер, LED дисплей" at bounding box center [611, 216] width 221 height 48
click at [690, 215] on span "Осушитель воздуха Berdsen BD-531, 64 Вт, HEPA фильтр, 3,2 л, таймер, LED дисплей" at bounding box center [611, 216] width 221 height 48
drag, startPoint x: 684, startPoint y: 214, endPoint x: 710, endPoint y: 214, distance: 25.9
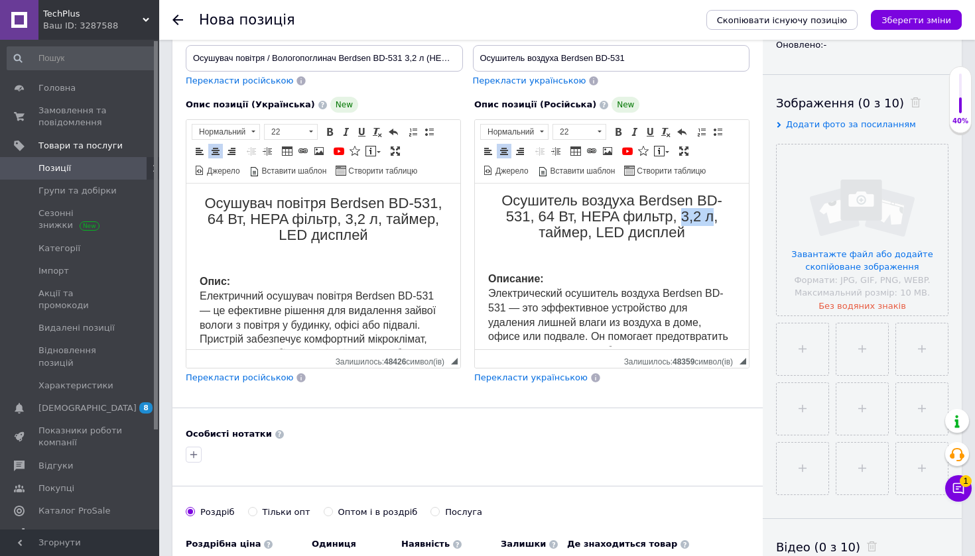
click at [710, 214] on span "Осушитель воздуха Berdsen BD-531, 64 Вт, HEPA фильтр, 3,2 л, таймер, LED дисплей" at bounding box center [611, 216] width 221 height 48
copy span "3,2 л"
click at [657, 56] on input "Осушитель воздуха Berdsen BD-531" at bounding box center [611, 58] width 277 height 27
click at [613, 211] on span "Осушитель воздуха Berdsen BD-531, 64 Вт, HEPA фильтр, 3,2 л, таймер, LED дисплей" at bounding box center [611, 216] width 221 height 48
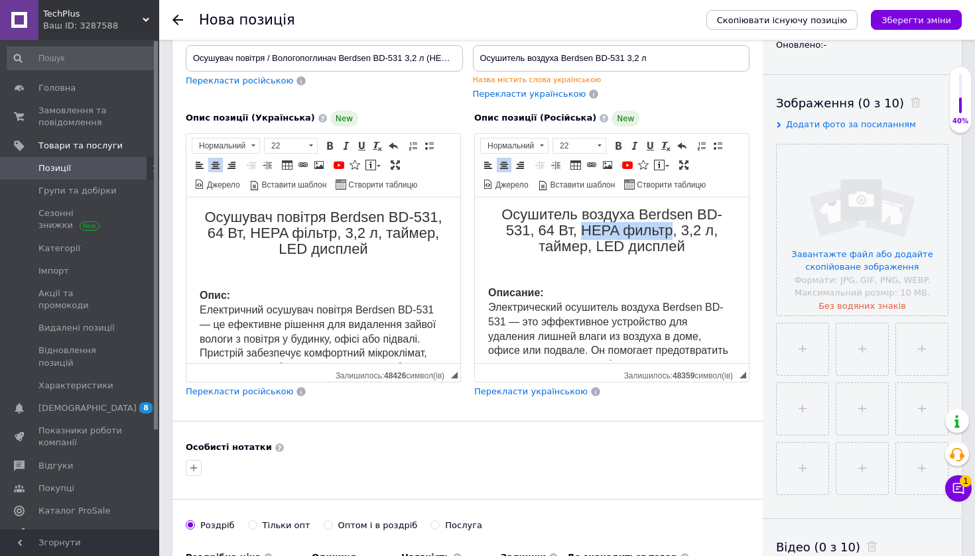
drag, startPoint x: 580, startPoint y: 230, endPoint x: 670, endPoint y: 226, distance: 90.3
click at [670, 226] on span "Осушитель воздуха Berdsen BD-531, 64 Вт, HEPA фильтр, 3,2 л, таймер, LED дисплей" at bounding box center [611, 230] width 221 height 48
copy span "HEPA фильтр"
click at [689, 48] on input "Осушитель воздуха Berdsen BD-531 3,2 л" at bounding box center [611, 58] width 277 height 27
click at [688, 52] on input "Осушитель воздуха Berdsen BD-531 3,2 л" at bounding box center [611, 58] width 277 height 27
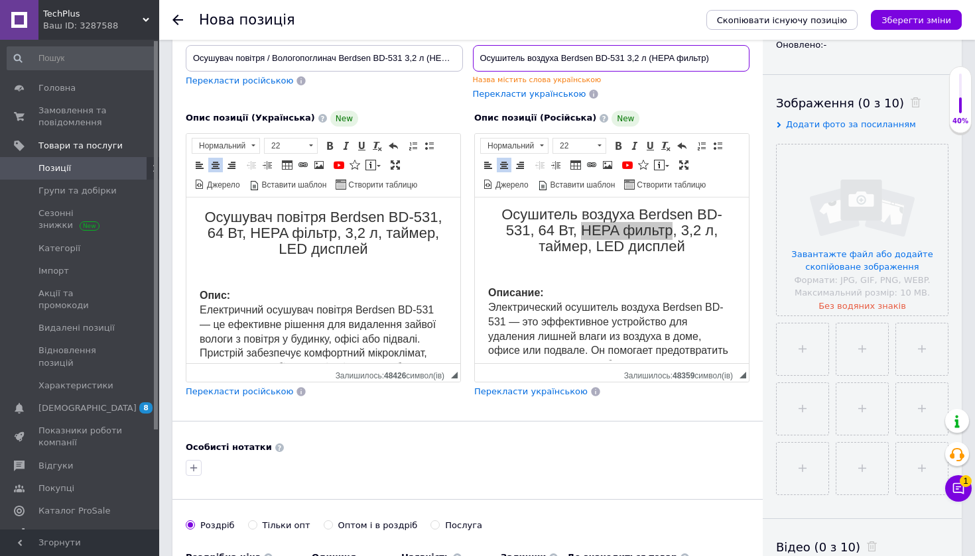
type input "Осушитель воздуха Berdsen BD-531 3,2 л (HEPA фильтр)"
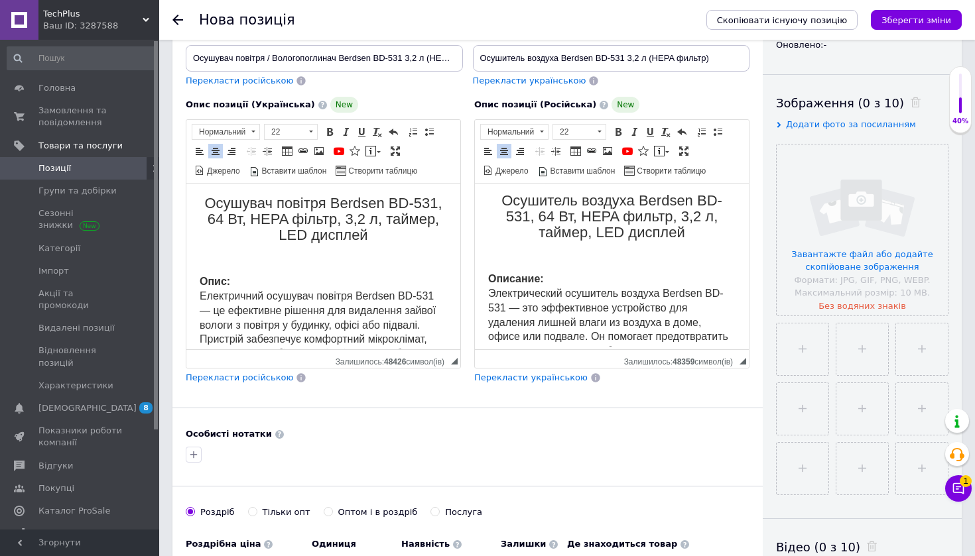
click at [614, 251] on p "Редактор, 6B040B31-AC6F-4A8B-92BD-561D2B51ACD6" at bounding box center [611, 257] width 247 height 14
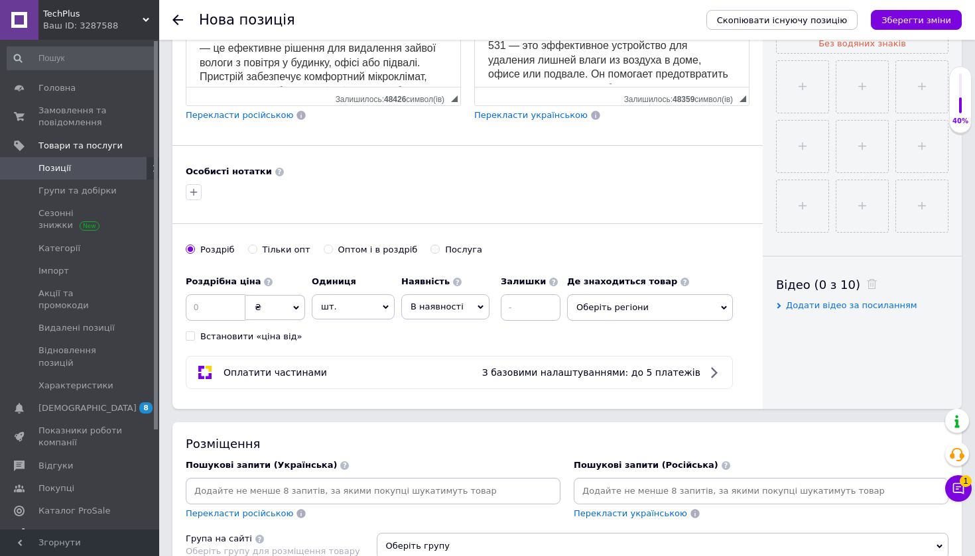
scroll to position [495, 0]
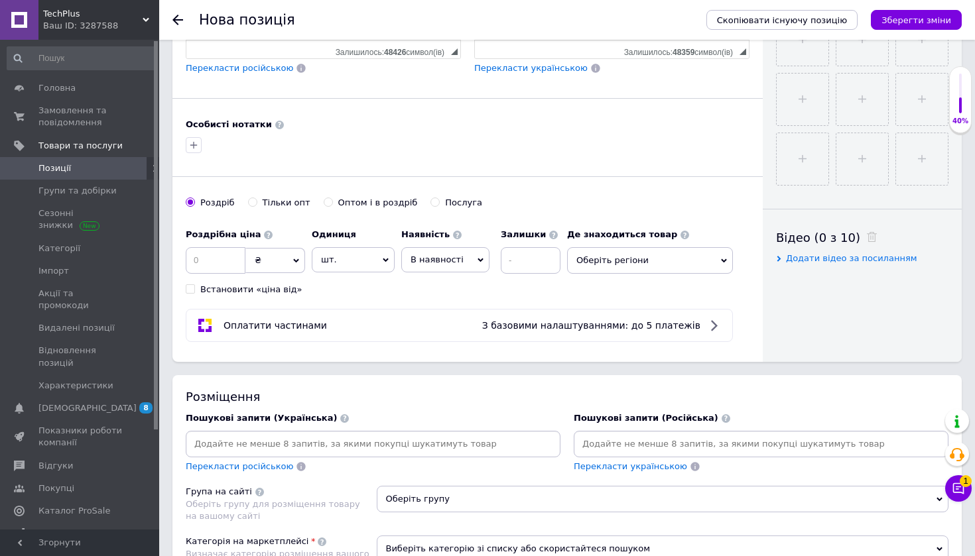
click at [674, 243] on div "Де знаходиться товар Оберіть регіони" at bounding box center [650, 248] width 166 height 52
click at [672, 251] on span "Оберіть регіони" at bounding box center [650, 260] width 166 height 27
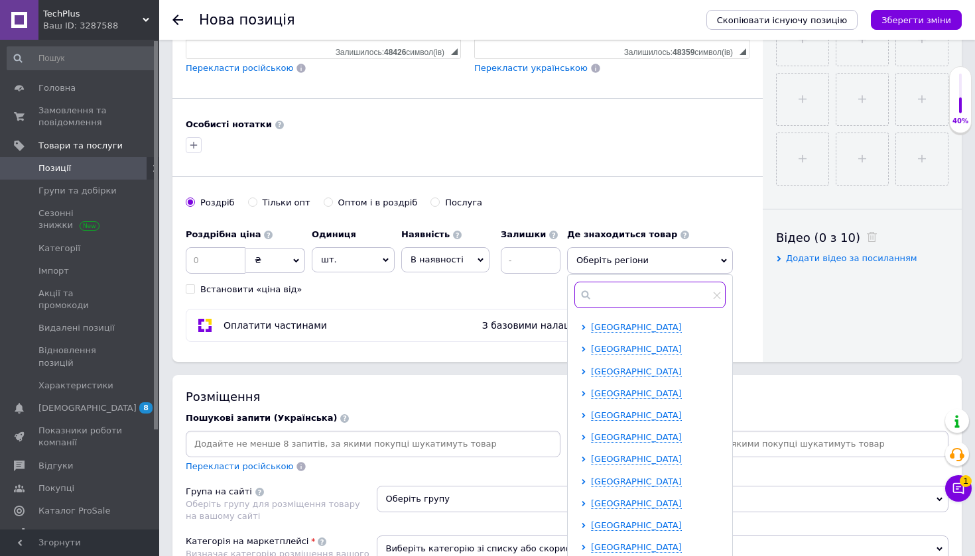
click at [617, 298] on input "text" at bounding box center [649, 295] width 151 height 27
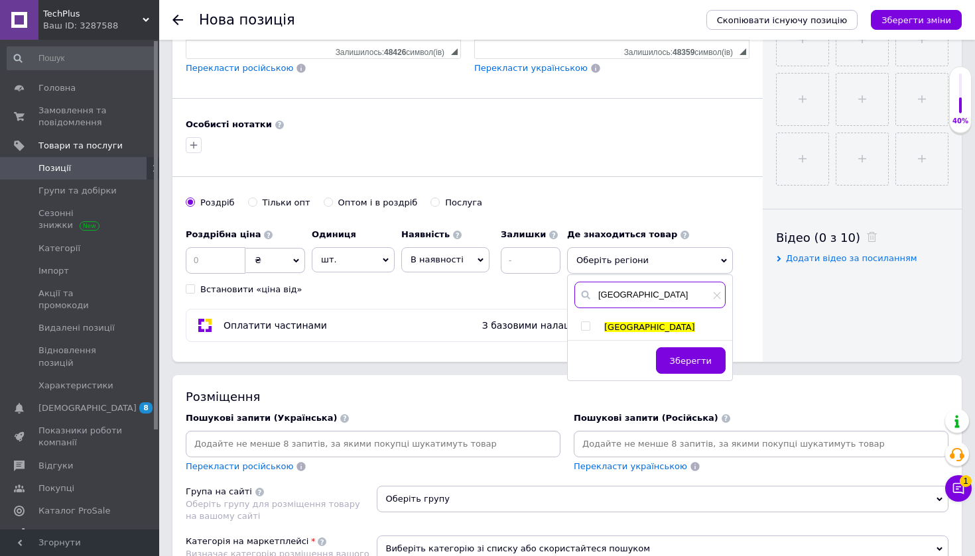
type input "Львів"
click at [581, 324] on input "checkbox" at bounding box center [585, 326] width 9 height 9
checkbox input "true"
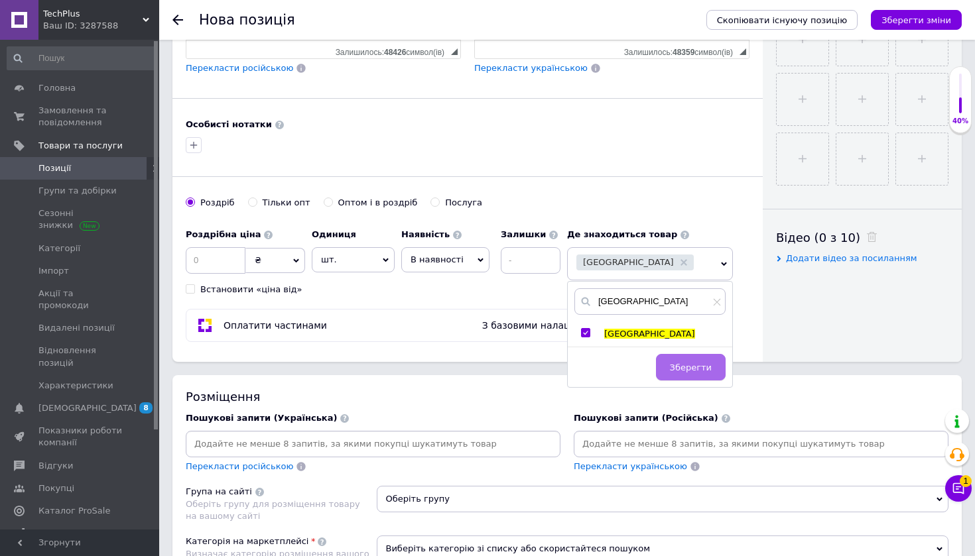
click at [691, 358] on button "Зберегти" at bounding box center [691, 367] width 70 height 27
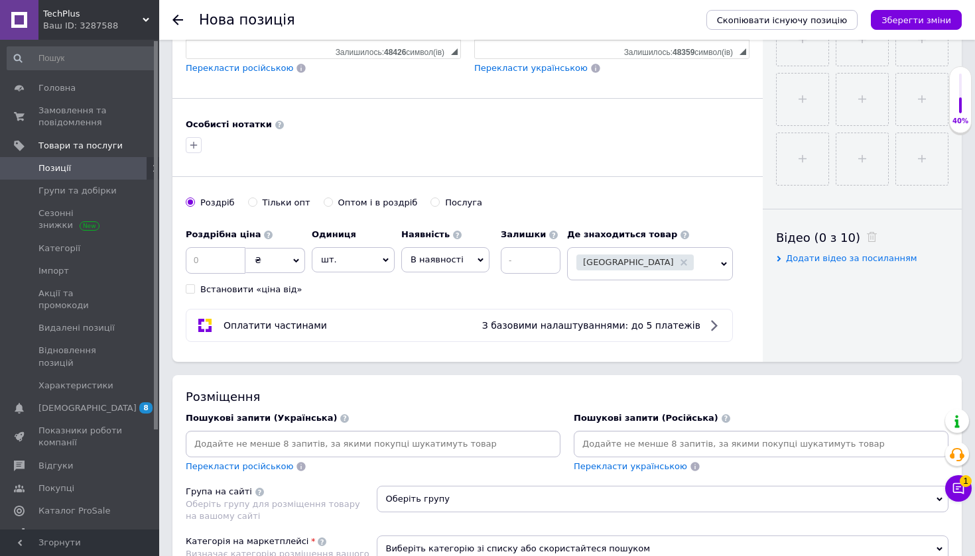
click at [533, 268] on input at bounding box center [531, 260] width 60 height 27
type input "10"
click at [460, 284] on div "Роздрібна ціна ₴ $ EUR CHF GBP ¥ PLN ₸ MDL HUF KGS CNY TRY KRW lei Встановити «…" at bounding box center [376, 259] width 381 height 74
click at [208, 264] on input at bounding box center [216, 260] width 60 height 27
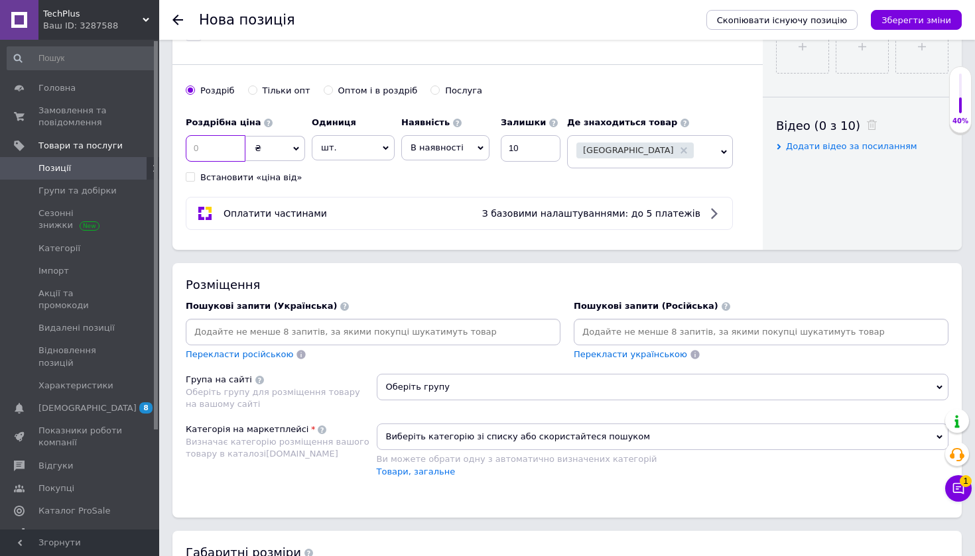
scroll to position [685, 0]
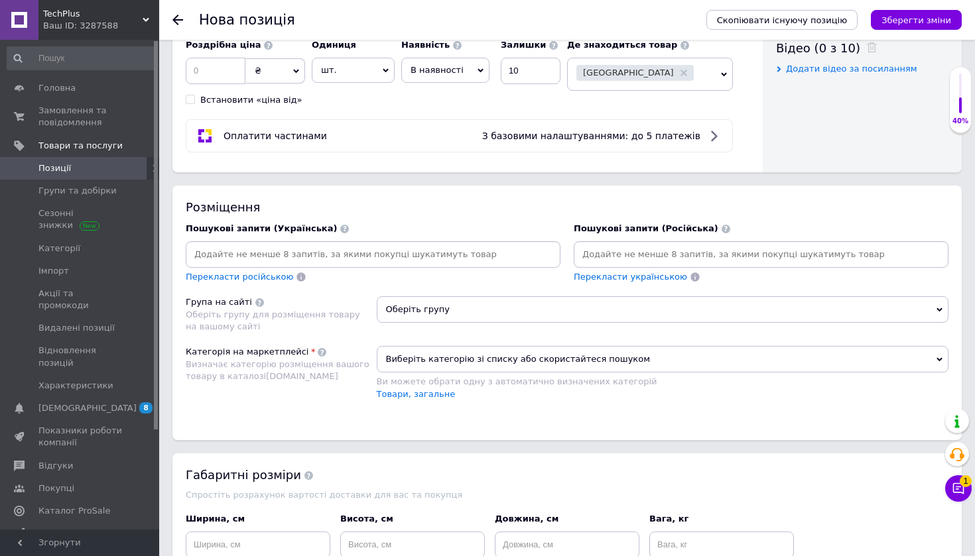
click at [438, 241] on div at bounding box center [373, 254] width 375 height 27
click at [446, 258] on input at bounding box center [372, 255] width 369 height 20
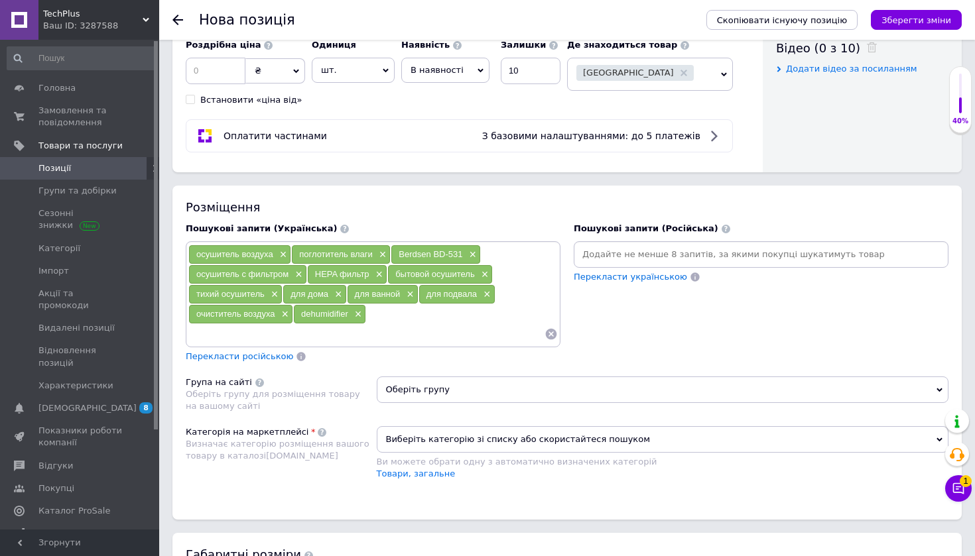
click at [633, 261] on input at bounding box center [760, 255] width 369 height 20
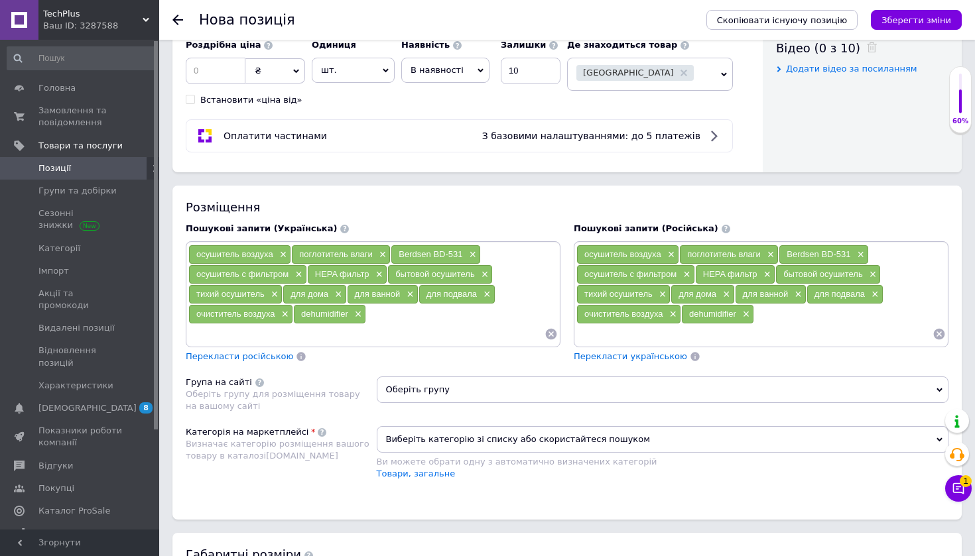
click at [552, 331] on icon at bounding box center [550, 334] width 13 height 13
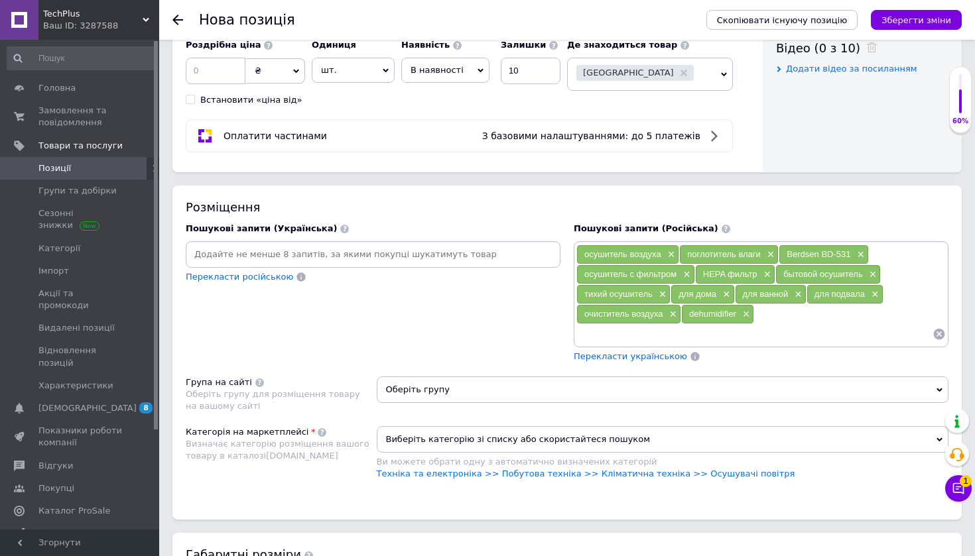
click at [353, 261] on input at bounding box center [372, 255] width 369 height 20
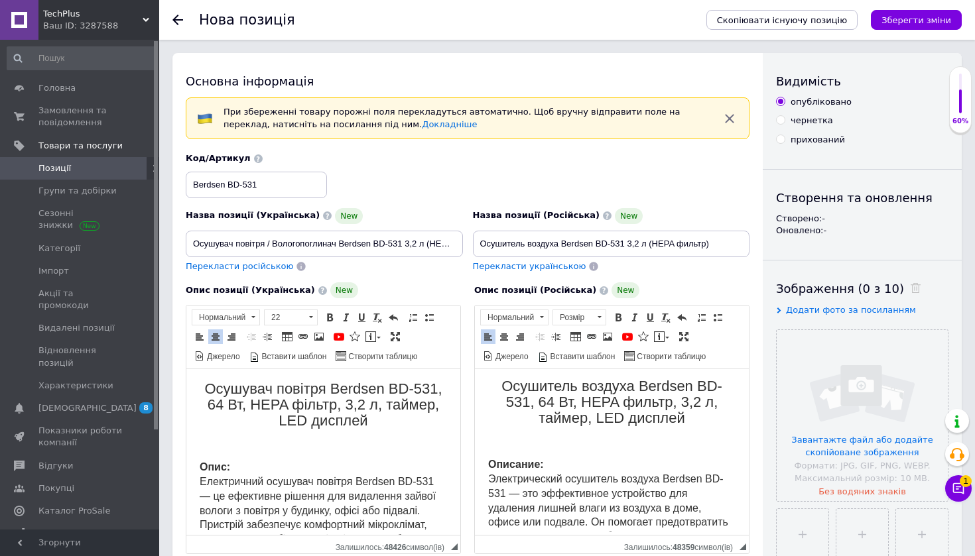
scroll to position [0, 0]
click at [556, 241] on input "Осушитель воздуха Berdsen BD-531 3,2 л (HEPA фильтр)" at bounding box center [611, 244] width 277 height 27
click at [558, 239] on input "Осушитель воздуха Berdsen BD-531 3,2 л (HEPA фильтр)" at bounding box center [611, 244] width 277 height 27
paste input "Влагопоглотитель"
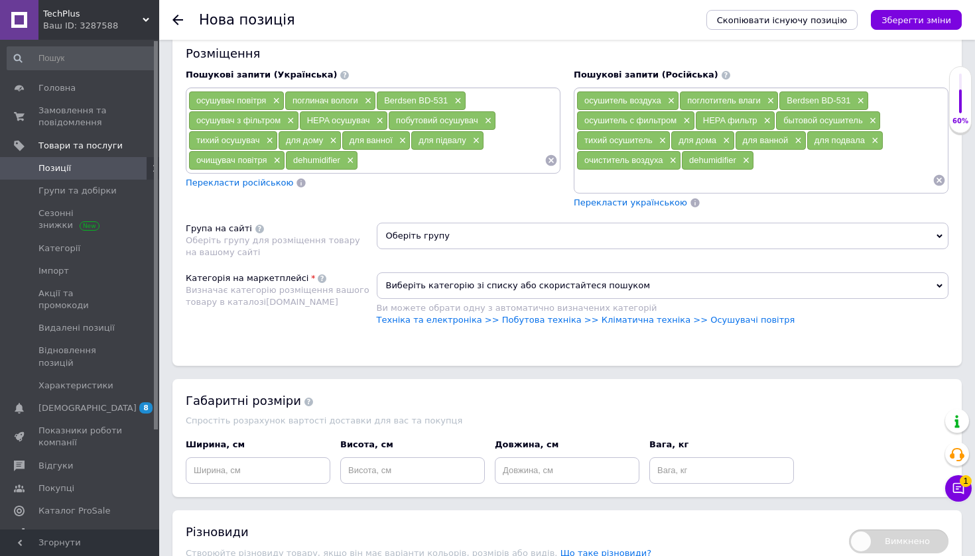
scroll to position [890, 0]
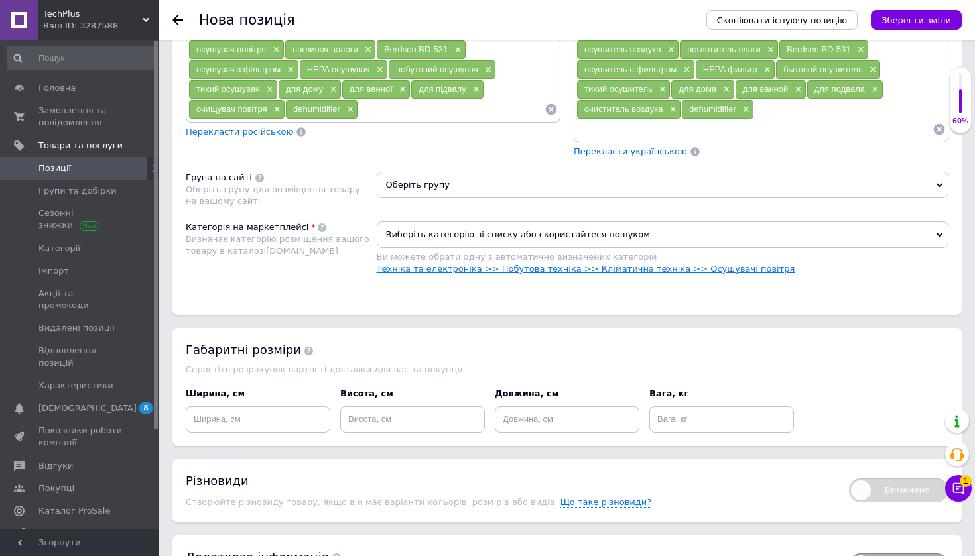
type input "Осушитель воздуха / Влагопоглотитель Berdsen BD-531 3,2 л (HEPA фильтр)"
click at [674, 268] on link "Техніка та електроніка >> Побутова техніка >> Кліматична техніка >> Осушувачі п…" at bounding box center [586, 269] width 418 height 10
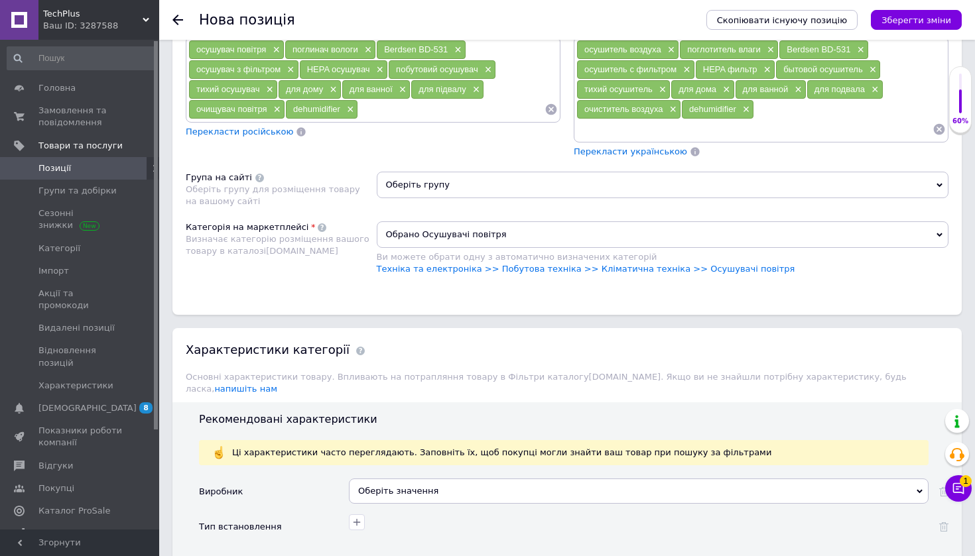
click at [720, 190] on span "Оберіть групу" at bounding box center [663, 185] width 572 height 27
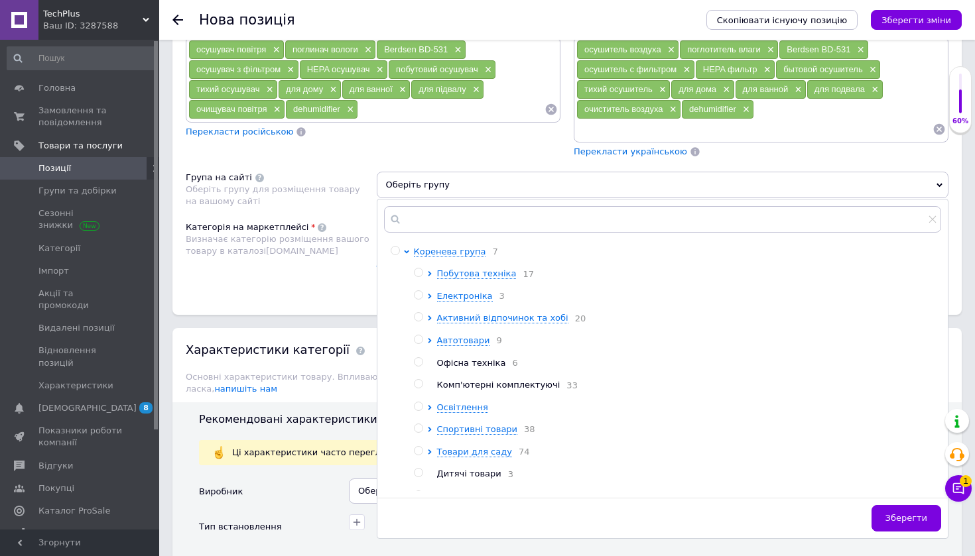
click at [420, 271] on input "radio" at bounding box center [418, 273] width 9 height 9
radio input "true"
click at [896, 524] on button "Зберегти" at bounding box center [906, 518] width 70 height 27
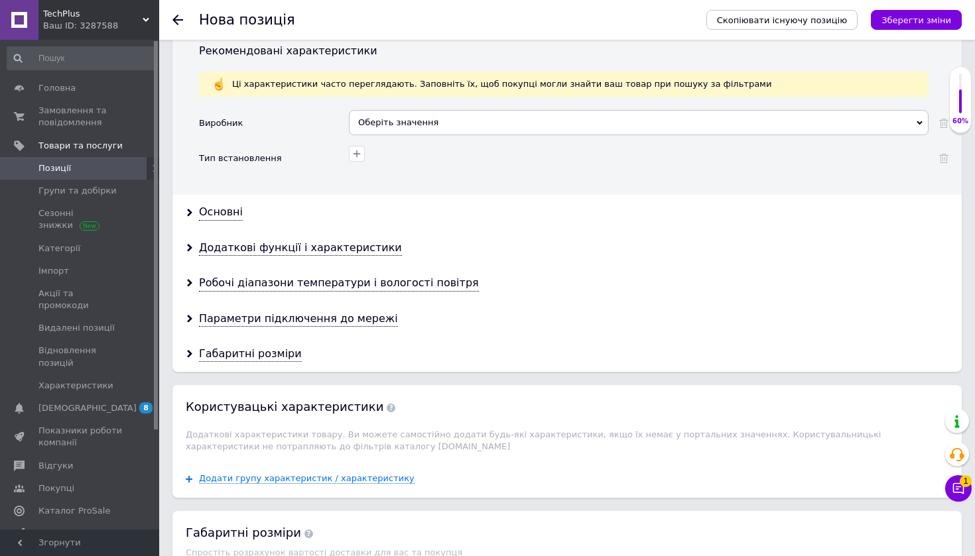
scroll to position [1284, 0]
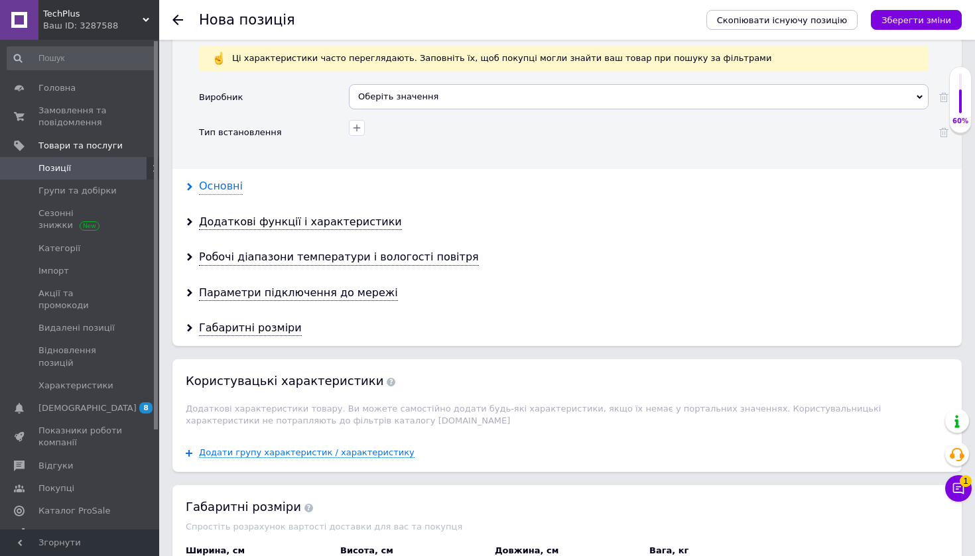
click at [236, 179] on div "Основні" at bounding box center [221, 186] width 44 height 15
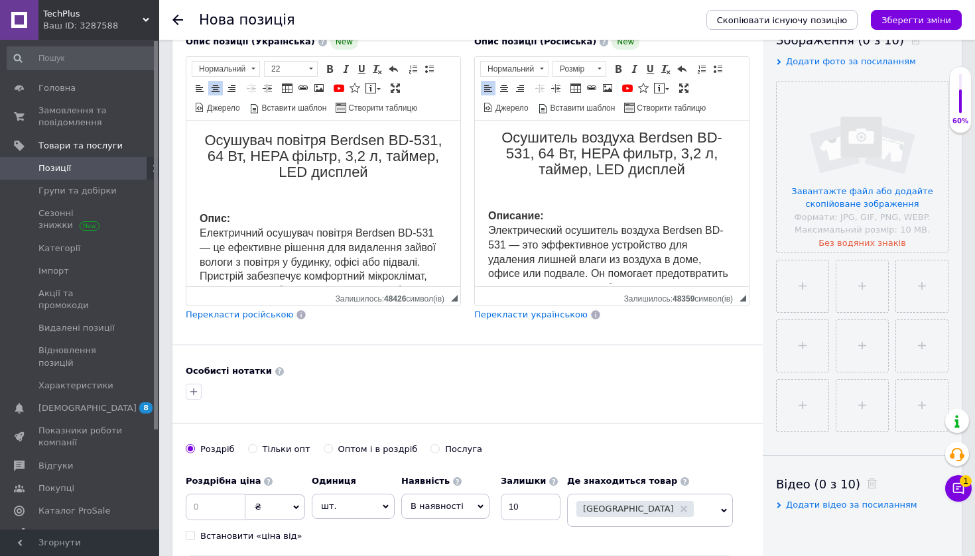
scroll to position [237, 0]
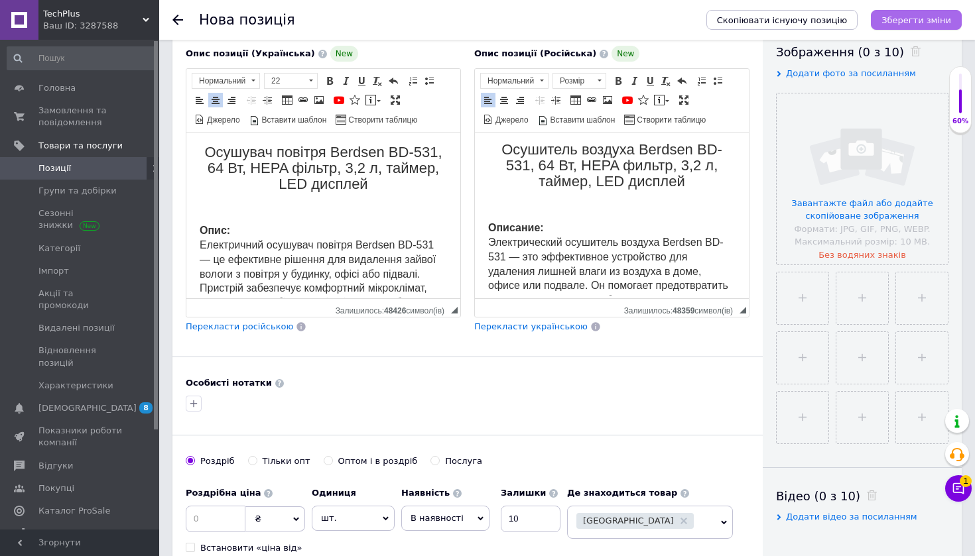
click at [938, 17] on icon "Зберегти зміни" at bounding box center [916, 20] width 70 height 10
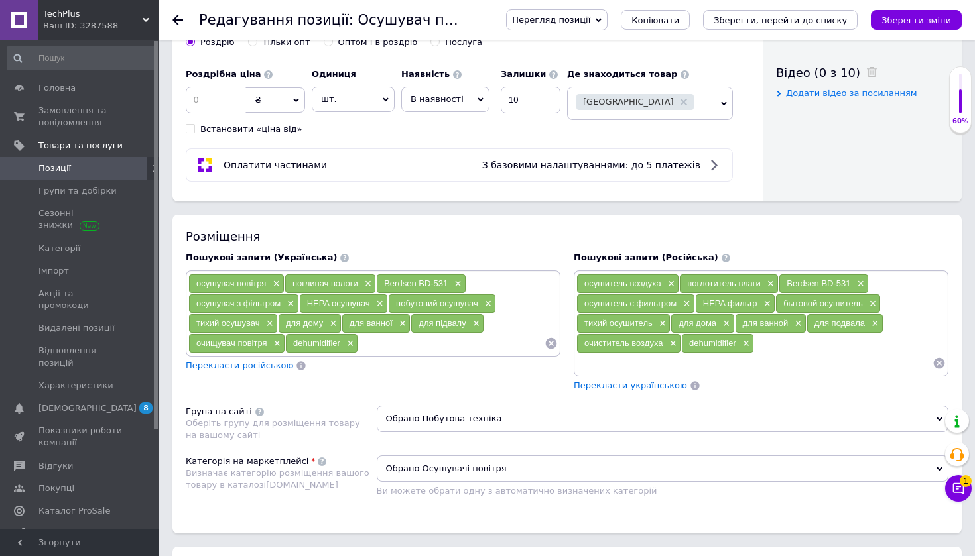
scroll to position [689, 0]
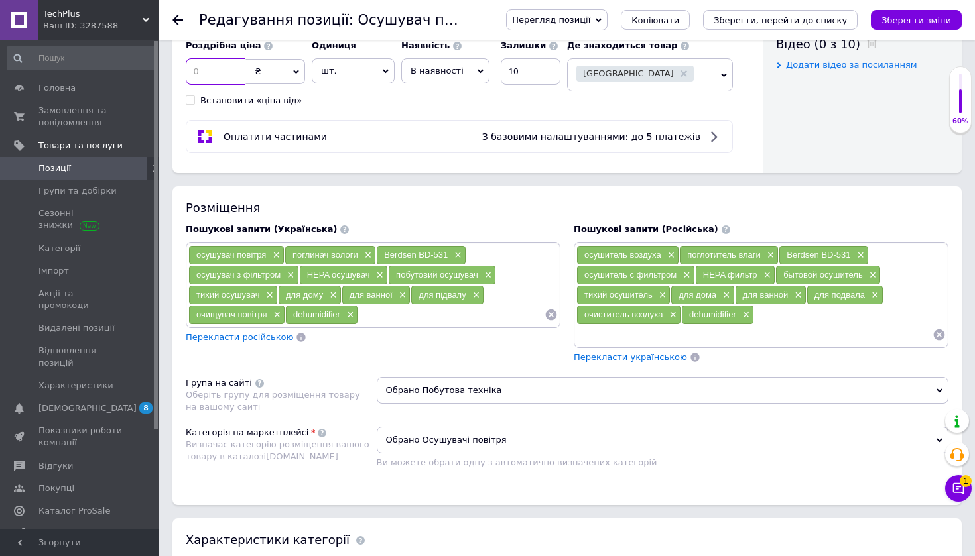
click at [206, 74] on input at bounding box center [216, 71] width 60 height 27
type input "1"
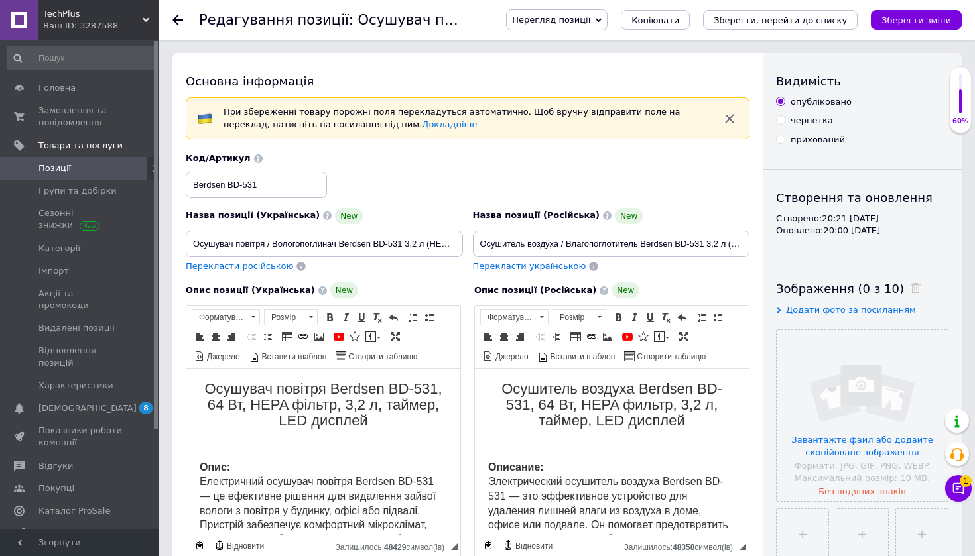
scroll to position [0, 0]
drag, startPoint x: 339, startPoint y: 243, endPoint x: 401, endPoint y: 242, distance: 62.3
click at [401, 242] on input "Осушувач повітря / Вологопоглинач Berdsen BD-531 3,2 л (HEPA фільтр)" at bounding box center [324, 244] width 277 height 27
click at [707, 278] on div "Опис позиції (Російська) New Осушитель воздуха Berdsen BD-531, 64 Вт, HEPA филь…" at bounding box center [611, 429] width 288 height 306
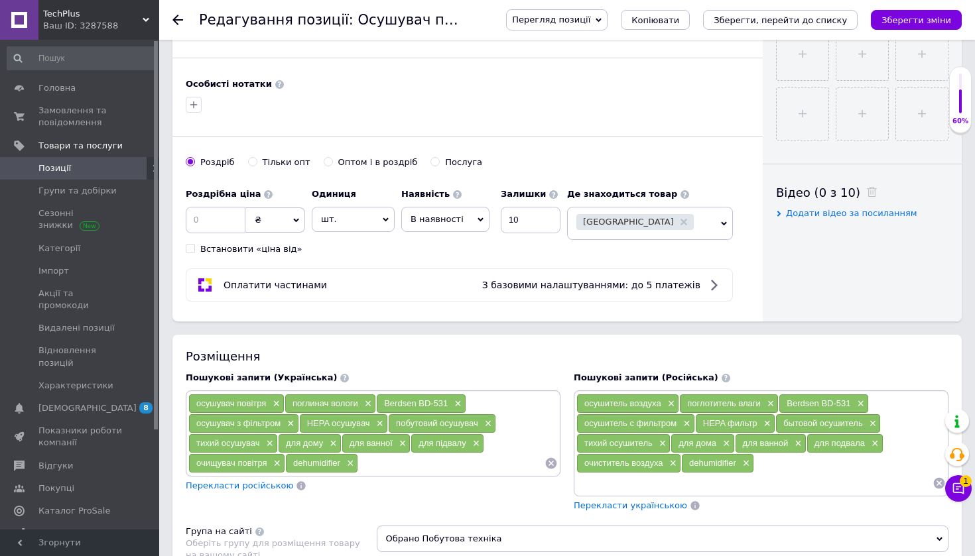
scroll to position [570, 0]
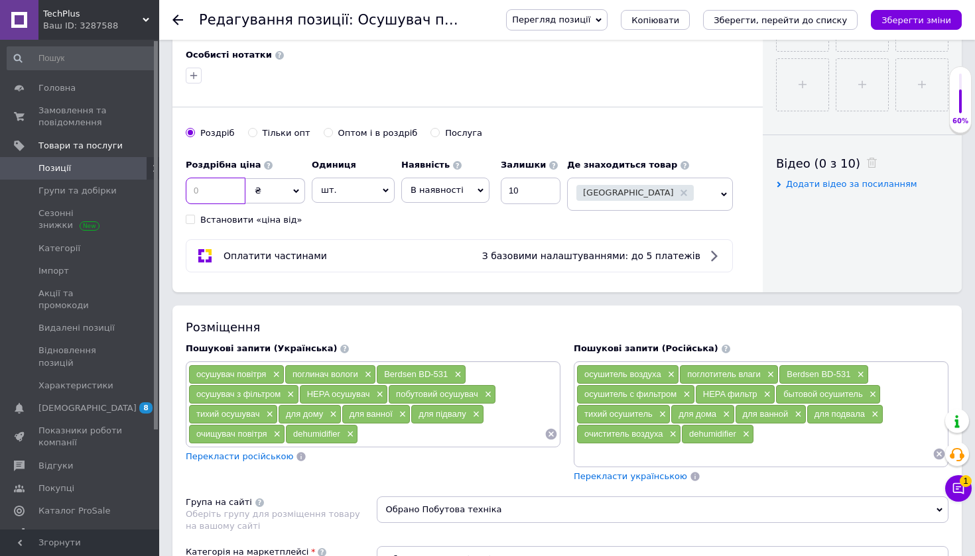
click at [228, 198] on input at bounding box center [216, 191] width 60 height 27
type input "3450"
click at [942, 13] on button "Зберегти зміни" at bounding box center [916, 20] width 91 height 20
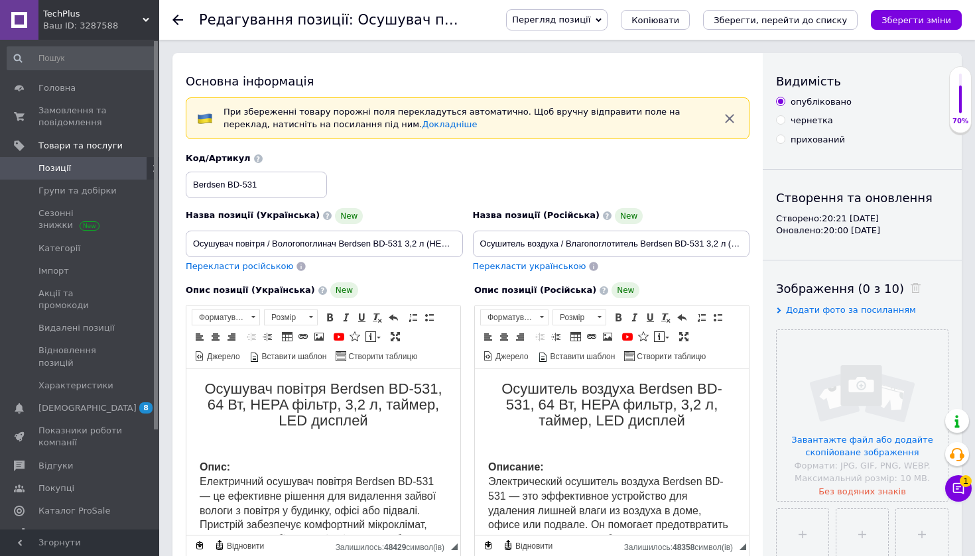
scroll to position [0, 0]
drag, startPoint x: 340, startPoint y: 241, endPoint x: 402, endPoint y: 242, distance: 61.7
click at [402, 242] on input "Осушувач повітря / Вологопоглинач Berdsen BD-531 3,2 л (HEPA фільтр)" at bounding box center [324, 244] width 277 height 27
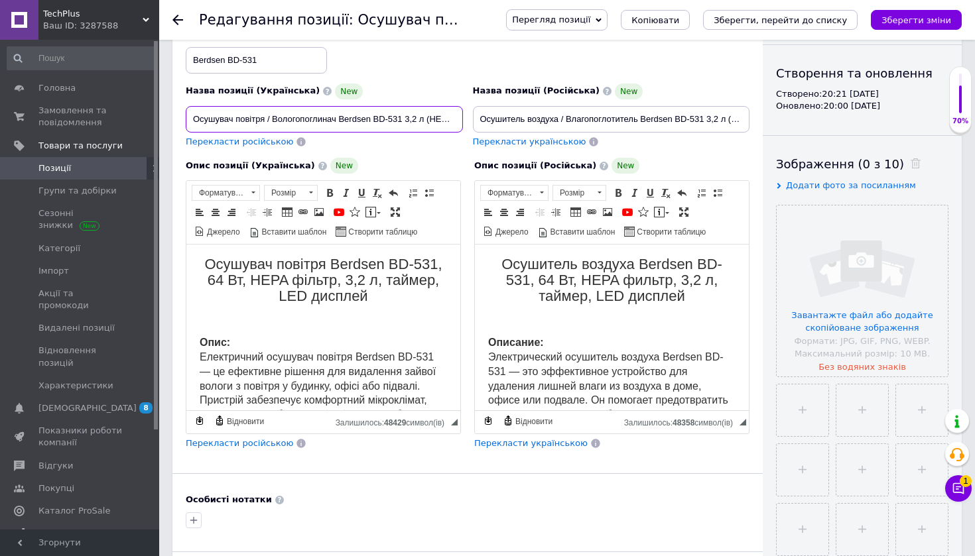
scroll to position [160, 0]
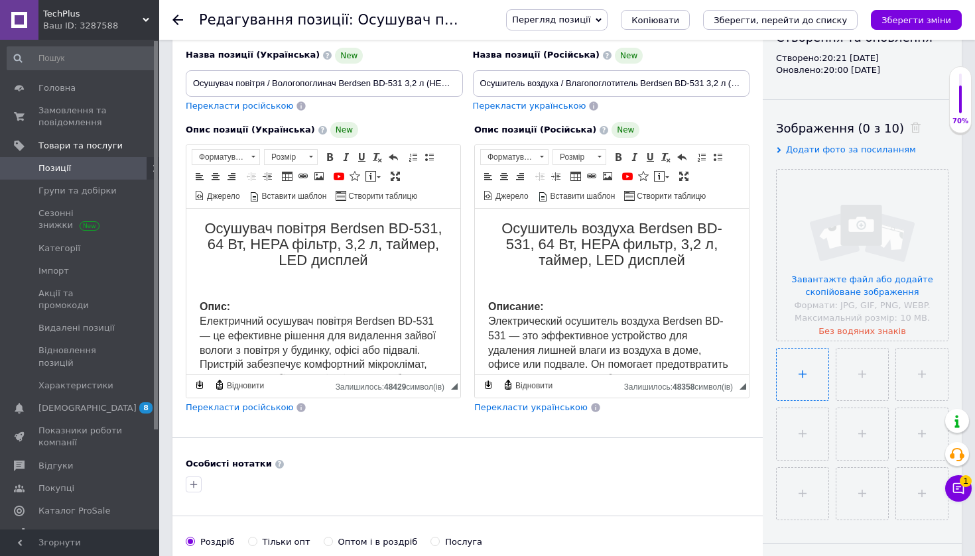
click at [808, 398] on input "file" at bounding box center [802, 375] width 52 height 52
type input "C:\fakepath\711uvvsE5SL._AC_SL1500_.jpg"
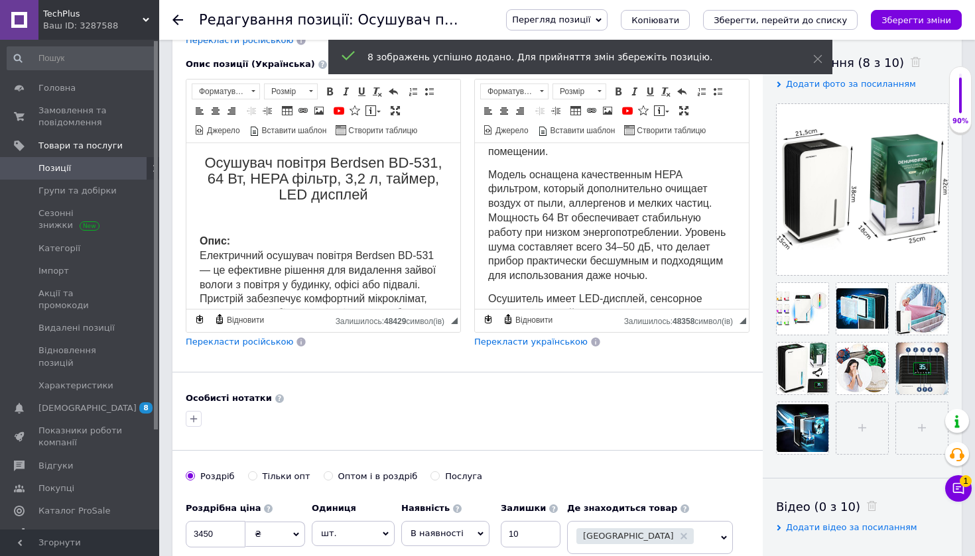
scroll to position [237, 0]
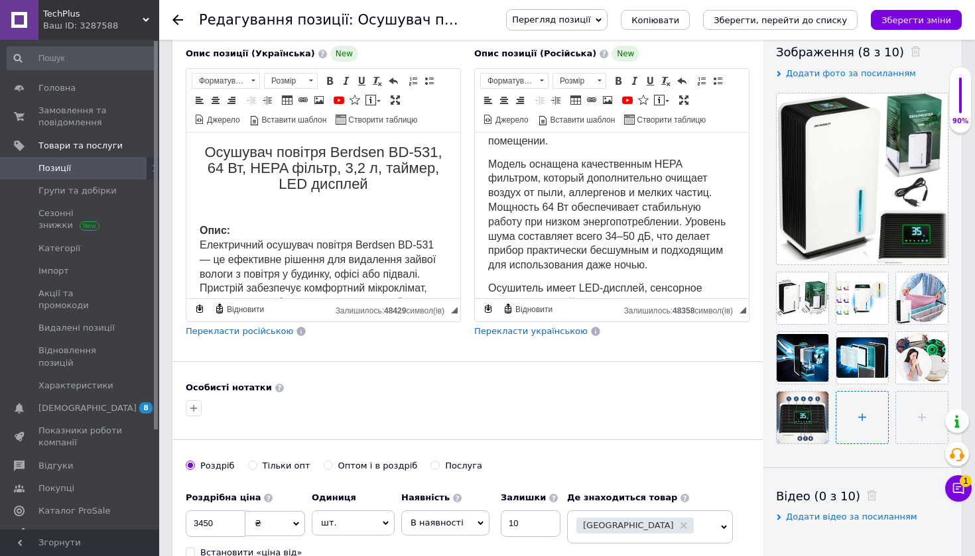
click at [881, 418] on input "file" at bounding box center [862, 418] width 52 height 52
type input "C:\fakepath\WhatsApp Image 2025-10-12 at 20.27.48.jpeg"
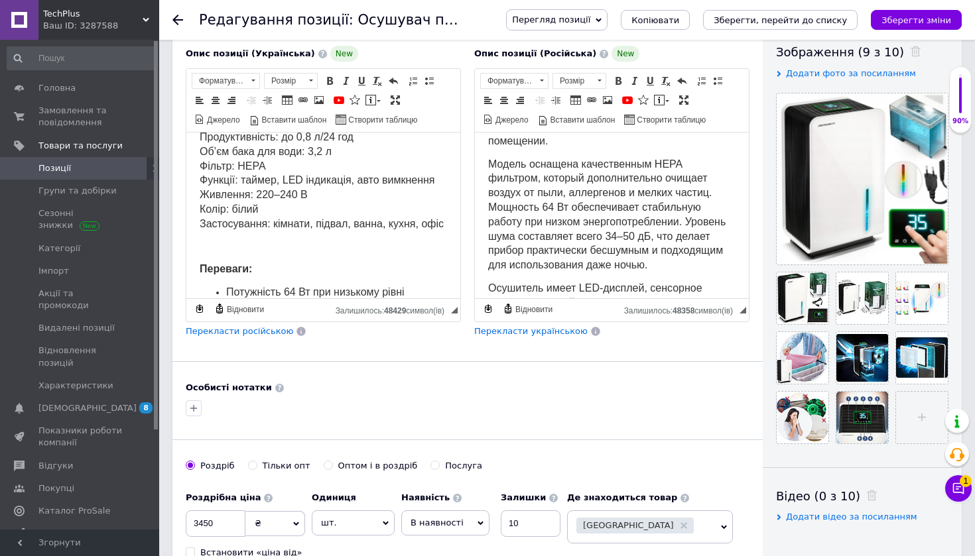
scroll to position [513, 0]
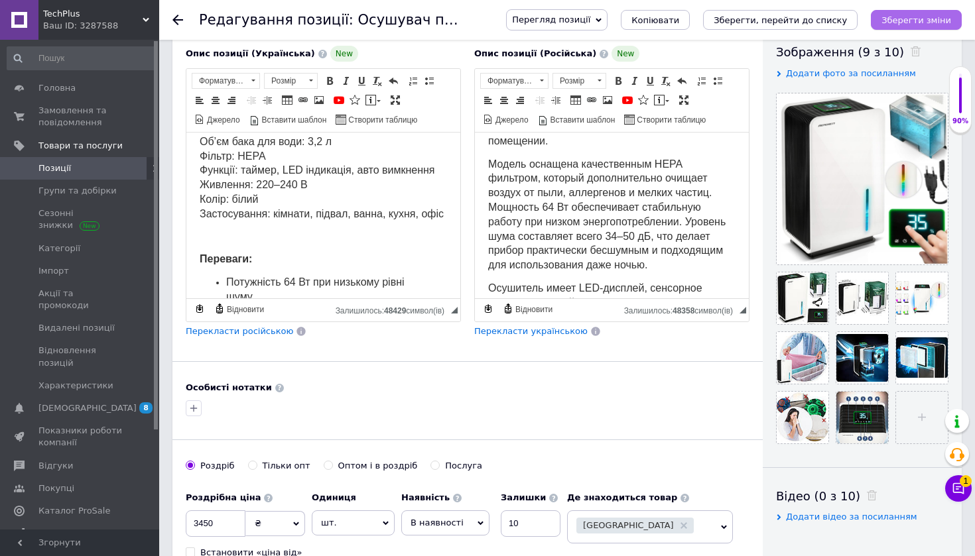
click at [940, 21] on icon "Зберегти зміни" at bounding box center [916, 20] width 70 height 10
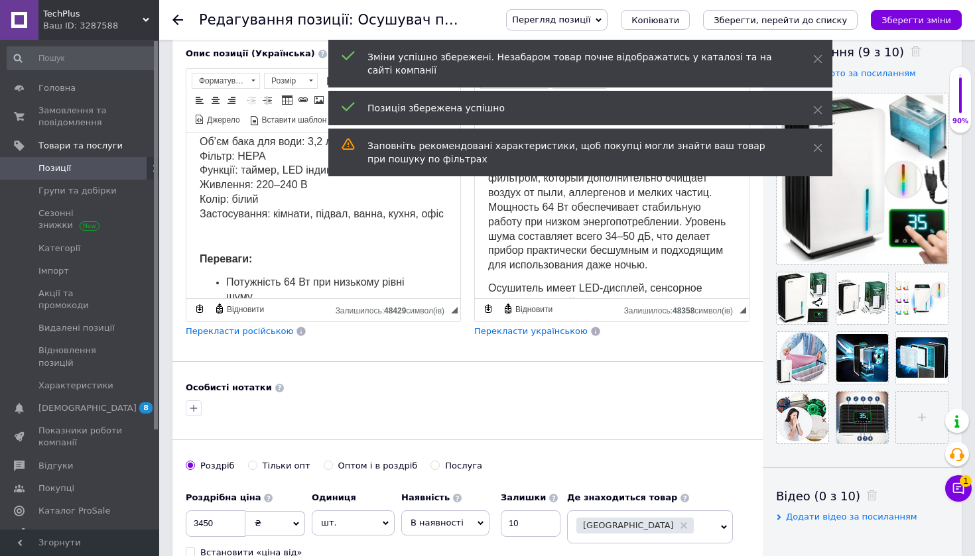
click at [961, 105] on div at bounding box center [960, 96] width 3 height 36
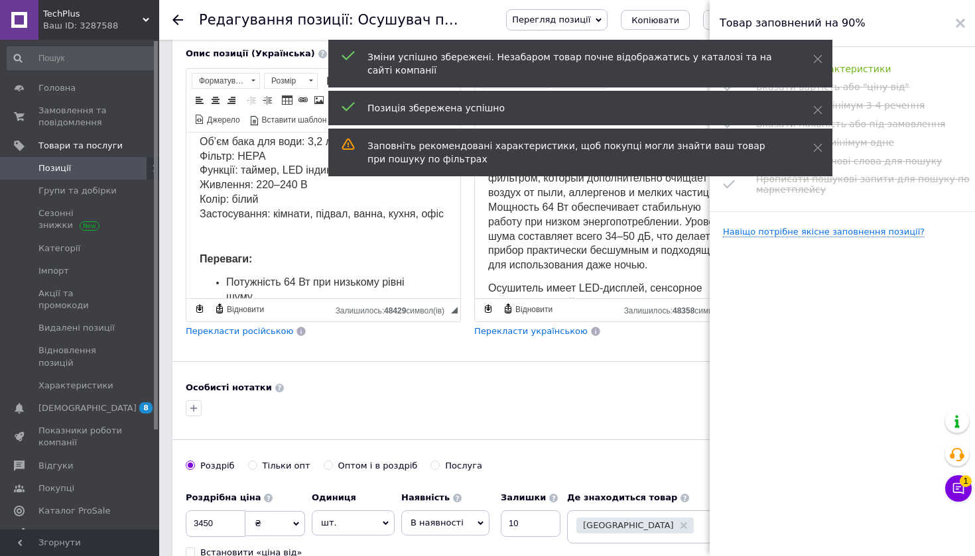
click at [966, 16] on div "Товар заповнений на 90%" at bounding box center [841, 23] width 265 height 47
click at [964, 21] on icon at bounding box center [959, 23] width 9 height 9
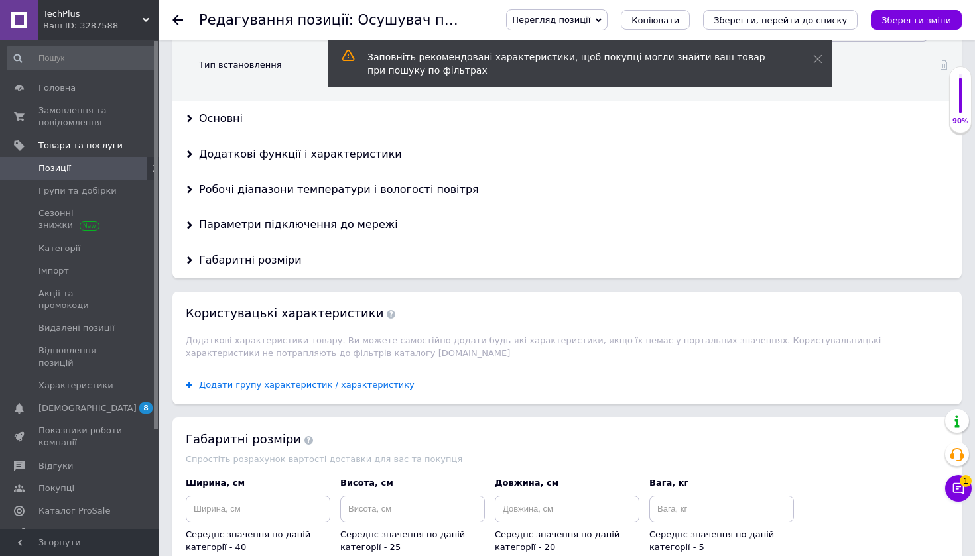
scroll to position [1341, 0]
click at [245, 254] on div "Габаритні розміри" at bounding box center [250, 261] width 103 height 15
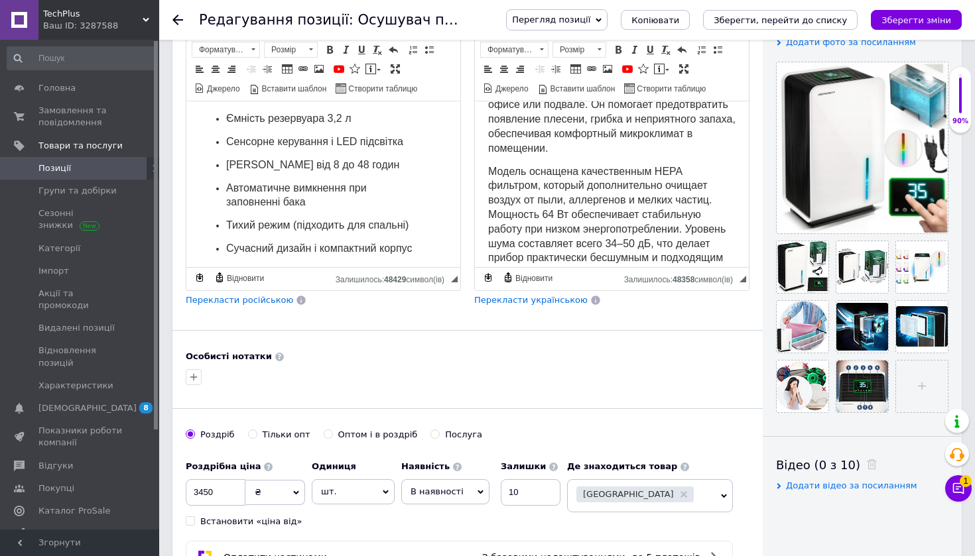
scroll to position [731, 0]
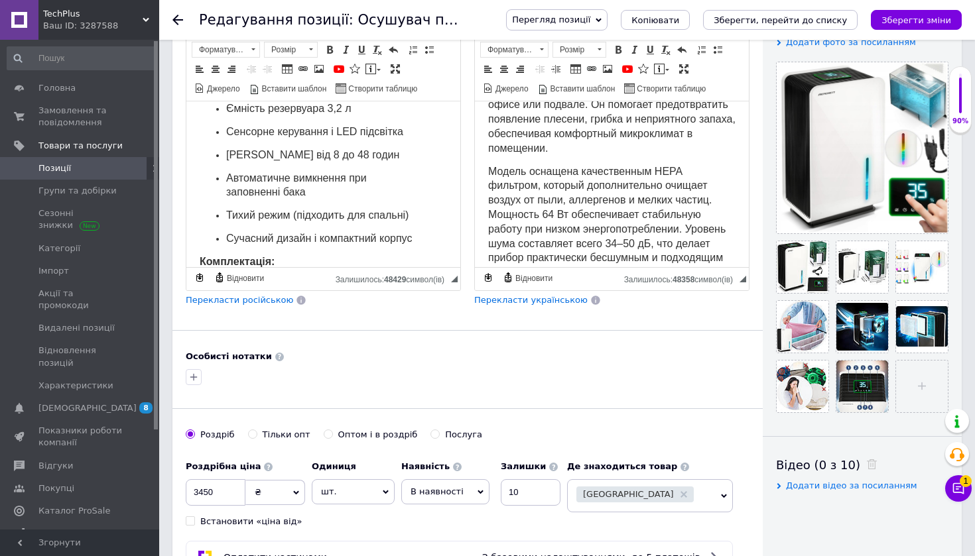
click at [440, 238] on ul "Потужність 64 Вт при низькому рівні шуму Вбудований HEPA фільтр для очищення по…" at bounding box center [323, 136] width 247 height 219
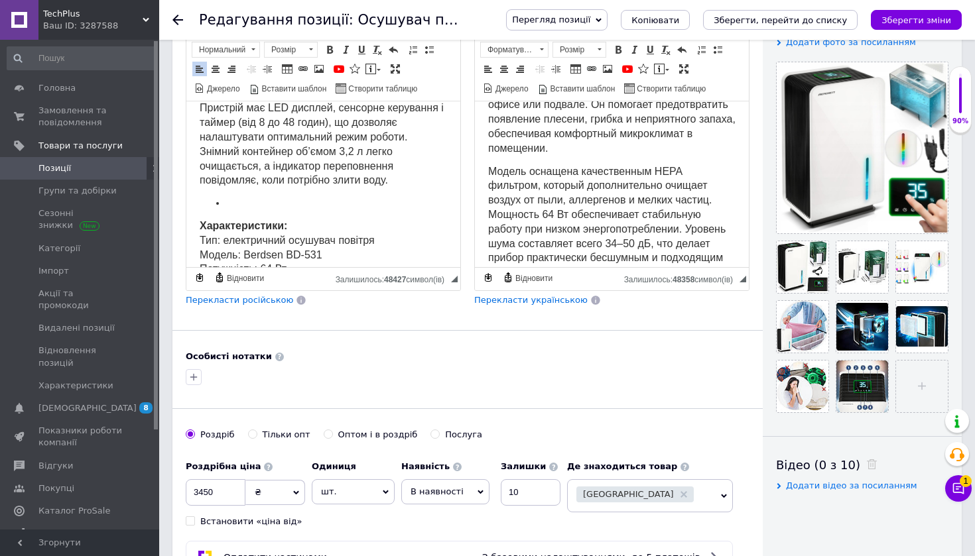
scroll to position [313, 0]
click at [284, 195] on li "Редактор, 49F25983-9B8E-4E54-805F-B35AAB8483DA" at bounding box center [323, 202] width 194 height 14
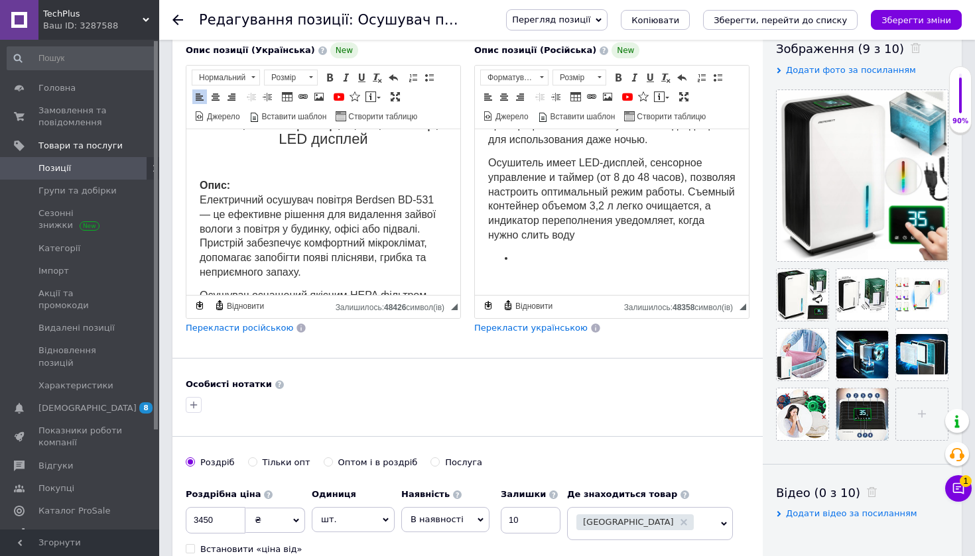
scroll to position [311, 0]
click at [518, 254] on li "Редактор, 88A5364B-EF01-4B0F-B815-1ABABBABCABB" at bounding box center [612, 261] width 194 height 14
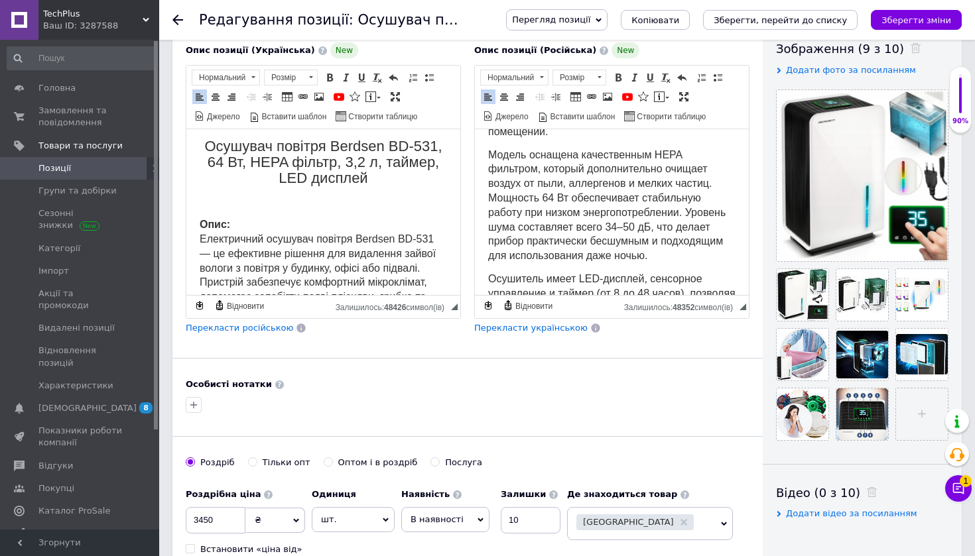
scroll to position [2, 0]
click at [845, 313] on icon at bounding box center [844, 310] width 10 height 10
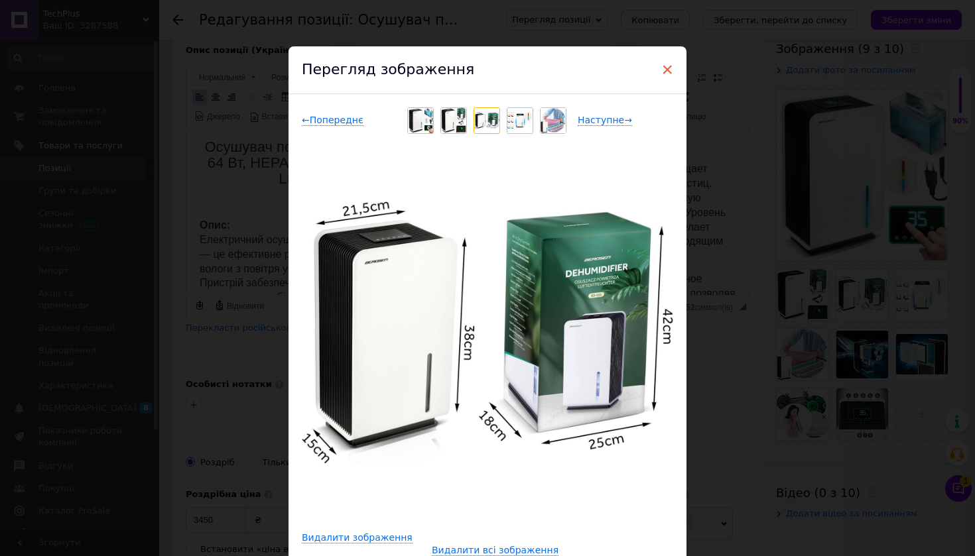
click at [665, 69] on span "×" at bounding box center [667, 69] width 12 height 23
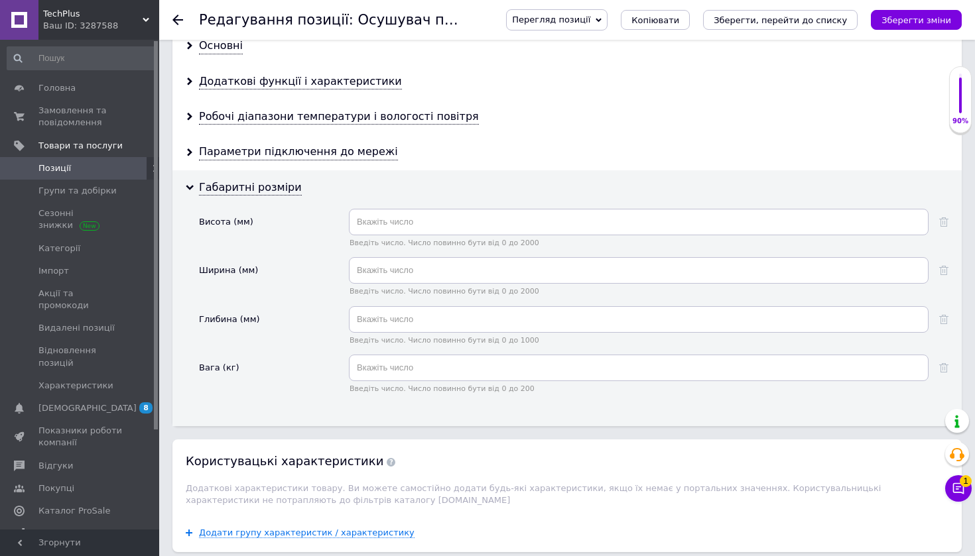
scroll to position [1436, 0]
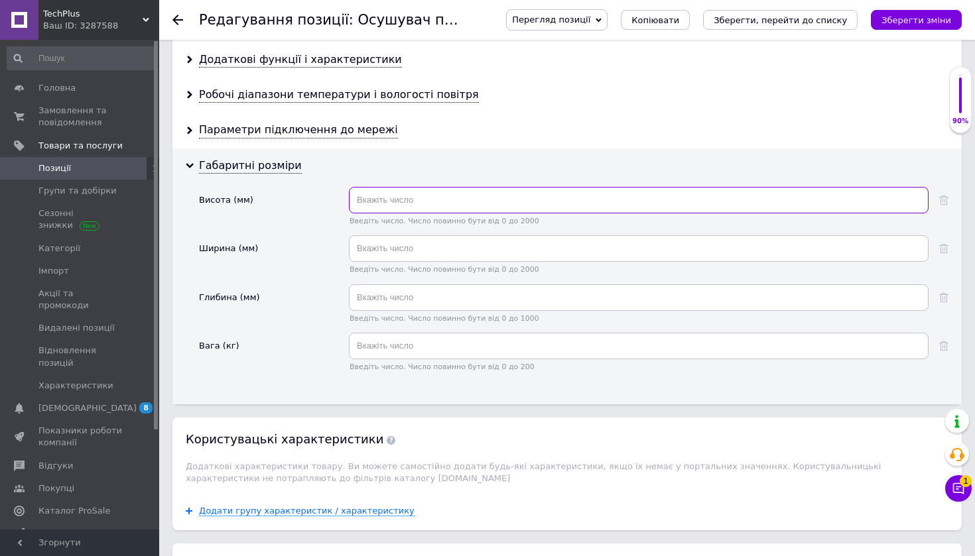
click at [511, 187] on input "text" at bounding box center [638, 200] width 579 height 27
type input "380"
click at [441, 242] on input "text" at bounding box center [638, 248] width 579 height 27
type input "1"
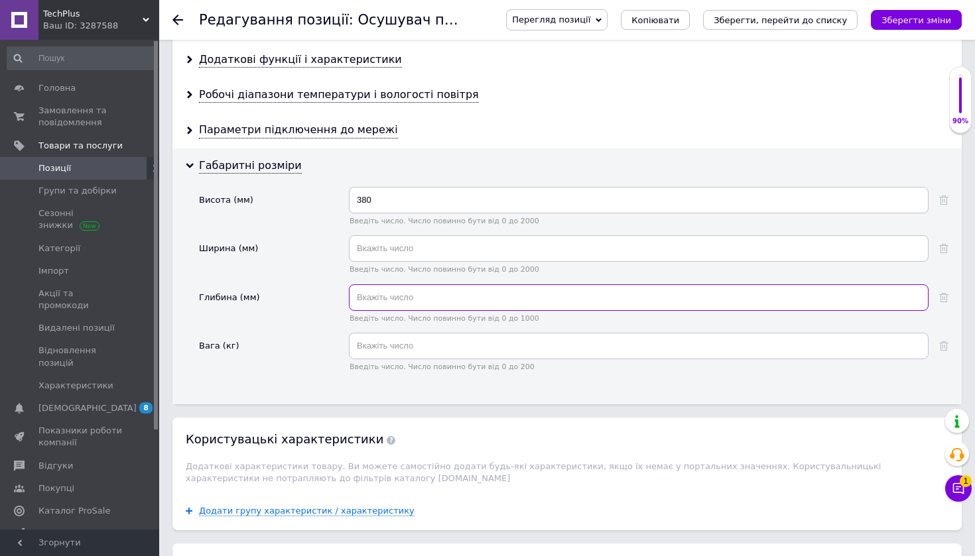
click at [419, 284] on input "text" at bounding box center [638, 297] width 579 height 27
type input "150"
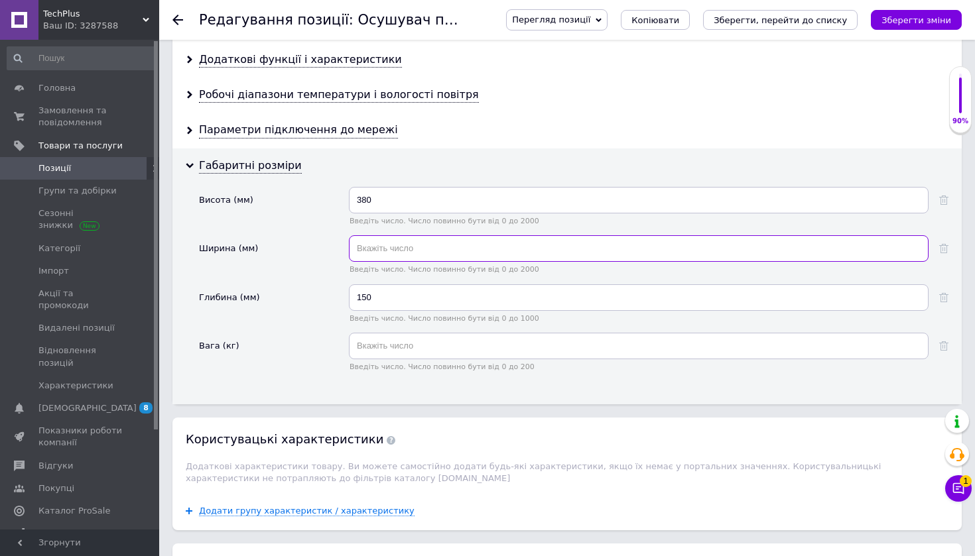
click at [455, 235] on input "text" at bounding box center [638, 248] width 579 height 27
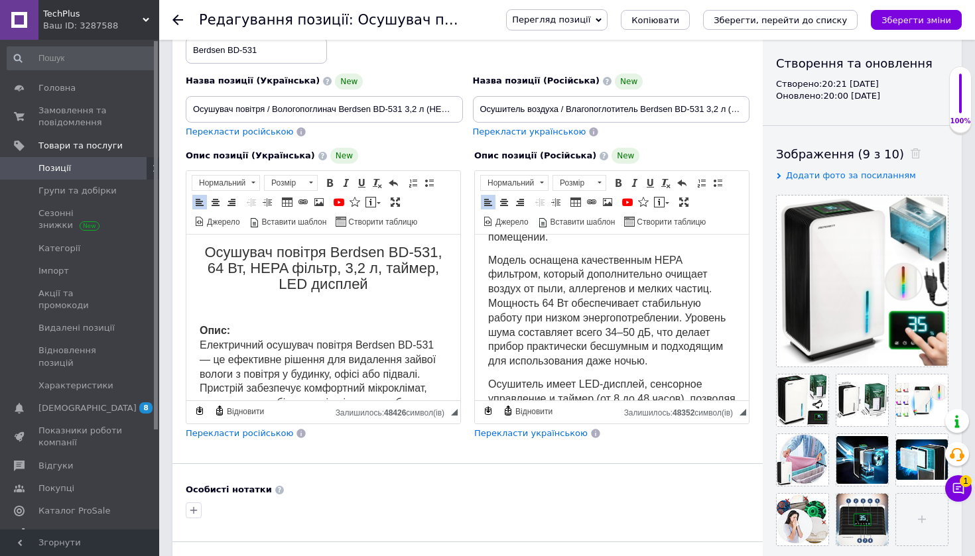
scroll to position [133, 0]
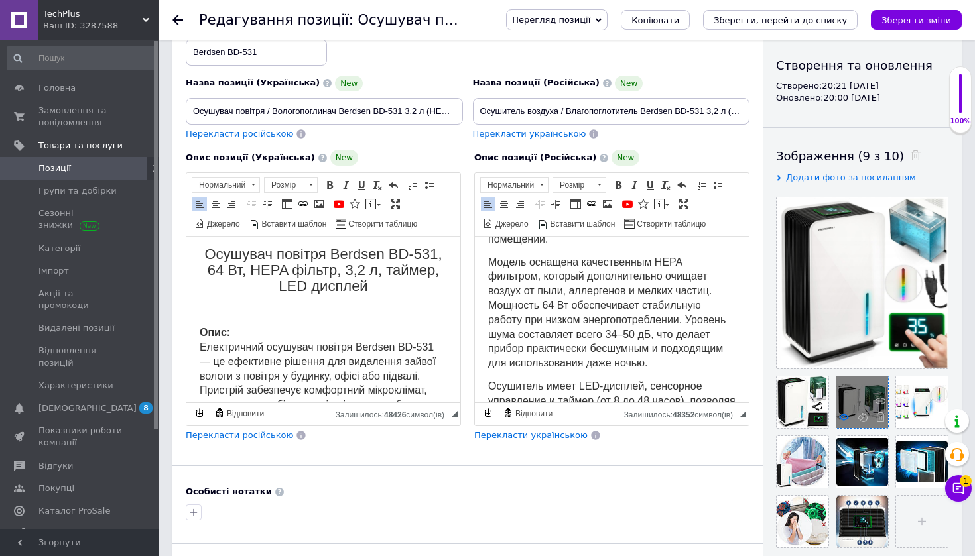
type input "310"
click at [843, 420] on icon at bounding box center [844, 417] width 10 height 10
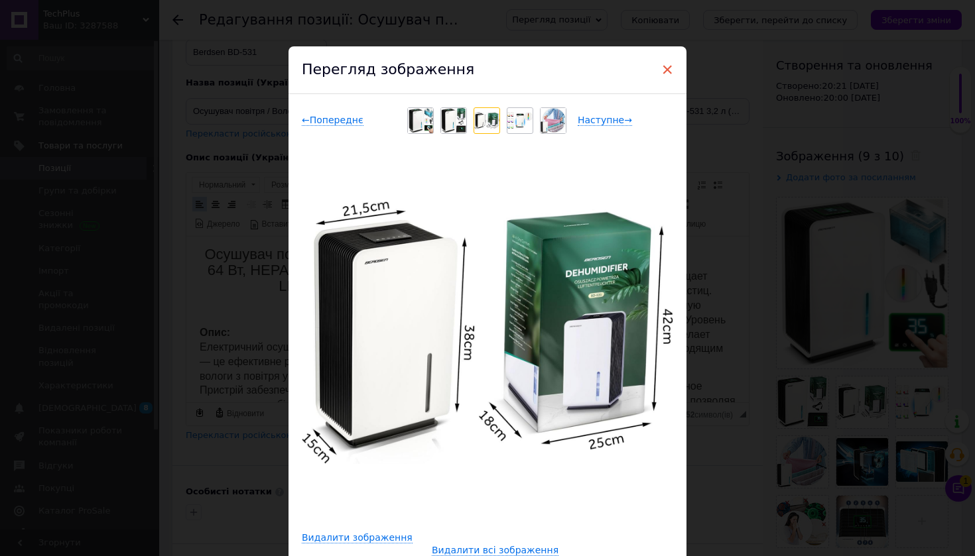
click at [664, 68] on span "×" at bounding box center [667, 69] width 12 height 23
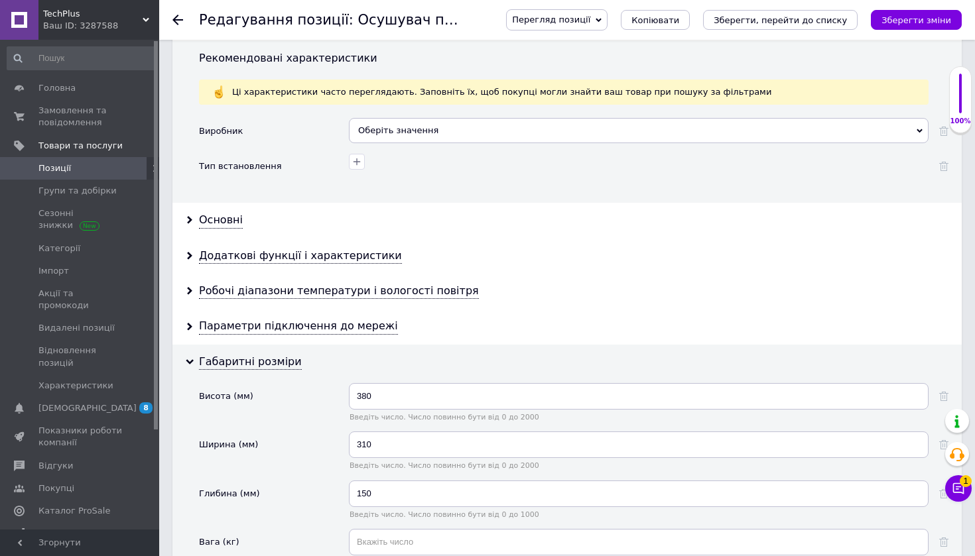
scroll to position [1236, 0]
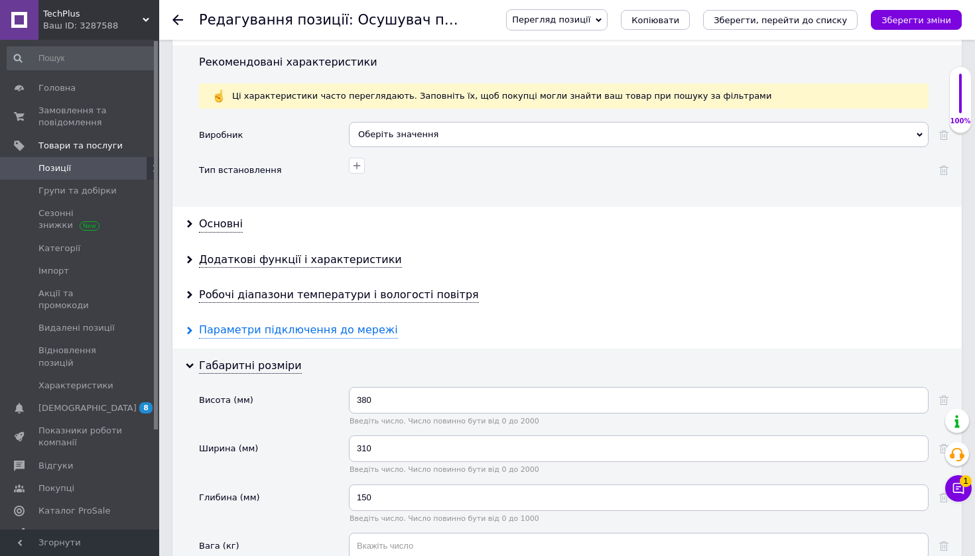
click at [353, 323] on div "Параметри підключення до мережі" at bounding box center [298, 330] width 199 height 15
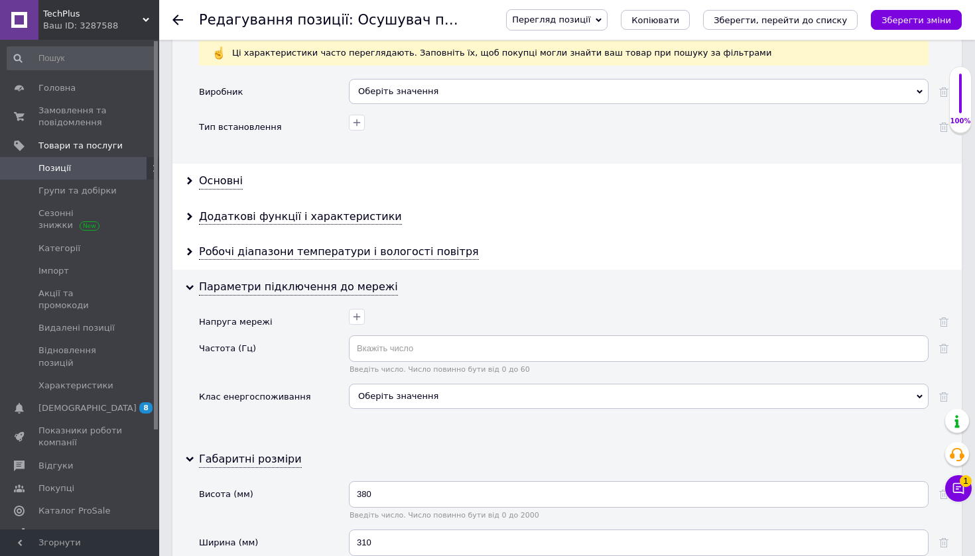
scroll to position [1297, 0]
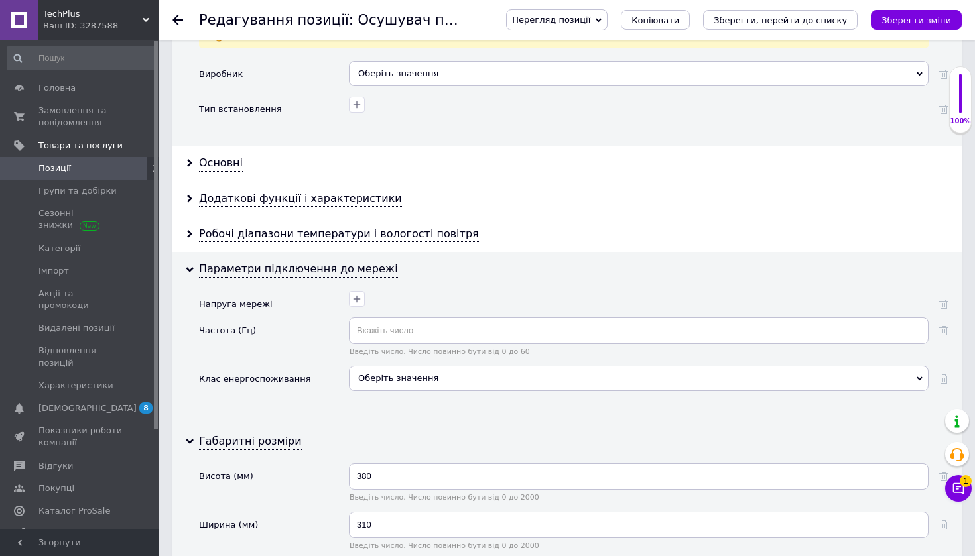
click at [499, 366] on div "Оберіть значення" at bounding box center [638, 378] width 579 height 25
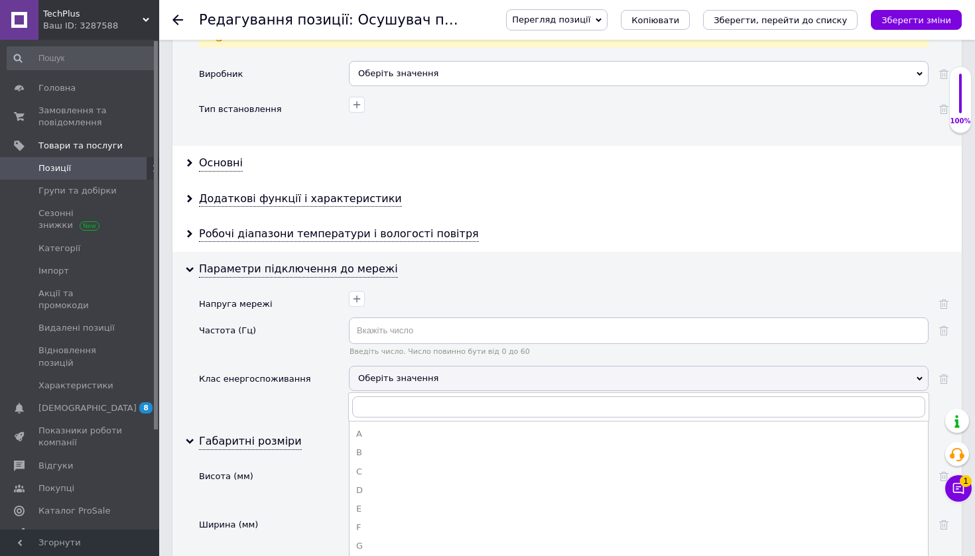
click at [535, 262] on div "Параметри підключення до мережі Напруга мережі Частота (Гц) Введіть число. Числ…" at bounding box center [566, 338] width 789 height 172
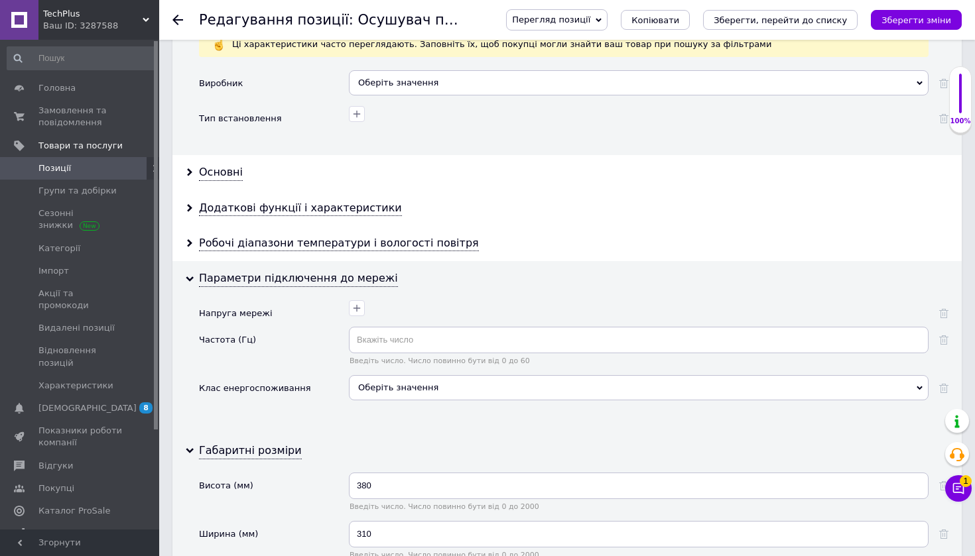
scroll to position [1267, 0]
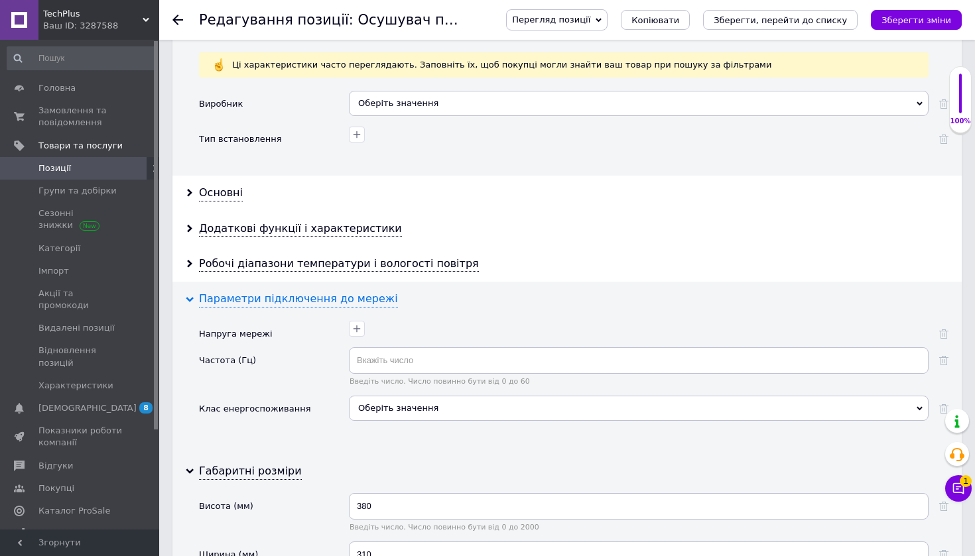
click at [292, 292] on div "Параметри підключення до мережі" at bounding box center [298, 299] width 199 height 15
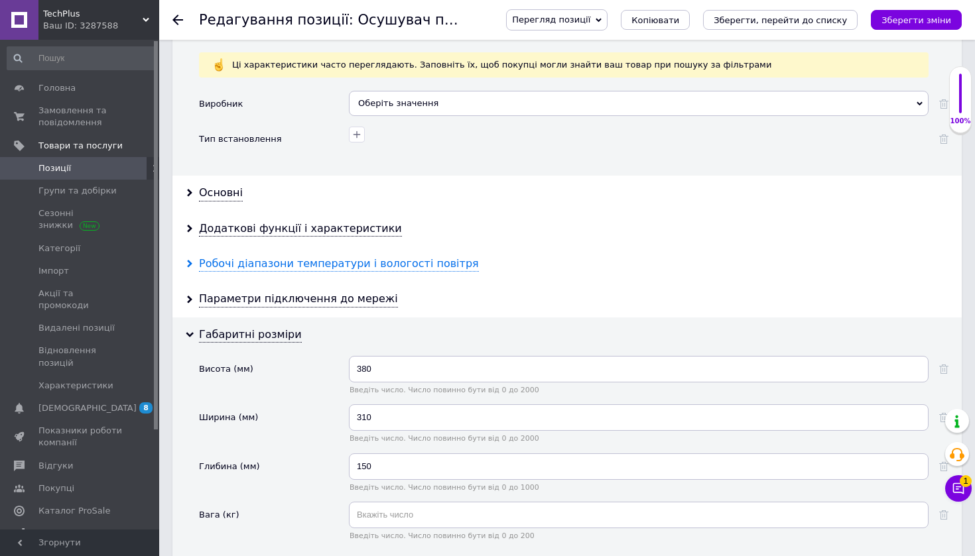
click at [290, 257] on div "Робочі діапазони температури і вологості повітря" at bounding box center [339, 264] width 280 height 15
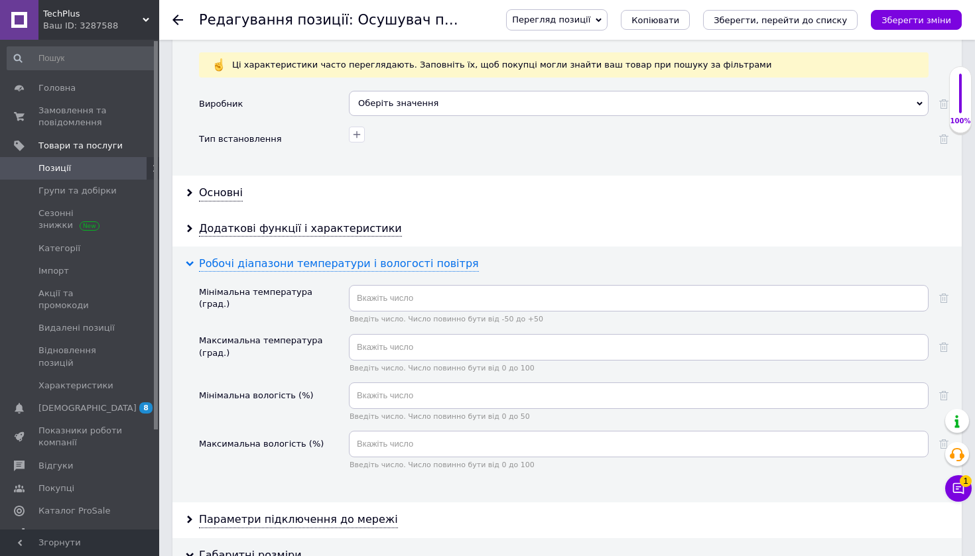
click at [290, 257] on div "Робочі діапазони температури і вологості повітря" at bounding box center [339, 264] width 280 height 15
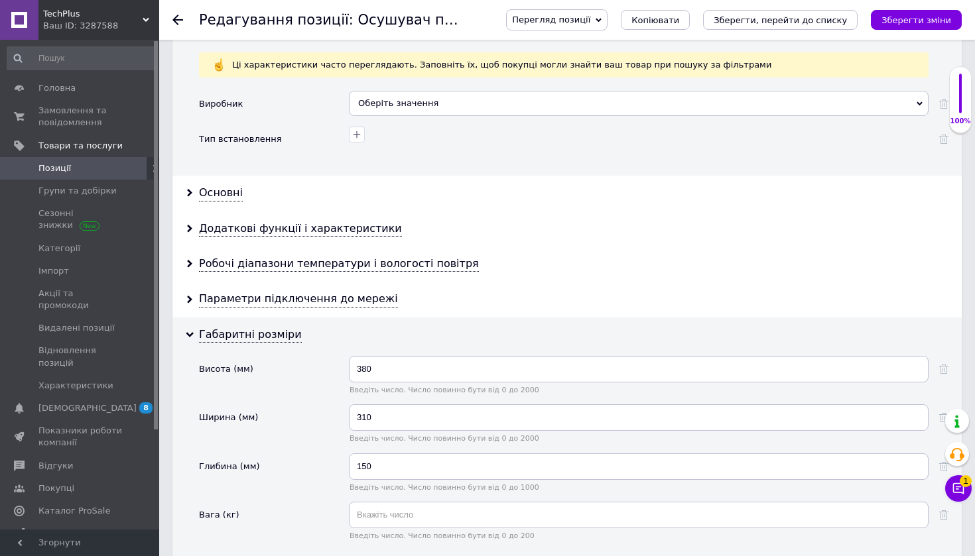
click at [292, 223] on div "Додаткові функції і характеристики" at bounding box center [566, 229] width 789 height 35
click at [293, 221] on div "Додаткові функції і характеристики" at bounding box center [300, 228] width 203 height 15
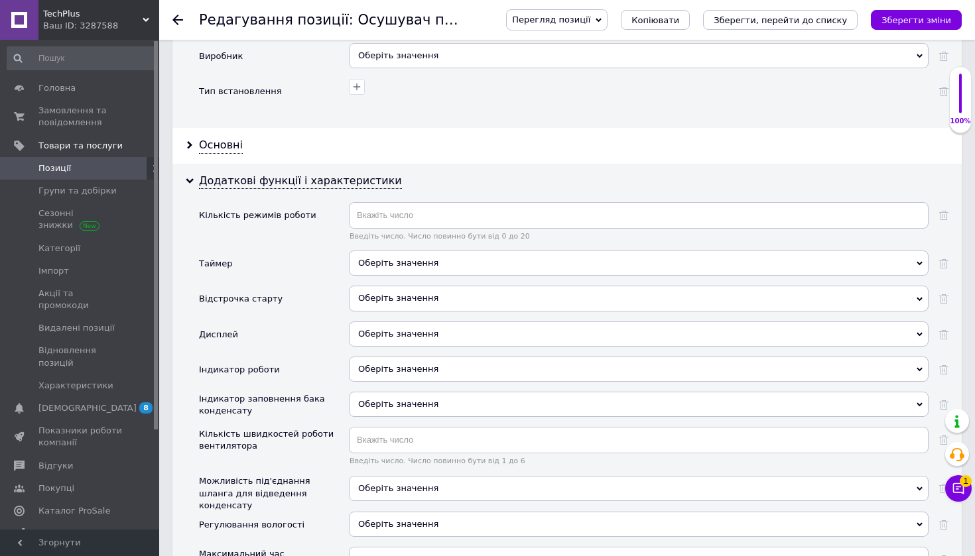
scroll to position [1338, 0]
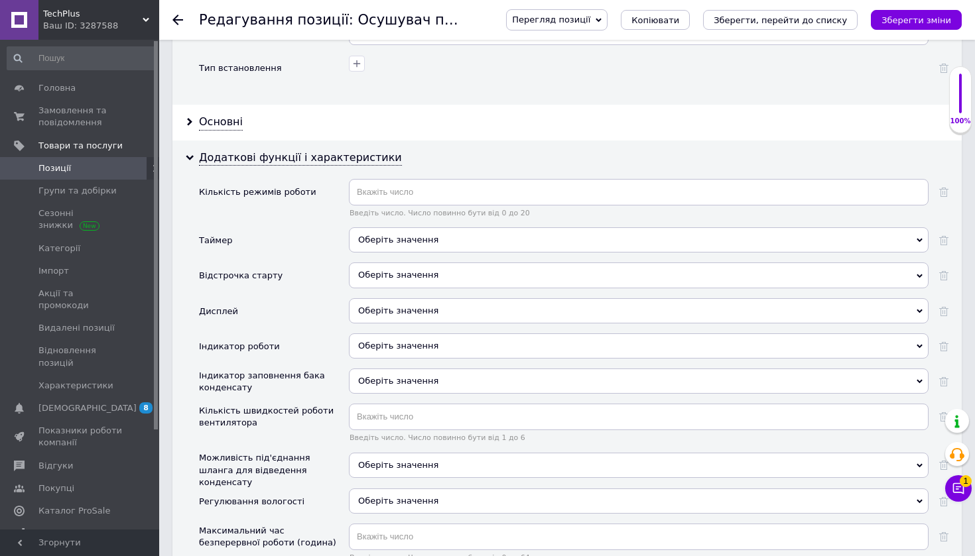
click at [425, 306] on span "Оберіть значення" at bounding box center [398, 311] width 80 height 10
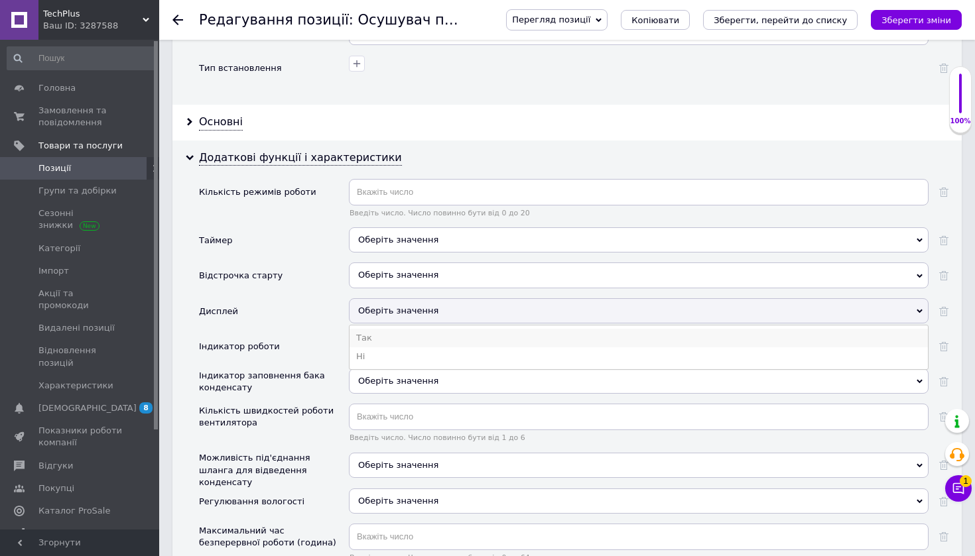
click at [410, 329] on li "Так" at bounding box center [638, 338] width 578 height 19
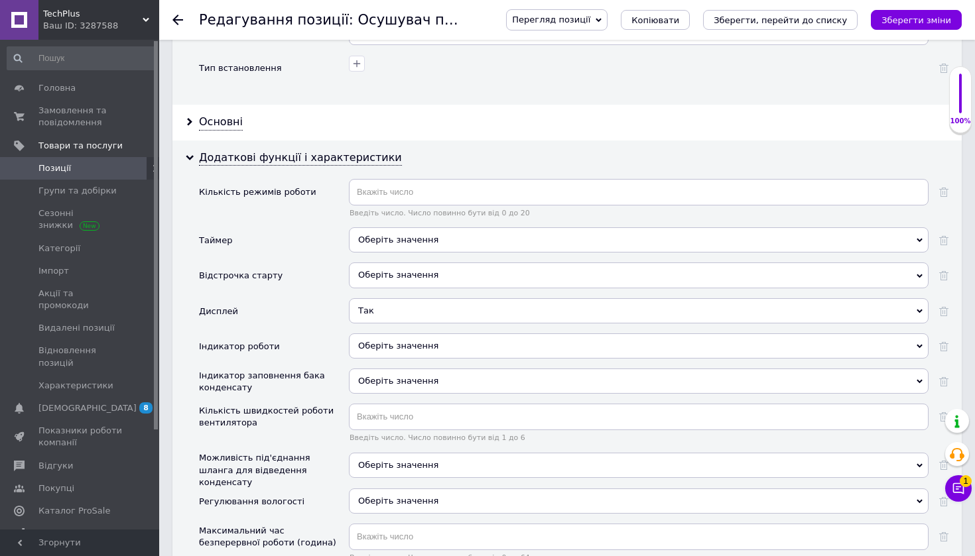
click at [410, 338] on span "Оберіть значення" at bounding box center [638, 346] width 579 height 25
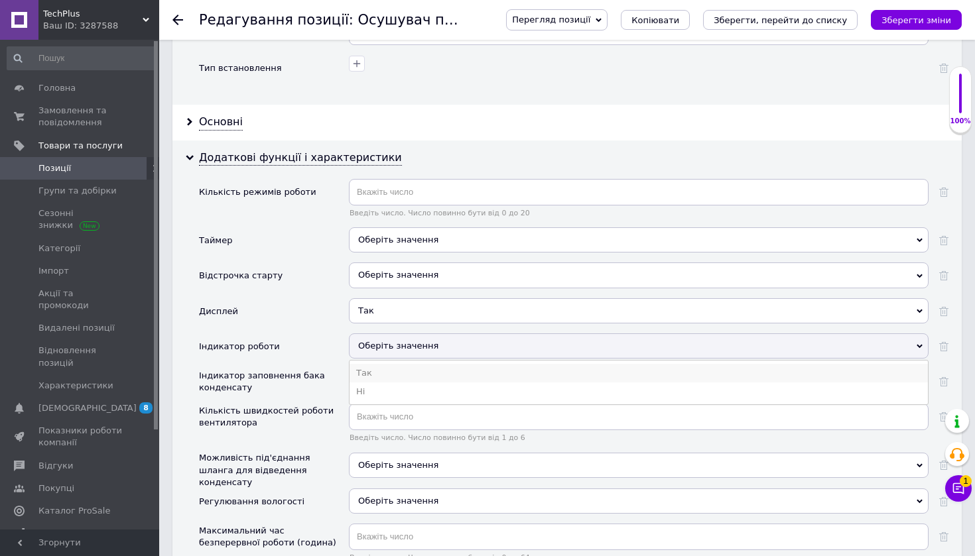
click at [400, 364] on li "Так" at bounding box center [638, 373] width 578 height 19
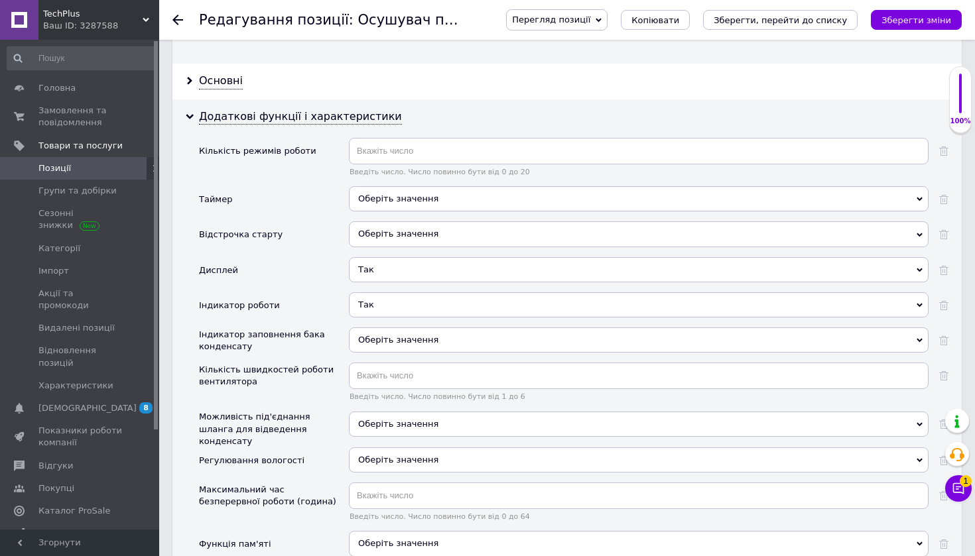
scroll to position [1400, 0]
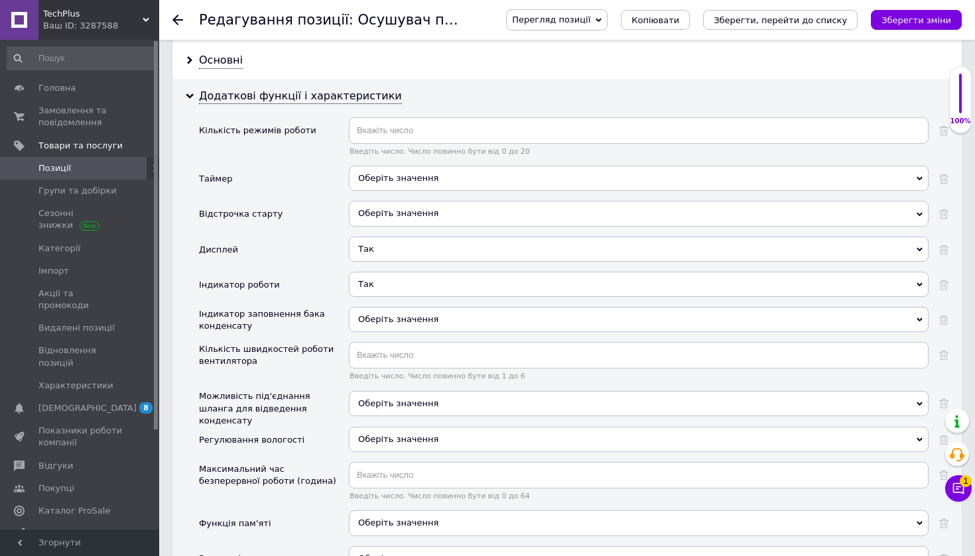
click at [432, 307] on span "Оберіть значення" at bounding box center [638, 319] width 579 height 25
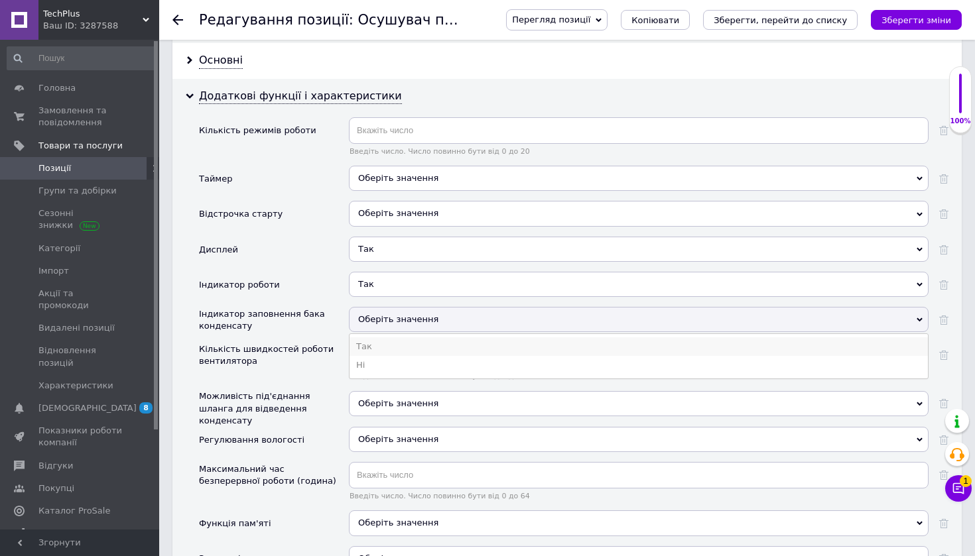
click at [416, 337] on li "Так" at bounding box center [638, 346] width 578 height 19
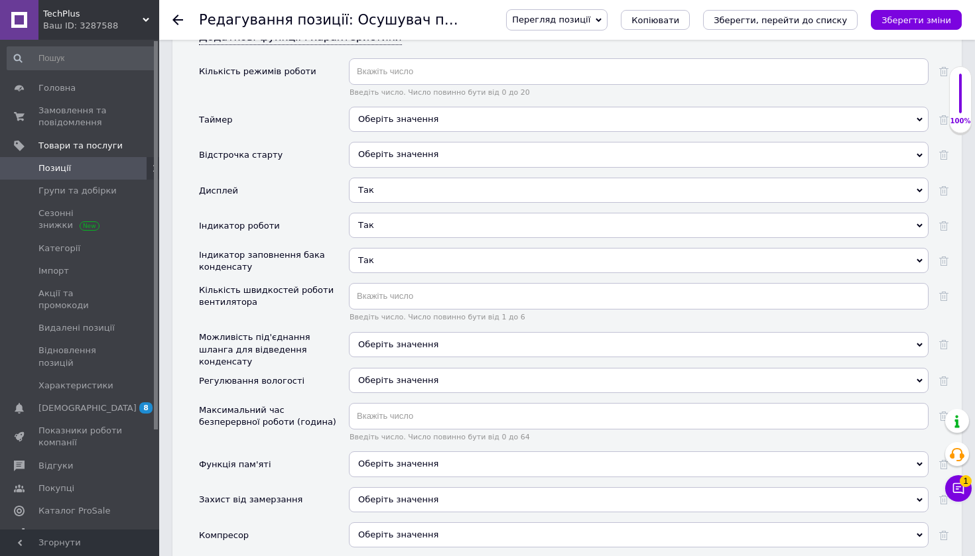
scroll to position [1463, 0]
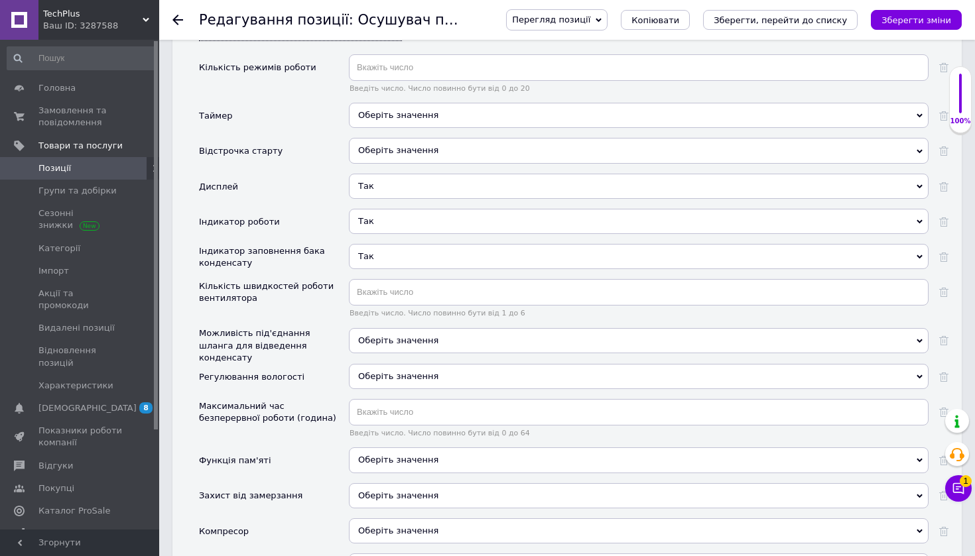
click at [446, 328] on span "Оберіть значення" at bounding box center [638, 340] width 579 height 25
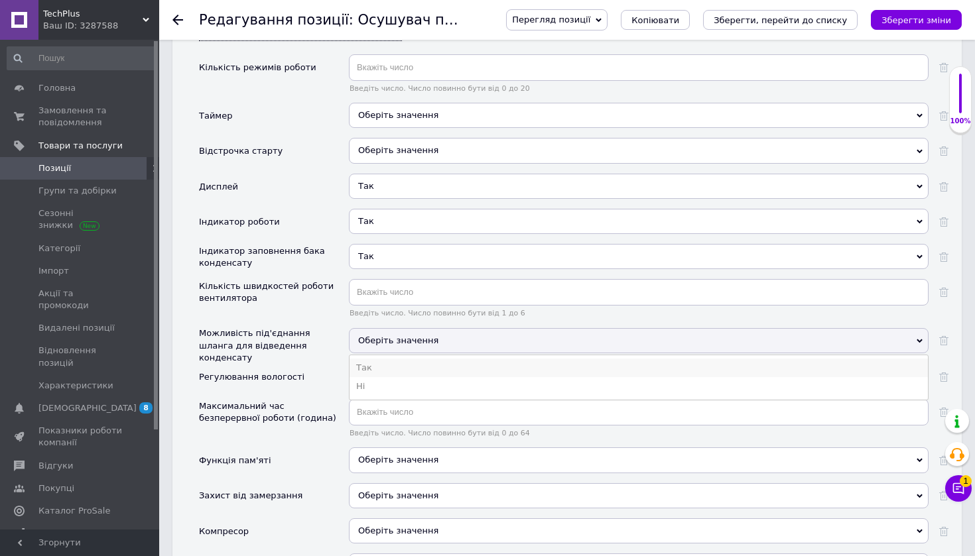
click at [416, 359] on li "Так" at bounding box center [638, 368] width 578 height 19
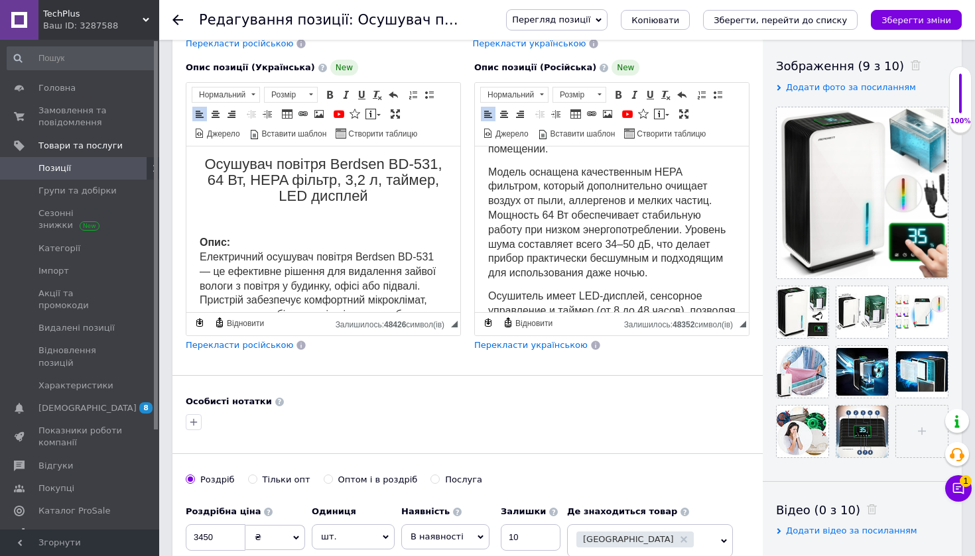
scroll to position [227, 0]
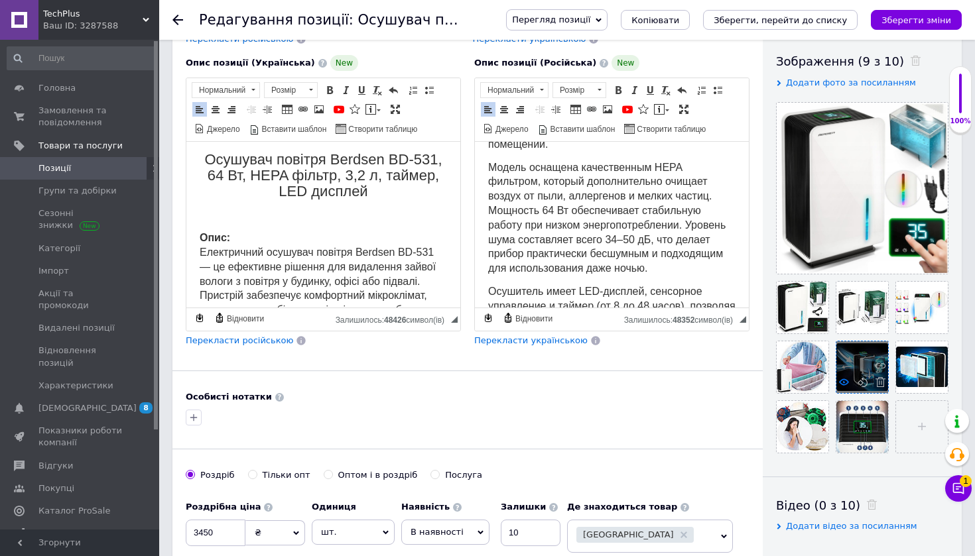
click at [846, 381] on icon at bounding box center [844, 382] width 10 height 10
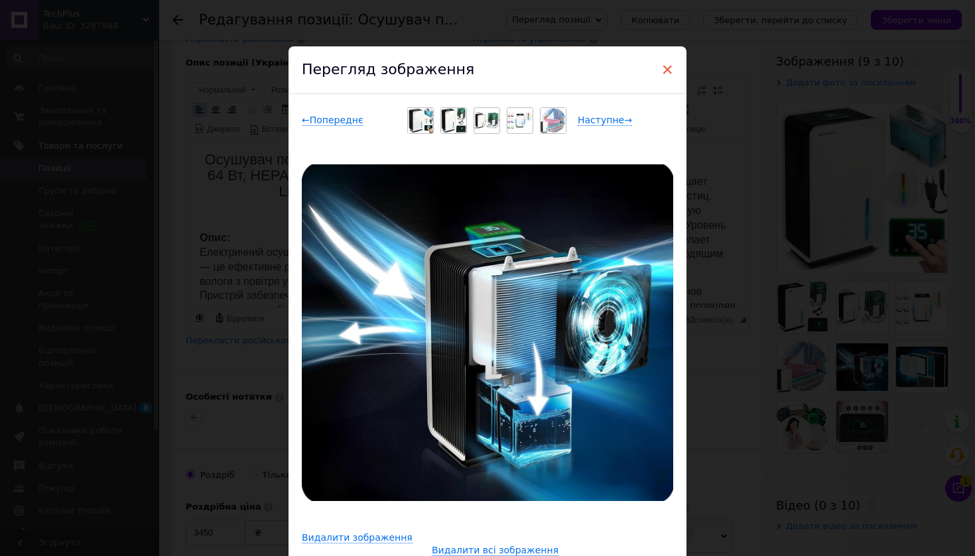
click at [667, 66] on span "×" at bounding box center [667, 69] width 12 height 23
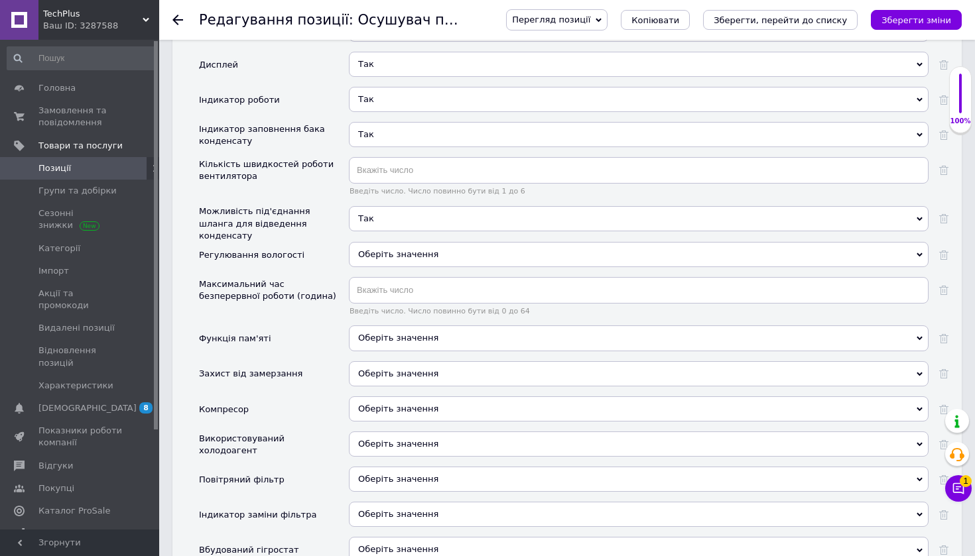
scroll to position [1591, 0]
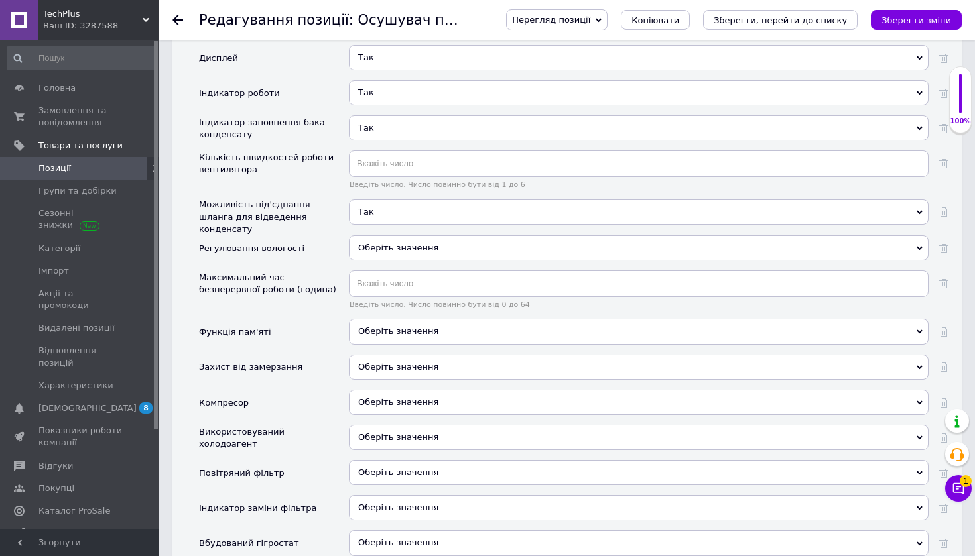
click at [498, 235] on span "Оберіть значення" at bounding box center [638, 247] width 579 height 25
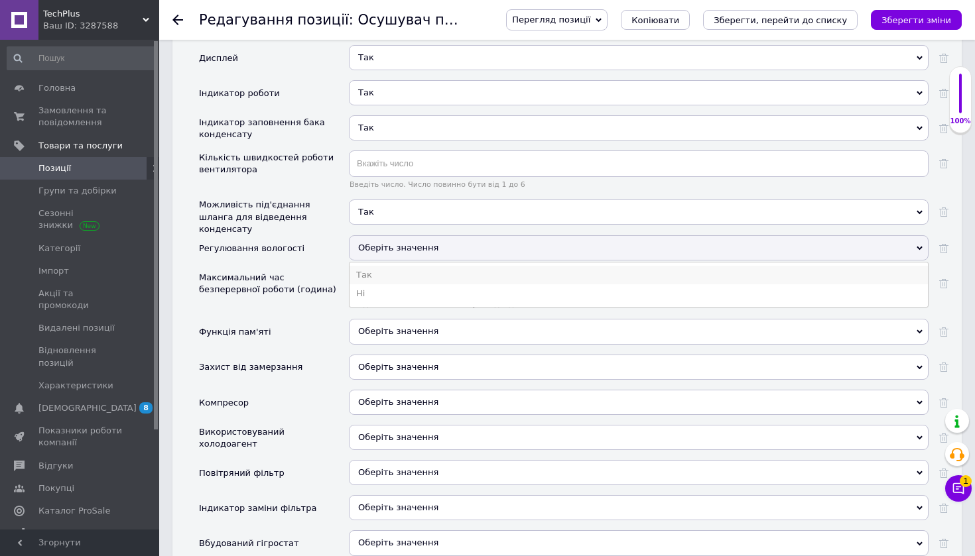
click at [453, 266] on li "Так" at bounding box center [638, 275] width 578 height 19
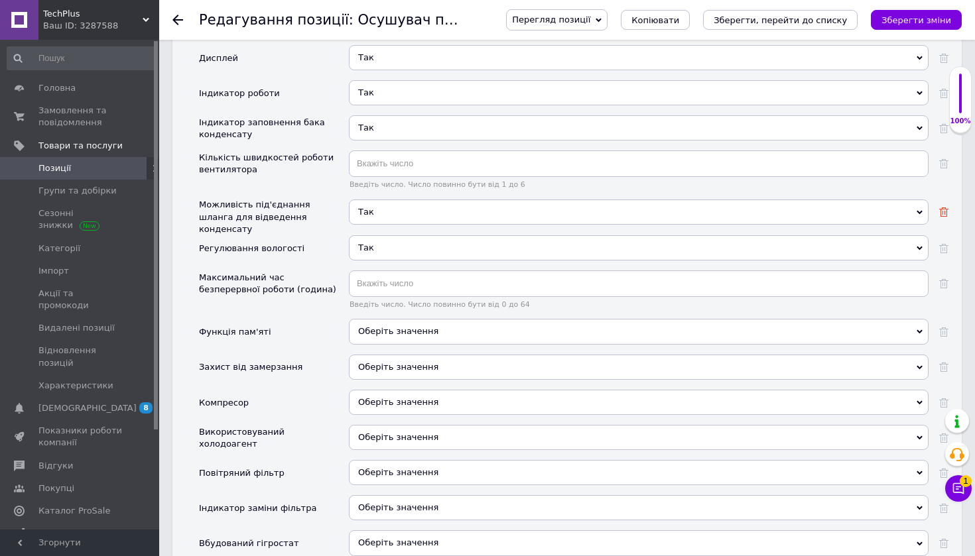
click at [940, 208] on icon at bounding box center [943, 212] width 9 height 9
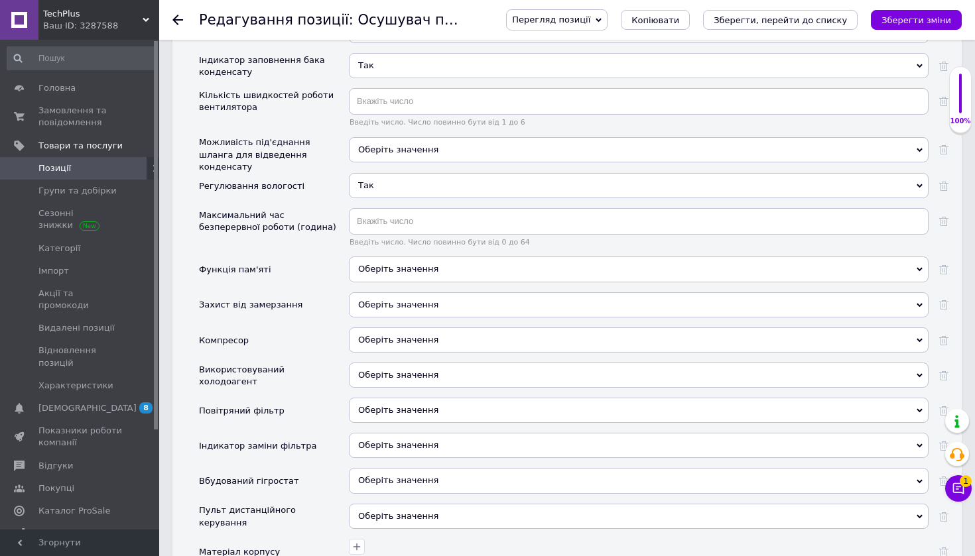
scroll to position [1662, 0]
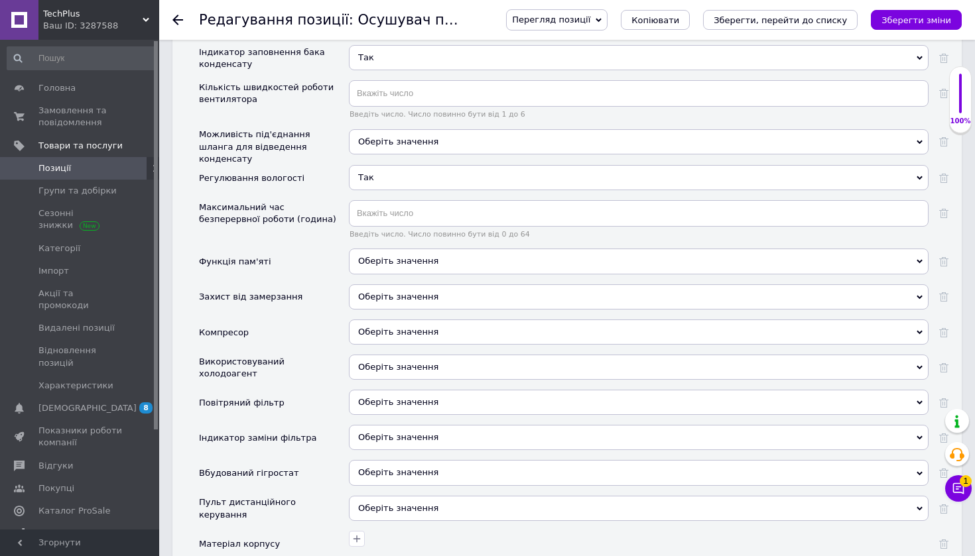
click at [378, 320] on div "Оберіть значення" at bounding box center [638, 332] width 579 height 25
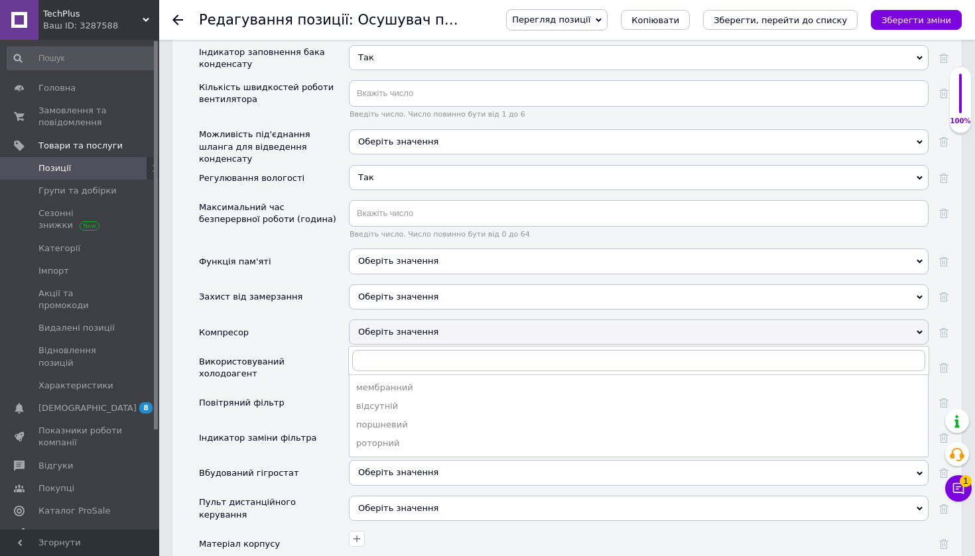
click at [312, 320] on div "Компресор" at bounding box center [274, 337] width 150 height 35
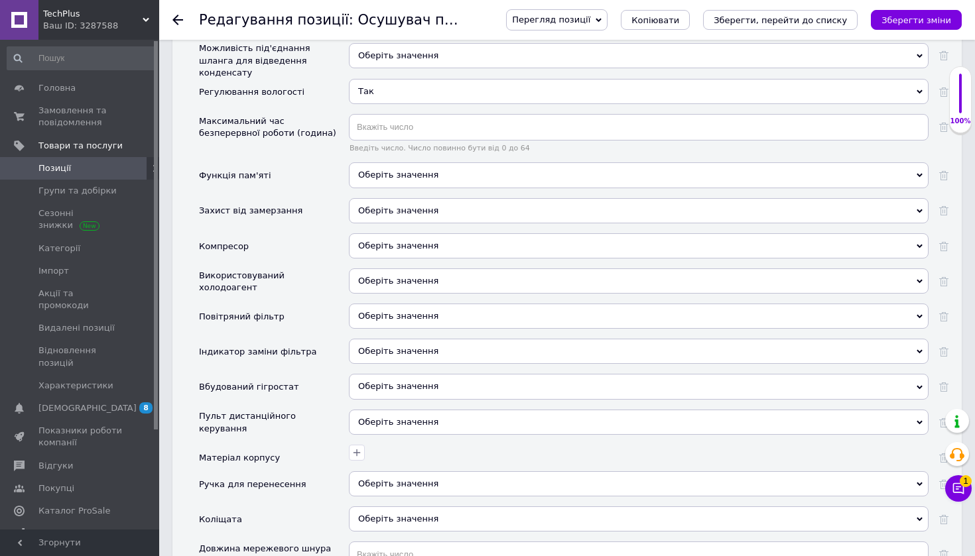
scroll to position [1754, 0]
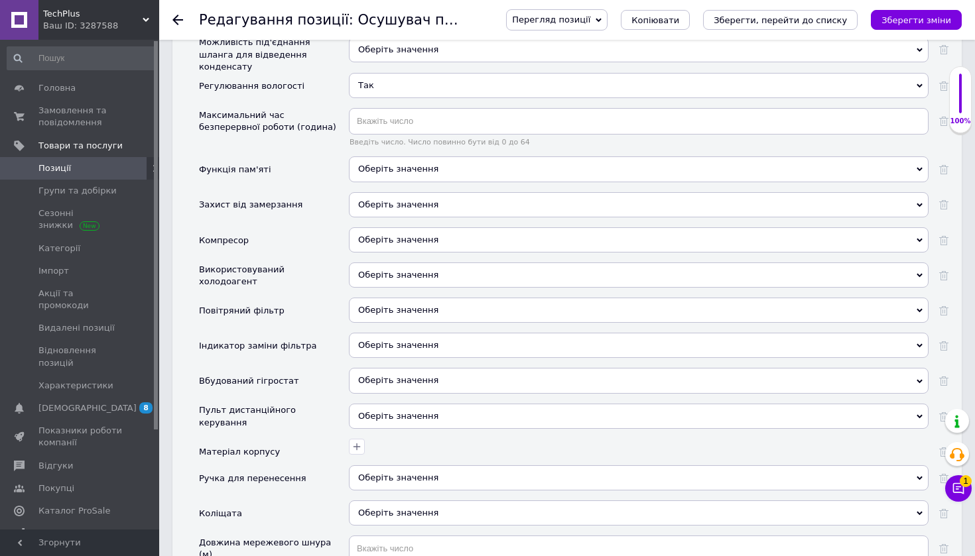
click at [395, 305] on span "Оберіть значення" at bounding box center [398, 310] width 80 height 10
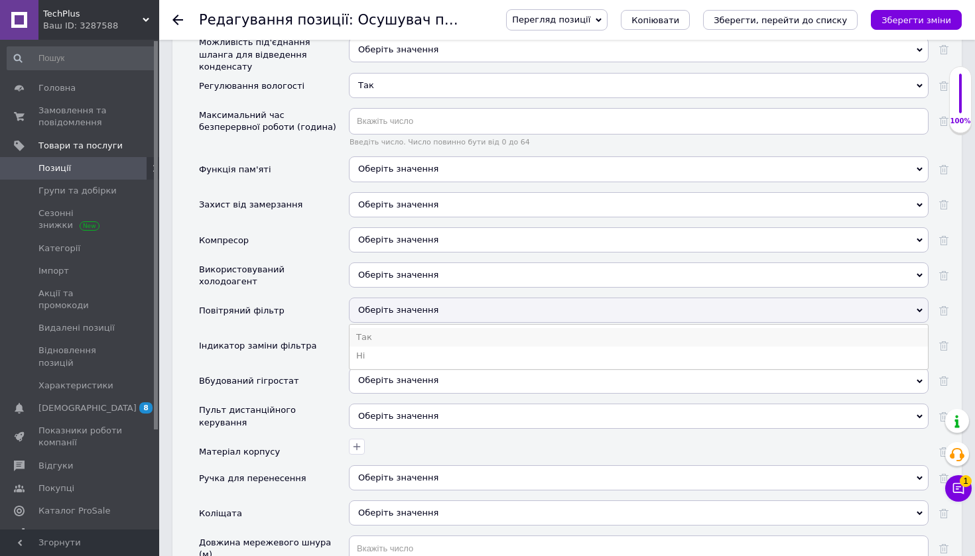
click at [377, 328] on li "Так" at bounding box center [638, 337] width 578 height 19
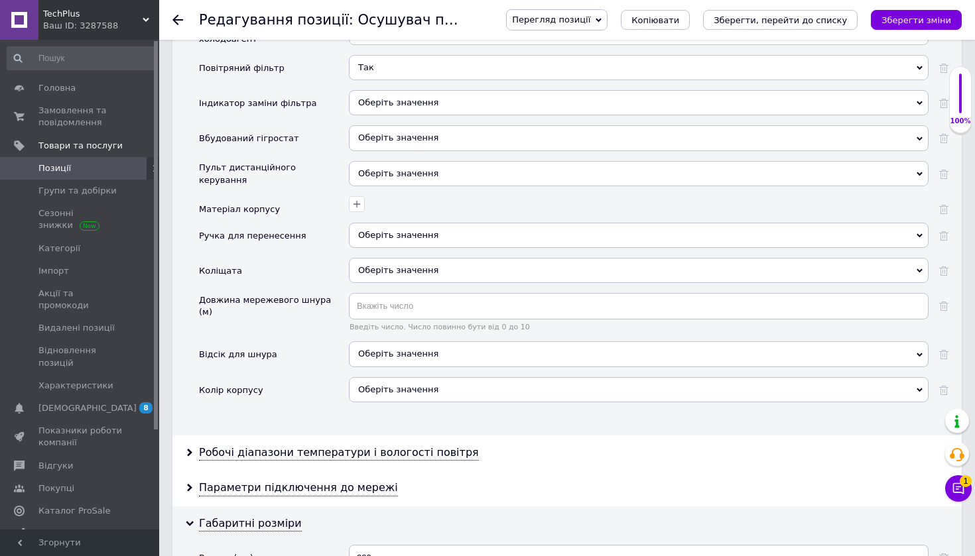
scroll to position [2074, 0]
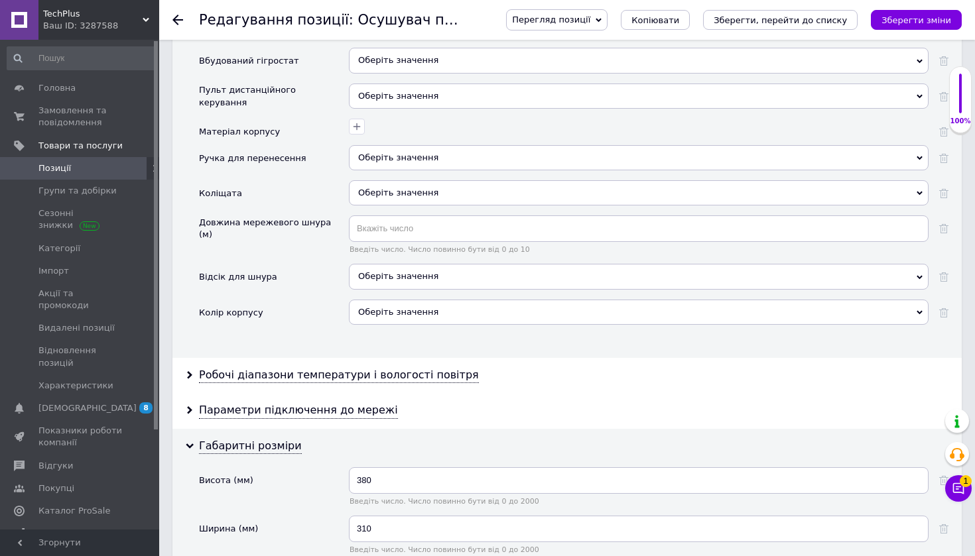
click at [455, 300] on div "Оберіть значення" at bounding box center [638, 312] width 579 height 25
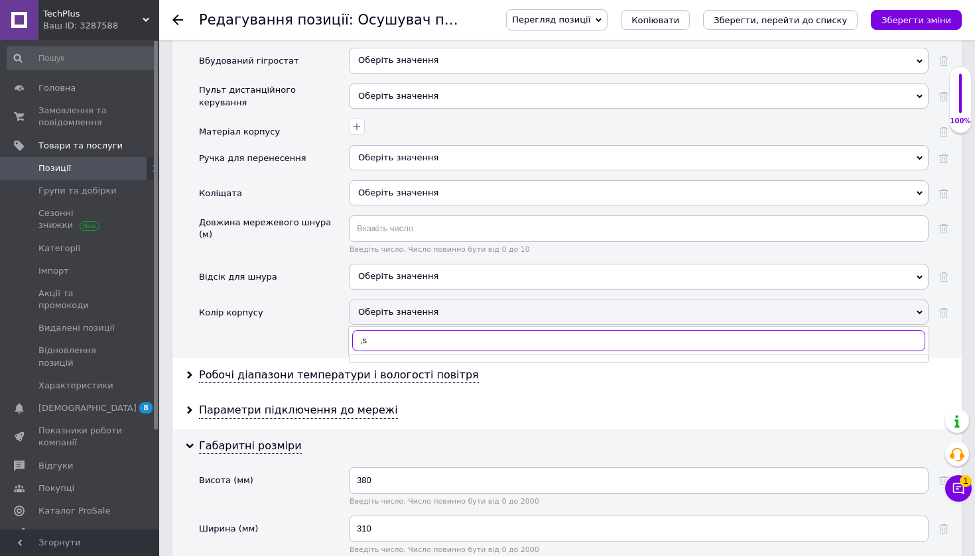
type input ","
type input "Біл"
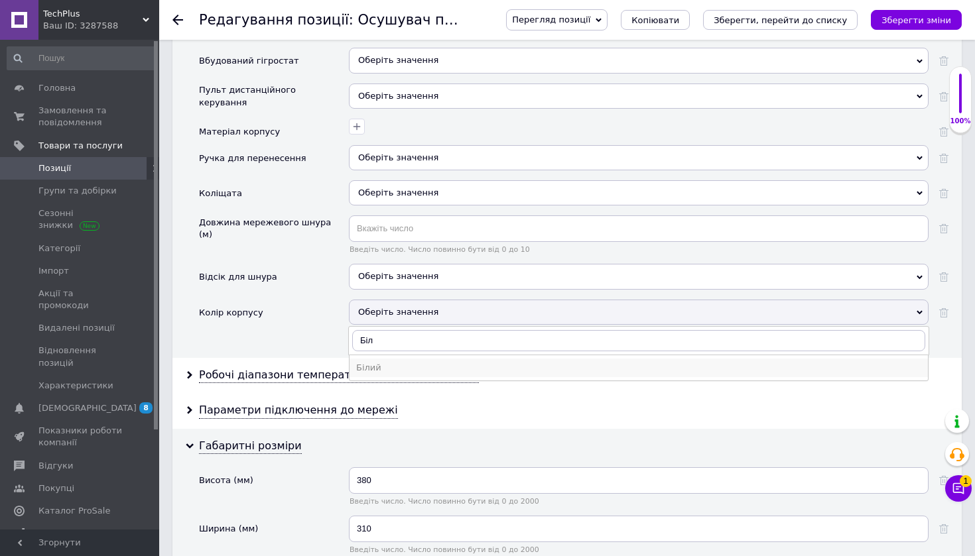
drag, startPoint x: 487, startPoint y: 261, endPoint x: 449, endPoint y: 351, distance: 98.4
click at [449, 362] on div "Білий" at bounding box center [638, 368] width 565 height 12
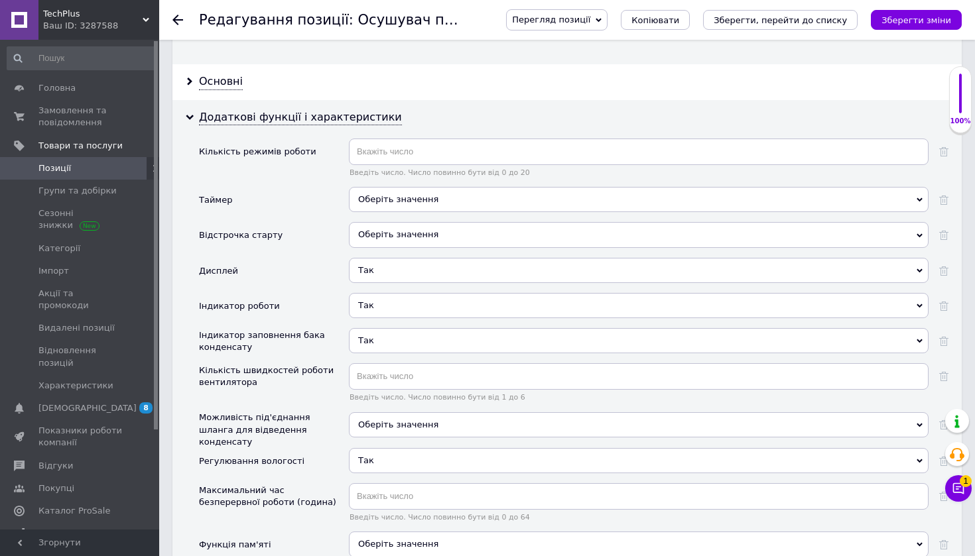
scroll to position [1320, 0]
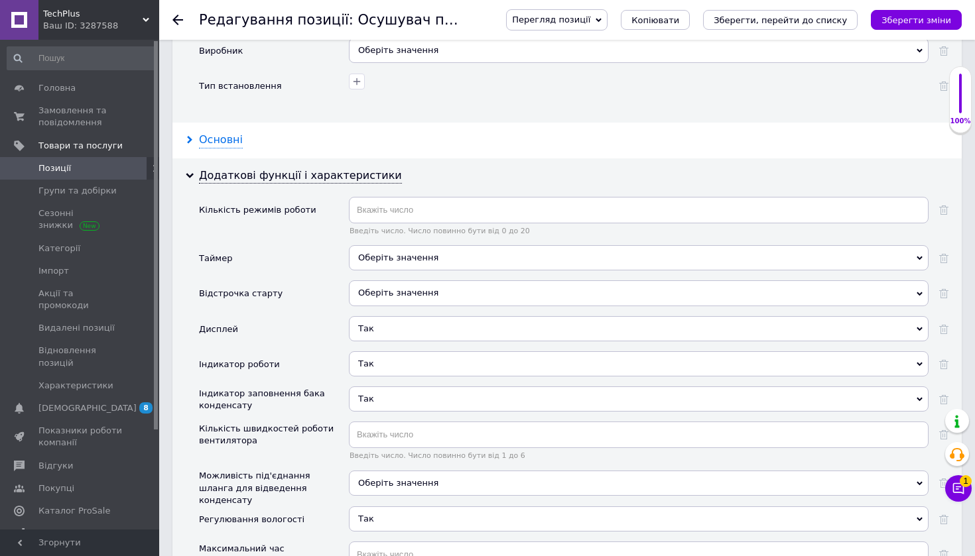
click at [208, 133] on div "Основні" at bounding box center [221, 140] width 44 height 15
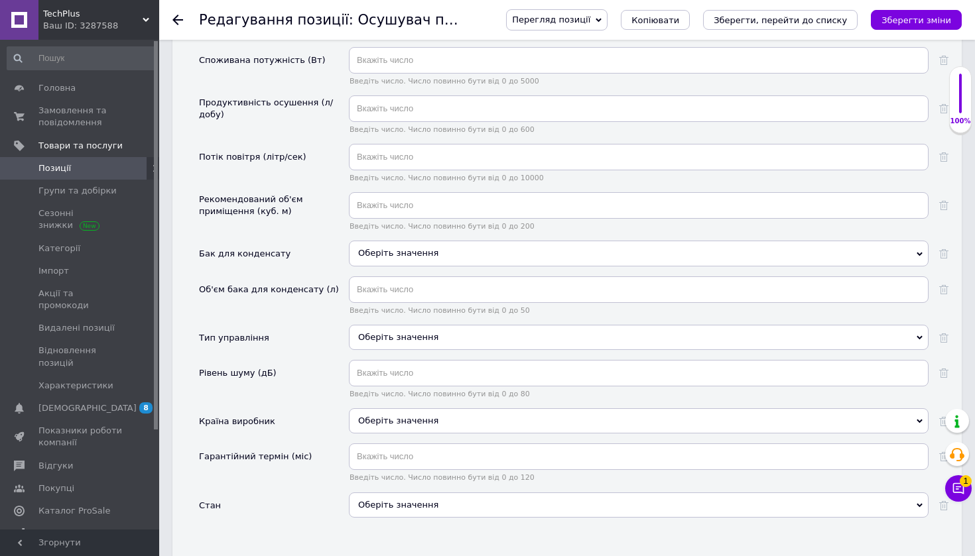
scroll to position [1435, 0]
click at [442, 492] on div "Оберіть значення" at bounding box center [638, 504] width 579 height 25
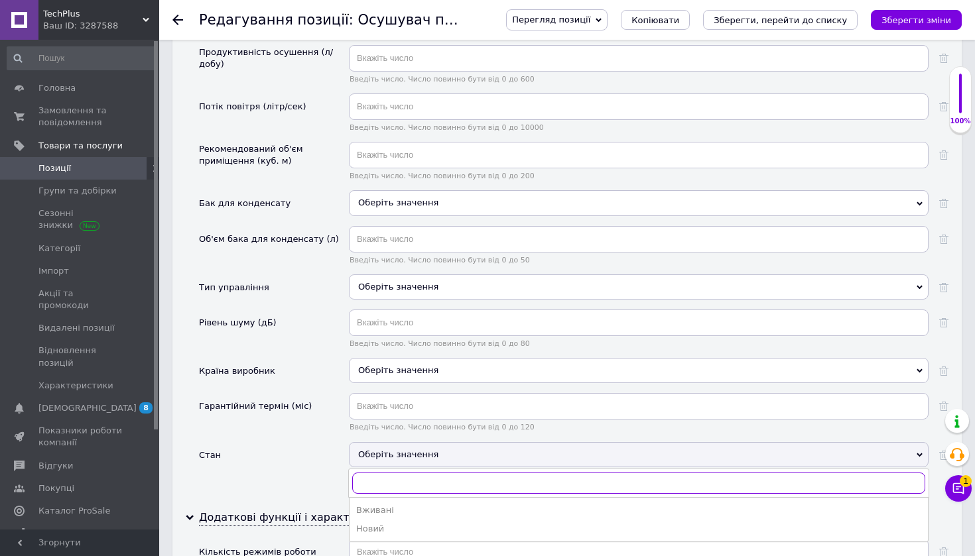
scroll to position [1486, 0]
click at [421, 522] on div "Новий" at bounding box center [638, 528] width 565 height 12
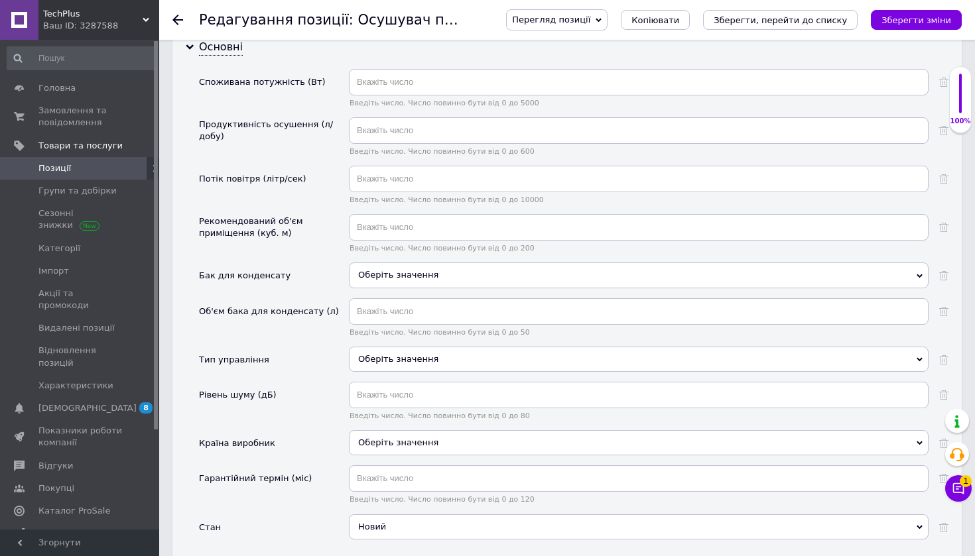
scroll to position [1412, 0]
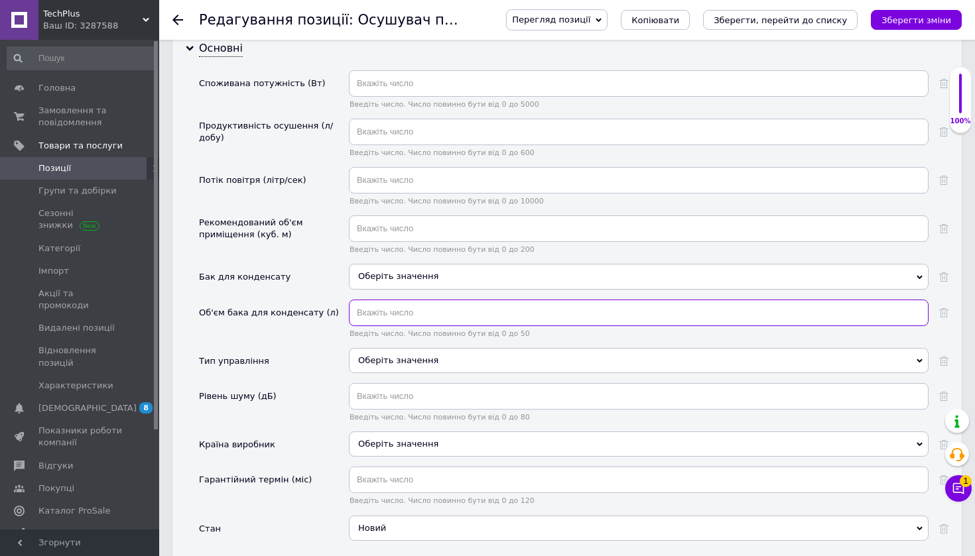
click at [482, 300] on input "text" at bounding box center [638, 313] width 579 height 27
type input "3.2"
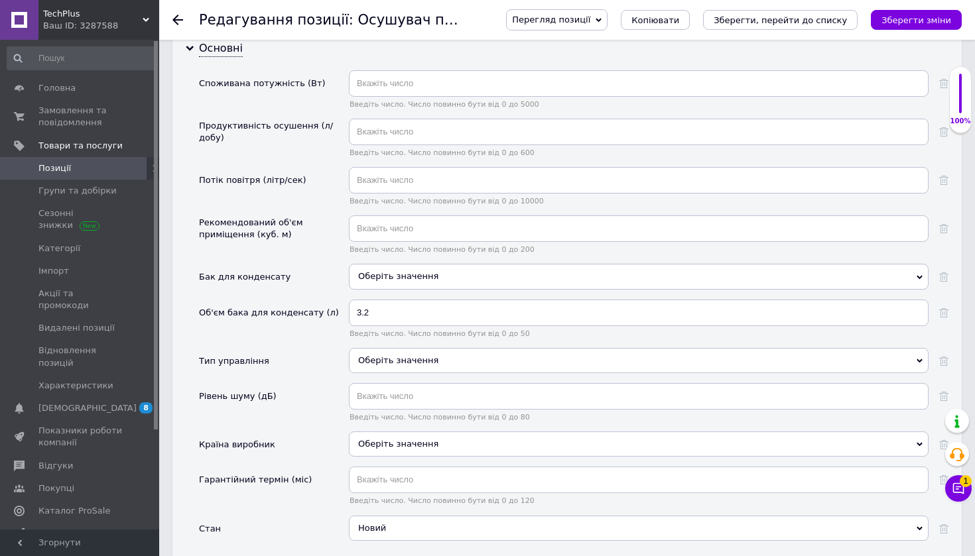
click at [382, 271] on span "Оберіть значення" at bounding box center [398, 276] width 80 height 10
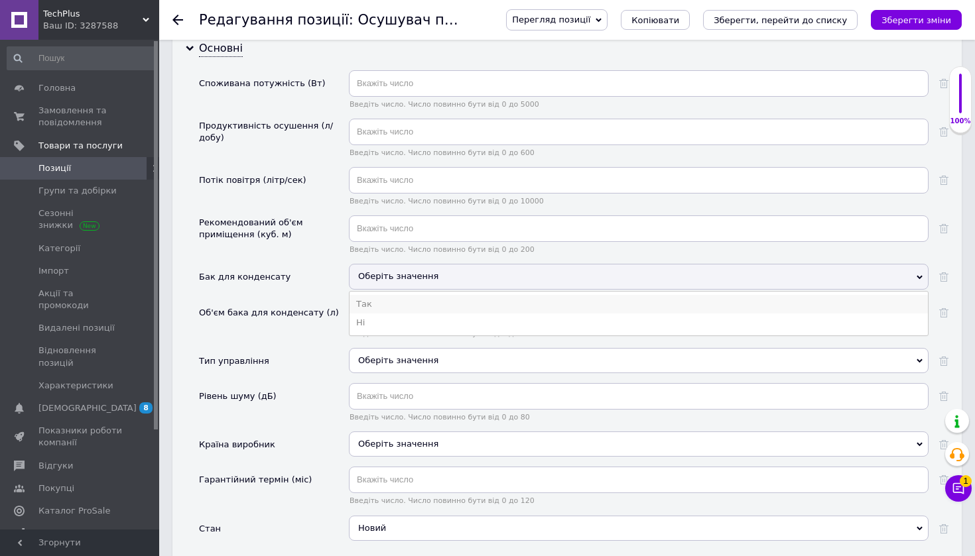
click at [381, 295] on li "Так" at bounding box center [638, 304] width 578 height 19
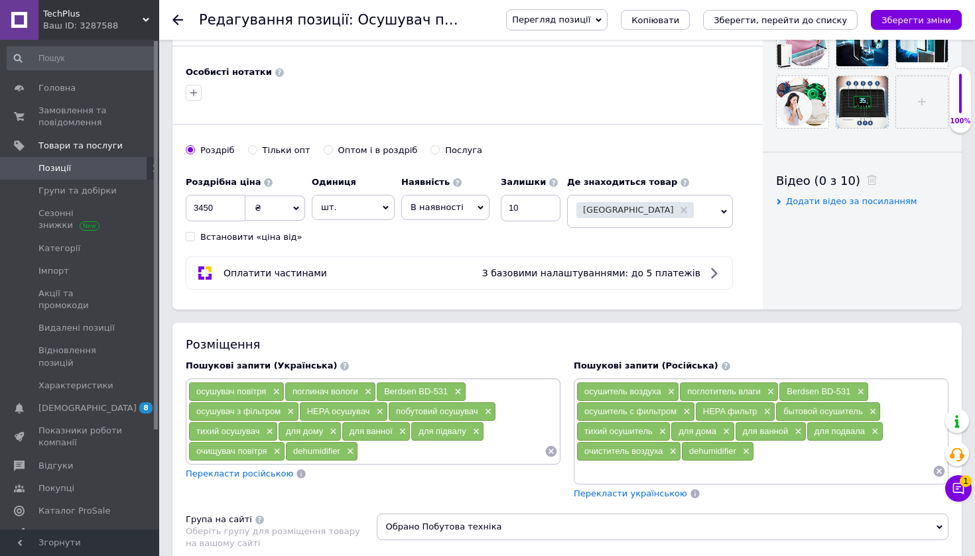
scroll to position [1146, 0]
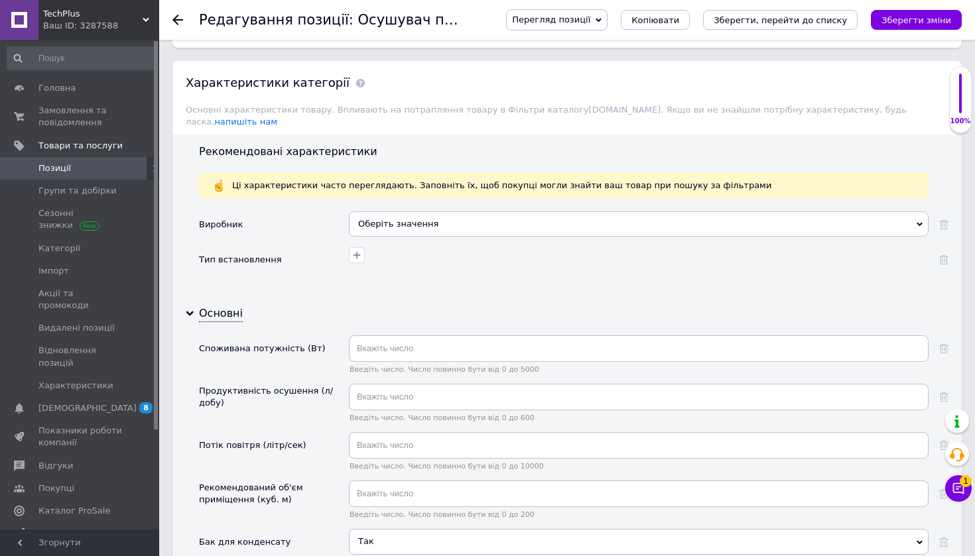
click at [422, 347] on div "Введіть число. Число повинно бути від 0 до 5000" at bounding box center [638, 354] width 579 height 38
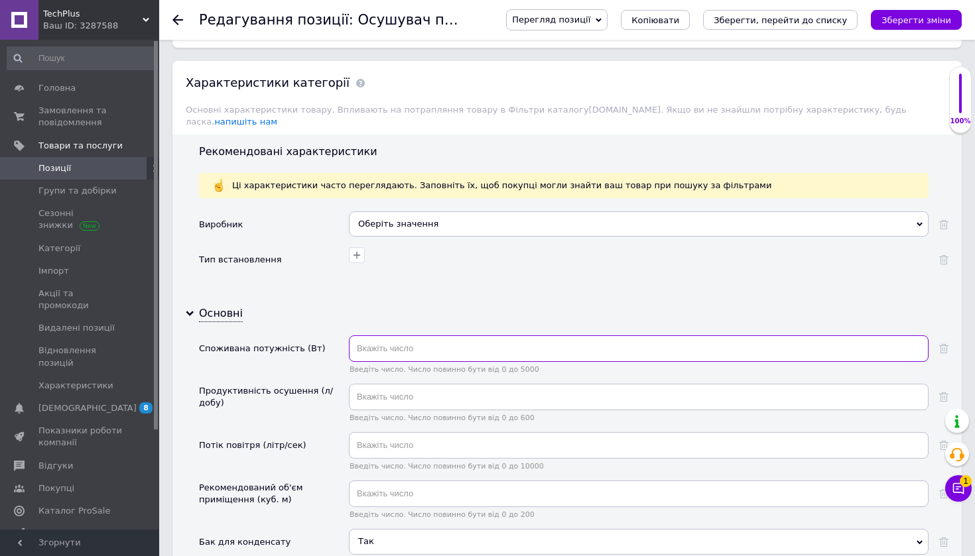
click at [422, 343] on input "text" at bounding box center [638, 348] width 579 height 27
type input "64"
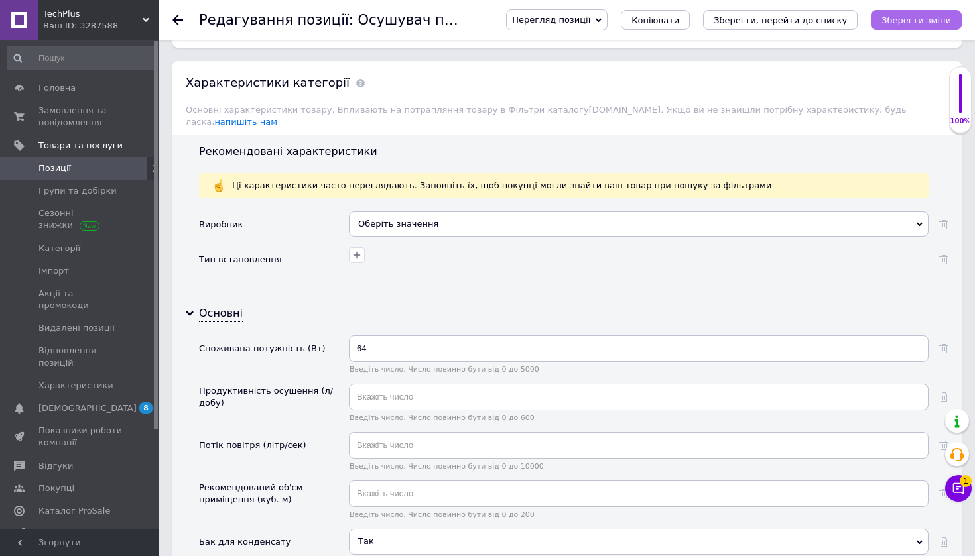
click at [946, 15] on icon "Зберегти зміни" at bounding box center [916, 20] width 70 height 10
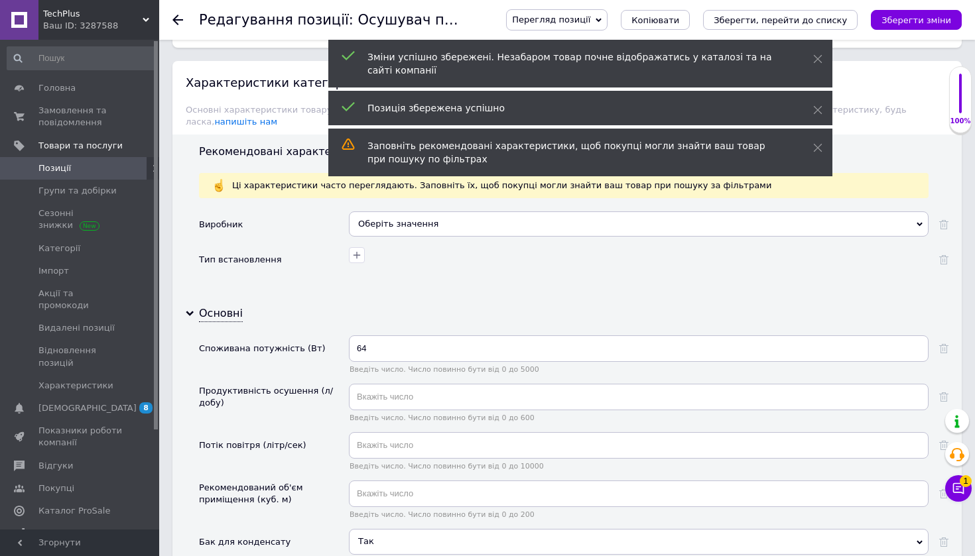
click at [398, 212] on div "Оберіть значення" at bounding box center [638, 224] width 579 height 25
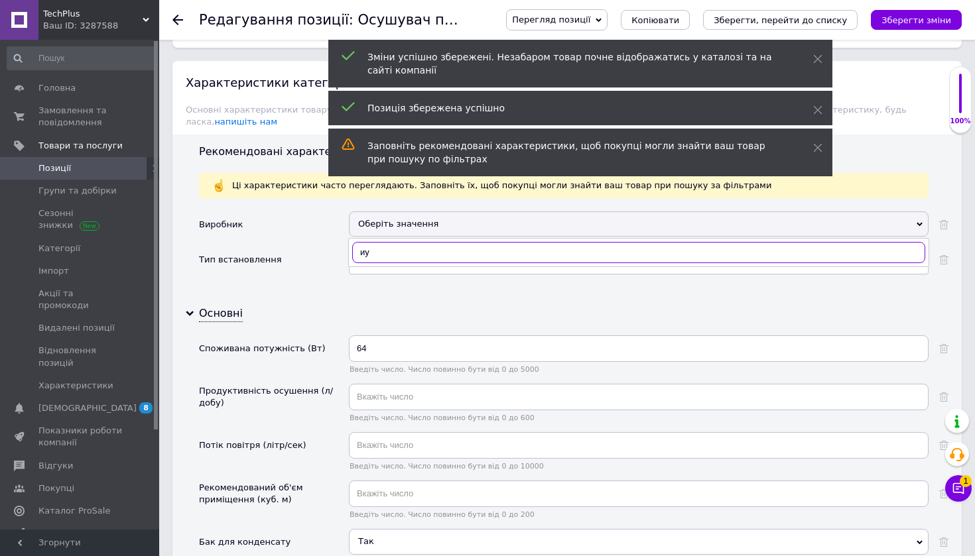
type input "и"
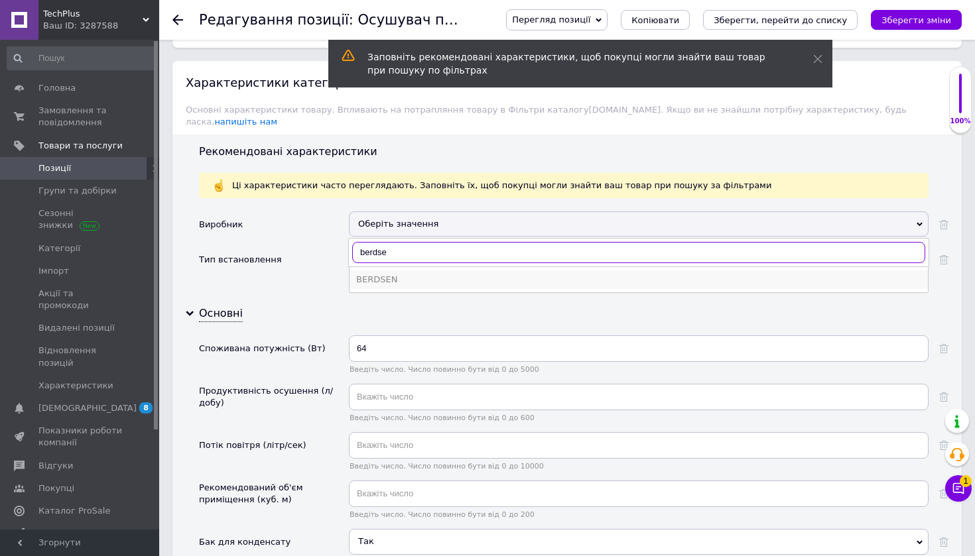
type input "berdse"
click at [452, 274] on div "BERDSEN" at bounding box center [638, 280] width 565 height 12
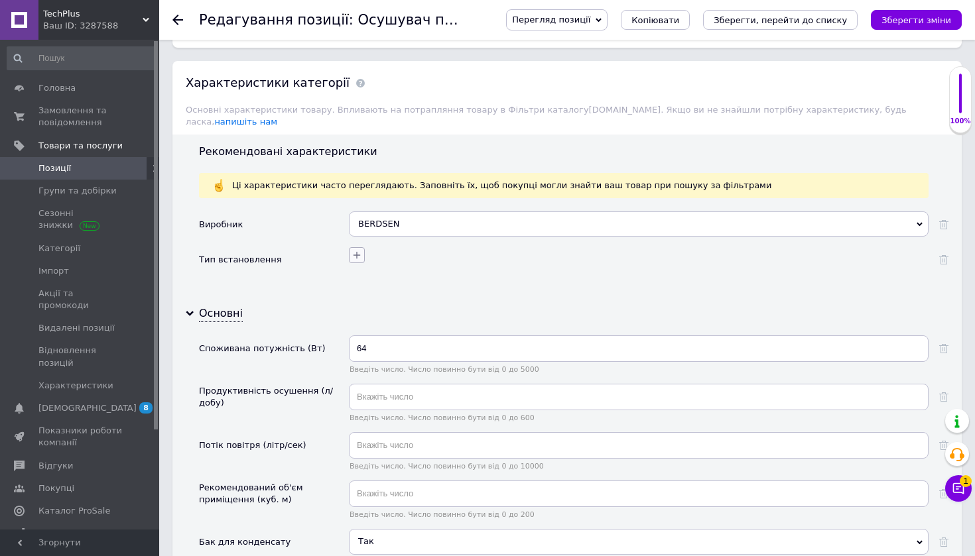
click at [361, 250] on icon "button" at bounding box center [356, 255] width 11 height 11
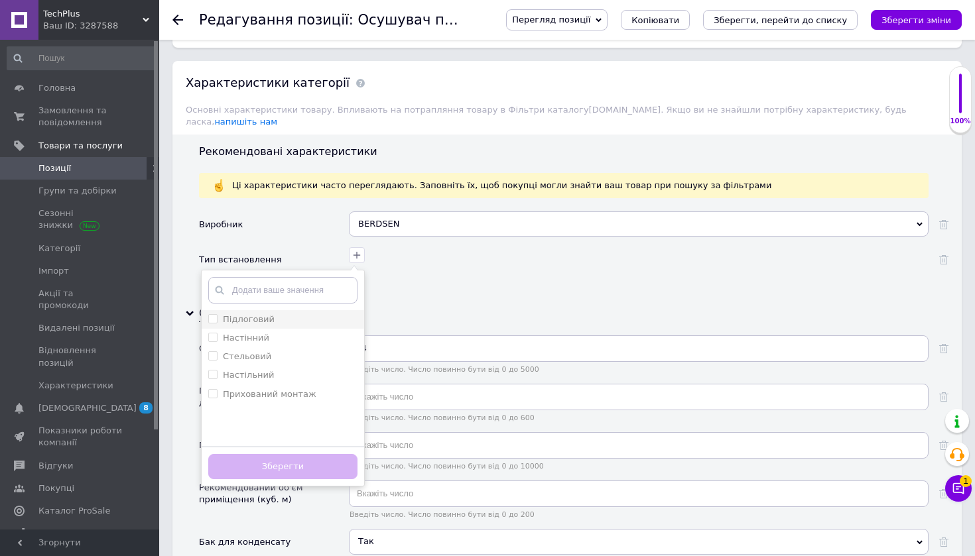
click at [274, 312] on li "Підлоговий" at bounding box center [283, 319] width 162 height 19
checkbox input "true"
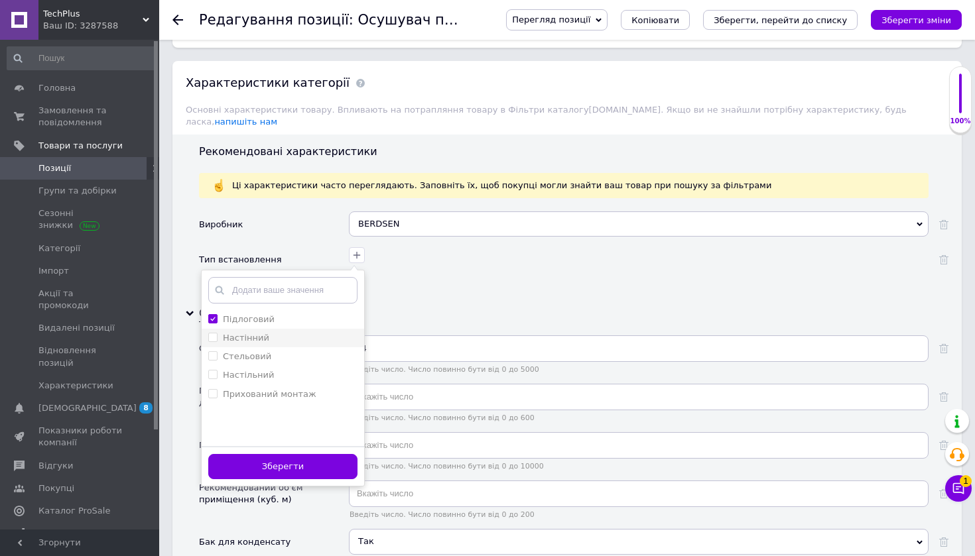
click at [272, 332] on div "Настінний" at bounding box center [282, 338] width 149 height 12
click at [273, 332] on div "Настінний" at bounding box center [282, 338] width 149 height 12
checkbox input "false"
click at [271, 369] on div "Настільний" at bounding box center [282, 375] width 149 height 12
checkbox input "true"
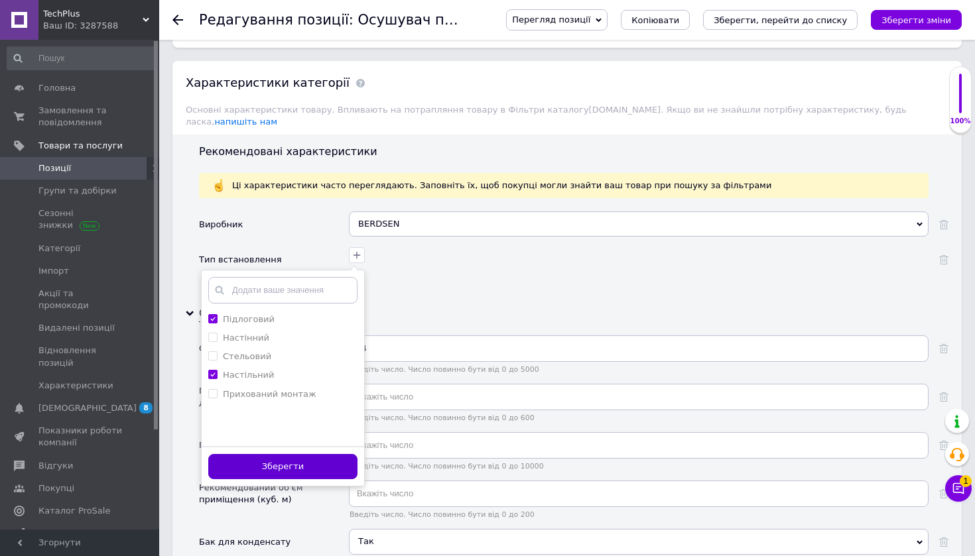
click at [280, 454] on button "Зберегти" at bounding box center [282, 467] width 149 height 26
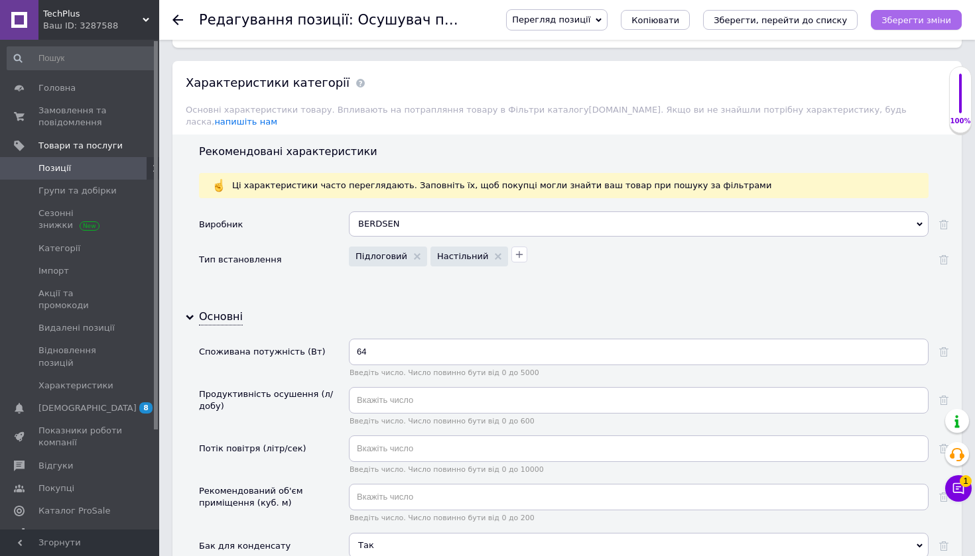
click at [901, 18] on icon "Зберегти зміни" at bounding box center [916, 20] width 70 height 10
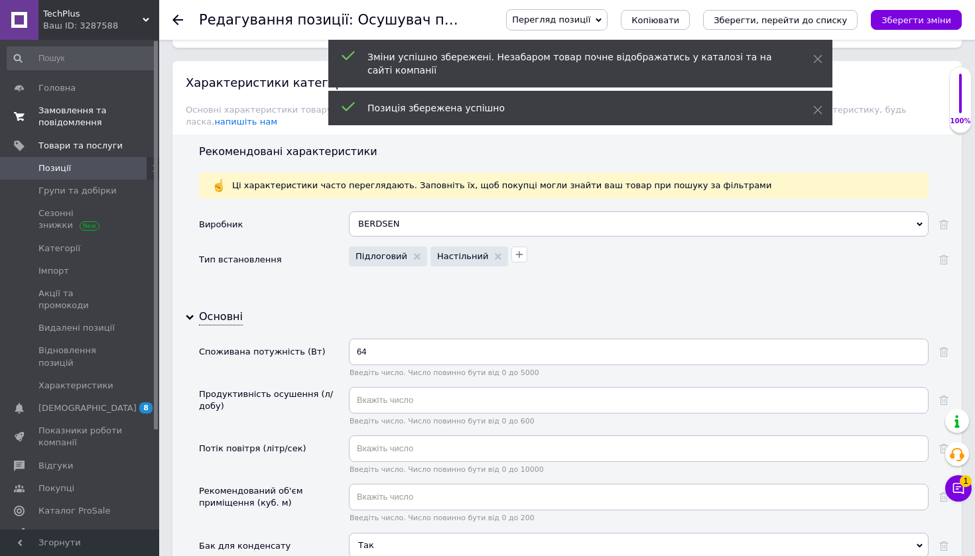
click at [102, 124] on span "Замовлення та повідомлення" at bounding box center [80, 117] width 84 height 24
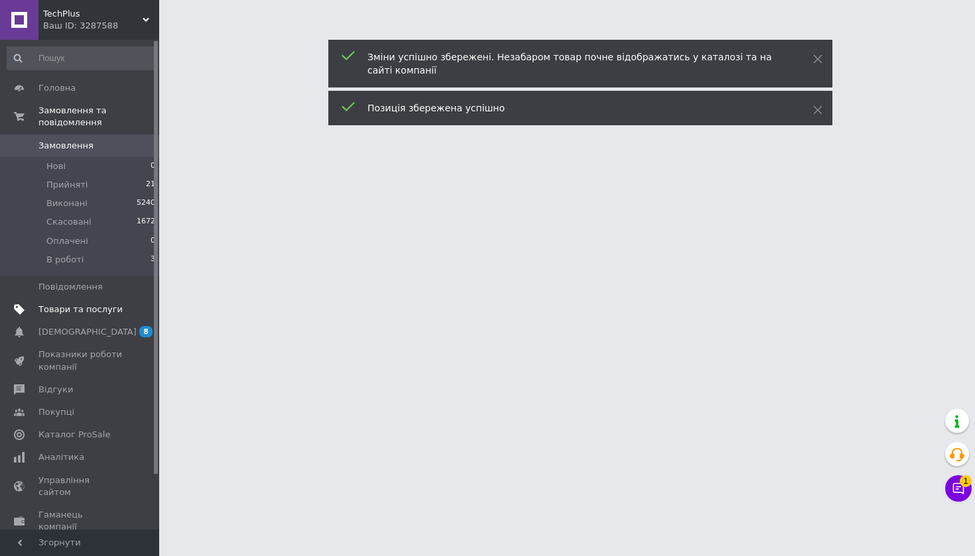
click at [108, 314] on span "Товари та послуги" at bounding box center [80, 310] width 84 height 12
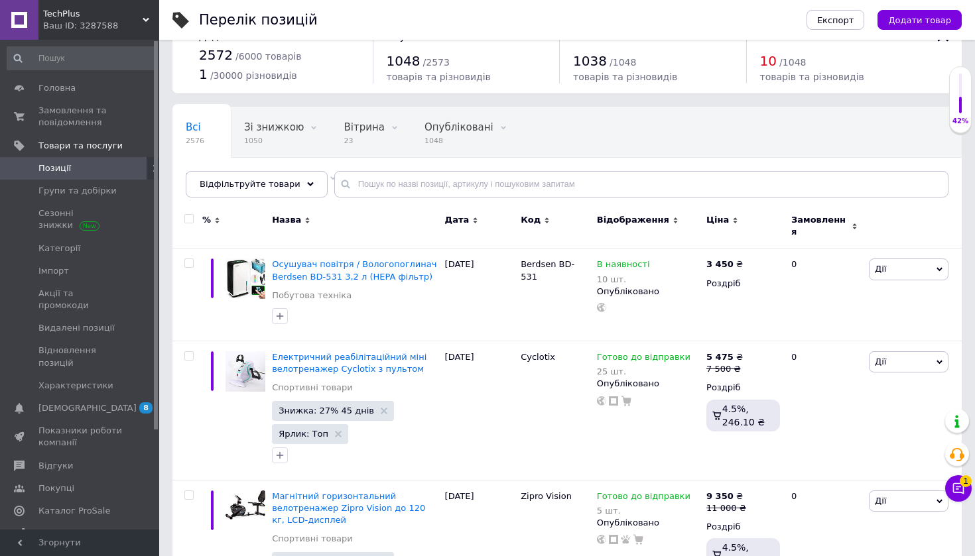
scroll to position [38, 0]
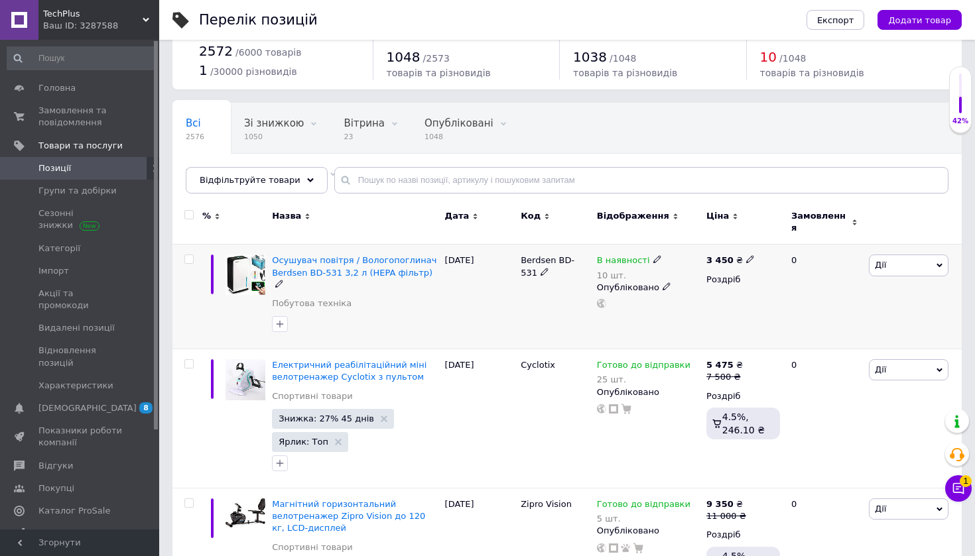
click at [909, 271] on div "Дії Редагувати Підняти на початок групи Копіювати Знижка Подарунок Супутні Прих…" at bounding box center [913, 297] width 96 height 105
click at [912, 263] on span "Дії" at bounding box center [909, 265] width 80 height 21
click at [851, 421] on li "Ярлик" at bounding box center [860, 421] width 176 height 19
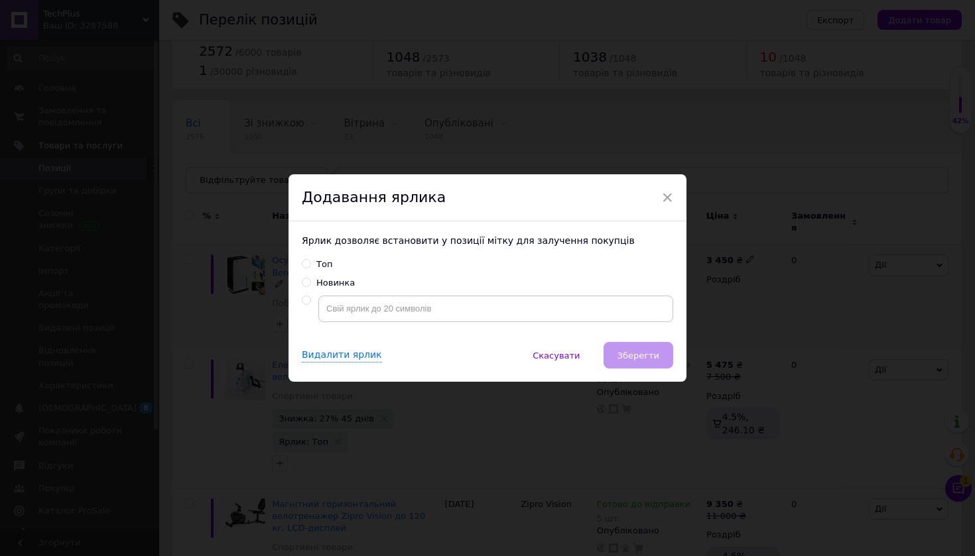
click at [306, 266] on input "Топ" at bounding box center [306, 263] width 9 height 9
radio input "true"
click at [626, 351] on span "Зберегти" at bounding box center [638, 356] width 42 height 10
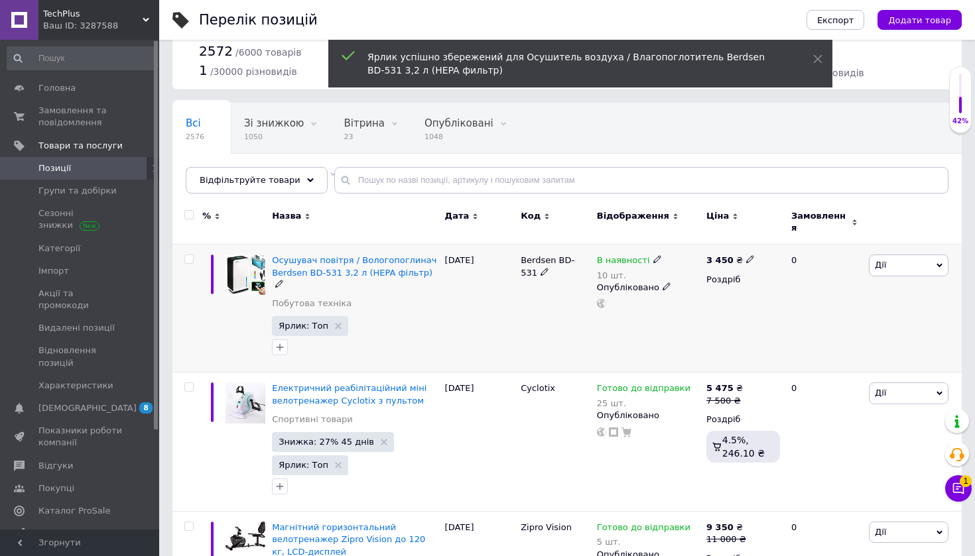
click at [906, 263] on span "Дії" at bounding box center [909, 265] width 80 height 21
click at [855, 450] on li "Додати в кампанію Каталог ProSale" at bounding box center [860, 459] width 176 height 19
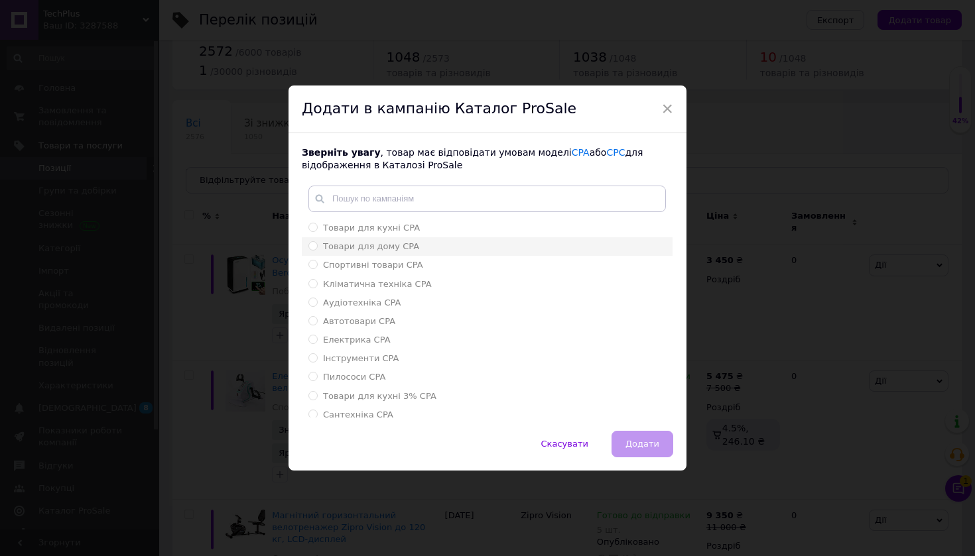
click at [399, 250] on span "Товари для дому CPA" at bounding box center [371, 246] width 96 height 10
click at [317, 250] on input "Товари для дому CPA" at bounding box center [312, 245] width 9 height 9
radio input "true"
click at [639, 440] on span "Додати" at bounding box center [642, 444] width 34 height 10
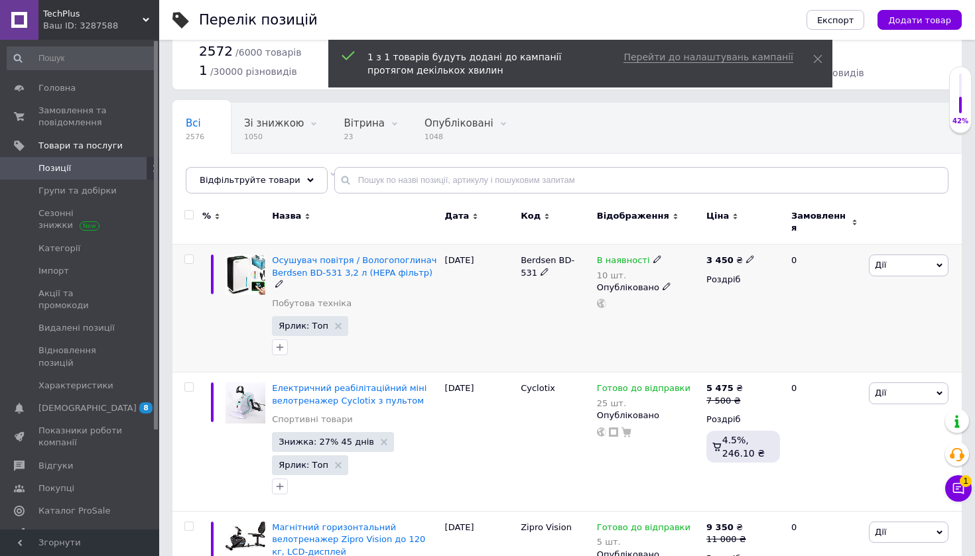
click at [906, 258] on span "Дії" at bounding box center [909, 265] width 80 height 21
click at [847, 450] on li "Додати в кампанію Каталог ProSale" at bounding box center [860, 459] width 176 height 19
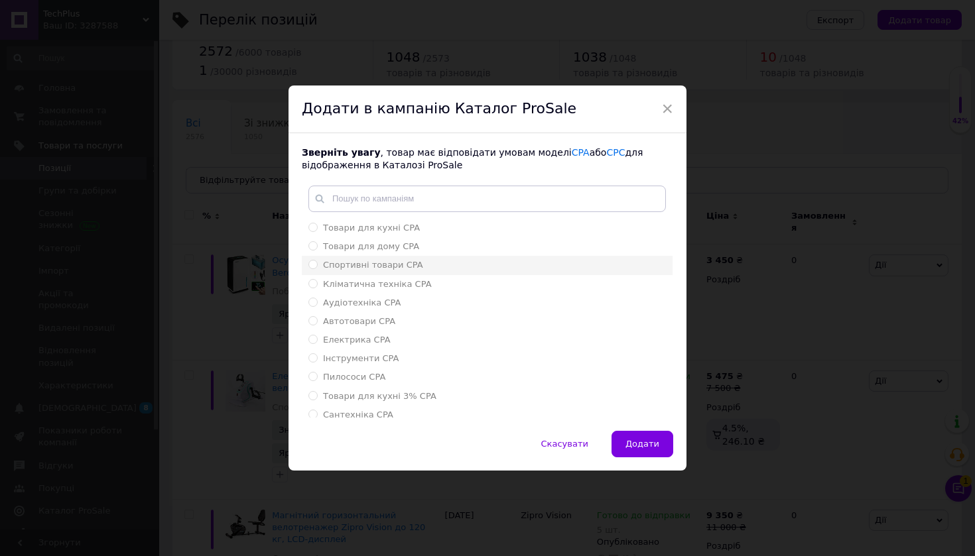
scroll to position [0, 0]
click at [459, 275] on li "Кліматична техніка CPA" at bounding box center [487, 284] width 371 height 19
radio input "true"
click at [654, 451] on button "Додати" at bounding box center [642, 444] width 62 height 27
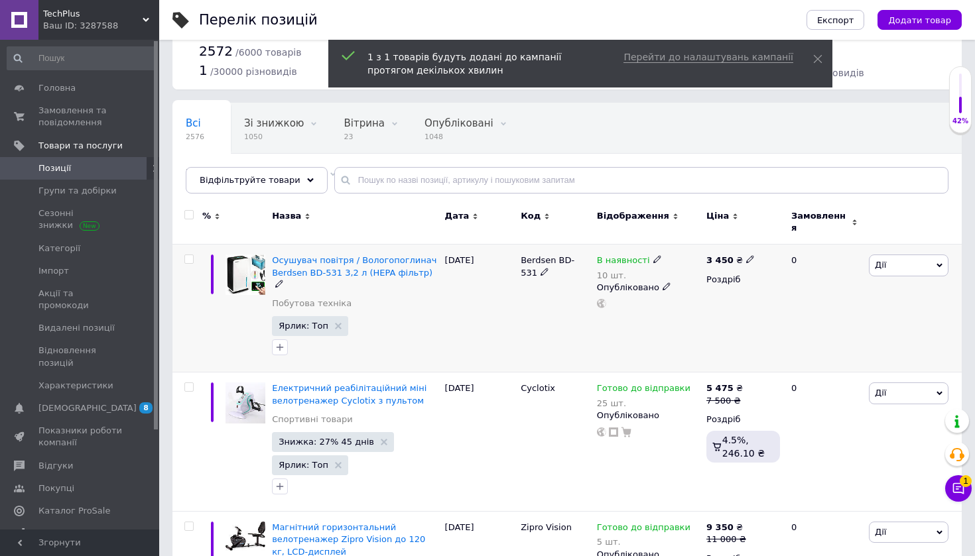
click at [908, 259] on span "Дії" at bounding box center [909, 265] width 80 height 21
click at [818, 340] on li "Знижка" at bounding box center [860, 346] width 176 height 19
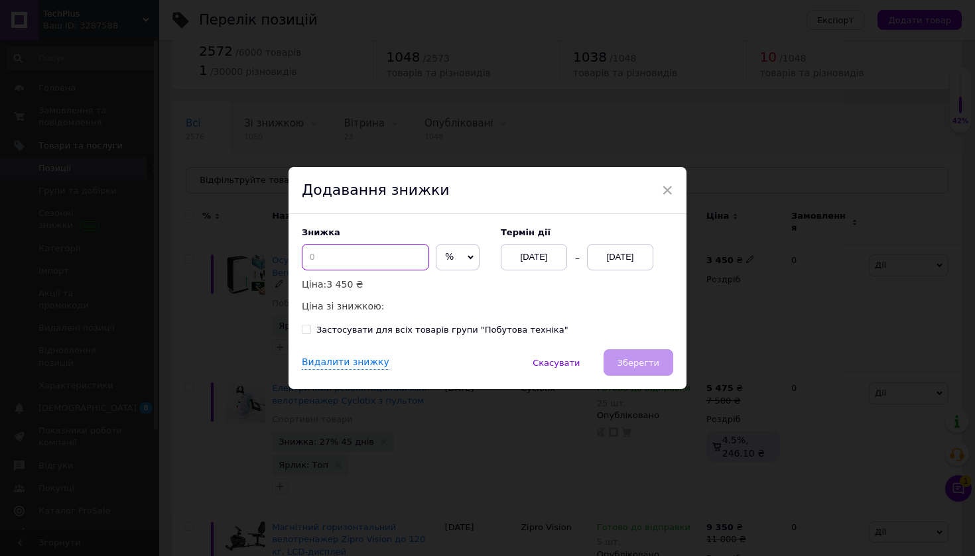
click at [356, 255] on input at bounding box center [365, 257] width 127 height 27
type input "15"
click at [627, 261] on div "12.10.2025" at bounding box center [620, 257] width 66 height 27
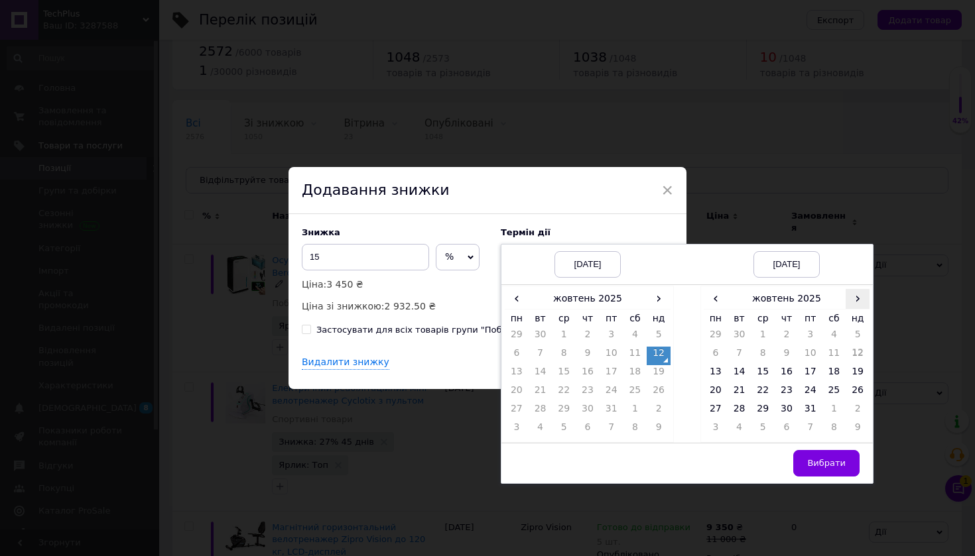
click at [857, 302] on span "›" at bounding box center [857, 298] width 24 height 19
click at [753, 403] on td "26" at bounding box center [763, 411] width 24 height 19
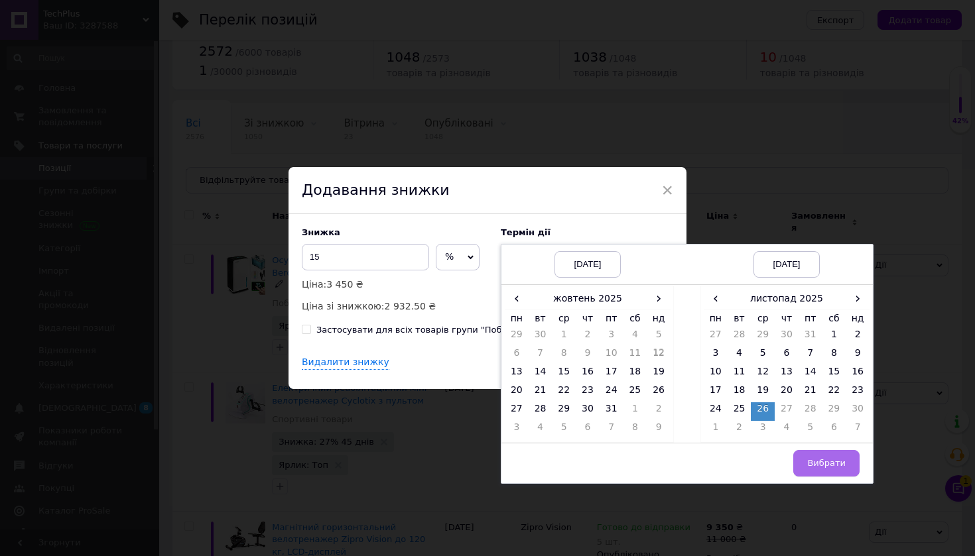
click at [847, 456] on button "Вибрати" at bounding box center [826, 463] width 66 height 27
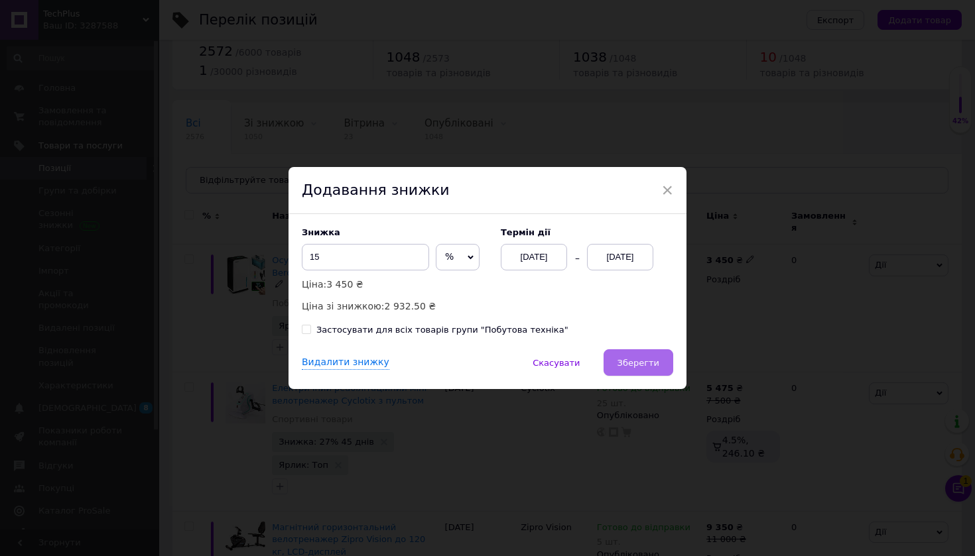
click at [662, 362] on button "Зберегти" at bounding box center [638, 362] width 70 height 27
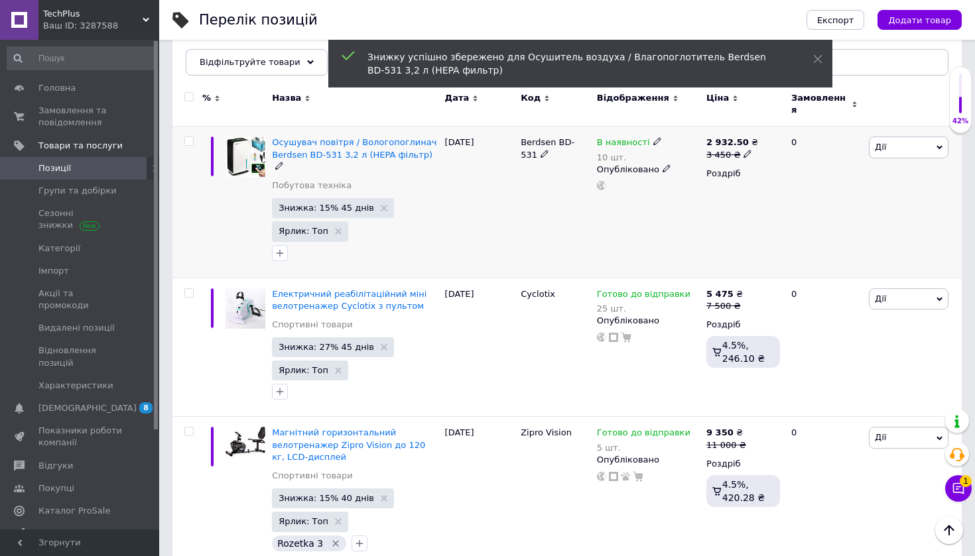
scroll to position [186, 0]
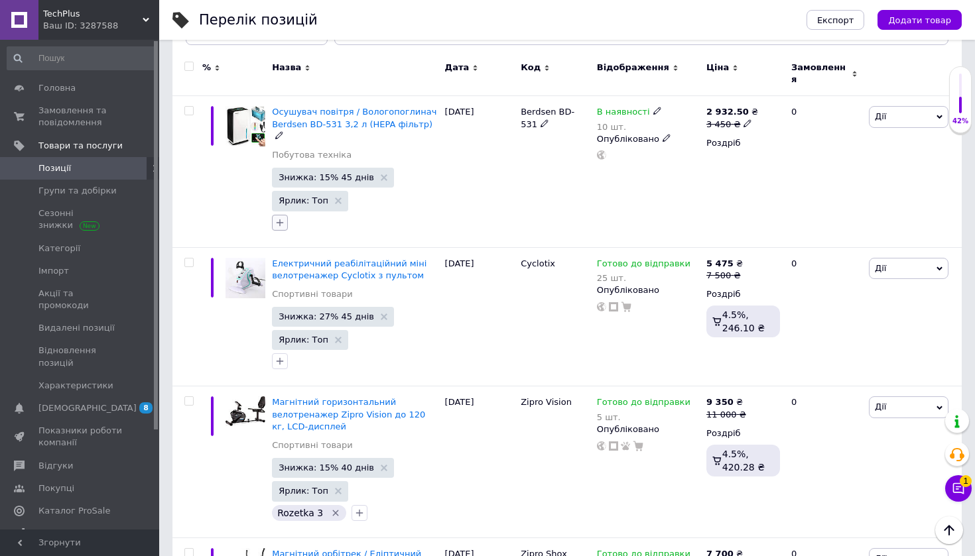
click at [274, 215] on button "button" at bounding box center [280, 223] width 16 height 16
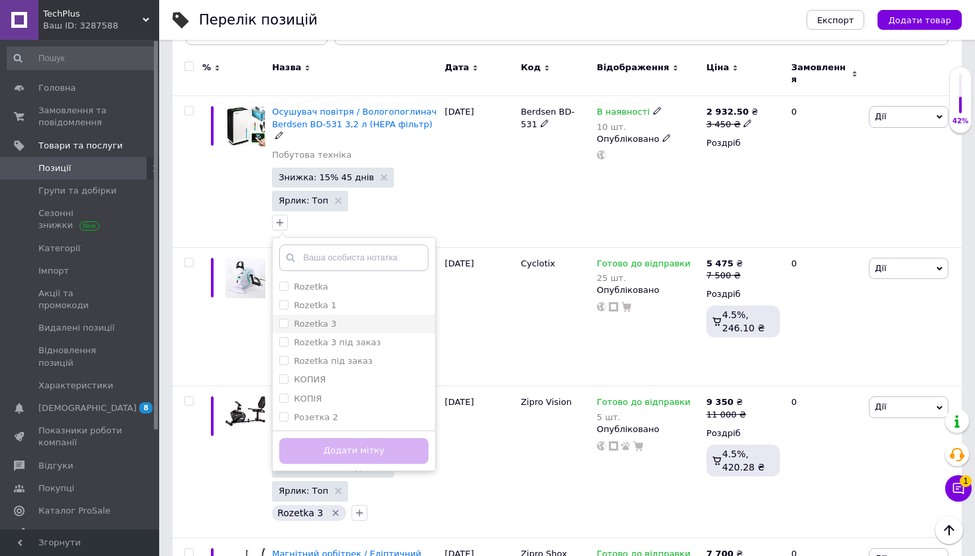
click at [330, 319] on label "Rozetka 3" at bounding box center [315, 324] width 42 height 10
checkbox input "true"
click at [364, 438] on button "Додати мітку" at bounding box center [353, 451] width 149 height 26
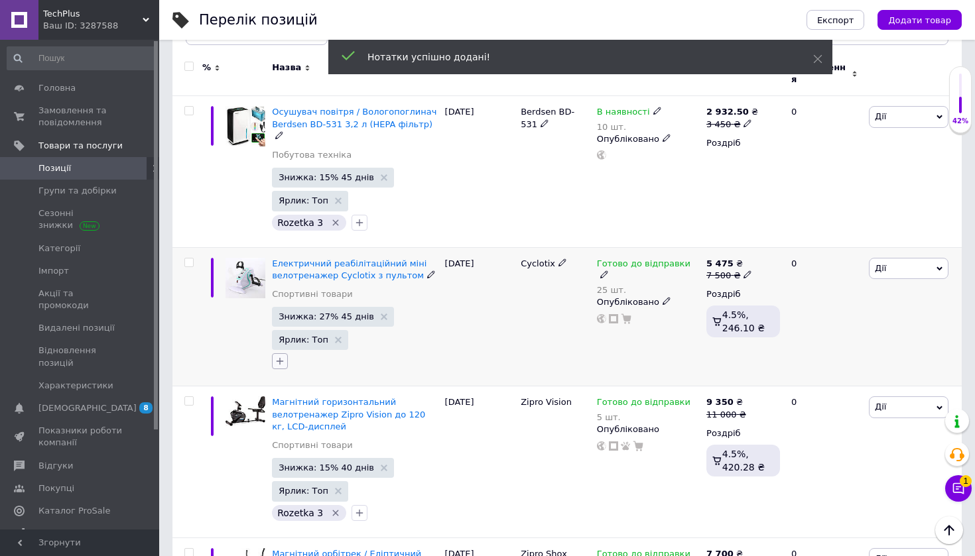
click at [278, 358] on icon "button" at bounding box center [279, 361] width 7 height 7
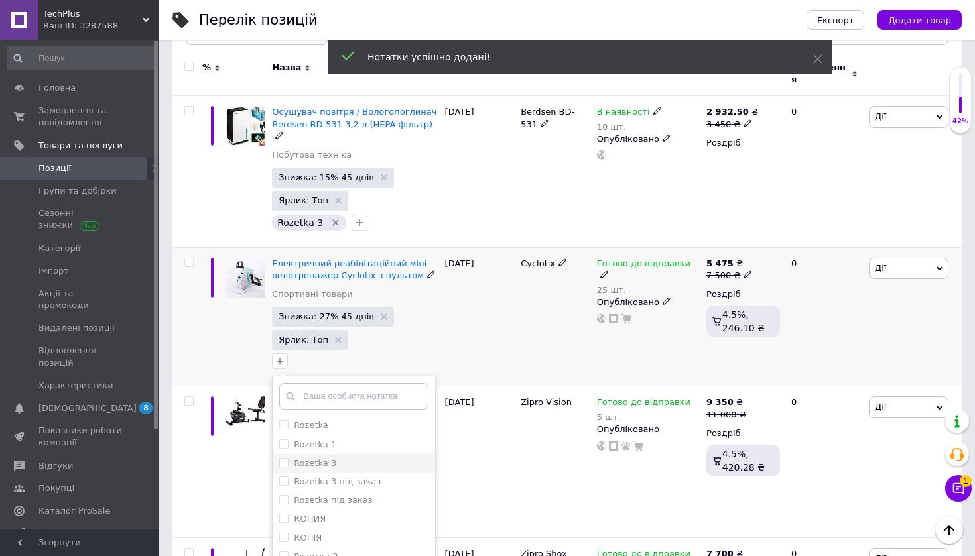
click at [330, 458] on label "Rozetka 3" at bounding box center [315, 463] width 42 height 10
checkbox input "true"
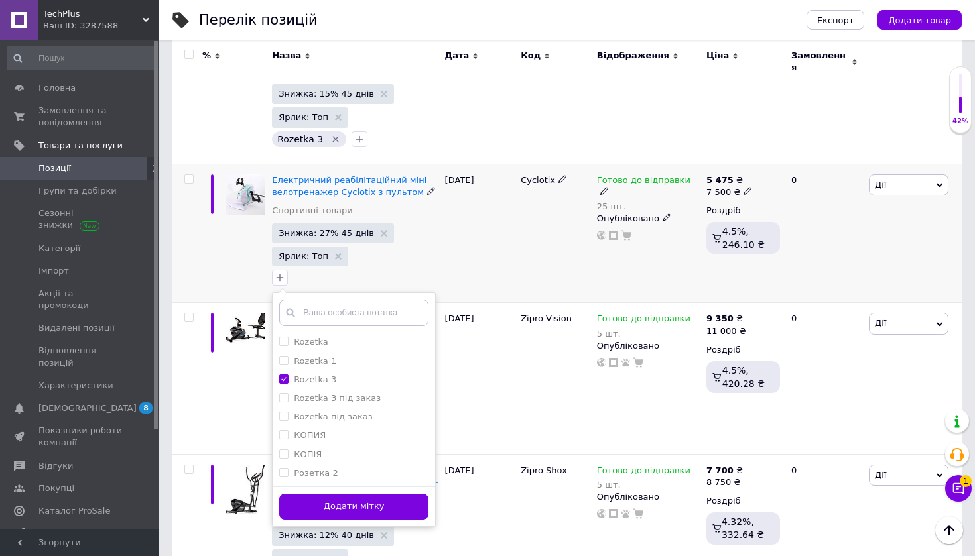
scroll to position [325, 0]
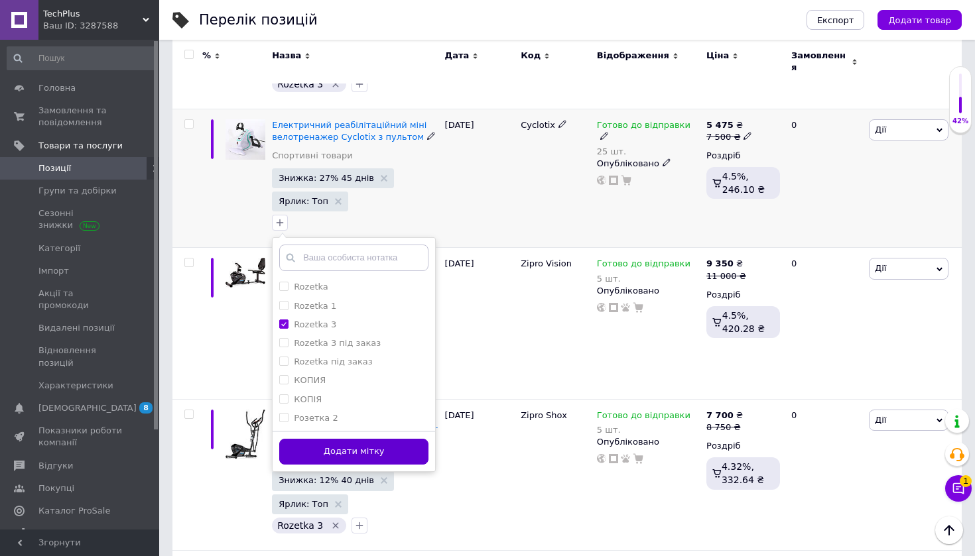
click at [385, 439] on button "Додати мітку" at bounding box center [353, 452] width 149 height 26
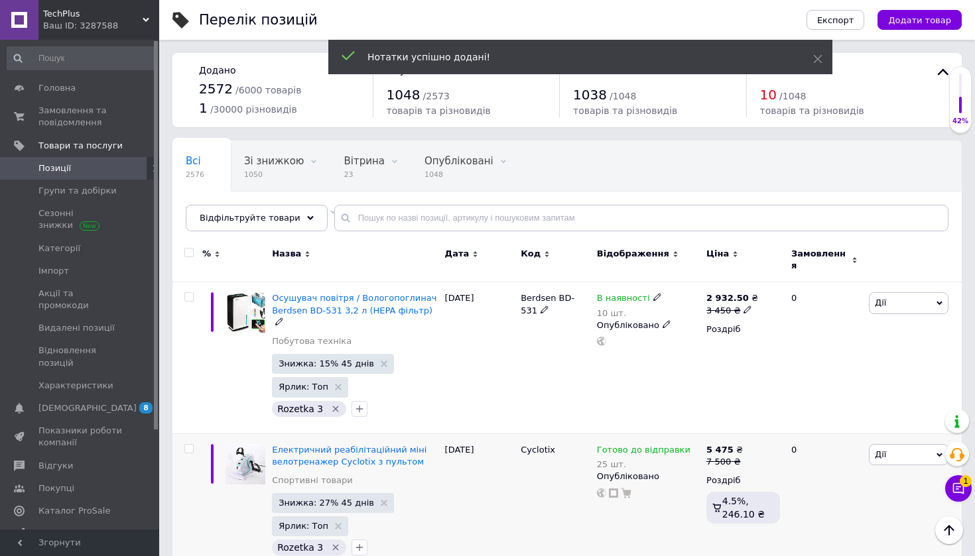
scroll to position [0, 0]
click at [881, 154] on div "Всі 2576 Зі знижкою 1050 Видалити Редагувати Вітрина 23 Видалити Редагувати Опу…" at bounding box center [566, 192] width 789 height 109
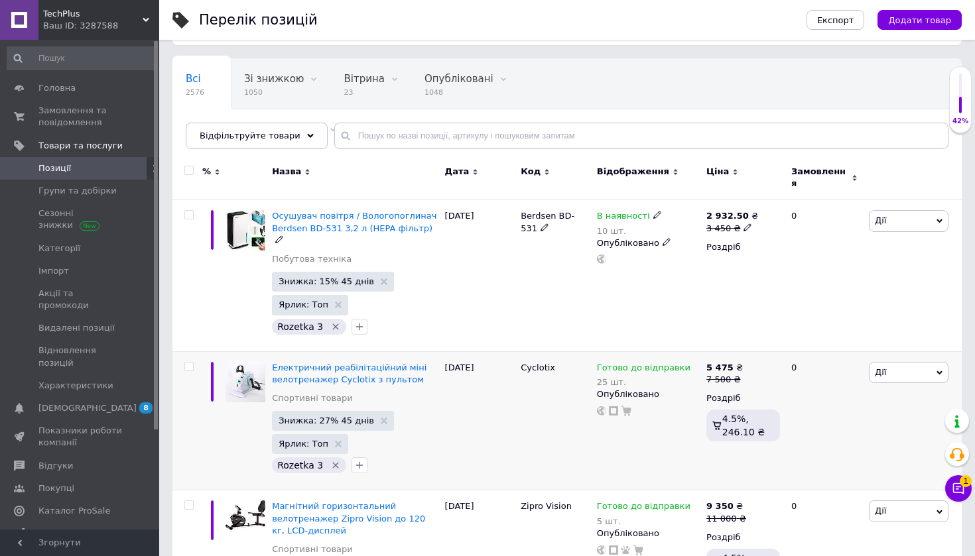
scroll to position [121, 0]
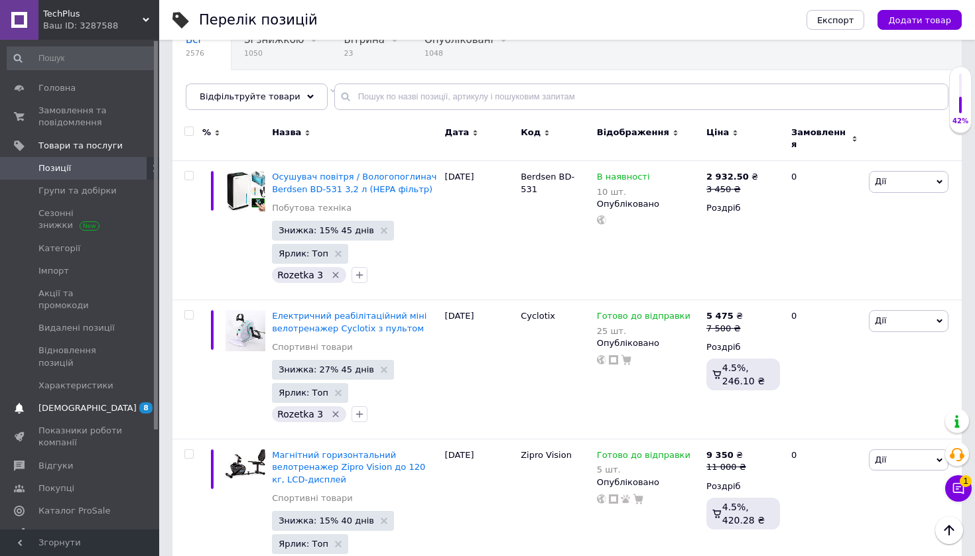
click at [84, 402] on span "[DEMOGRAPHIC_DATA]" at bounding box center [87, 408] width 98 height 12
